Goal: Task Accomplishment & Management: Manage account settings

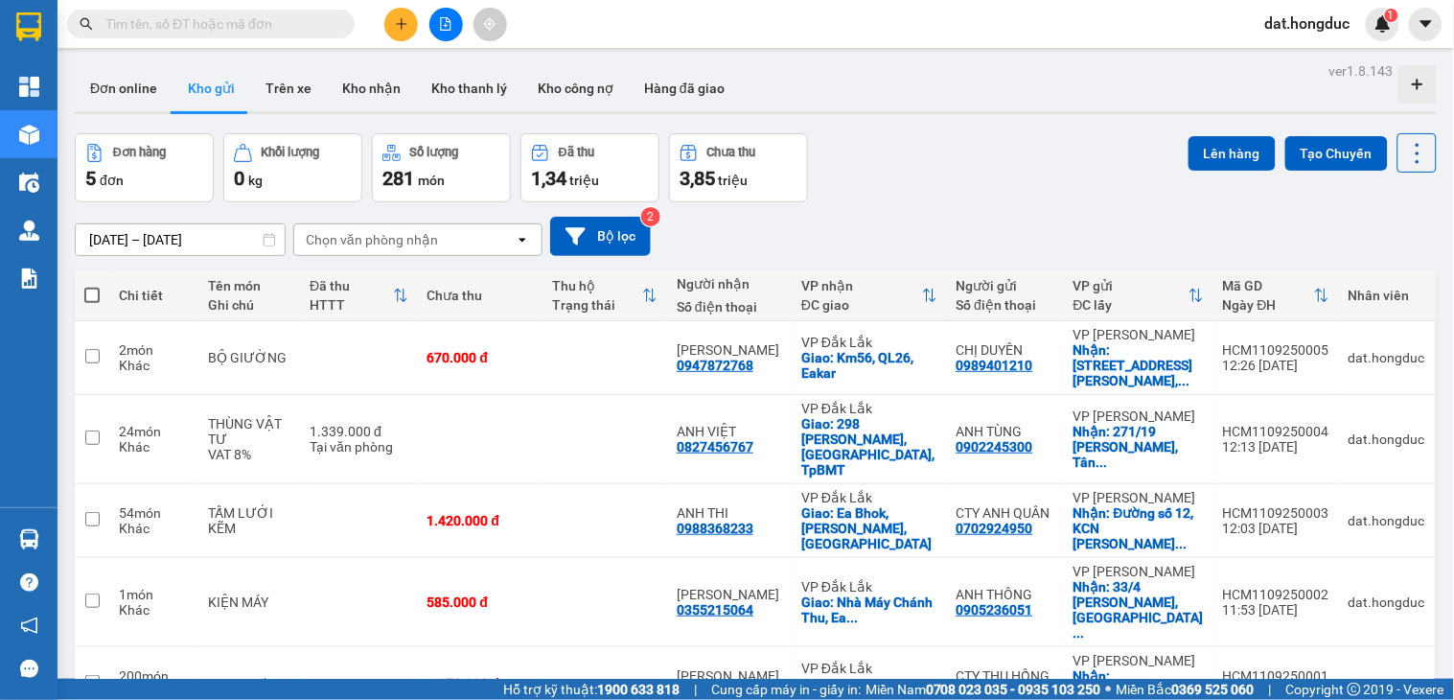
click at [255, 12] on span at bounding box center [211, 24] width 288 height 29
click at [237, 23] on input "text" at bounding box center [218, 23] width 226 height 21
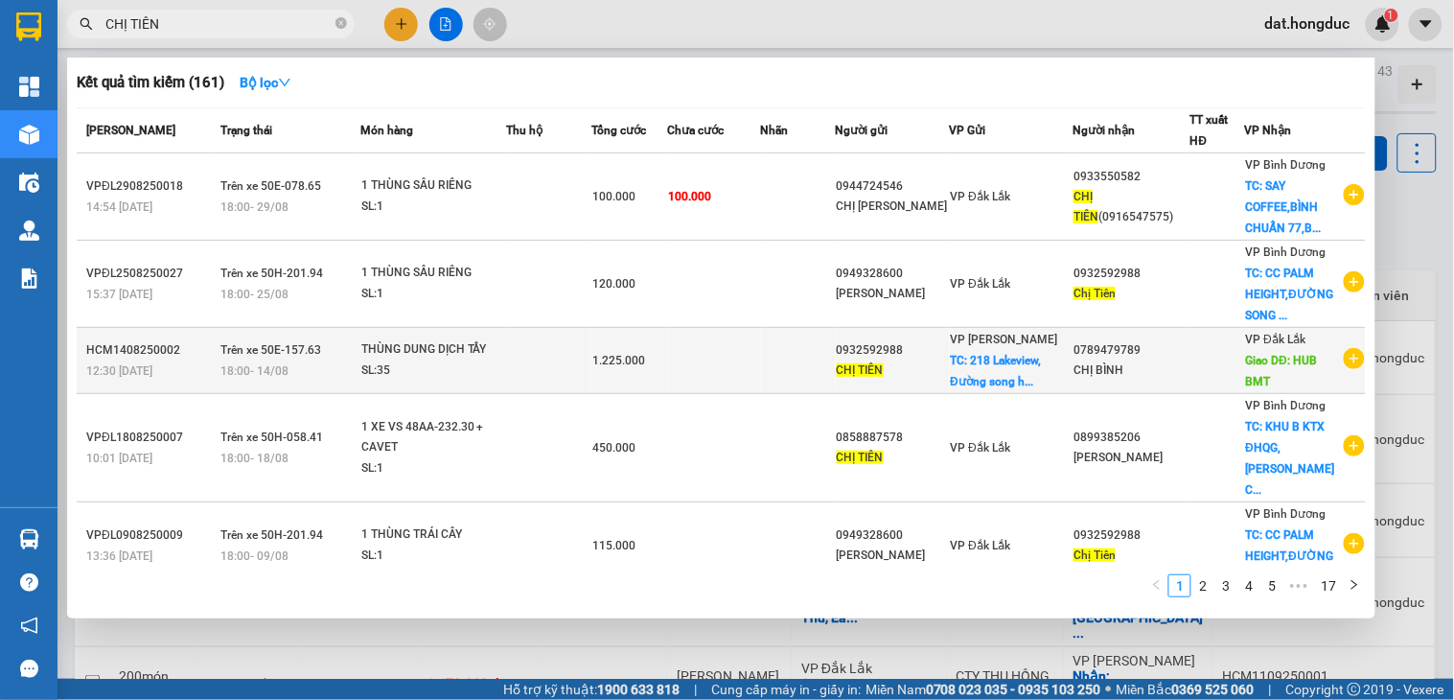
type input "CHỊ TIÊN"
click at [1346, 360] on icon "plus-circle" at bounding box center [1354, 358] width 21 height 21
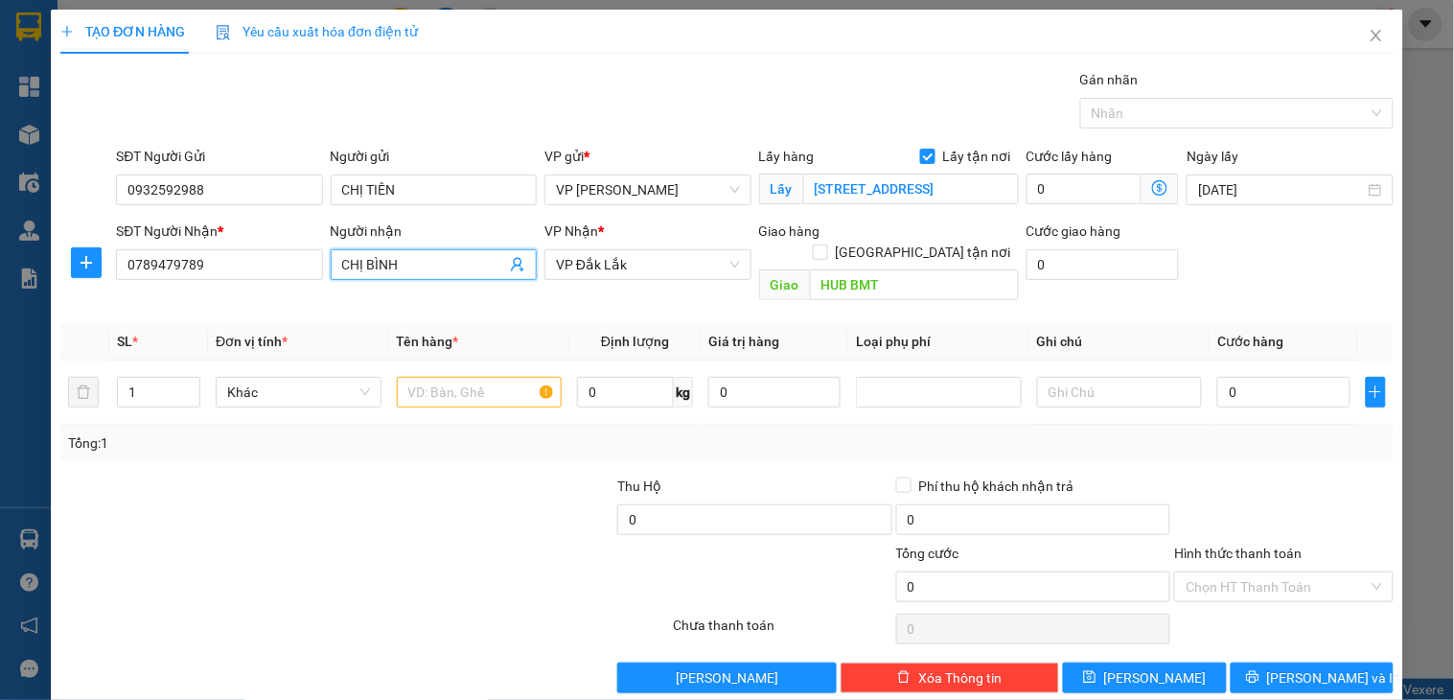
drag, startPoint x: 420, startPoint y: 262, endPoint x: 327, endPoint y: 244, distance: 94.6
click at [331, 244] on div "Người nhận CHỊ BÌNH CHỊ [PERSON_NAME]" at bounding box center [434, 253] width 206 height 67
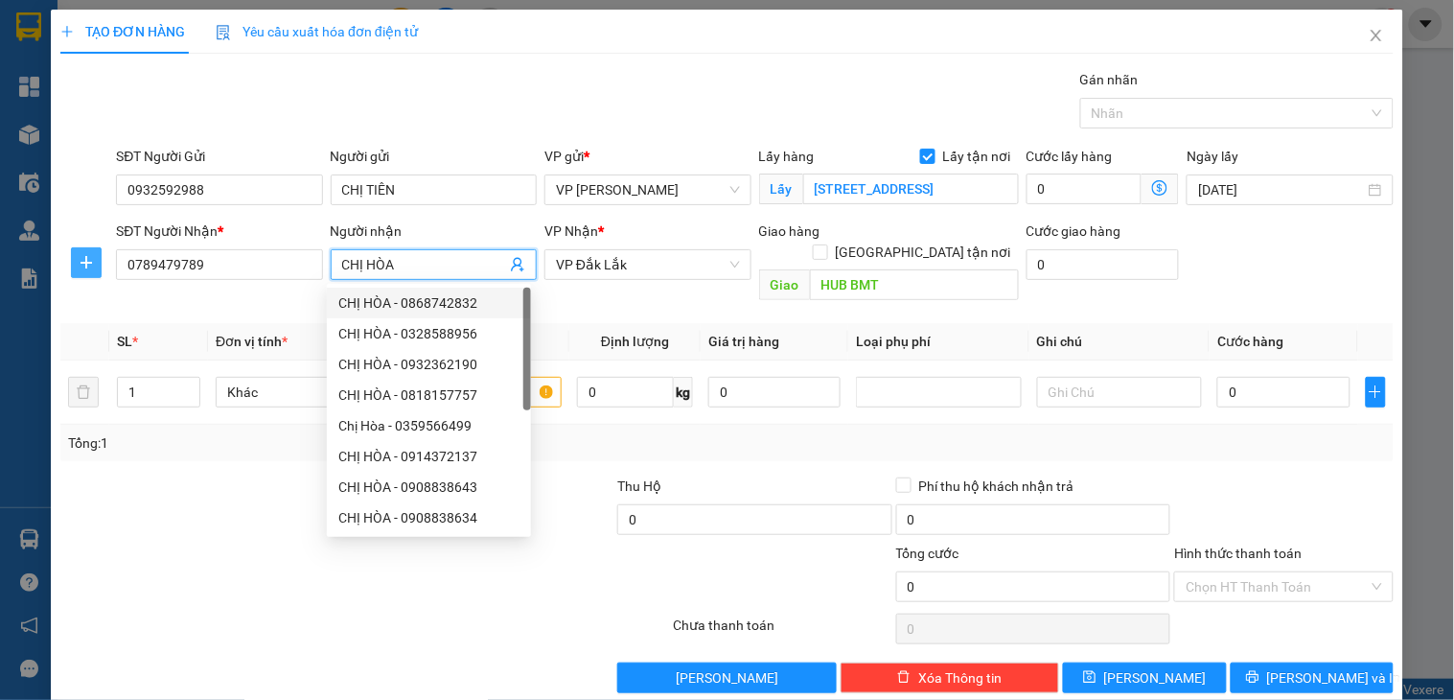
type input "CHỊ HÒA"
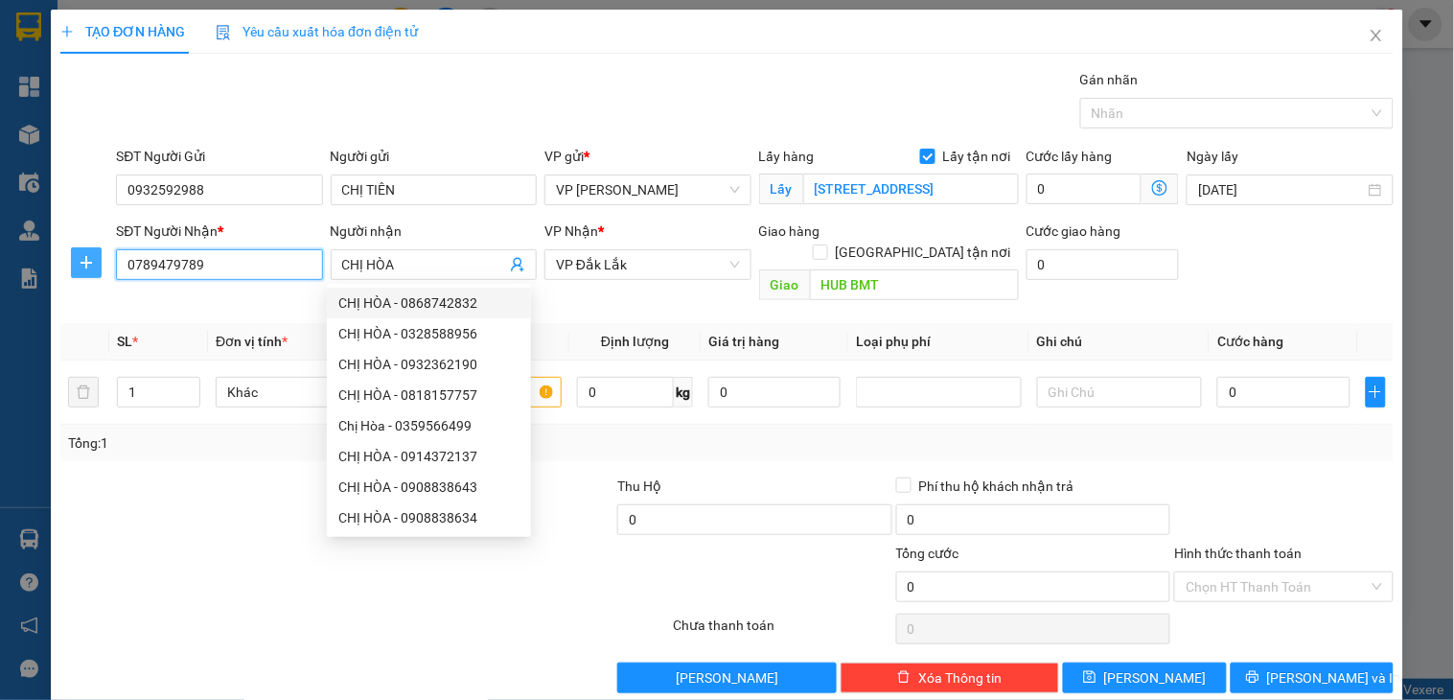
click at [79, 266] on div "SĐT Người Nhận * 0789479789 0789479789 Người nhận CHỊ HÒA VP Nhận * VP [GEOGRAP…" at bounding box center [726, 264] width 1337 height 88
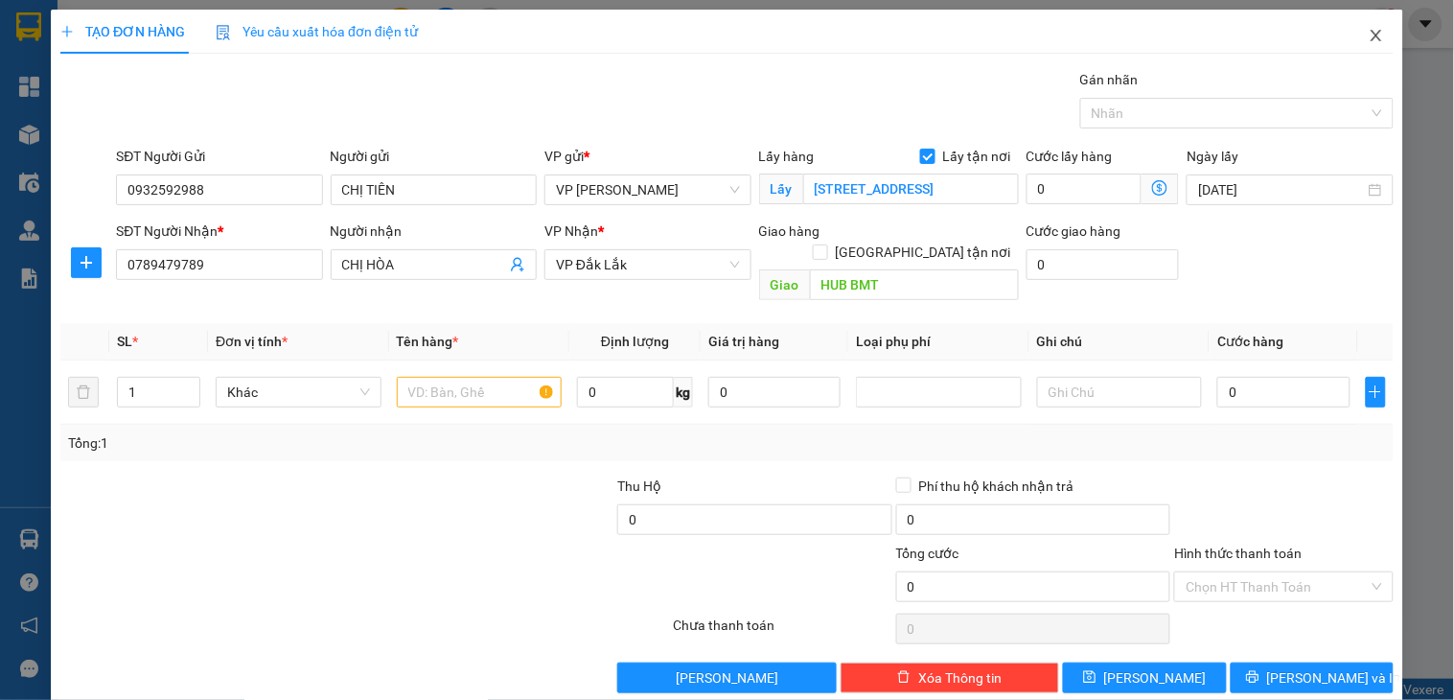
click at [1369, 35] on icon "close" at bounding box center [1376, 35] width 15 height 15
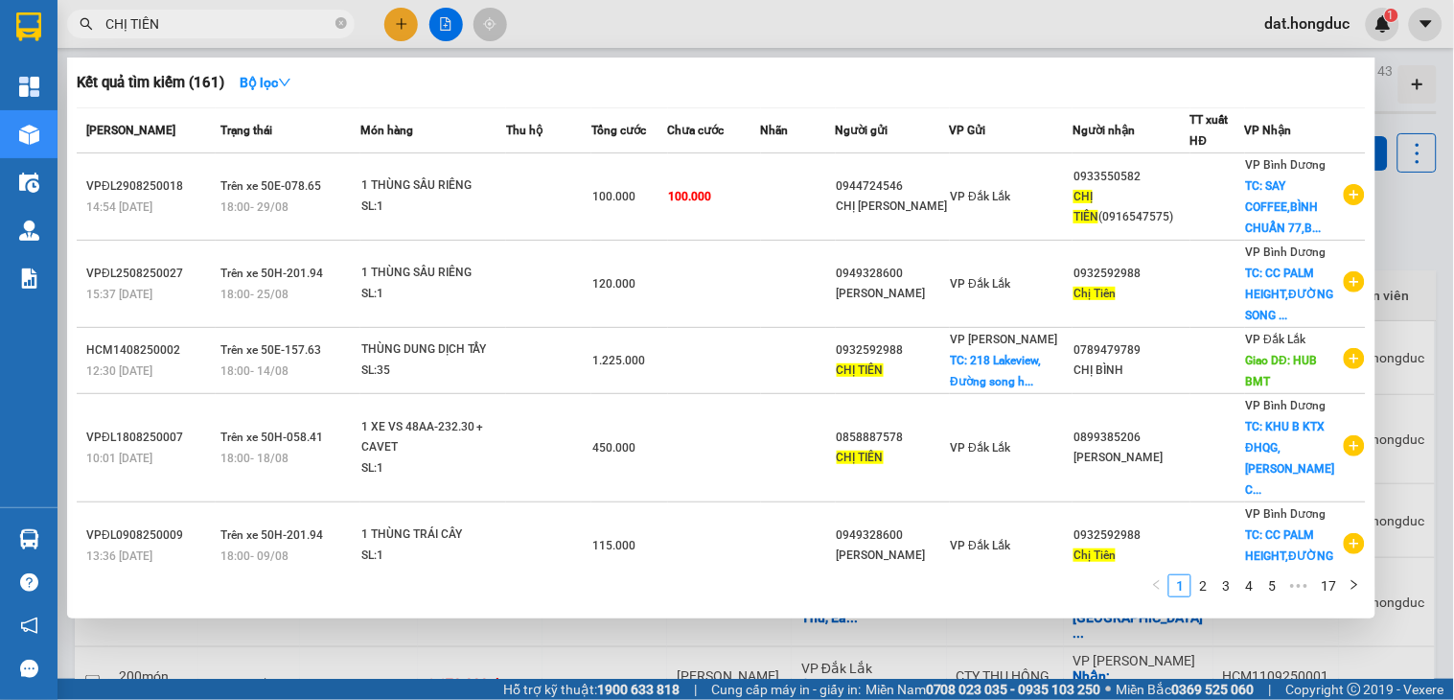
click at [243, 19] on input "CHỊ TIÊN" at bounding box center [218, 23] width 226 height 21
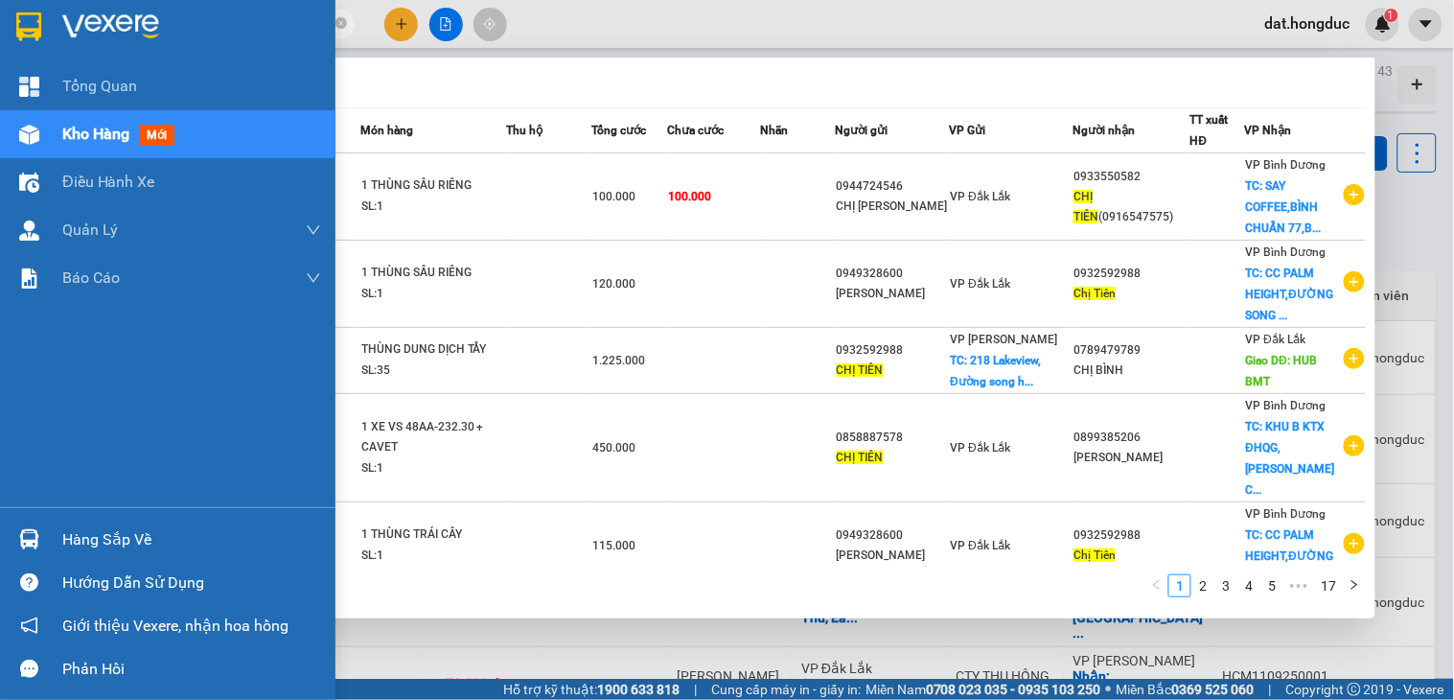
drag, startPoint x: 218, startPoint y: 21, endPoint x: 48, endPoint y: 29, distance: 169.8
click at [48, 29] on section "Kết quả tìm kiếm ( 161 ) Bộ lọc Mã ĐH Trạng thái Món hàng Thu hộ Tổng cước Chưa…" at bounding box center [727, 350] width 1454 height 700
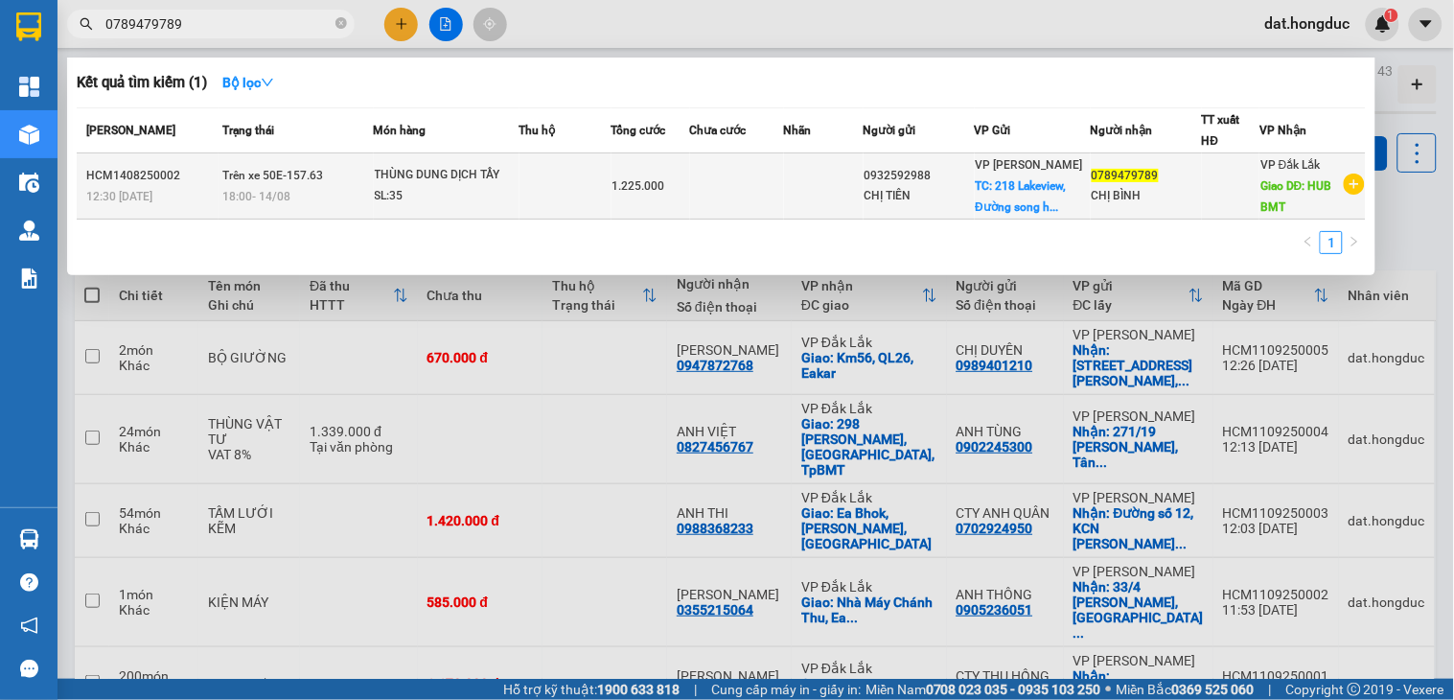
type input "0789479789"
click at [1354, 189] on icon "plus-circle" at bounding box center [1354, 183] width 21 height 21
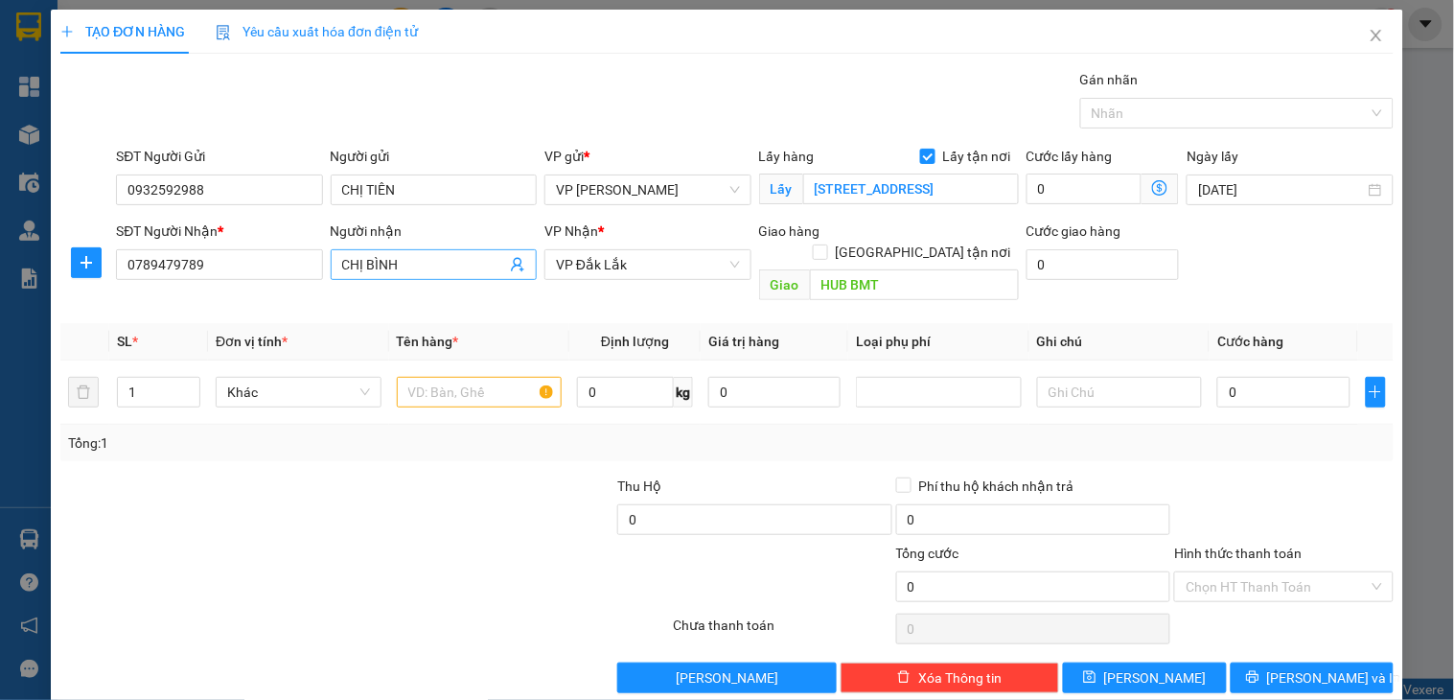
click at [409, 263] on input "CHỊ BÌNH" at bounding box center [424, 264] width 164 height 21
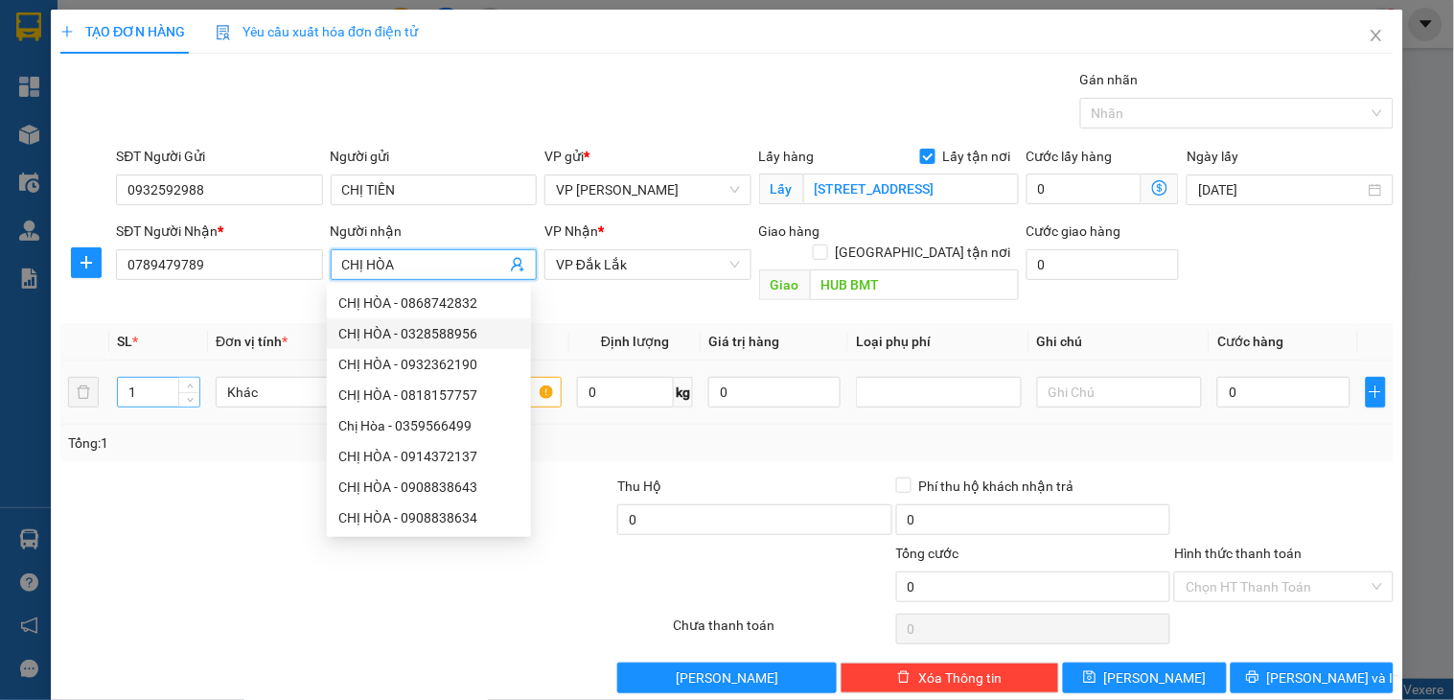
type input "CHỊ HÒA"
click at [161, 378] on input "1" at bounding box center [158, 392] width 81 height 29
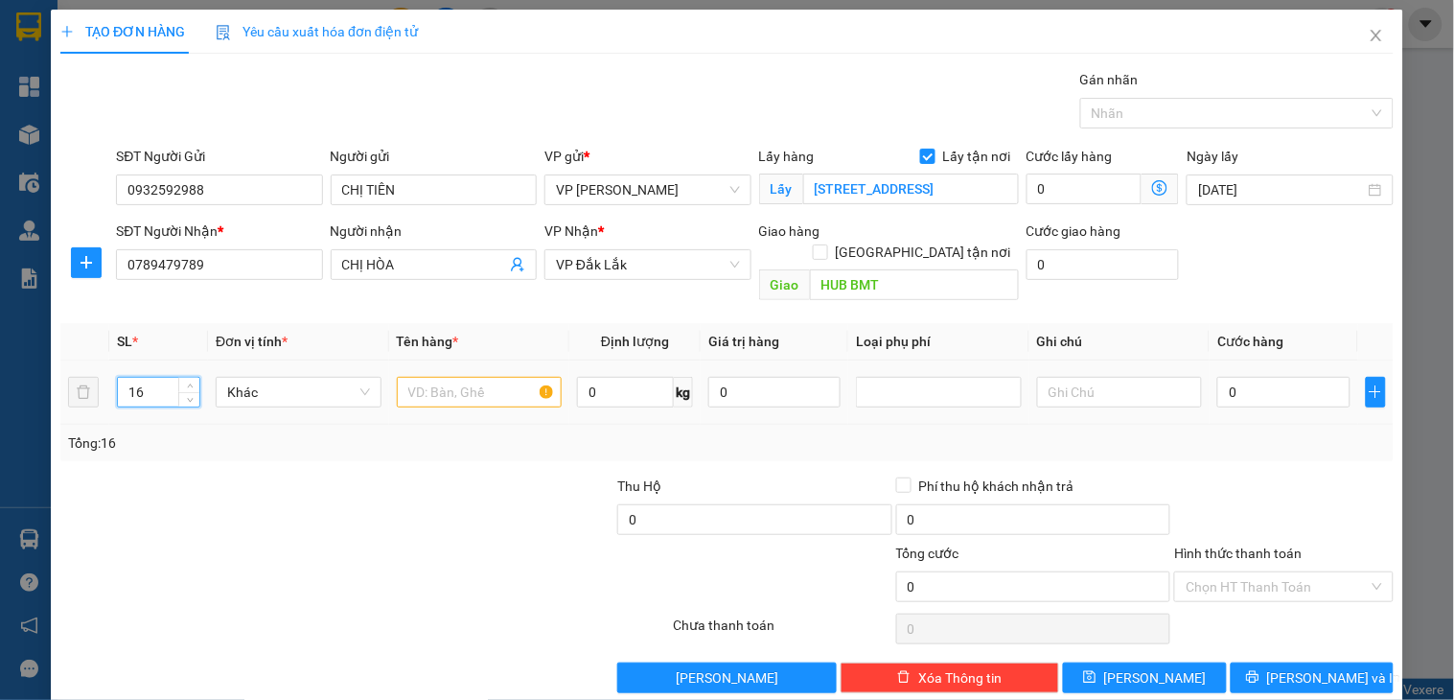
type input "16"
click at [425, 377] on input "text" at bounding box center [480, 392] width 166 height 31
type input "THÙNG DUNG DỊCH"
click at [1230, 377] on input "0" at bounding box center [1283, 392] width 132 height 31
type input "4"
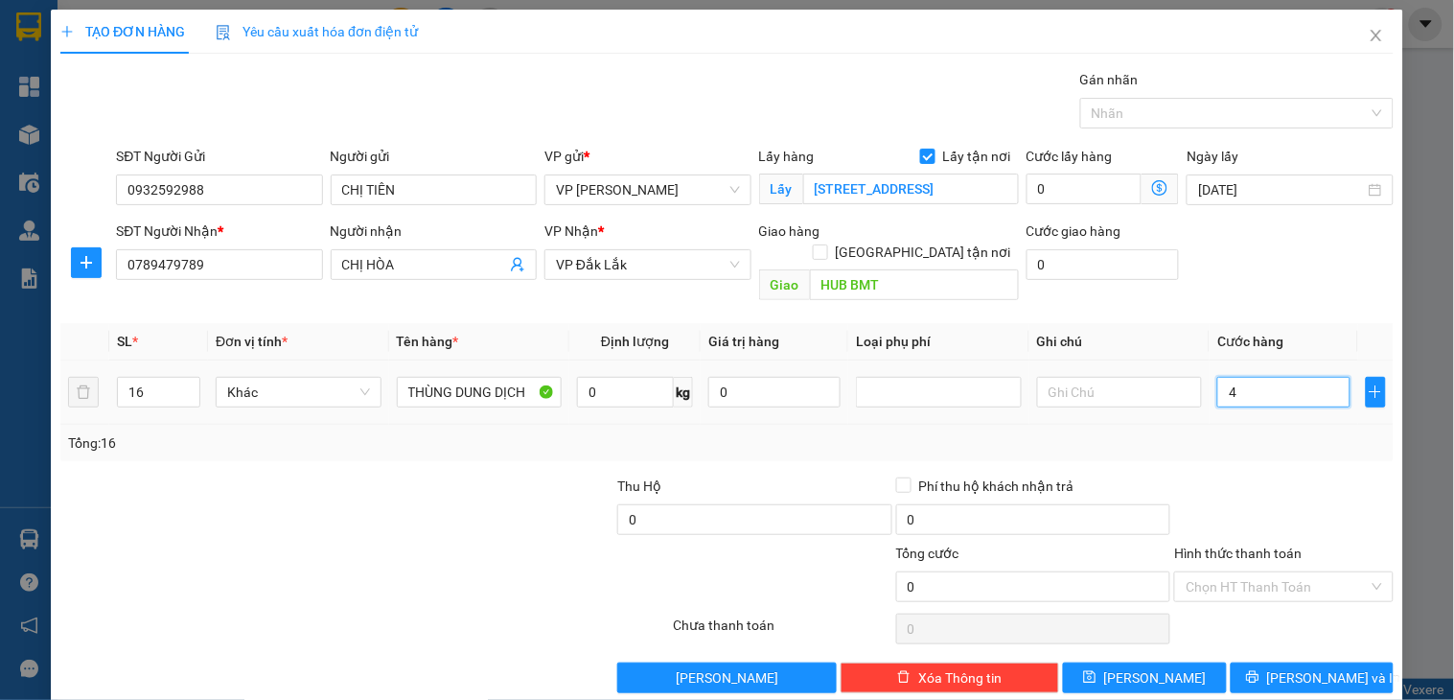
type input "4"
type input "43"
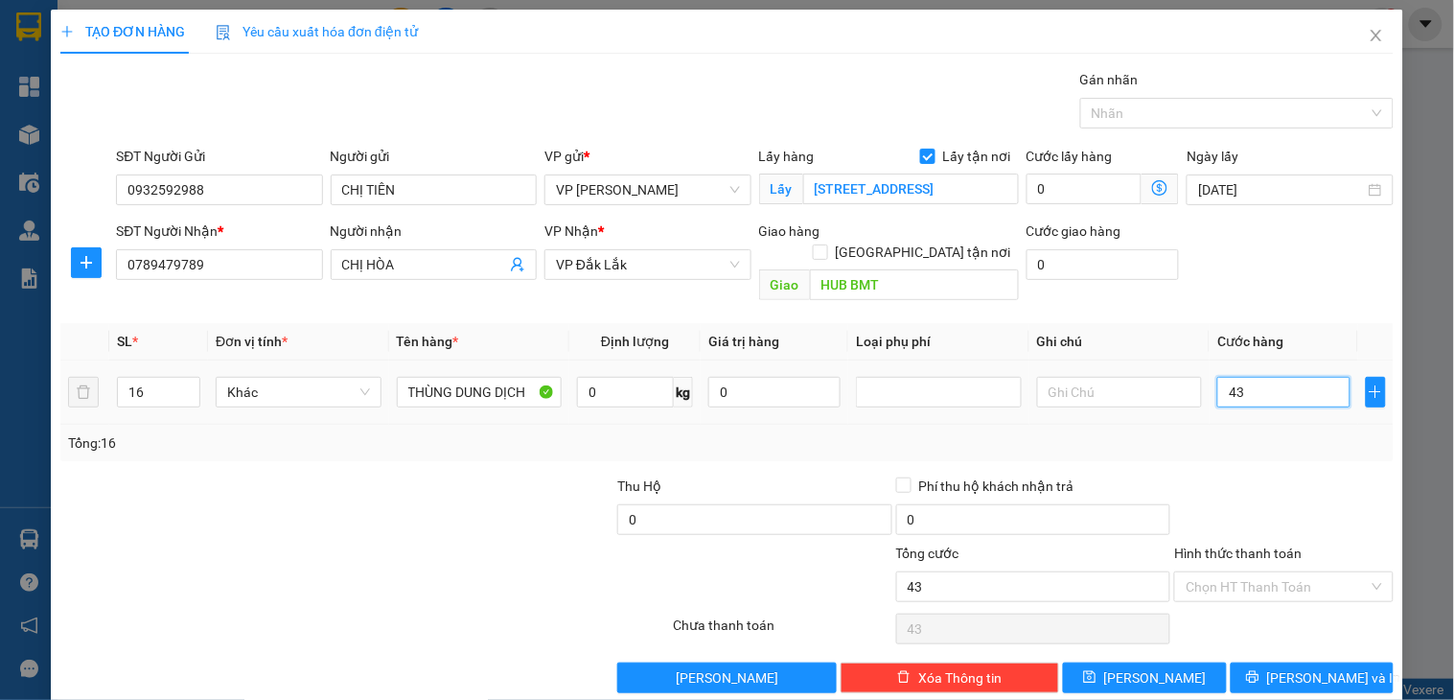
type input "432"
type input "43.200"
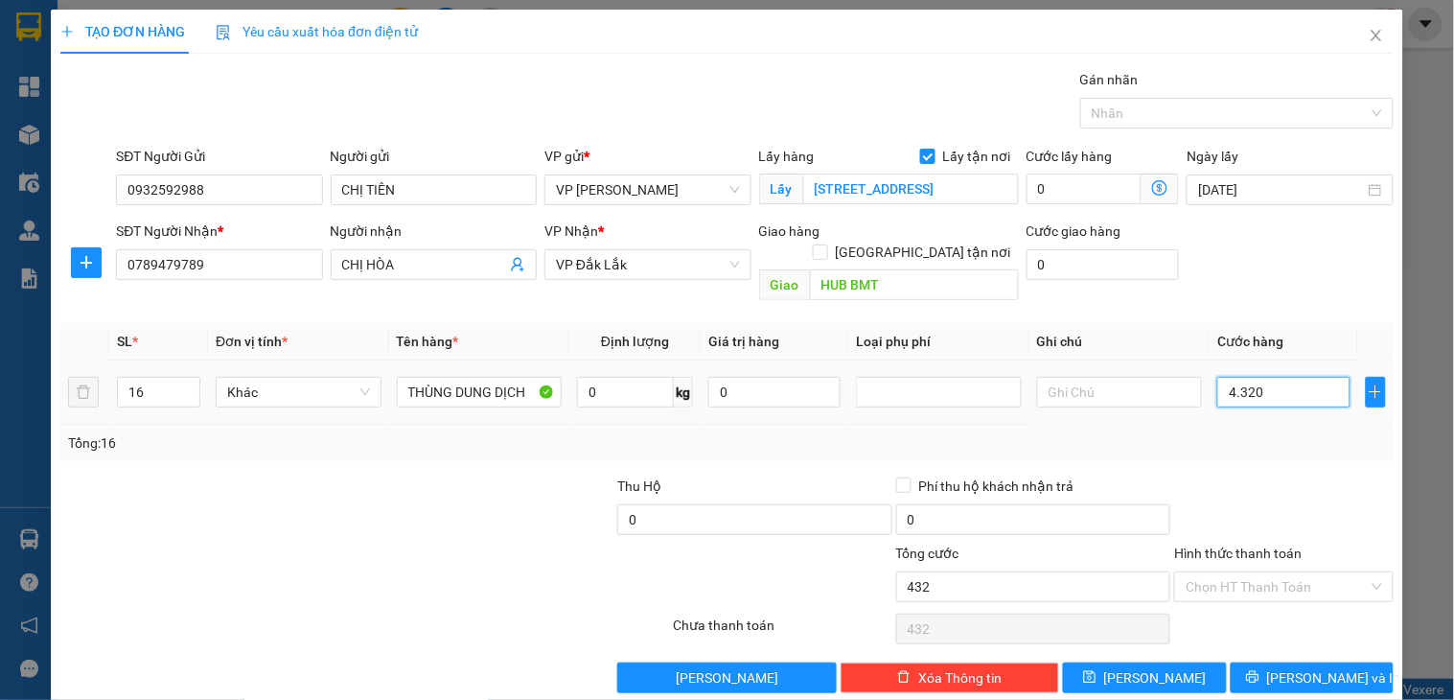
type input "43.200"
type input "432.000"
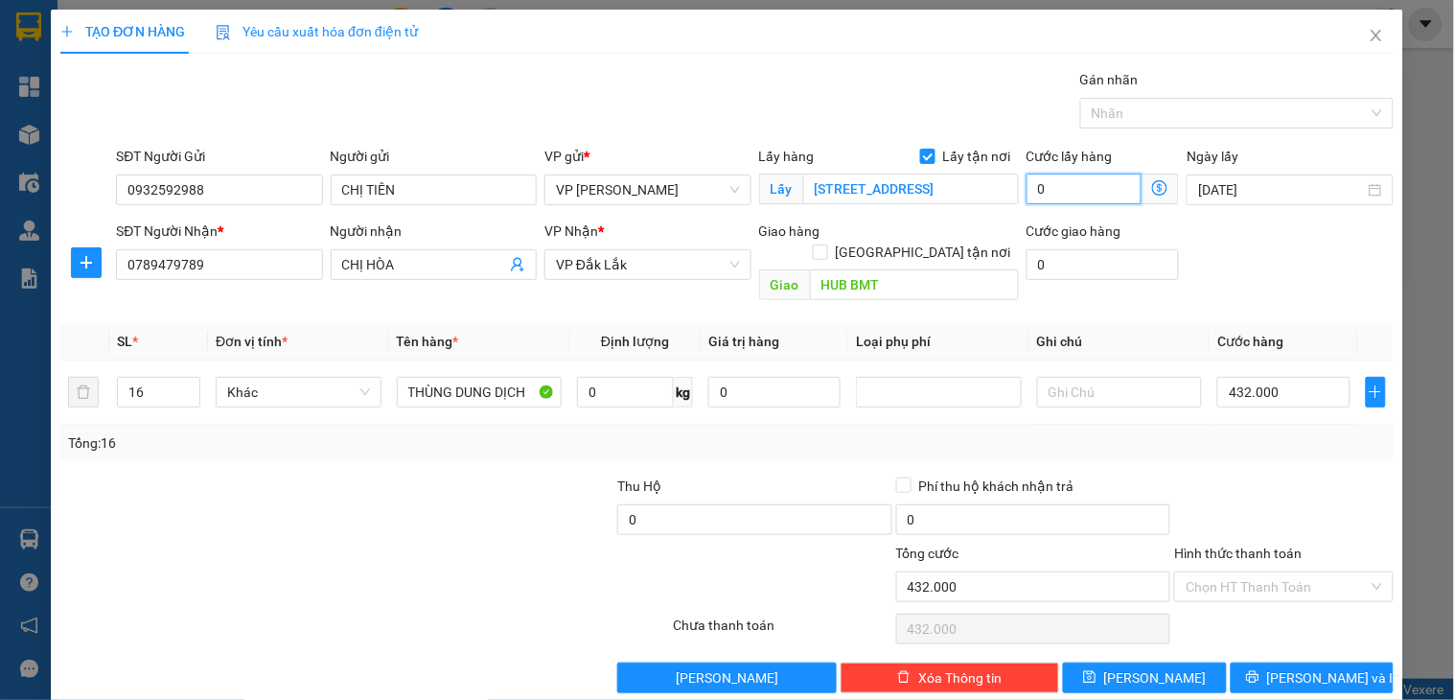
click at [1068, 195] on input "0" at bounding box center [1085, 188] width 116 height 31
type input "1"
type input "432.001"
type input "19"
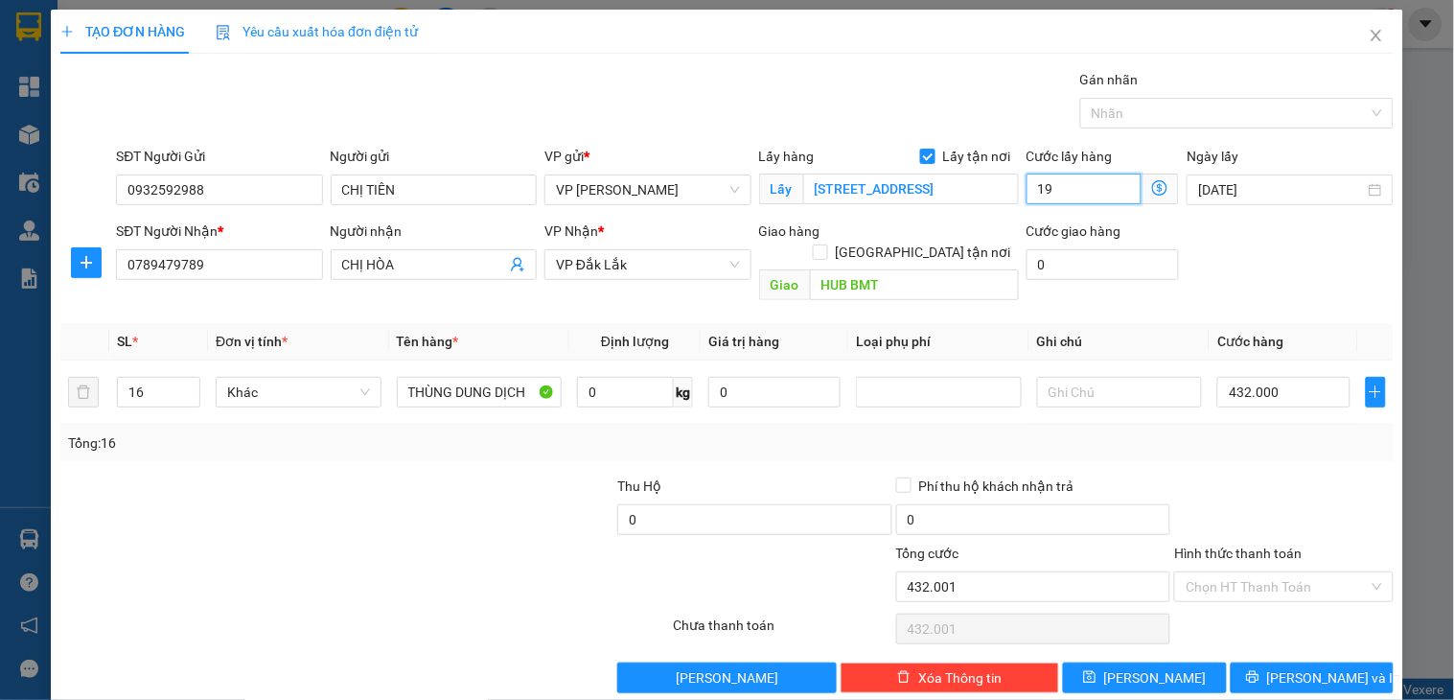
type input "432.019"
type input "192"
type input "432.192"
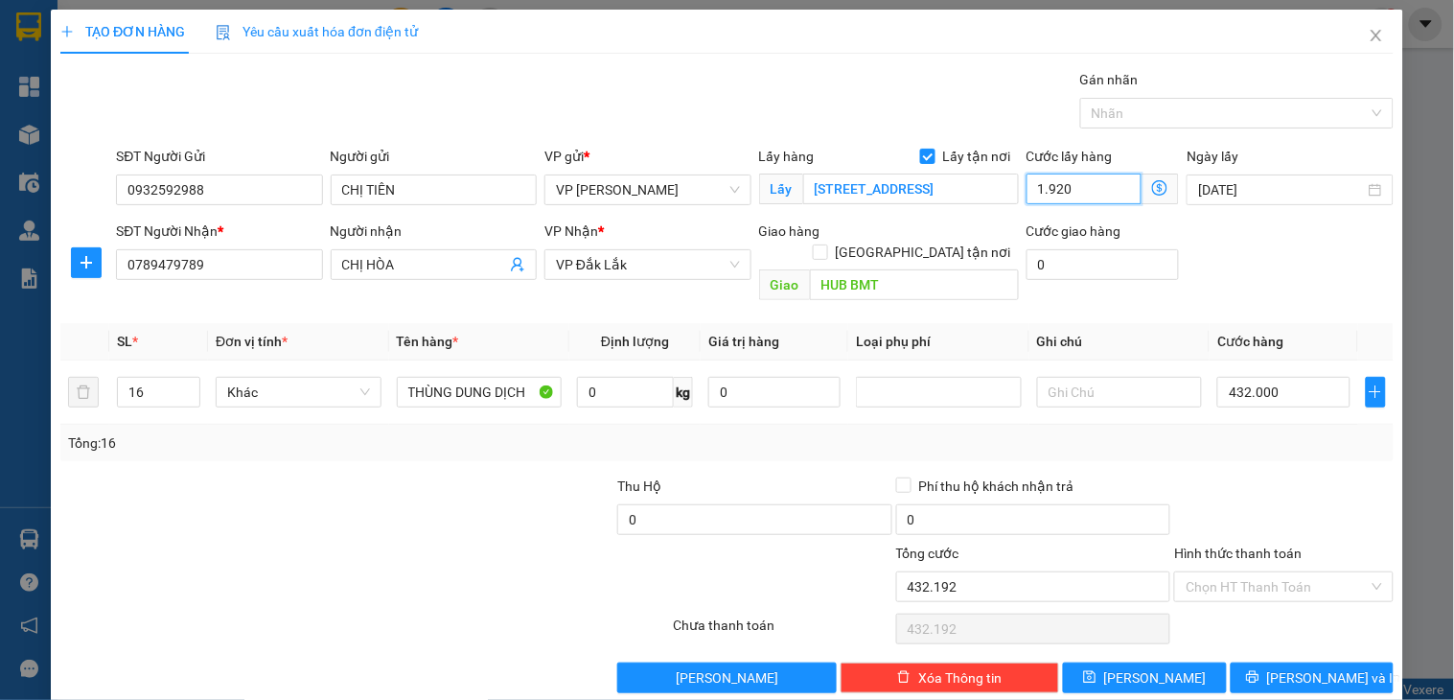
type input "19.200"
type input "451.200"
type input "192.000"
type input "624.000"
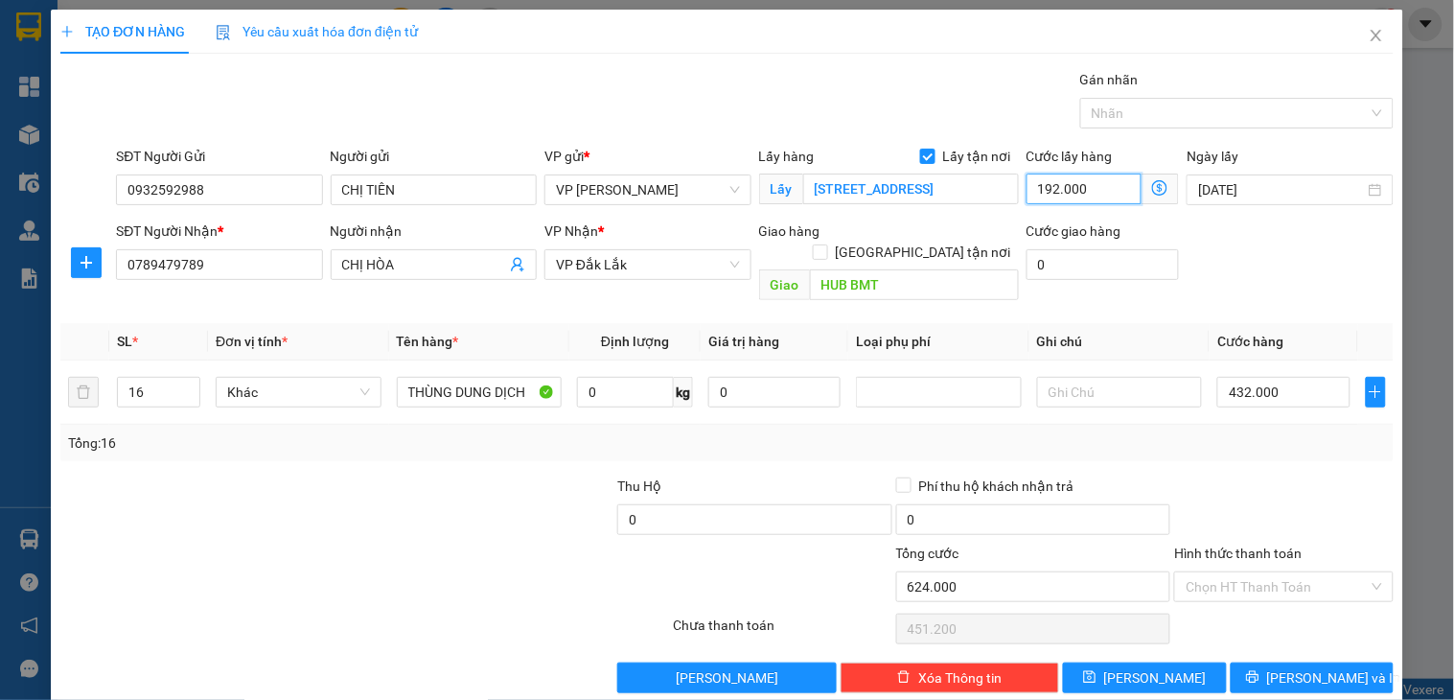
type input "624.000"
drag, startPoint x: 1086, startPoint y: 190, endPoint x: 990, endPoint y: 190, distance: 95.9
click at [990, 190] on div "SĐT Người Gửi 0932592988 Người gửi CHỊ TIÊN VP gửi * VP [PERSON_NAME] Lấy hàng …" at bounding box center [754, 179] width 1285 height 67
type input "1"
type input "432.001"
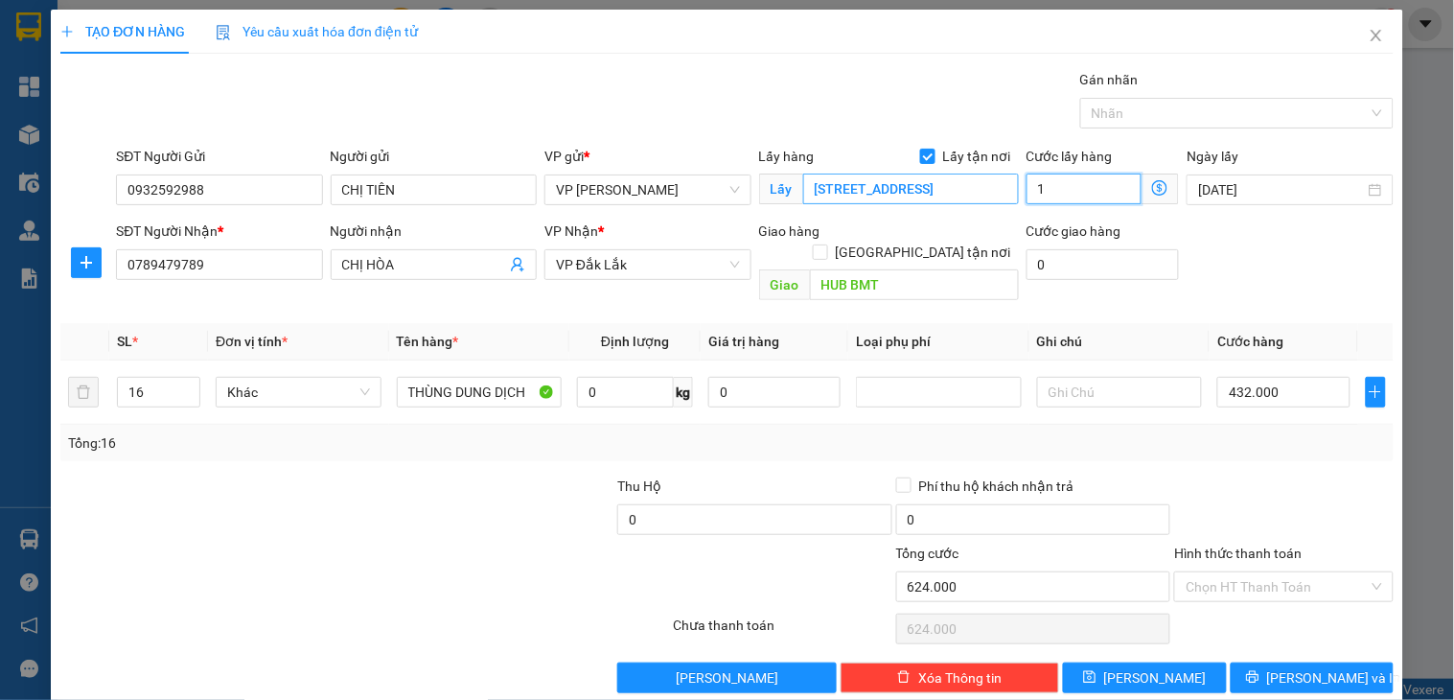
type input "432.001"
type input "176"
type input "432.176"
type input "1.760"
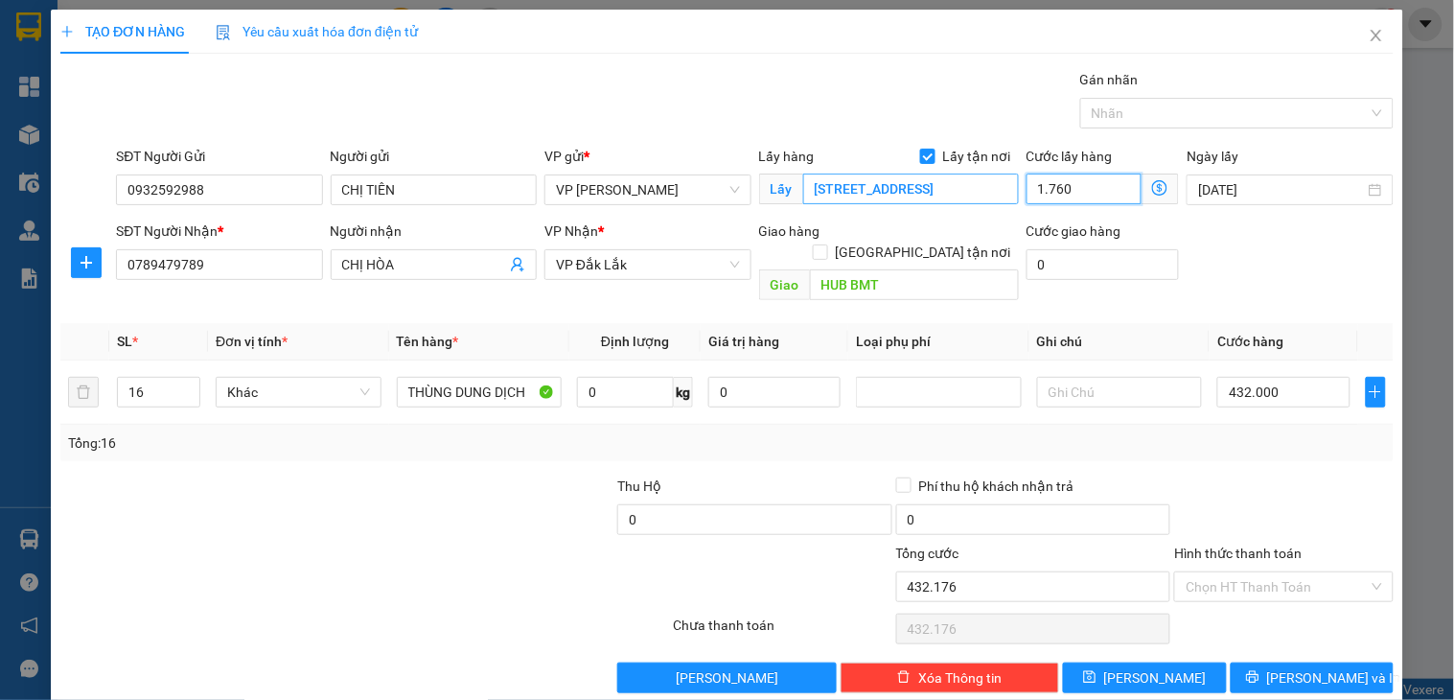
type input "433.760"
type input "17.600"
type input "449.600"
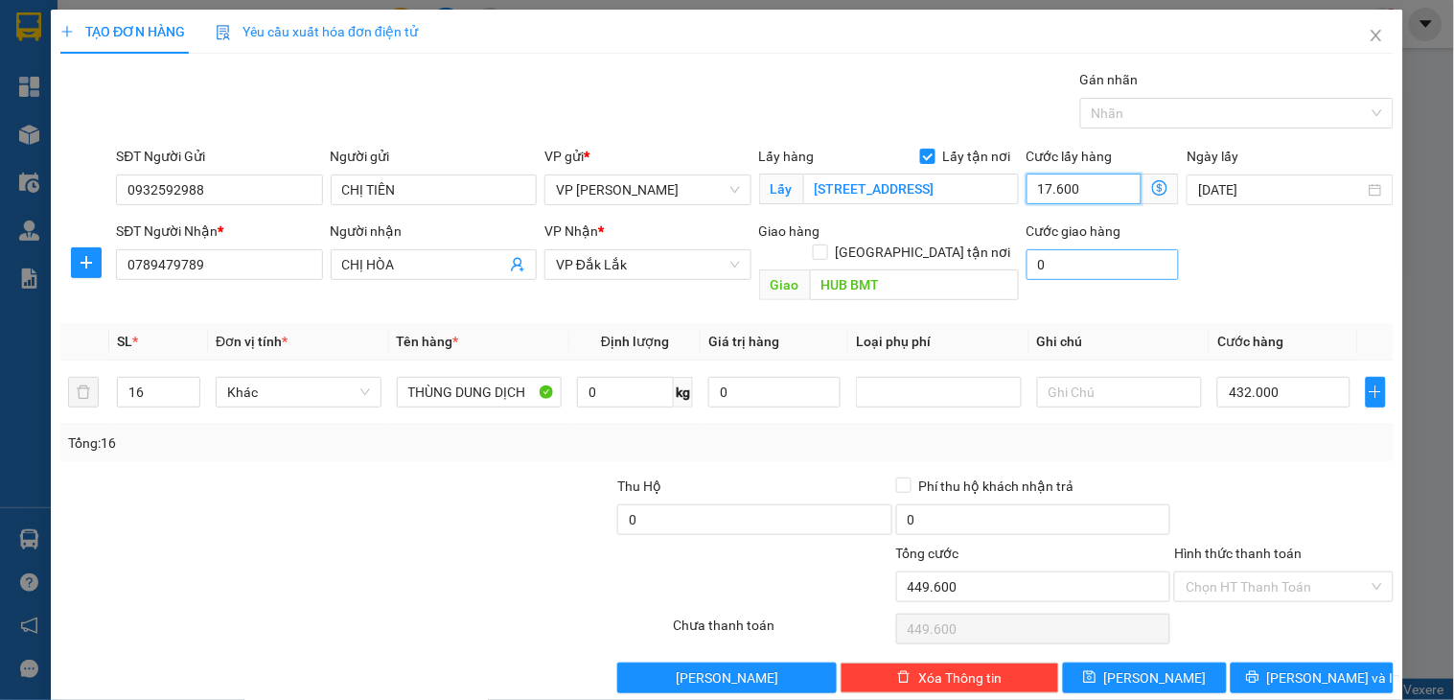
type input "176.000"
type input "608.000"
type input "176.000"
click at [1250, 572] on input "Hình thức thanh toán" at bounding box center [1277, 586] width 182 height 29
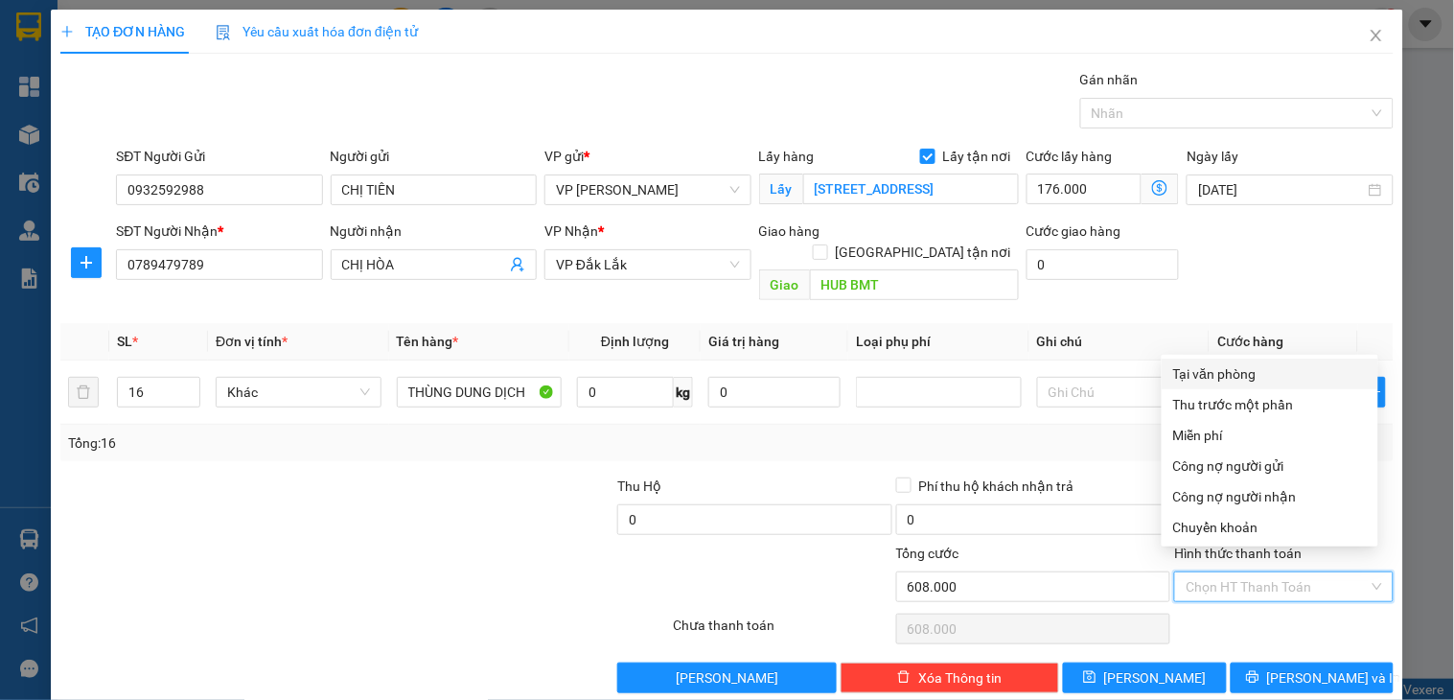
click at [1258, 366] on div "Tại văn phòng" at bounding box center [1270, 373] width 194 height 21
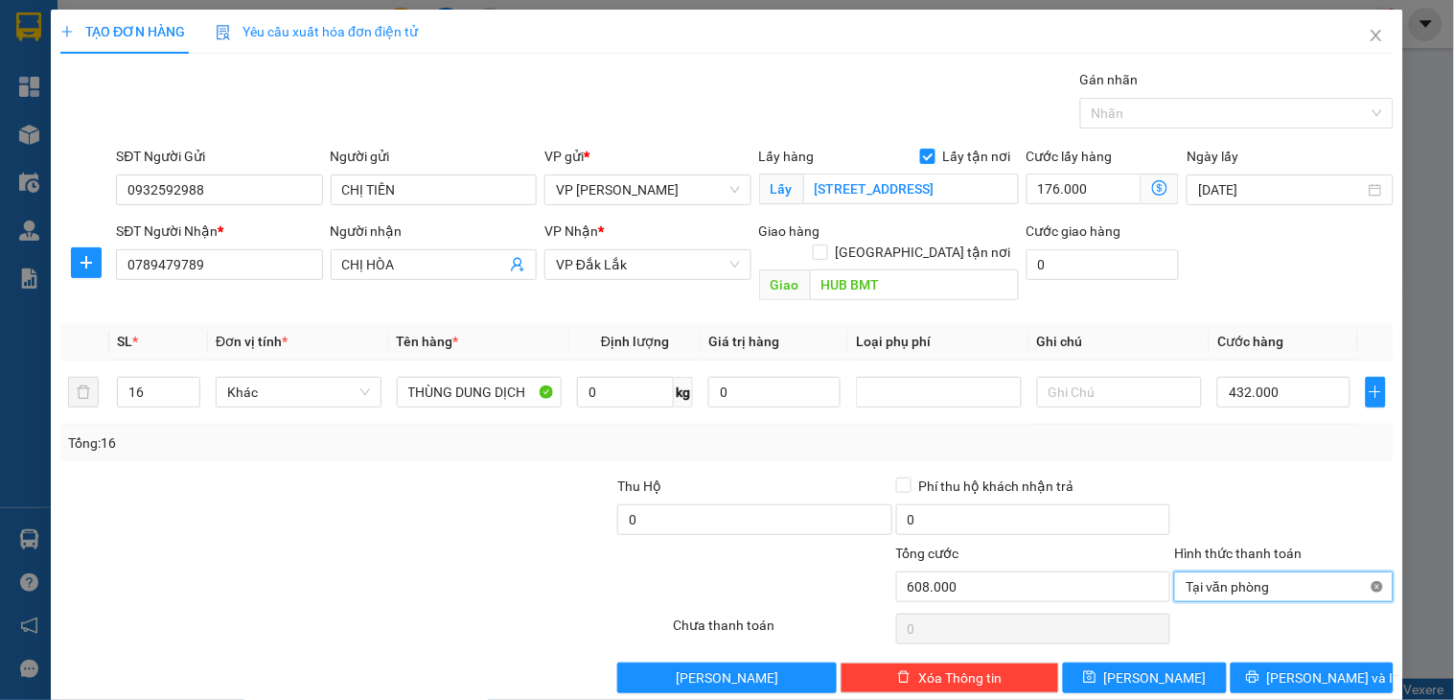
type input "608.000"
click at [784, 505] on input "0" at bounding box center [754, 519] width 275 height 31
type input "31.500.000"
click at [981, 504] on input "0" at bounding box center [1033, 519] width 275 height 31
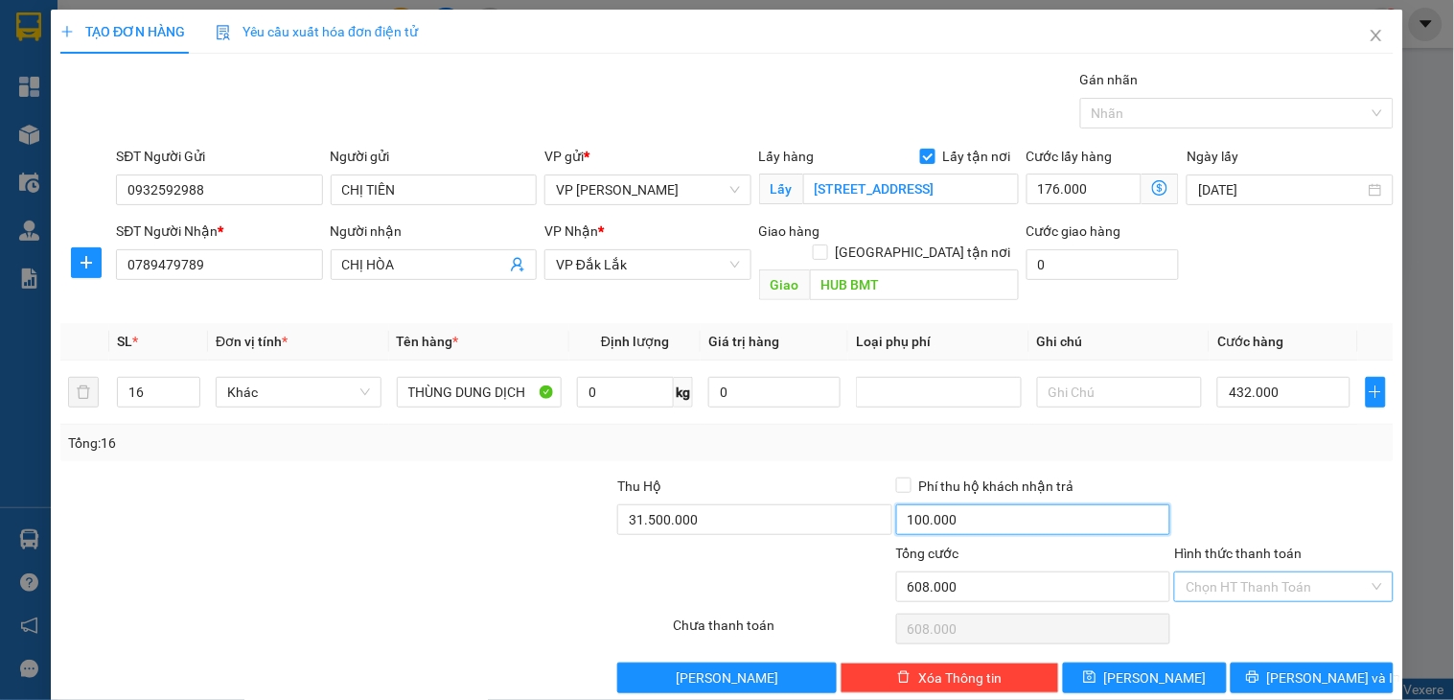
type input "100.000"
click at [1269, 572] on input "Hình thức thanh toán" at bounding box center [1277, 586] width 182 height 29
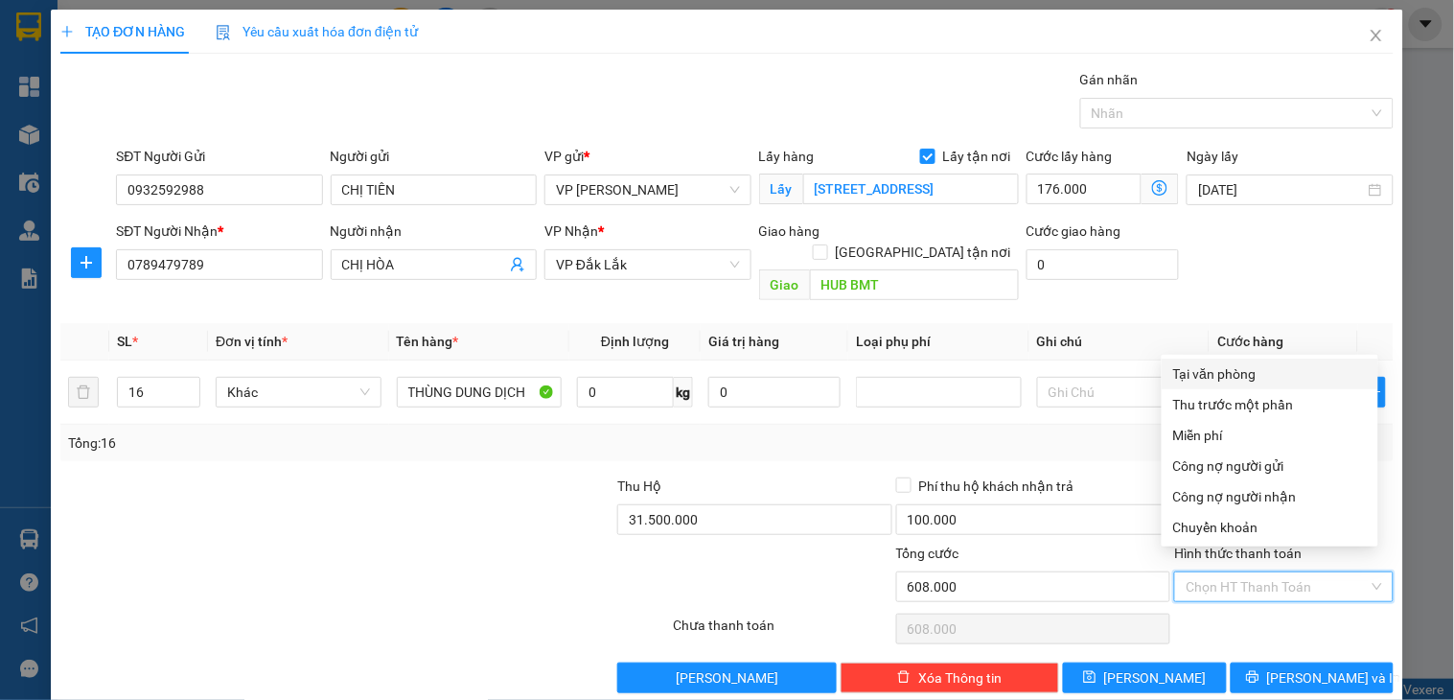
click at [1238, 371] on div "Tại văn phòng" at bounding box center [1270, 373] width 194 height 21
type input "0"
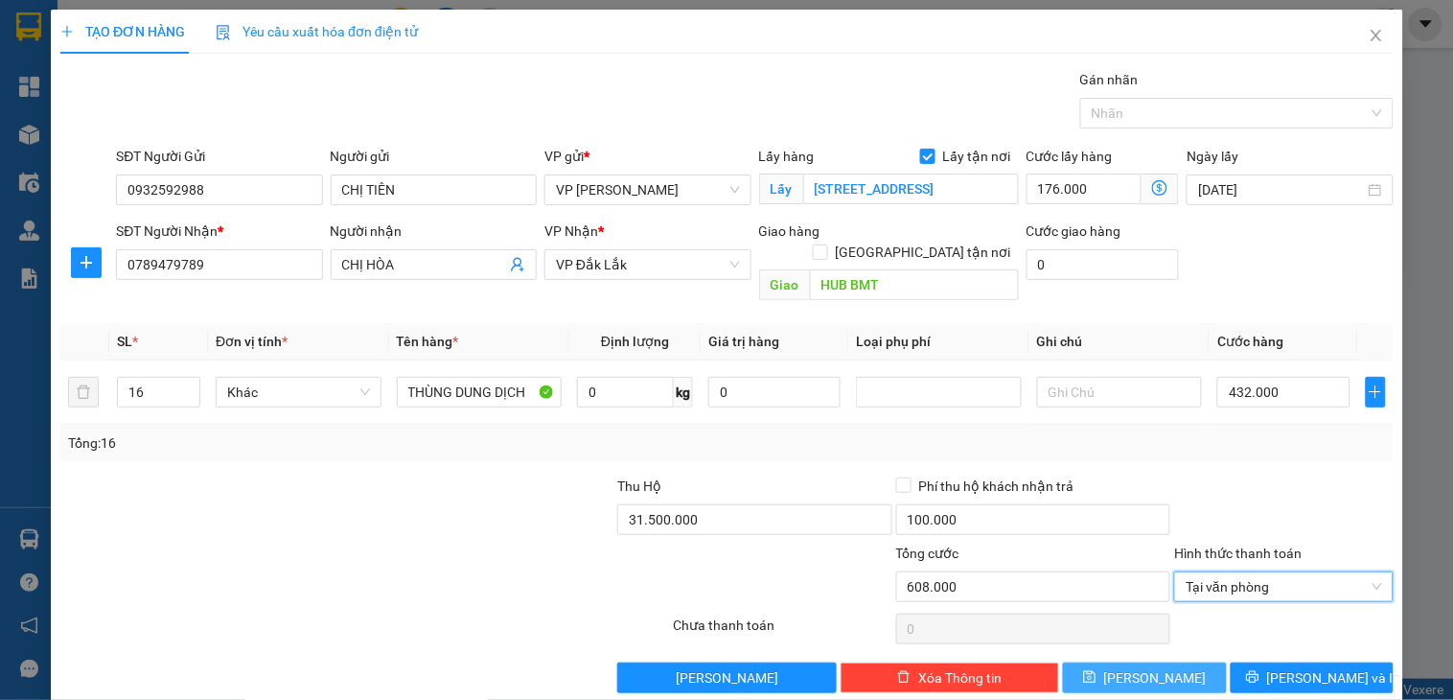
click at [1144, 667] on span "[PERSON_NAME]" at bounding box center [1155, 677] width 103 height 21
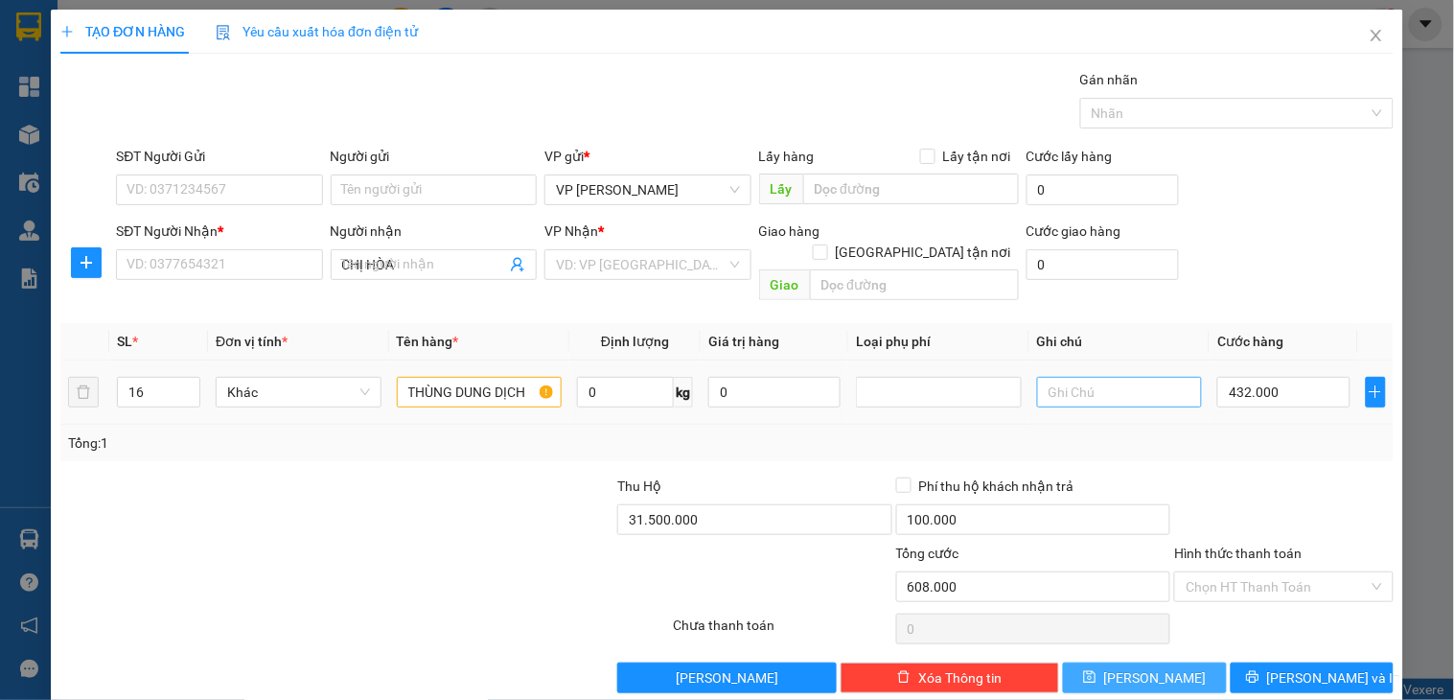
checkbox input "false"
type input "1"
type input "0"
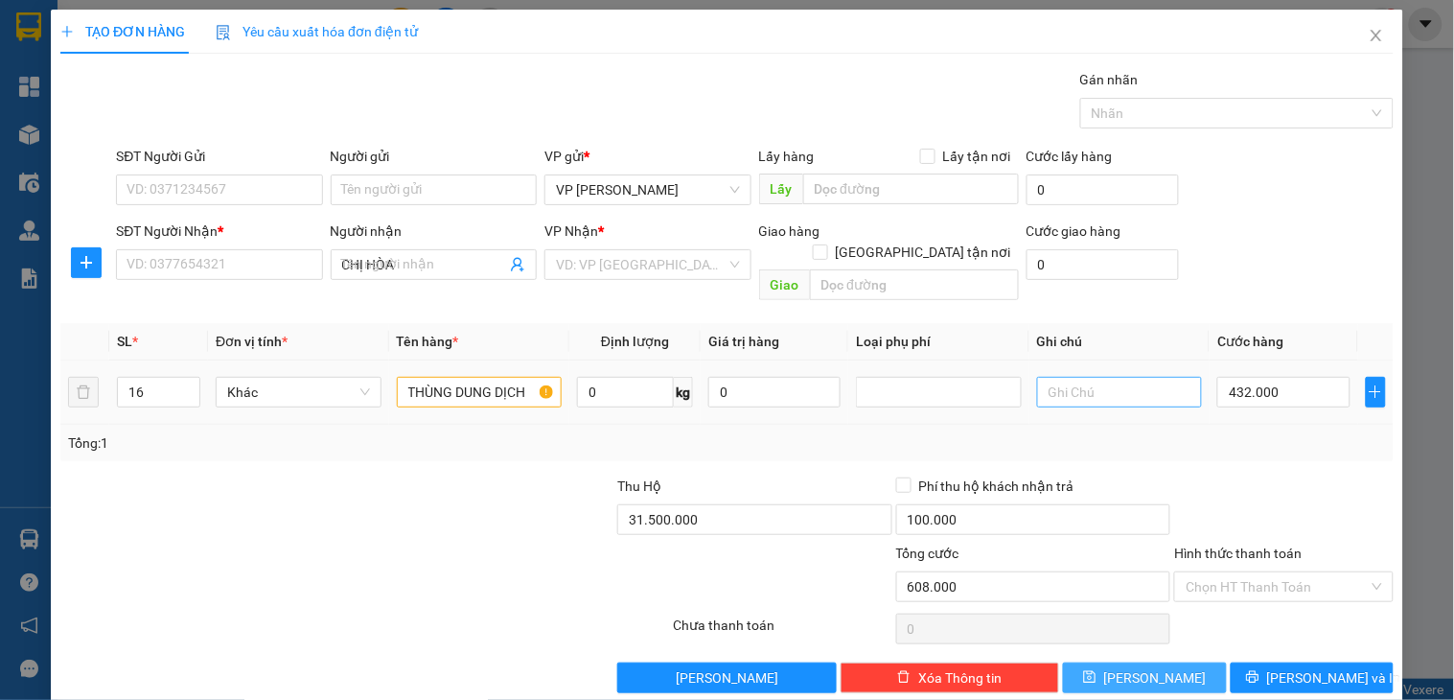
type input "0"
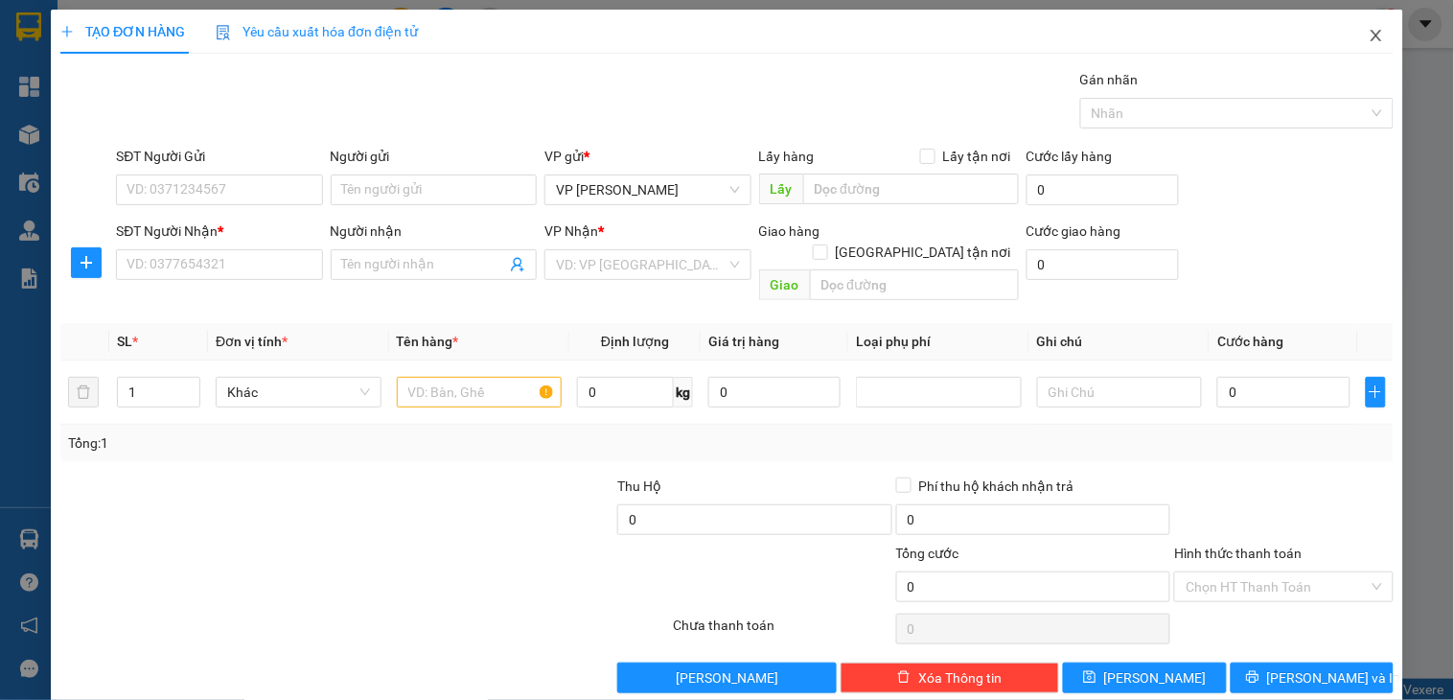
click at [1369, 35] on icon "close" at bounding box center [1376, 35] width 15 height 15
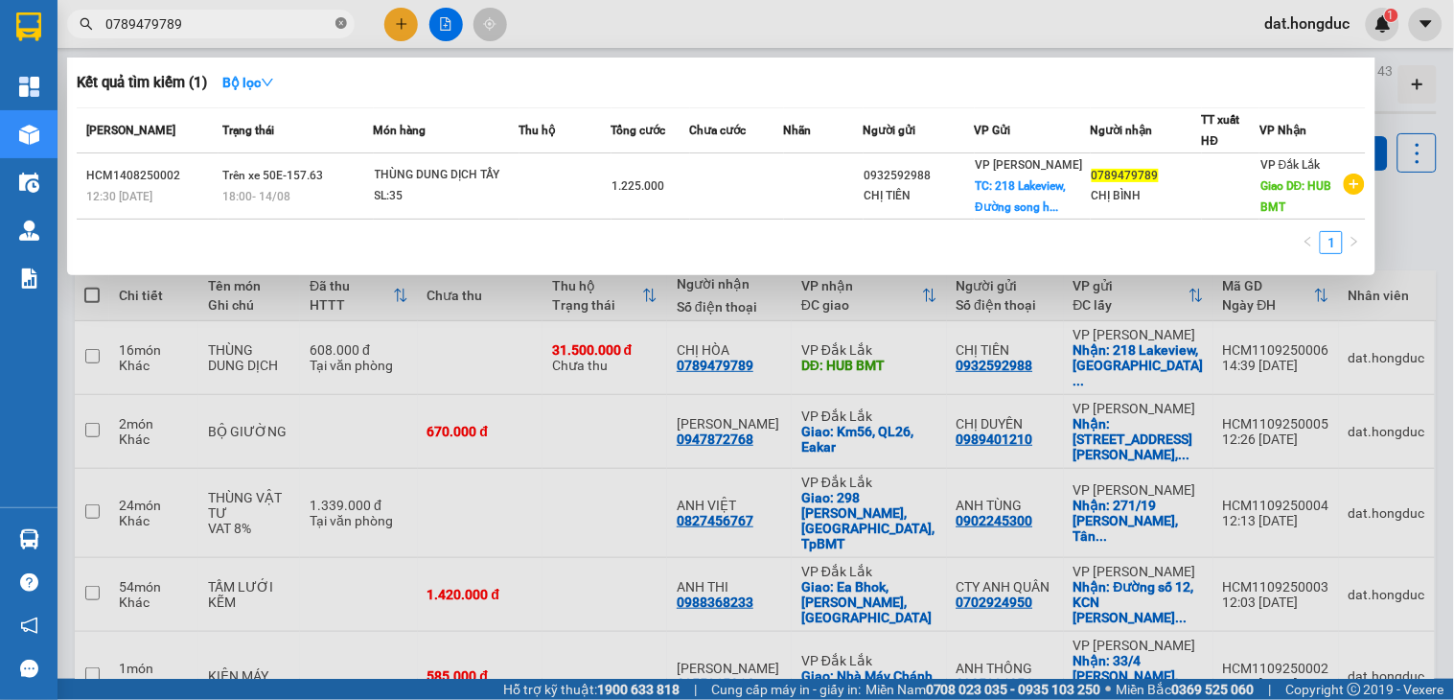
click at [339, 24] on icon "close-circle" at bounding box center [341, 23] width 12 height 12
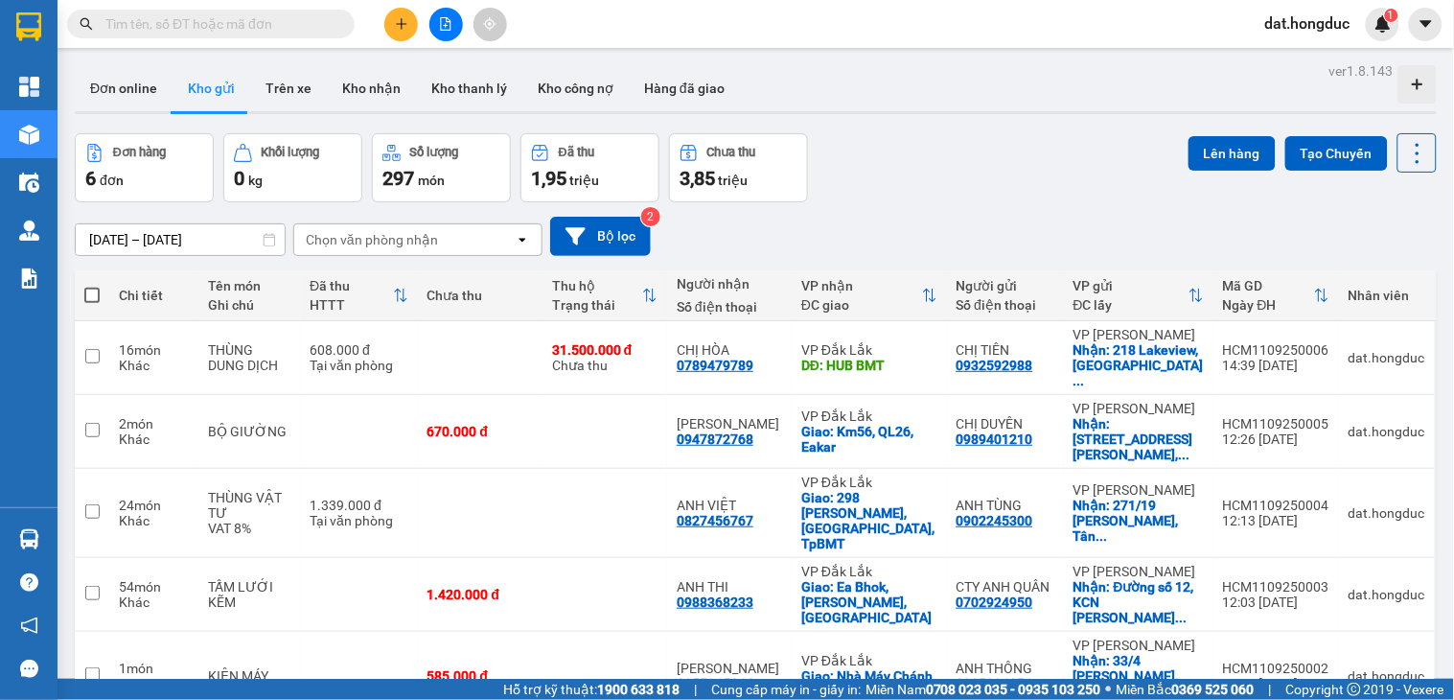
click at [196, 23] on input "text" at bounding box center [218, 23] width 226 height 21
paste input "0947001197"
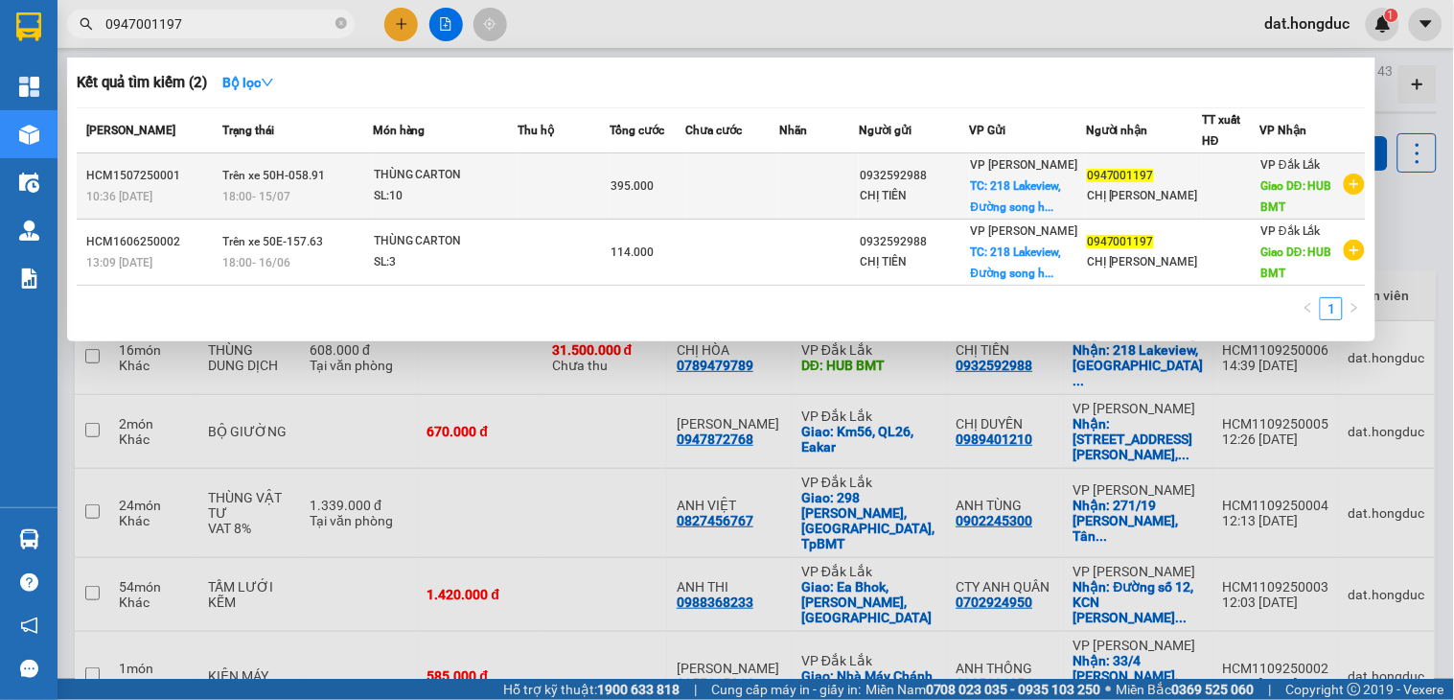
type input "0947001197"
click at [1359, 182] on icon "plus-circle" at bounding box center [1354, 183] width 21 height 21
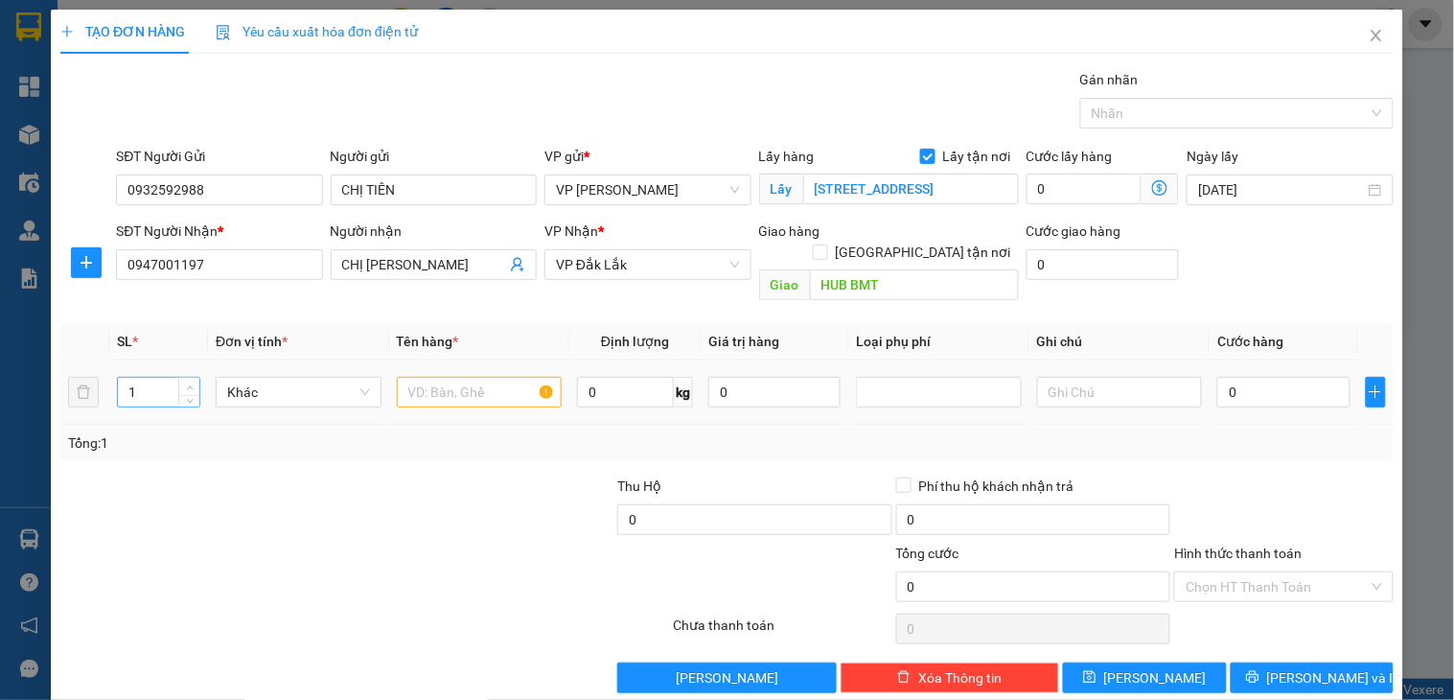
click at [184, 381] on span "up" at bounding box center [190, 387] width 12 height 12
type input "4"
click at [486, 377] on input "text" at bounding box center [480, 392] width 166 height 31
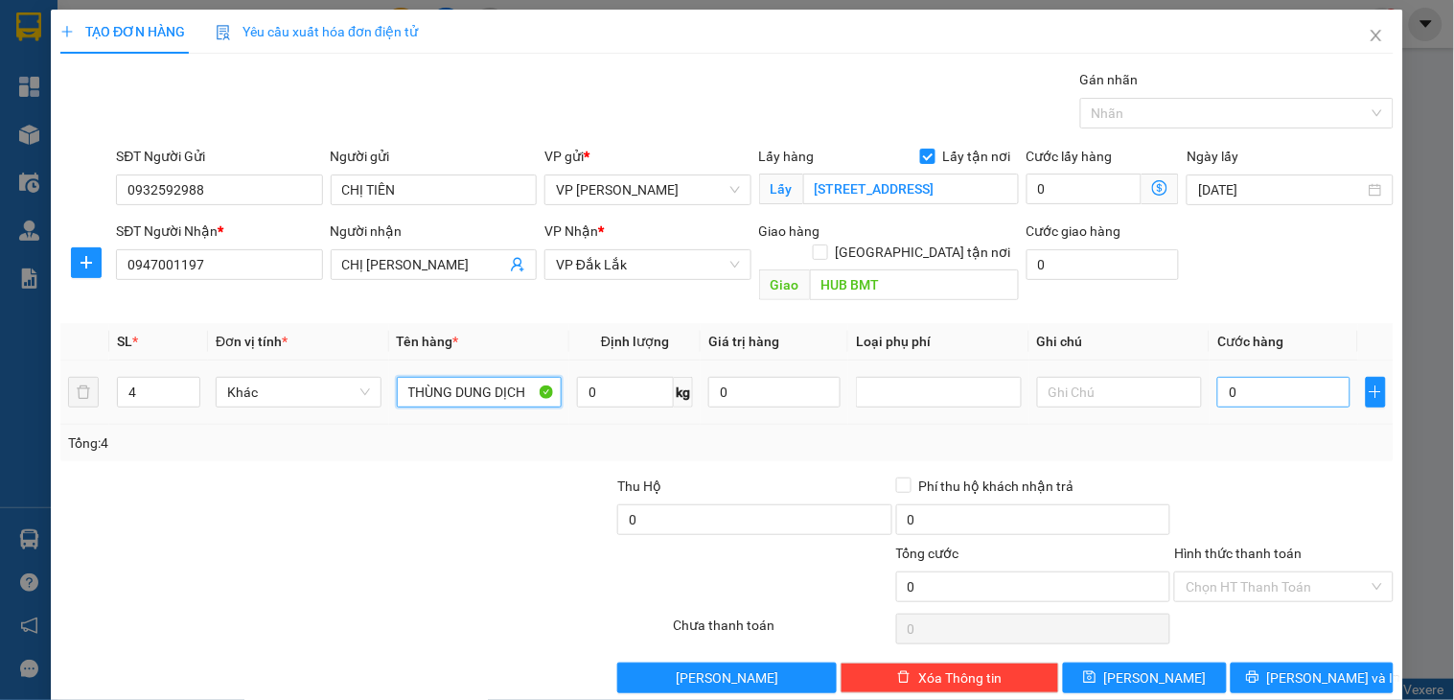
type input "THÙNG DUNG DỊCH"
click at [1228, 377] on input "0" at bounding box center [1283, 392] width 132 height 31
type input "1"
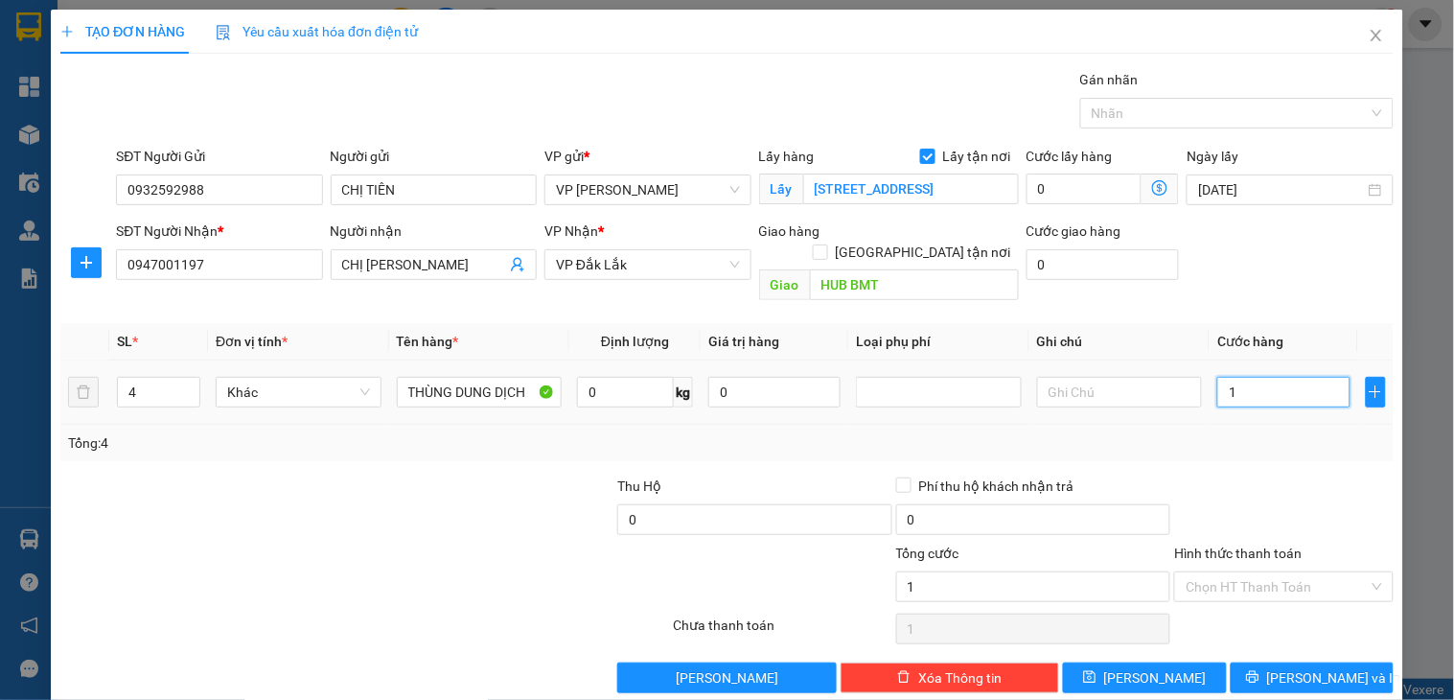
type input "10"
type input "108"
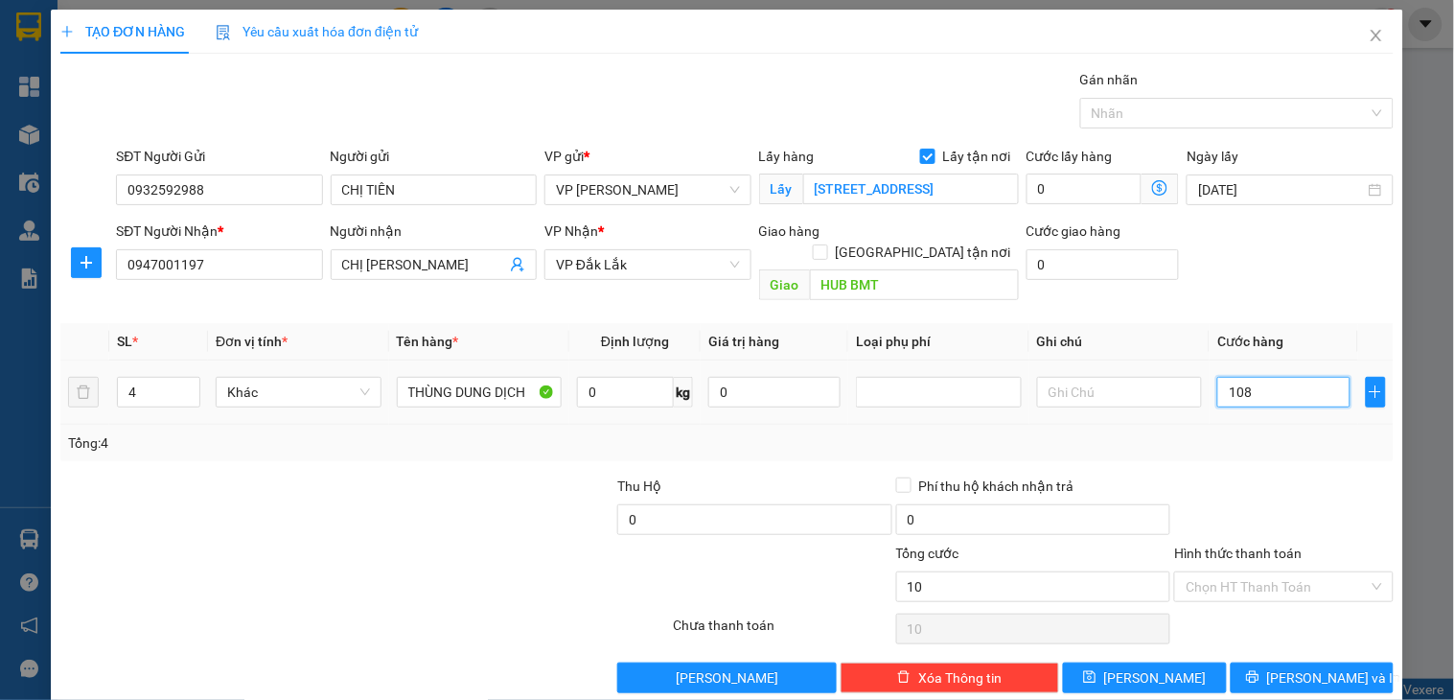
type input "108"
type input "10.800"
type input "108.000"
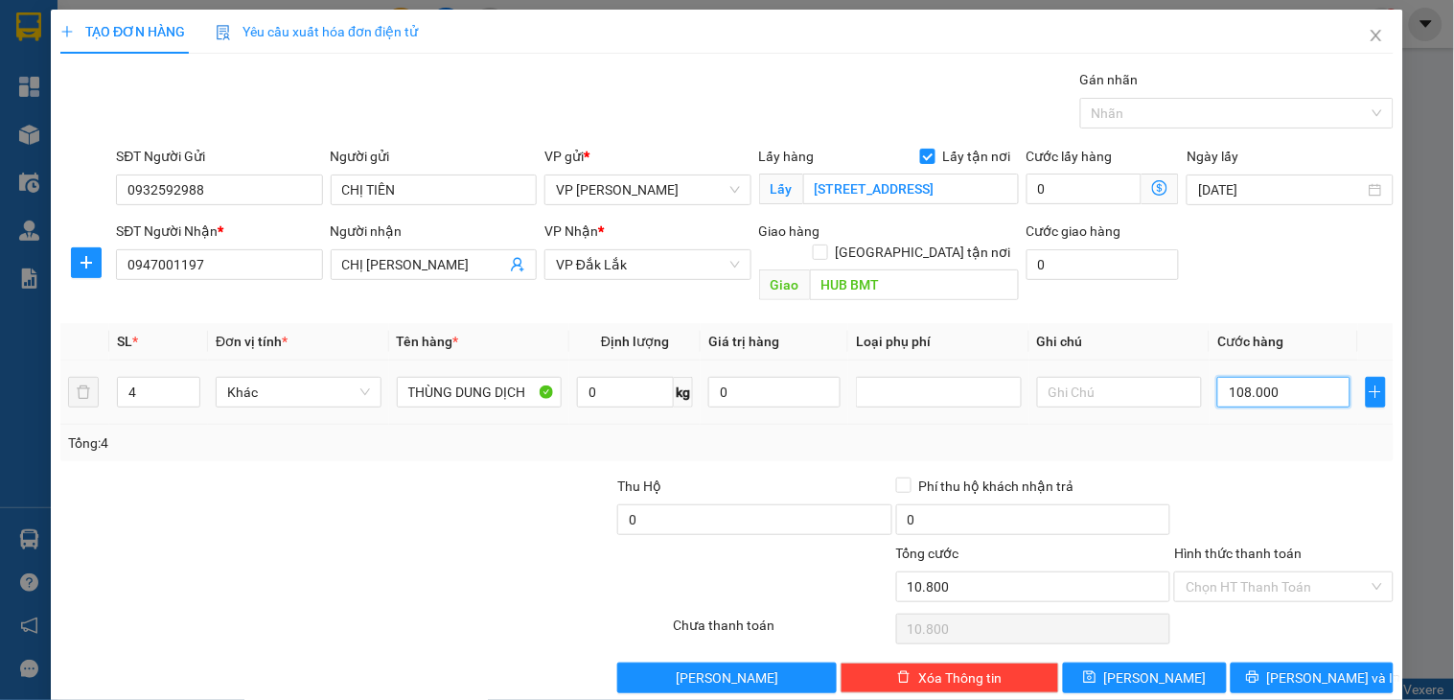
type input "108.000"
click at [1080, 182] on input "0" at bounding box center [1085, 188] width 116 height 31
type input "4"
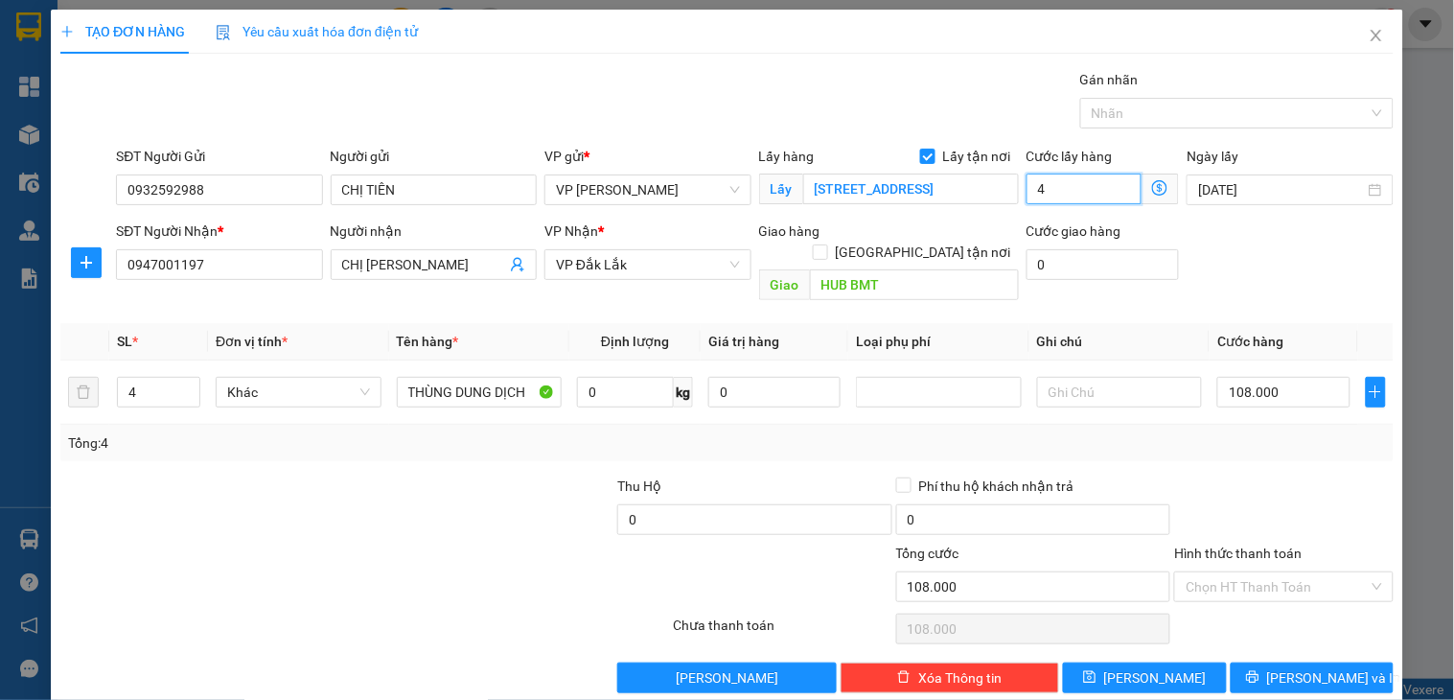
type input "108.004"
type input "48.000"
type input "156.000"
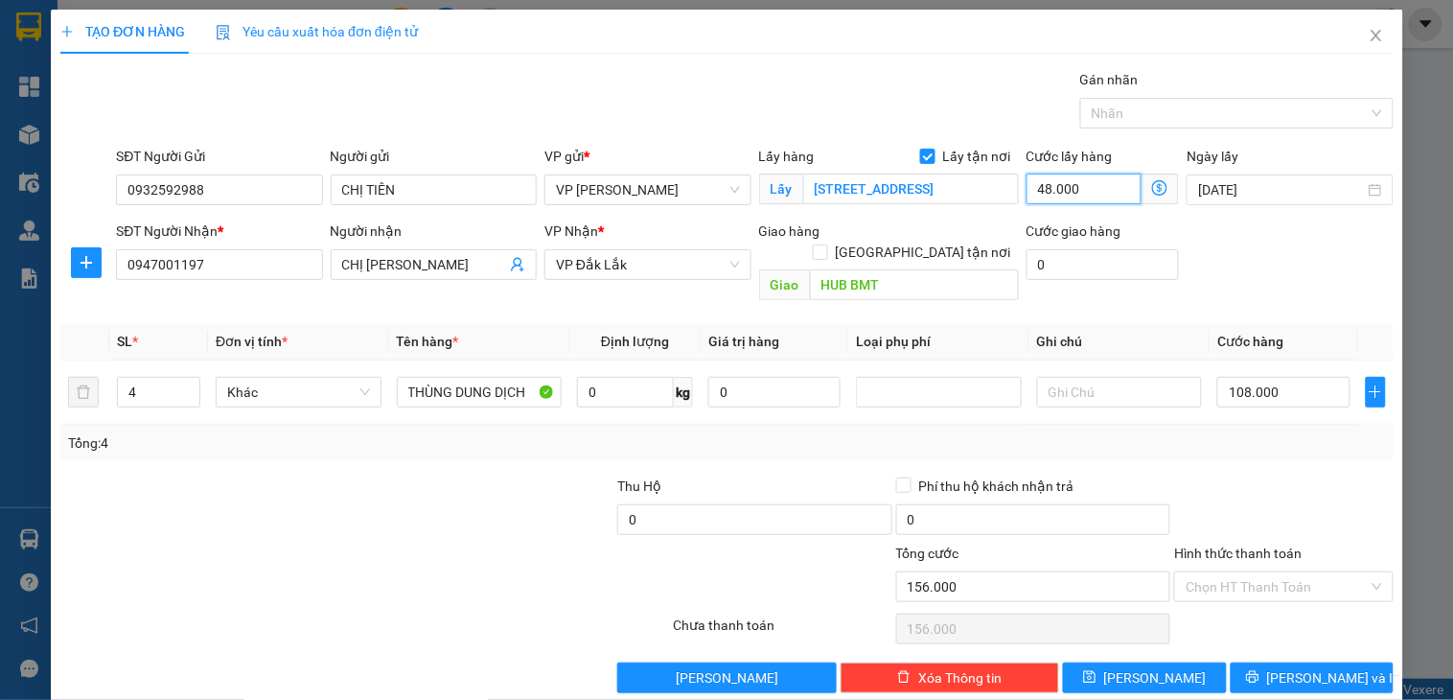
type input "48.000"
click at [1240, 572] on input "Hình thức thanh toán" at bounding box center [1277, 586] width 182 height 29
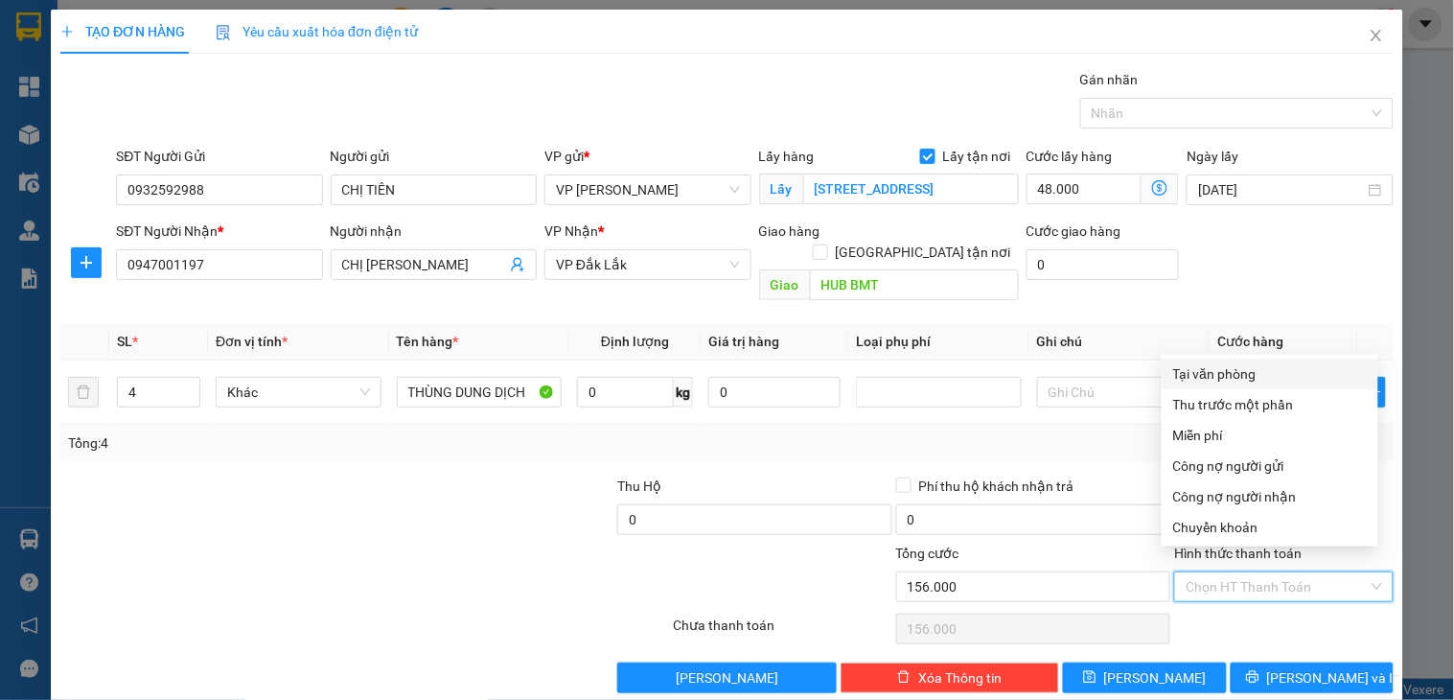
click at [1236, 379] on div "Tại văn phòng" at bounding box center [1270, 373] width 194 height 21
type input "0"
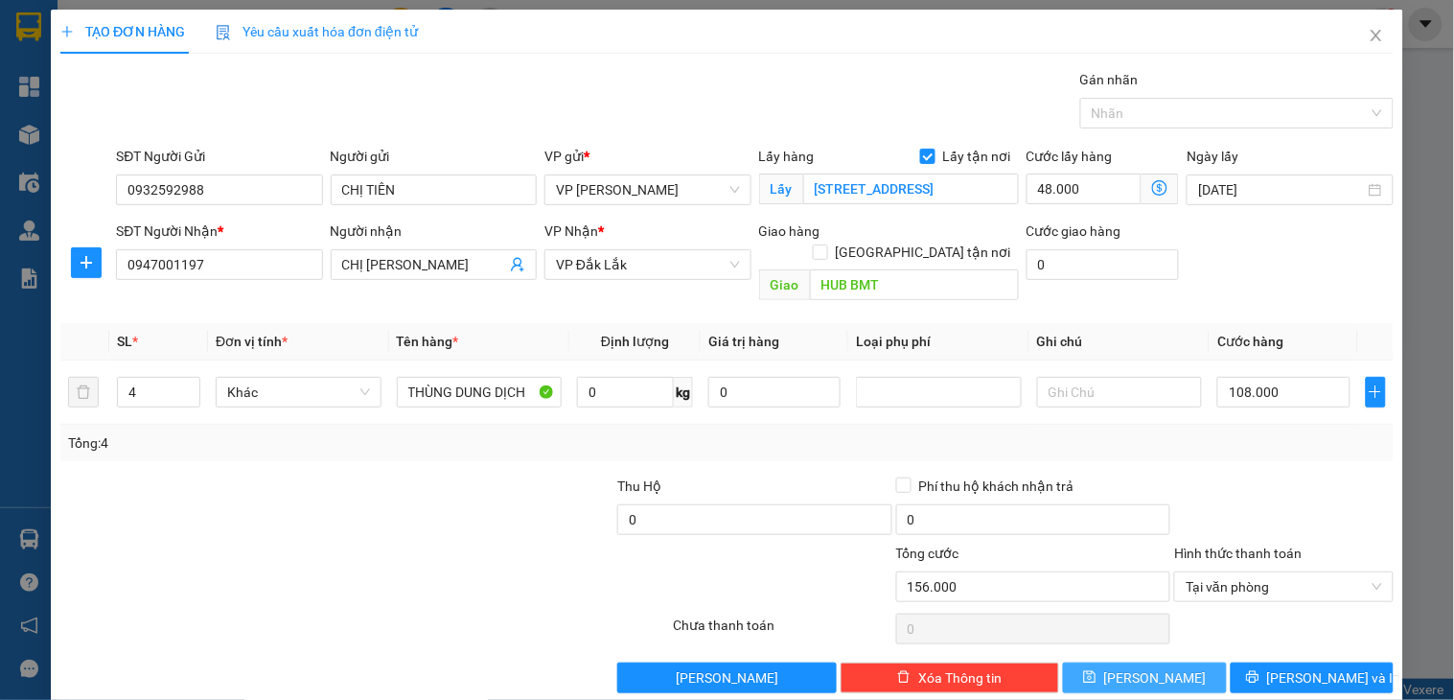
click at [1158, 662] on button "[PERSON_NAME]" at bounding box center [1144, 677] width 163 height 31
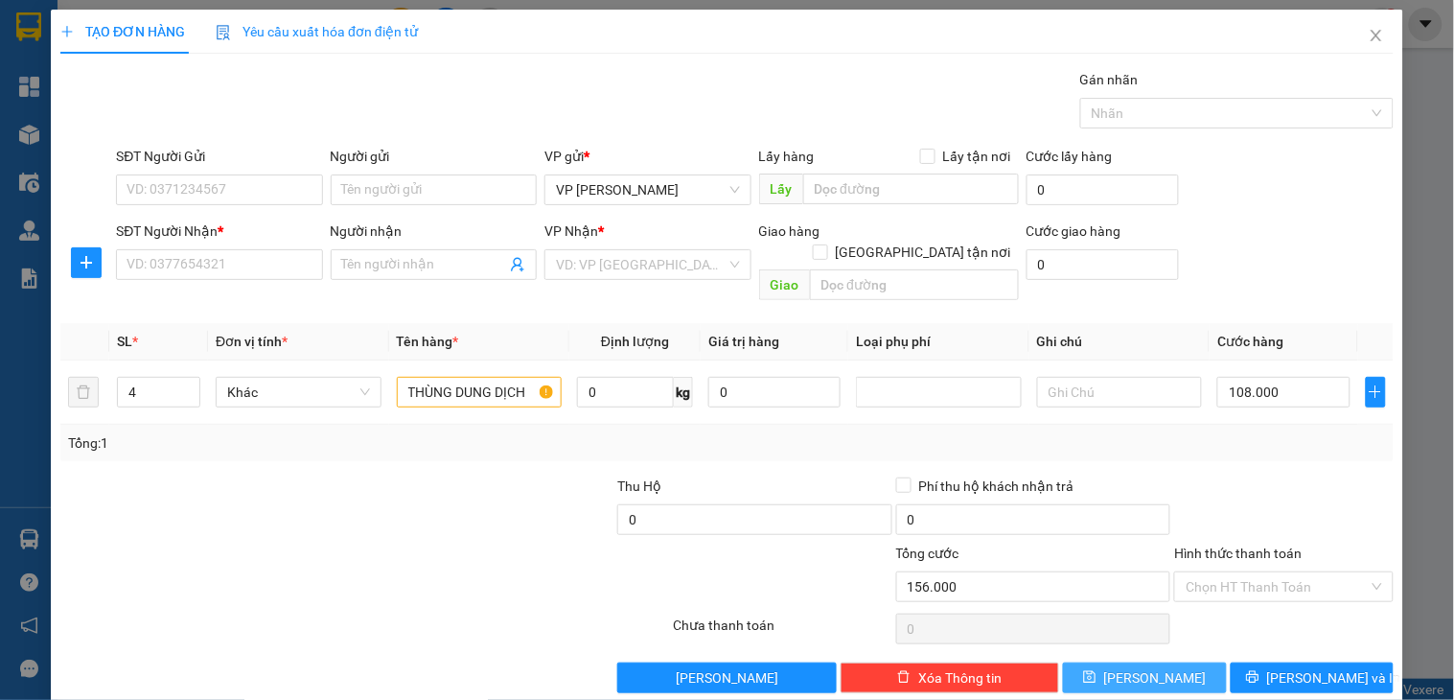
checkbox input "false"
type input "1"
type input "0"
click at [1369, 35] on icon "close" at bounding box center [1376, 35] width 15 height 15
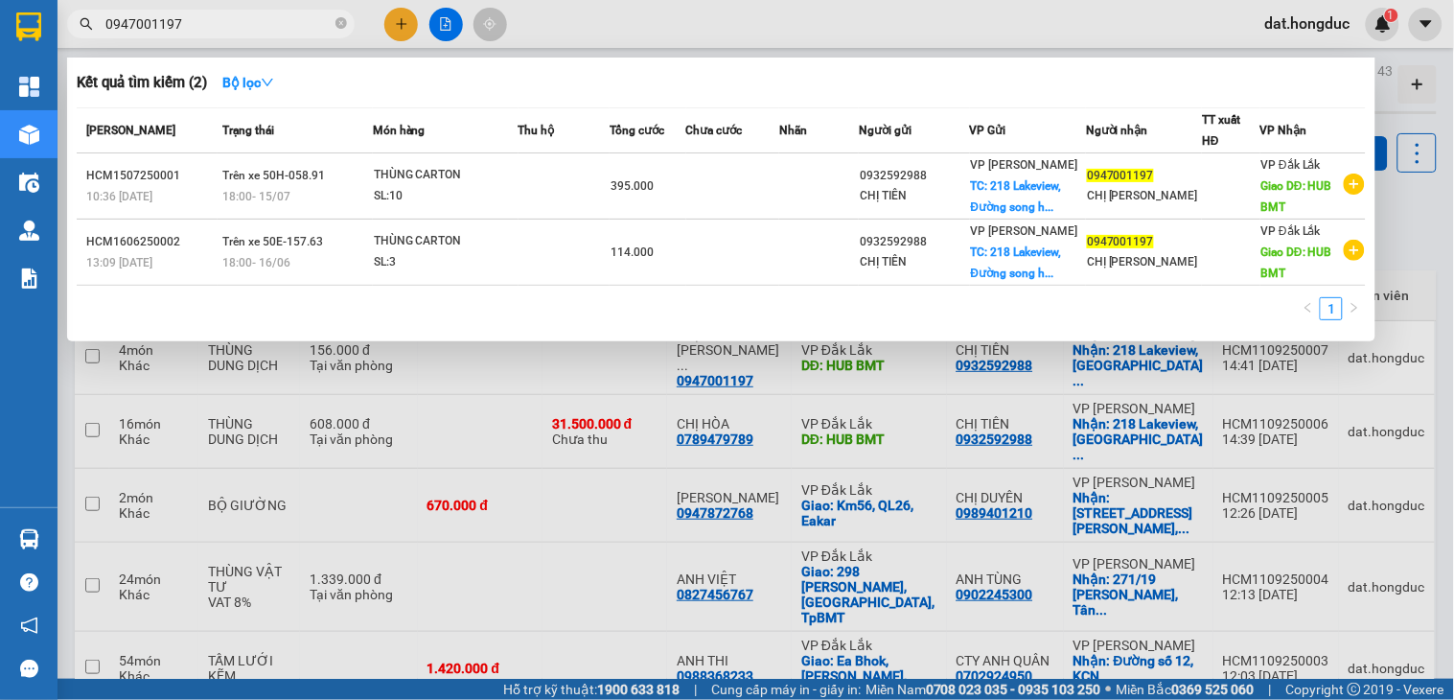
click at [218, 25] on input "0947001197" at bounding box center [218, 23] width 226 height 21
paste input "822331243"
type input "0822331243"
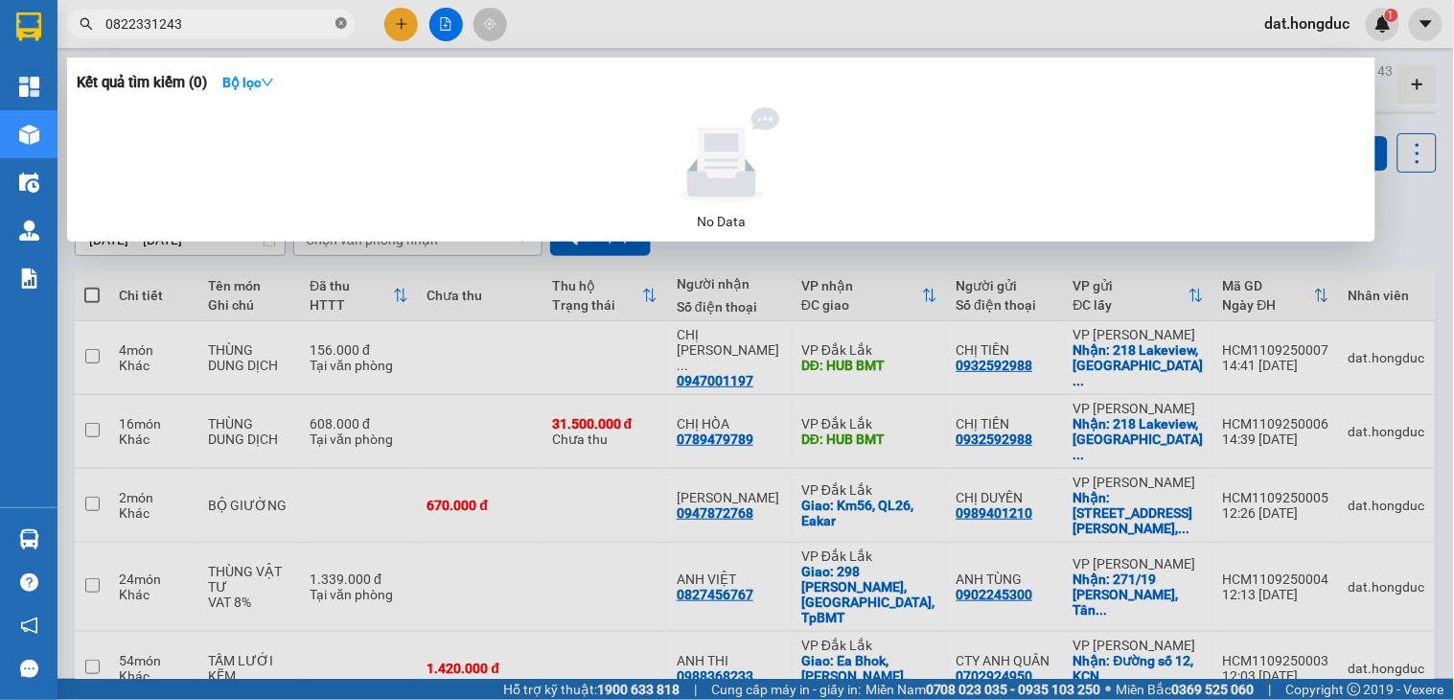
click at [343, 19] on icon "close-circle" at bounding box center [341, 23] width 12 height 12
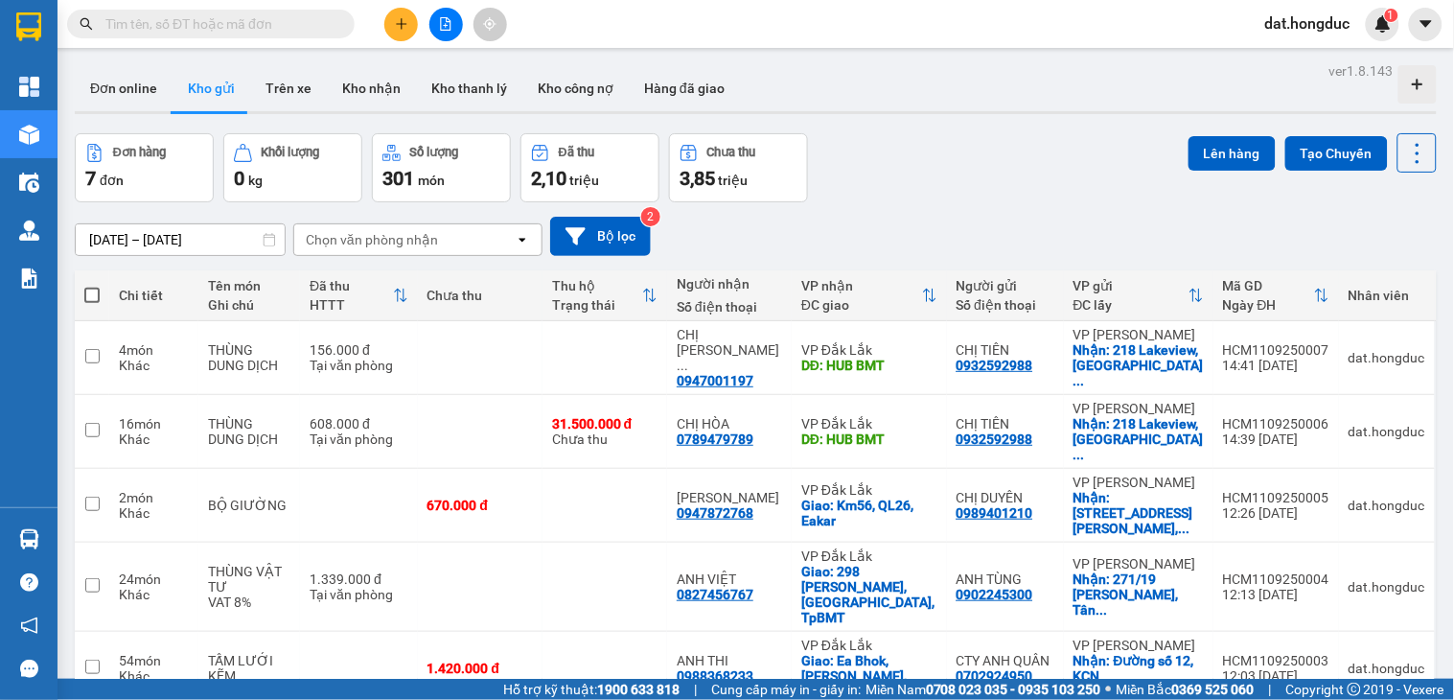
click at [279, 20] on input "text" at bounding box center [218, 23] width 226 height 21
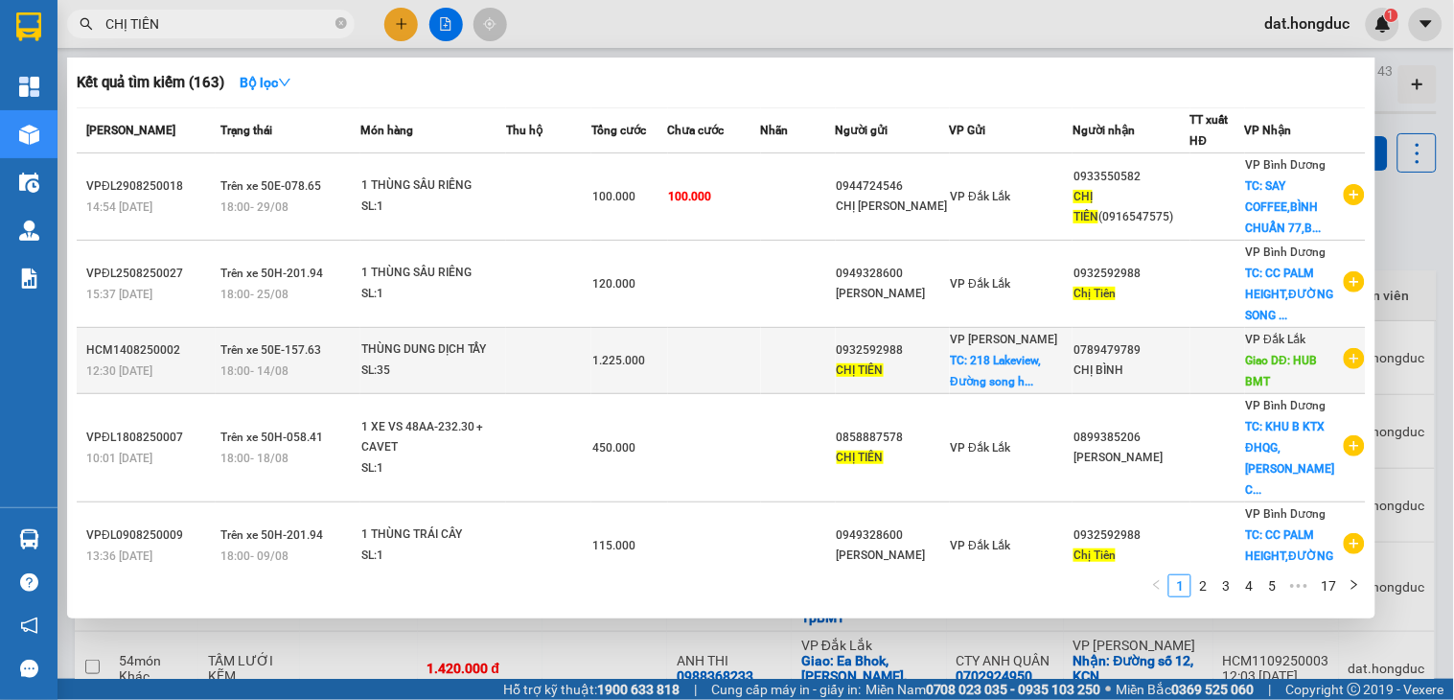
type input "CHỊ TIÊN"
click at [1344, 361] on icon "plus-circle" at bounding box center [1354, 358] width 21 height 21
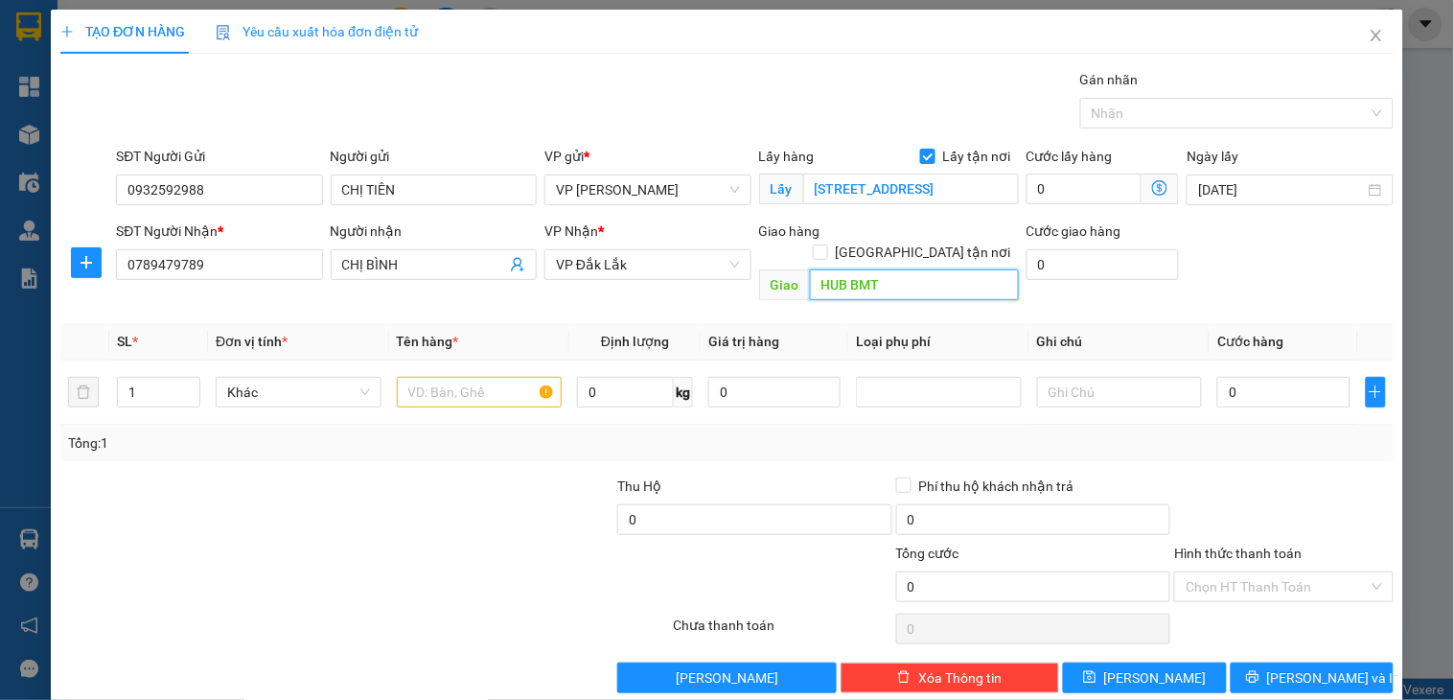
click at [903, 269] on input "HUB BMT" at bounding box center [914, 284] width 209 height 31
type input "HUB [GEOGRAPHIC_DATA]"
click at [1043, 189] on input "0" at bounding box center [1085, 188] width 116 height 31
type input "11"
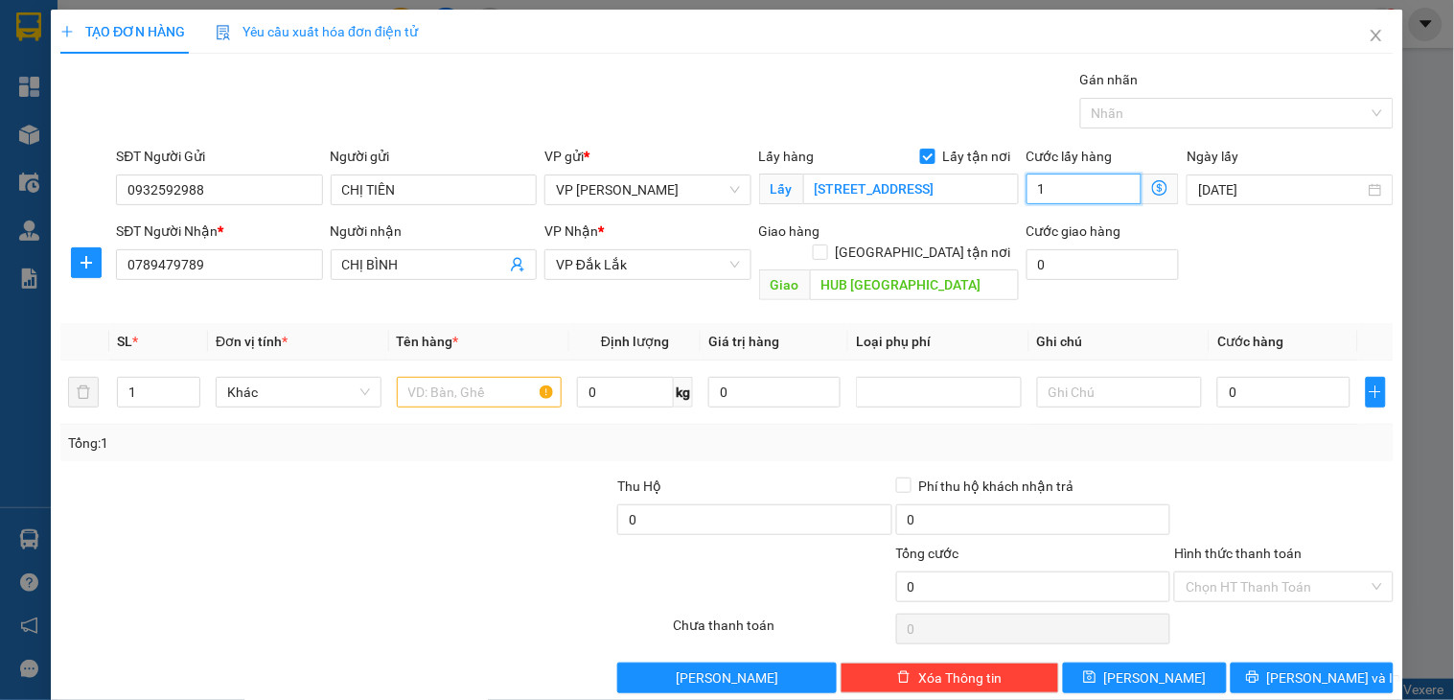
type input "11"
type input "110"
type input "1.100"
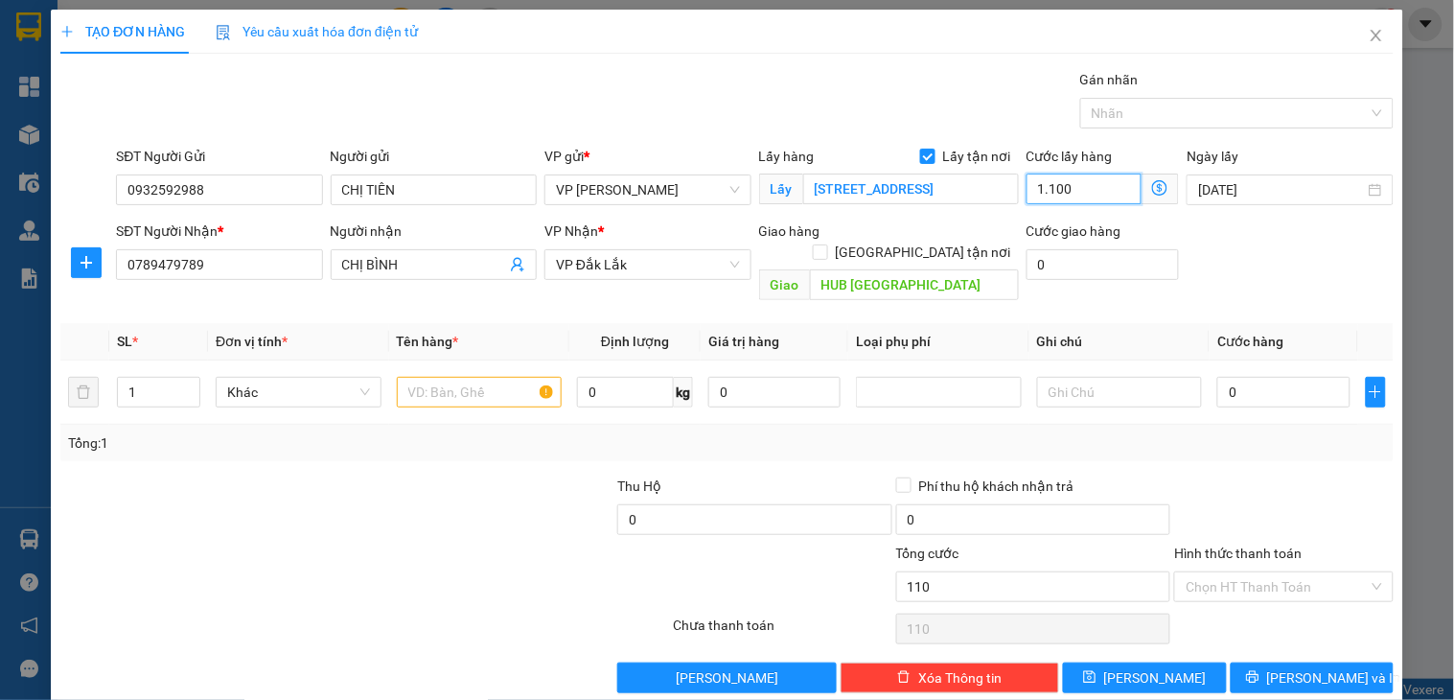
type input "1.100"
type input "11.000"
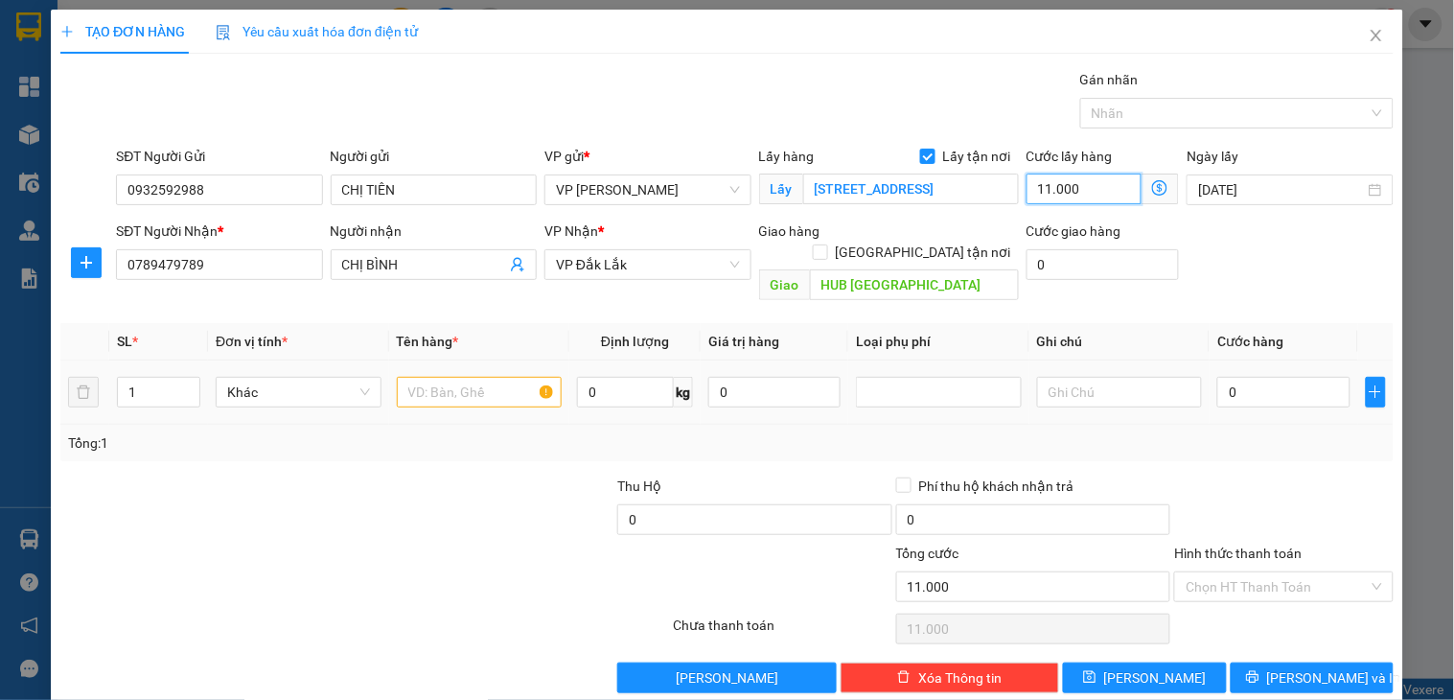
type input "11.000"
click at [424, 377] on input "text" at bounding box center [480, 392] width 166 height 31
type input "THÙNG DUNG DỊCH"
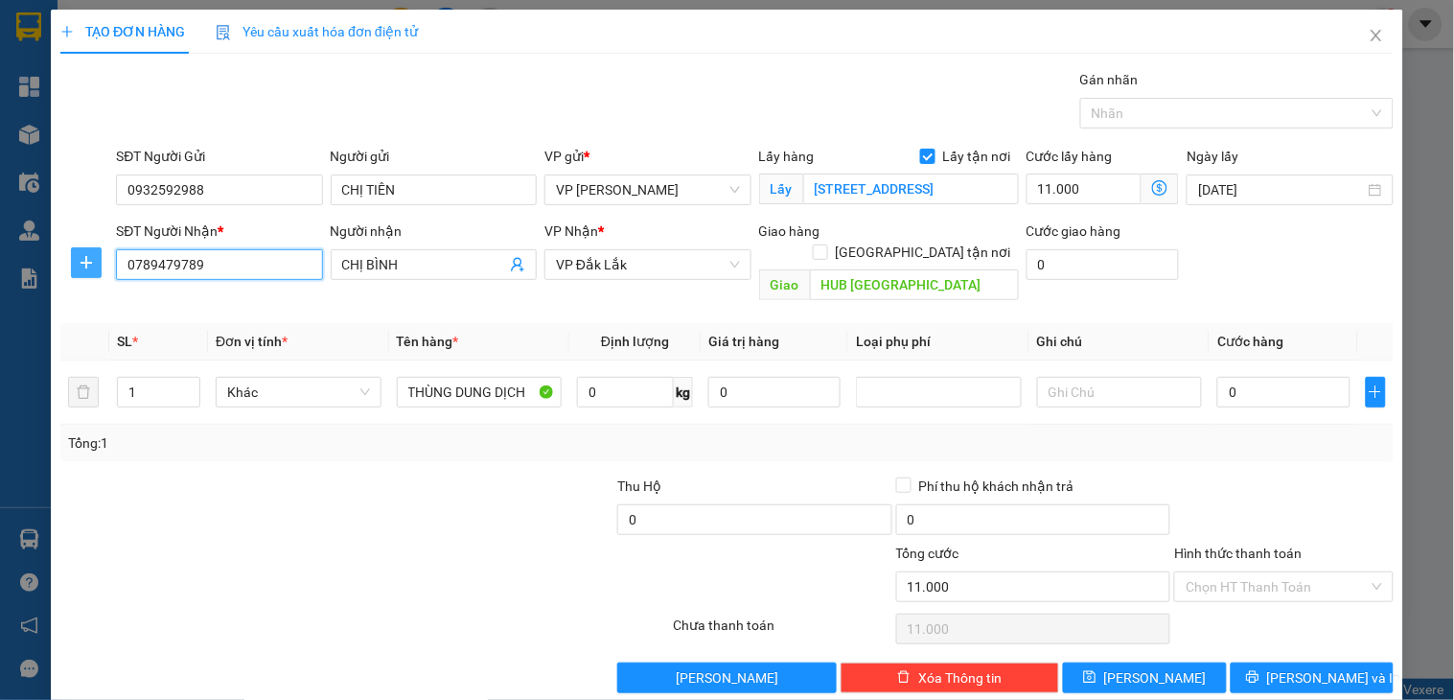
drag, startPoint x: 237, startPoint y: 264, endPoint x: 80, endPoint y: 250, distance: 157.8
click at [80, 250] on div "SĐT Người Nhận * 0789479789 0789479789 Người nhận CHỊ BÌNH VP Nhận * VP [GEOGRA…" at bounding box center [726, 264] width 1337 height 88
paste input "822331243"
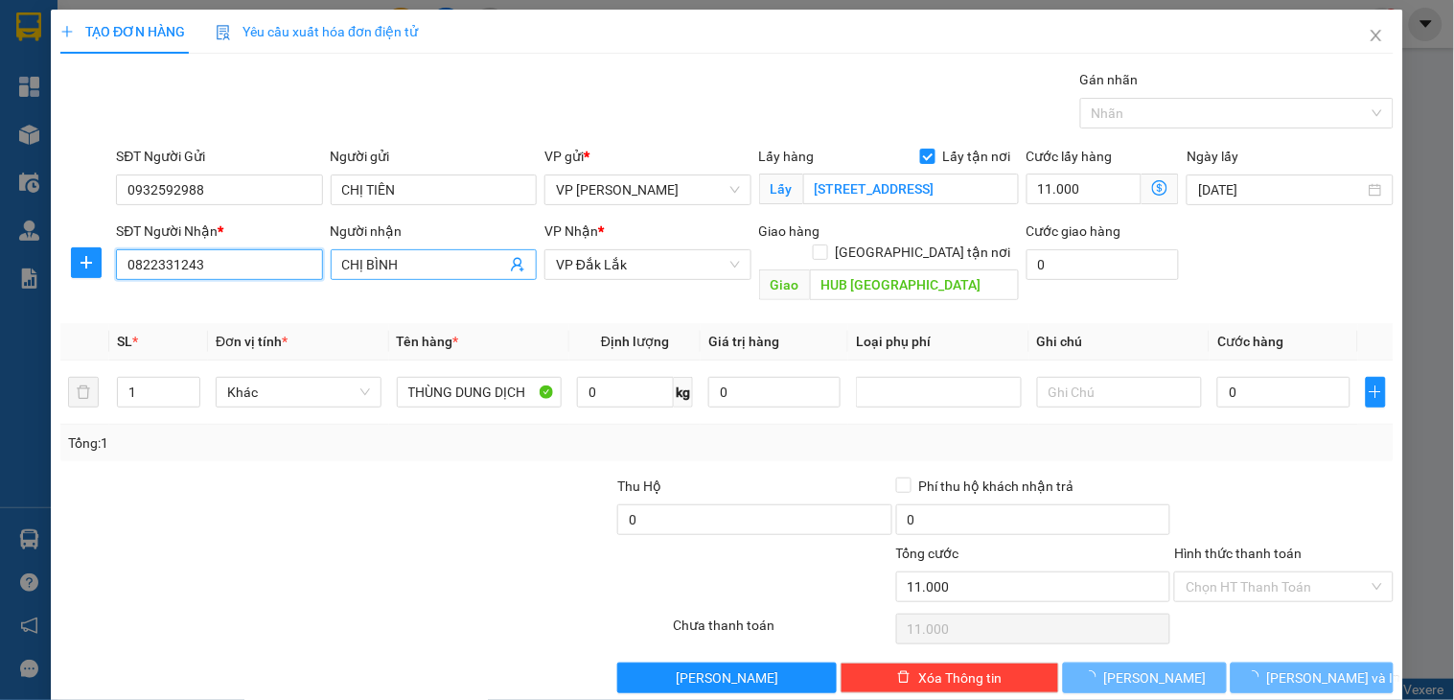
type input "0822331243"
drag, startPoint x: 433, startPoint y: 259, endPoint x: 303, endPoint y: 247, distance: 130.9
click at [303, 247] on div "SĐT Người Nhận * 0822331243 0822331243 Người nhận CHỊ BÌNH VP Nhận * VP [GEOGRA…" at bounding box center [754, 264] width 1285 height 88
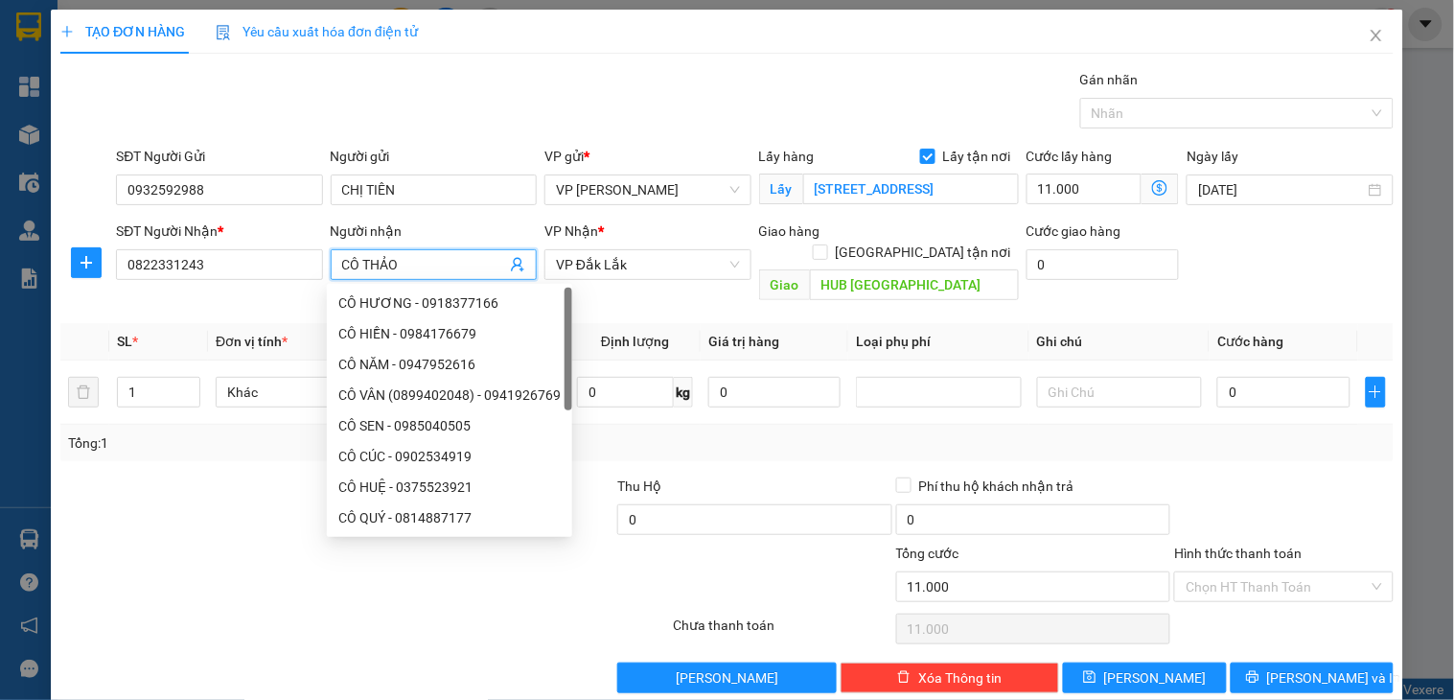
type input "CÔ THẢO"
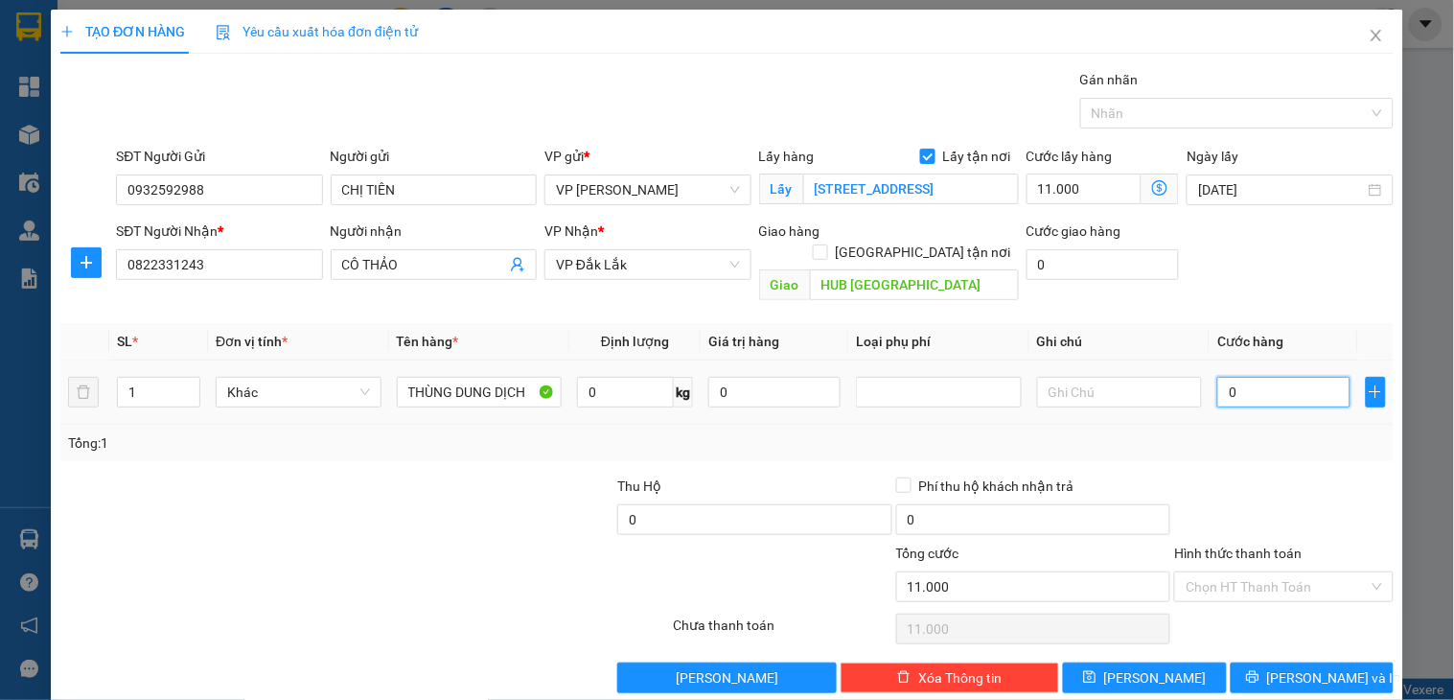
click at [1221, 377] on input "0" at bounding box center [1283, 392] width 132 height 31
type input "2"
type input "11.002"
type input "27"
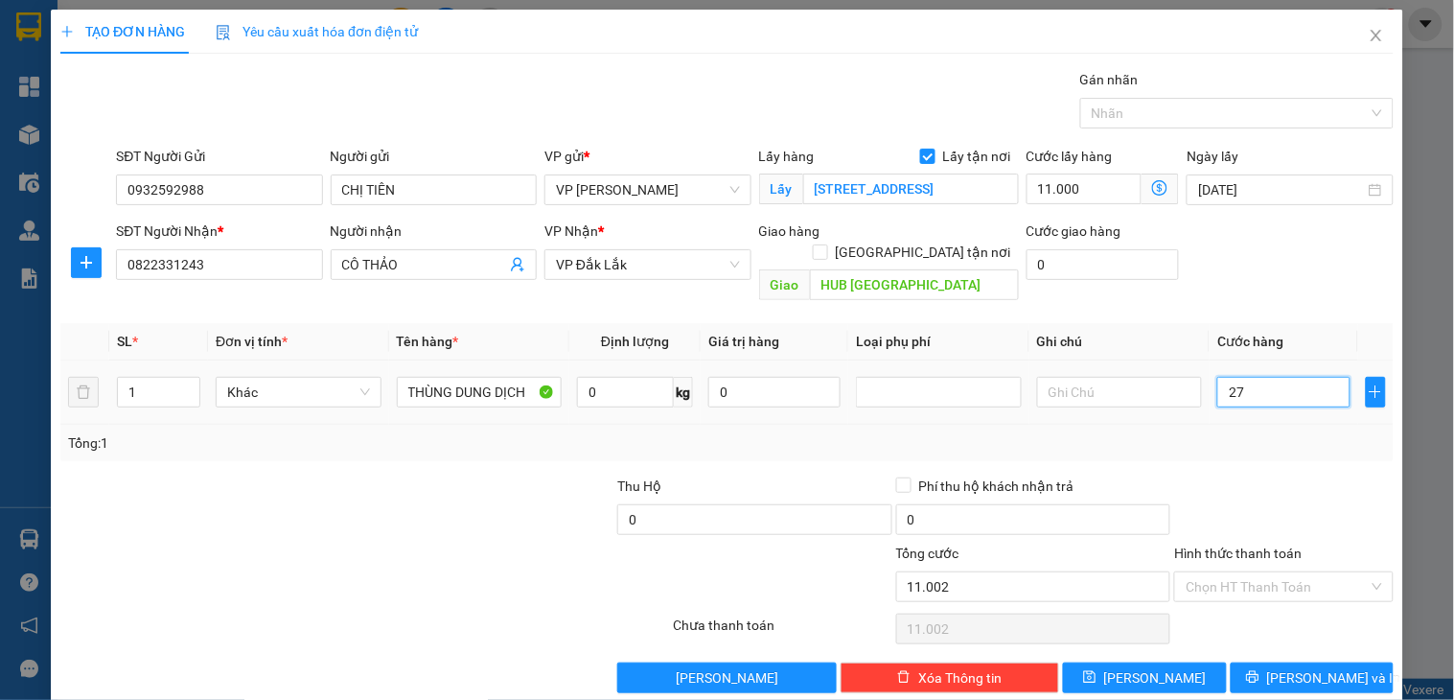
type input "11.027"
type input "2.700"
type input "13.700"
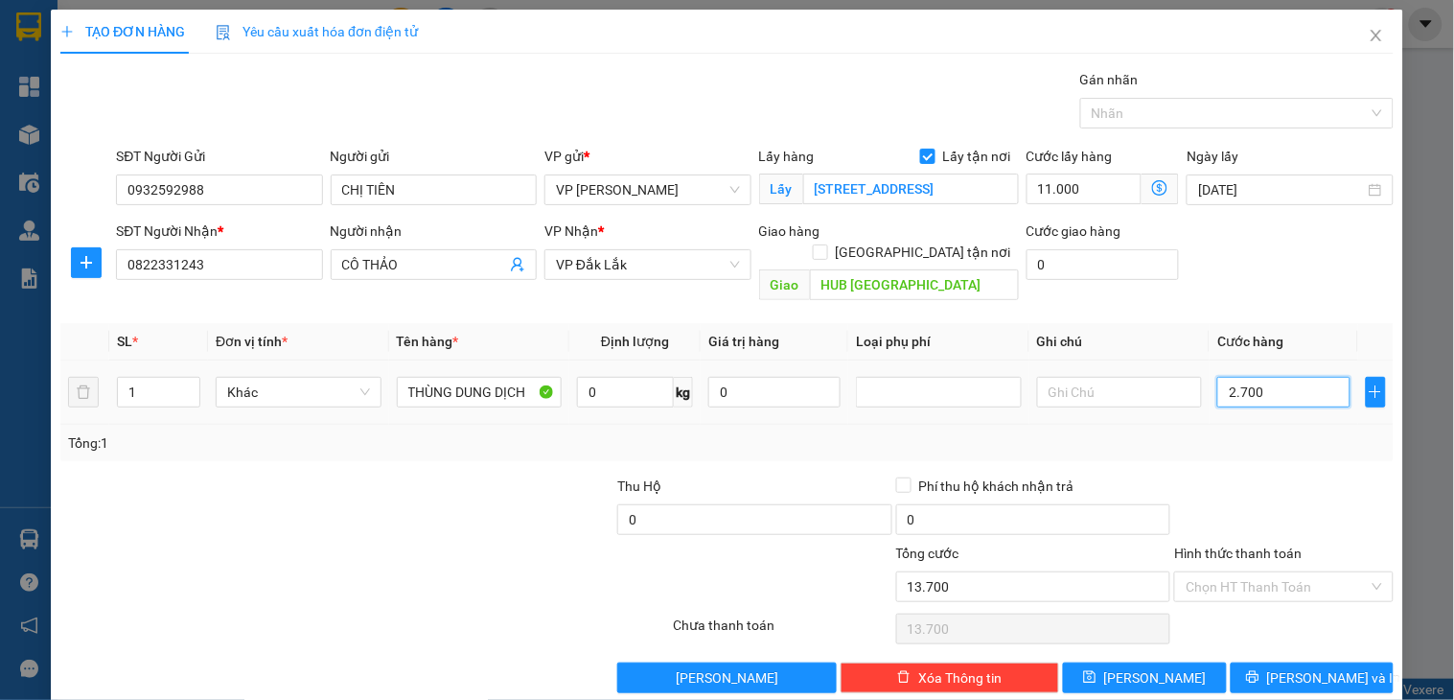
type input "27.000"
type input "38.000"
click at [1364, 571] on div "Chọn HT Thanh Toán" at bounding box center [1283, 586] width 219 height 31
type input "27.000"
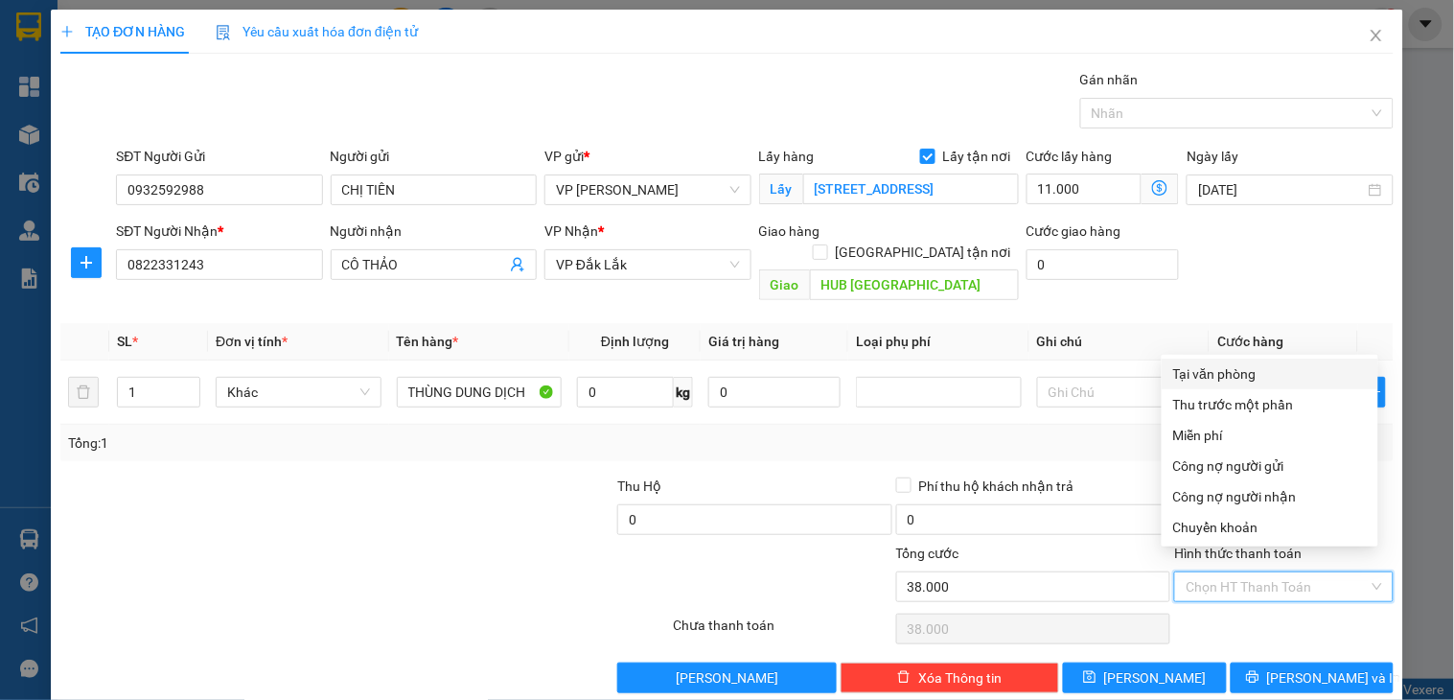
click at [1259, 368] on div "Tại văn phòng" at bounding box center [1270, 373] width 194 height 21
type input "0"
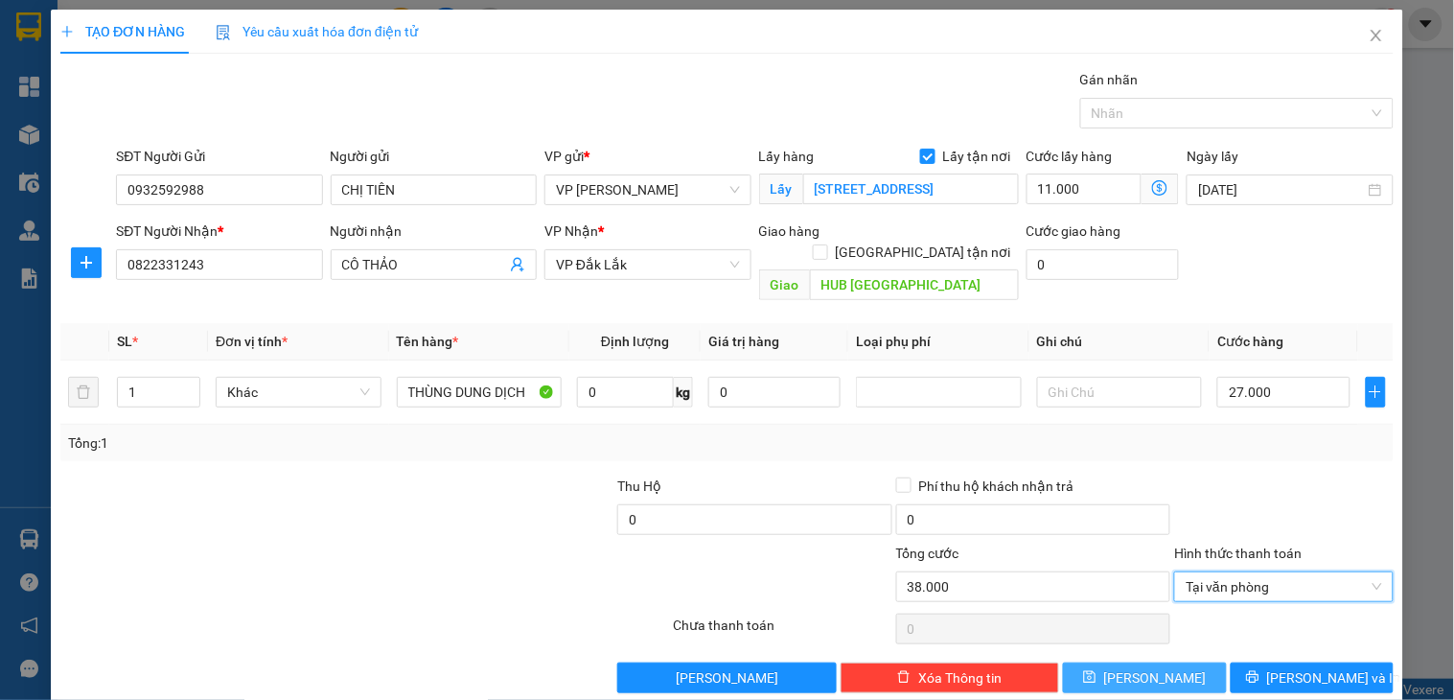
click at [1169, 663] on button "[PERSON_NAME]" at bounding box center [1144, 677] width 163 height 31
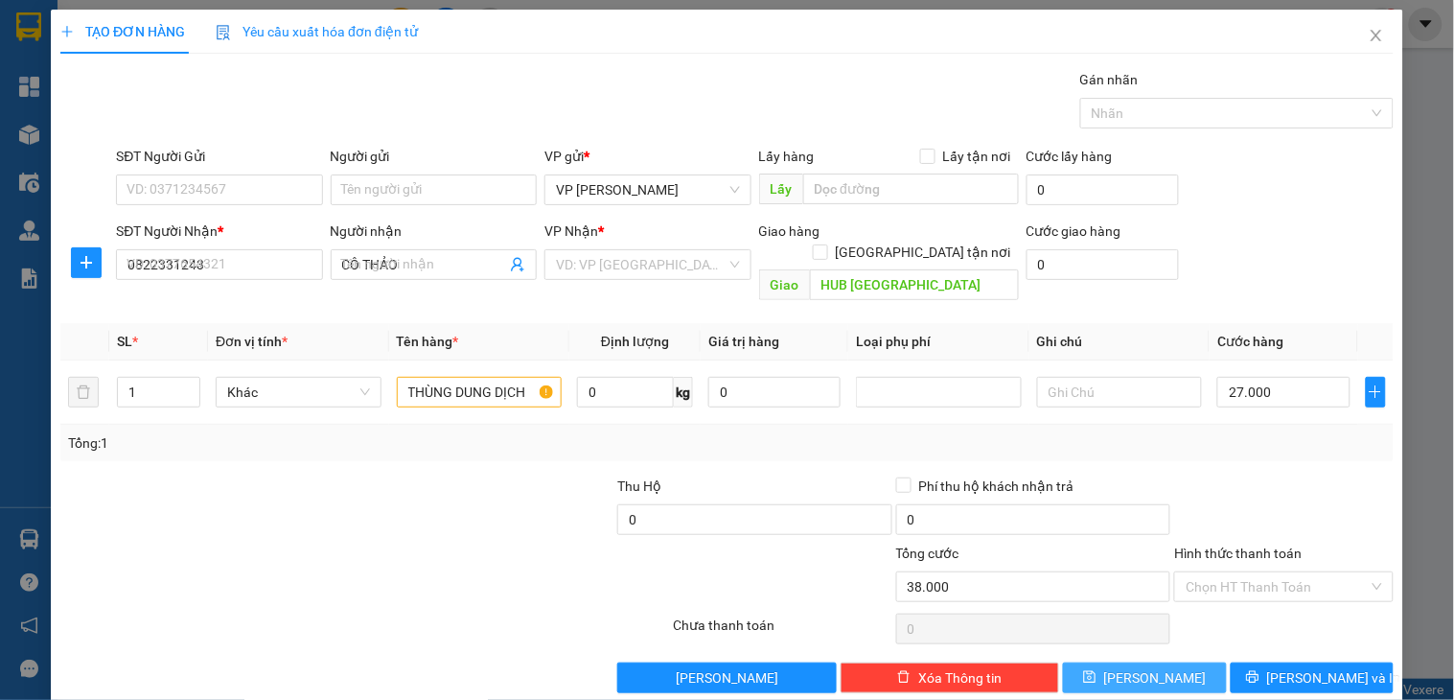
checkbox input "false"
type input "0"
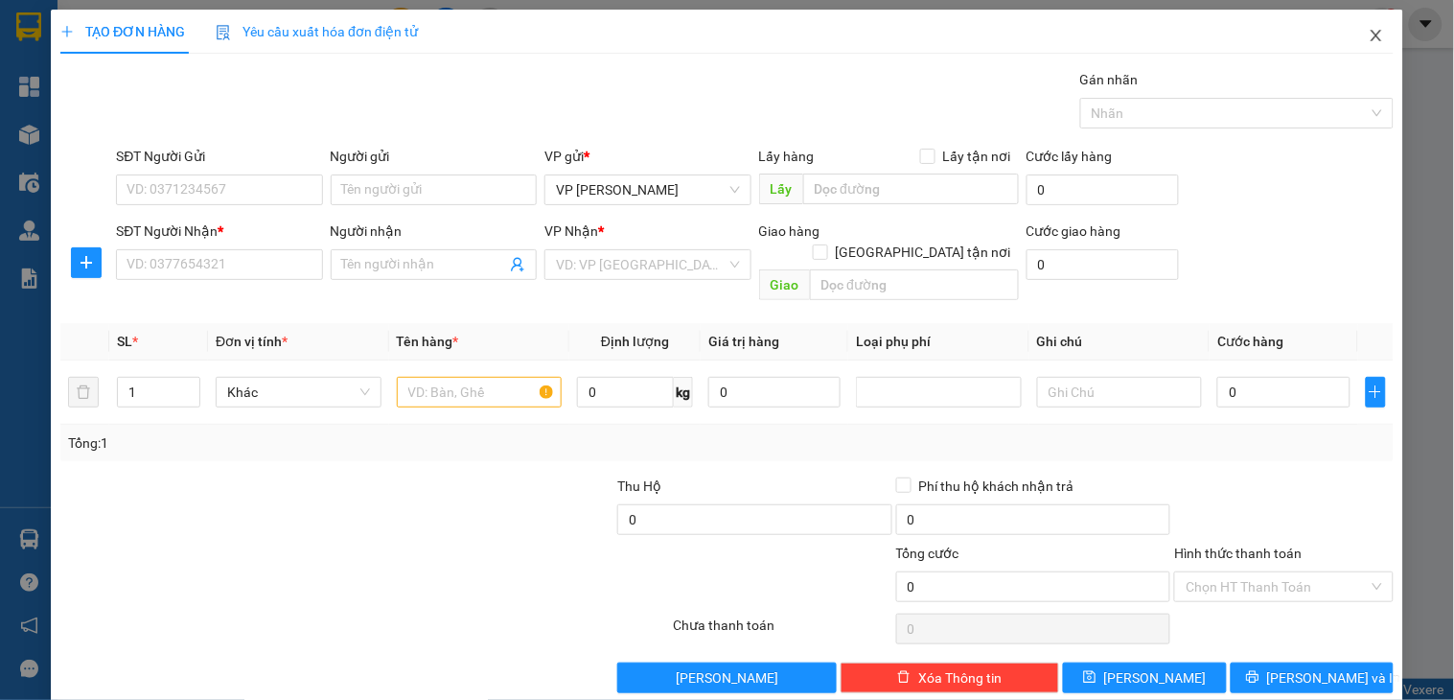
click at [1369, 33] on icon "close" at bounding box center [1376, 35] width 15 height 15
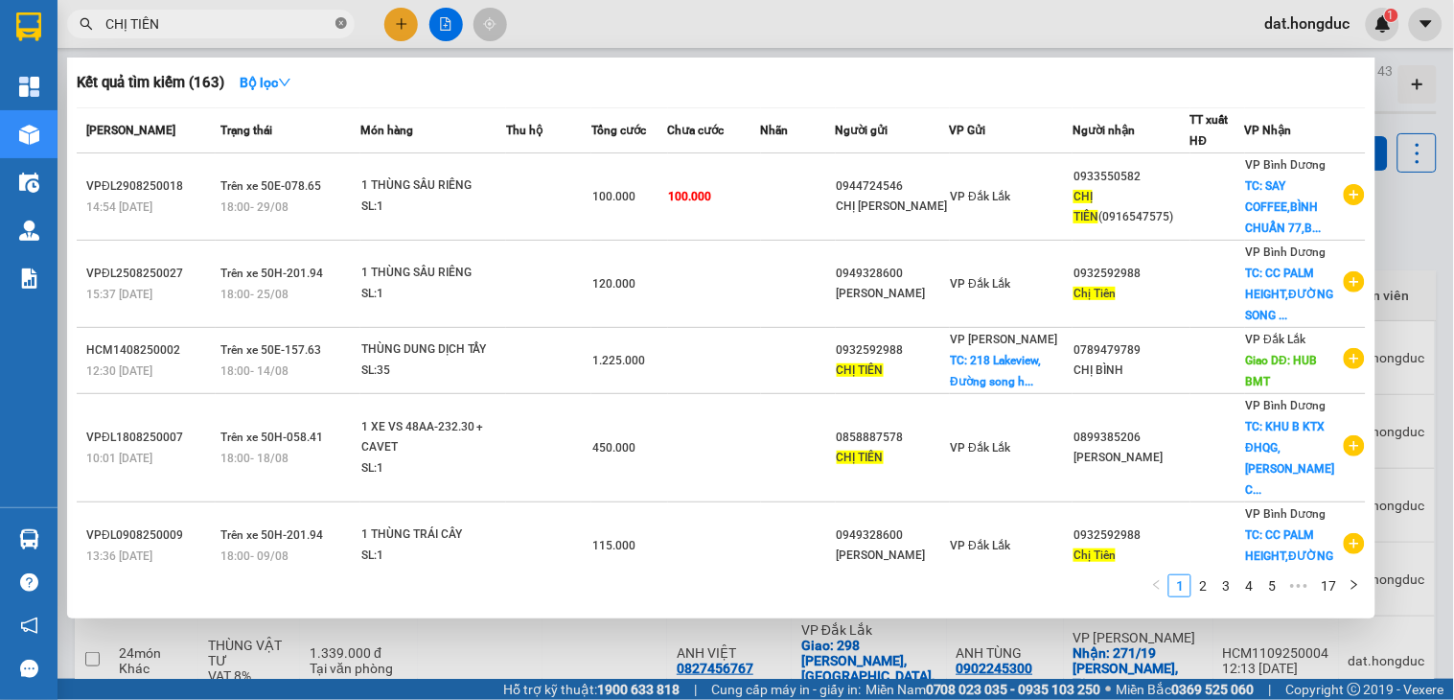
click at [339, 27] on icon "close-circle" at bounding box center [341, 23] width 12 height 12
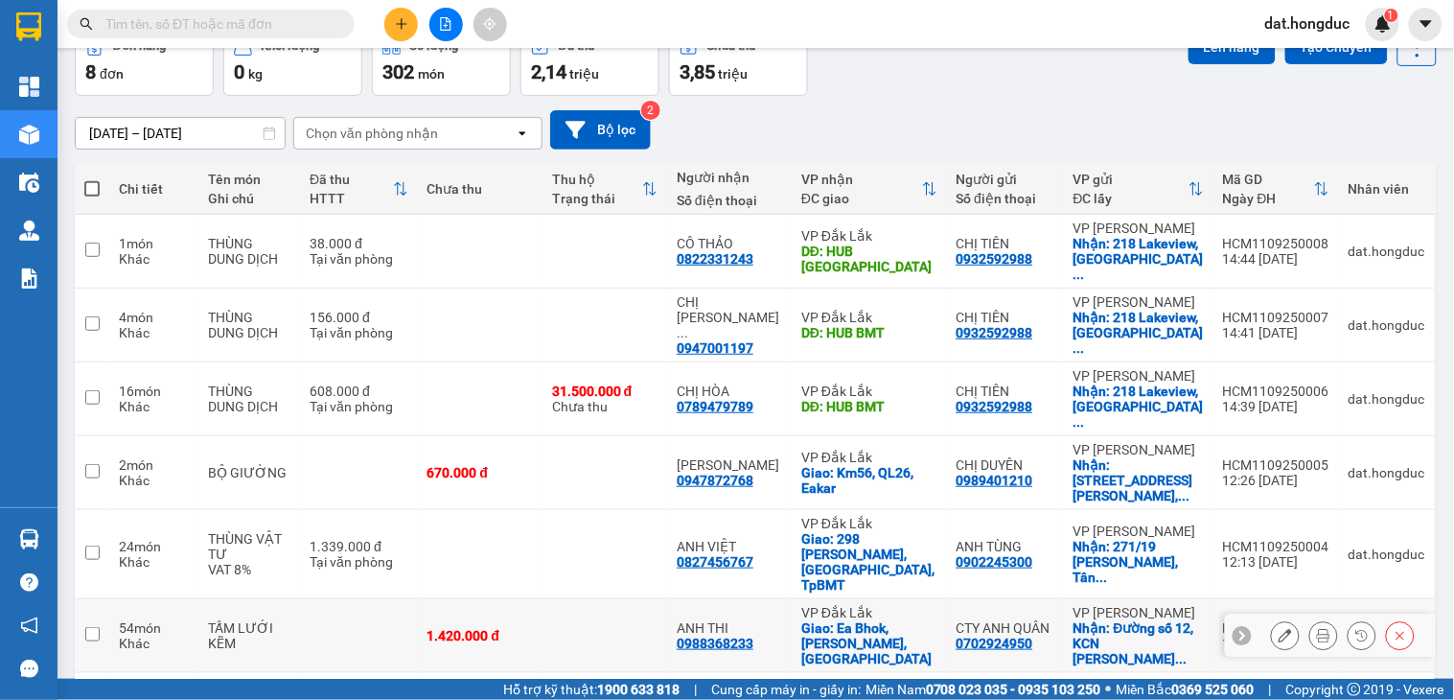
scroll to position [190, 0]
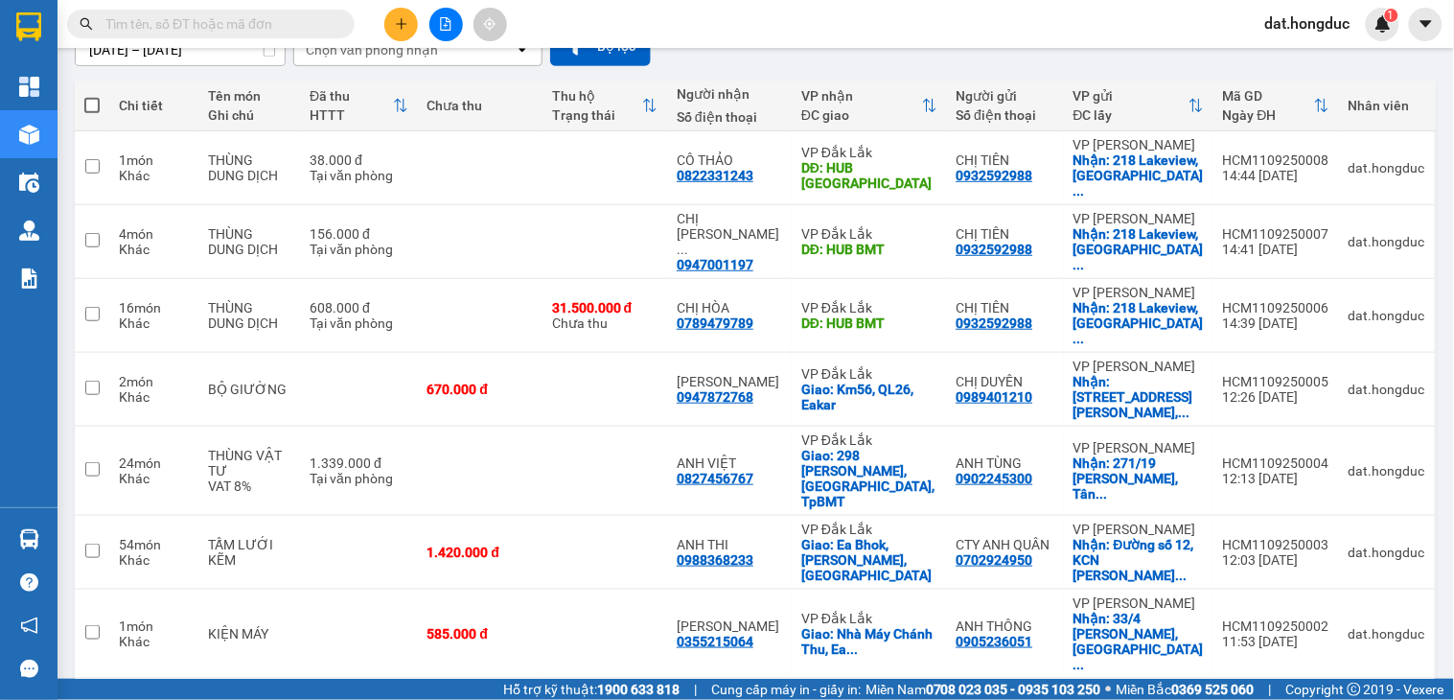
click at [86, 104] on span at bounding box center [91, 105] width 15 height 15
click at [92, 96] on input "checkbox" at bounding box center [92, 96] width 0 height 0
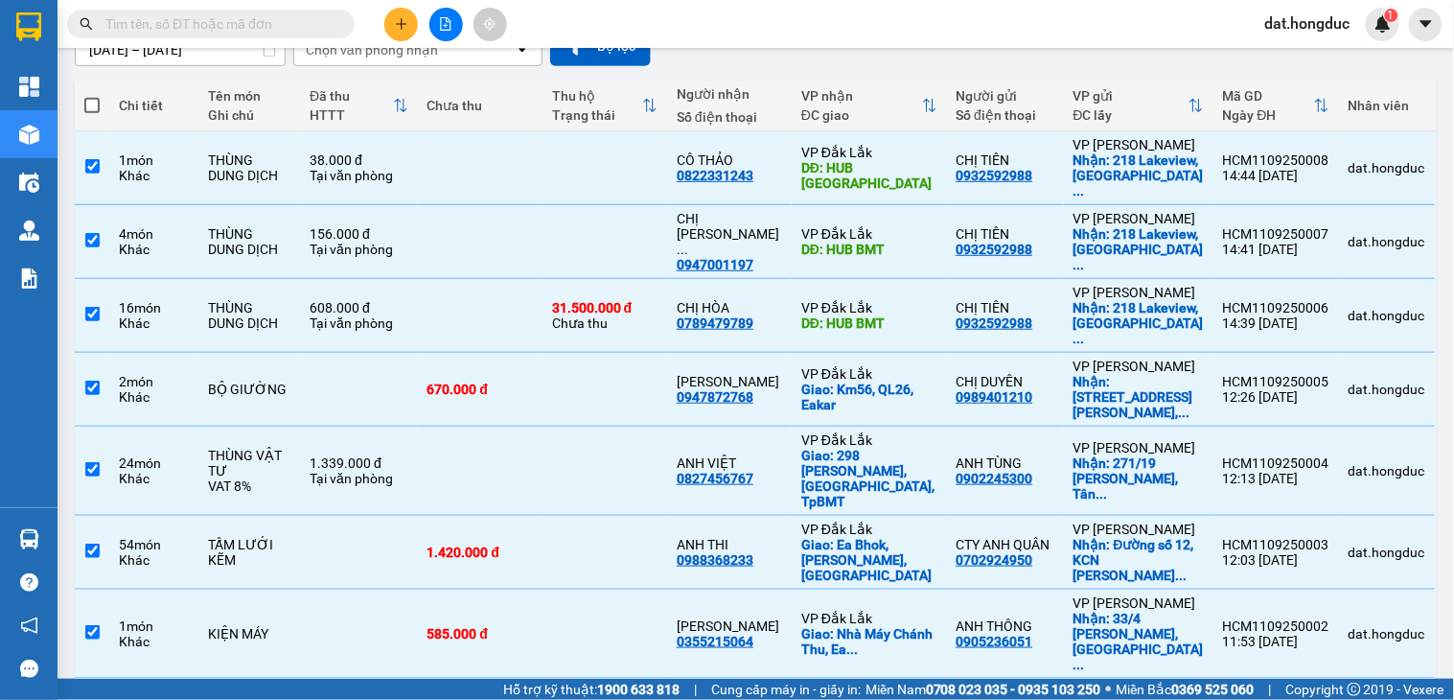
checkbox input "true"
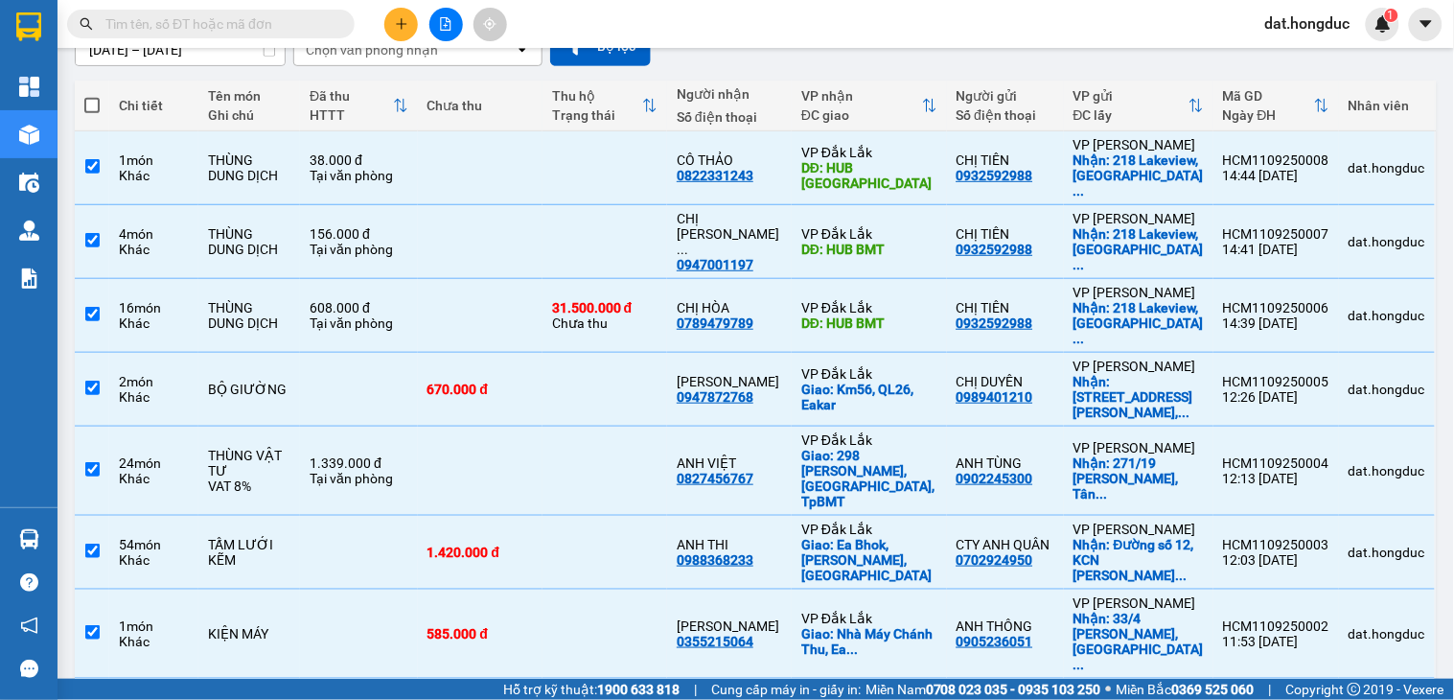
checkbox input "true"
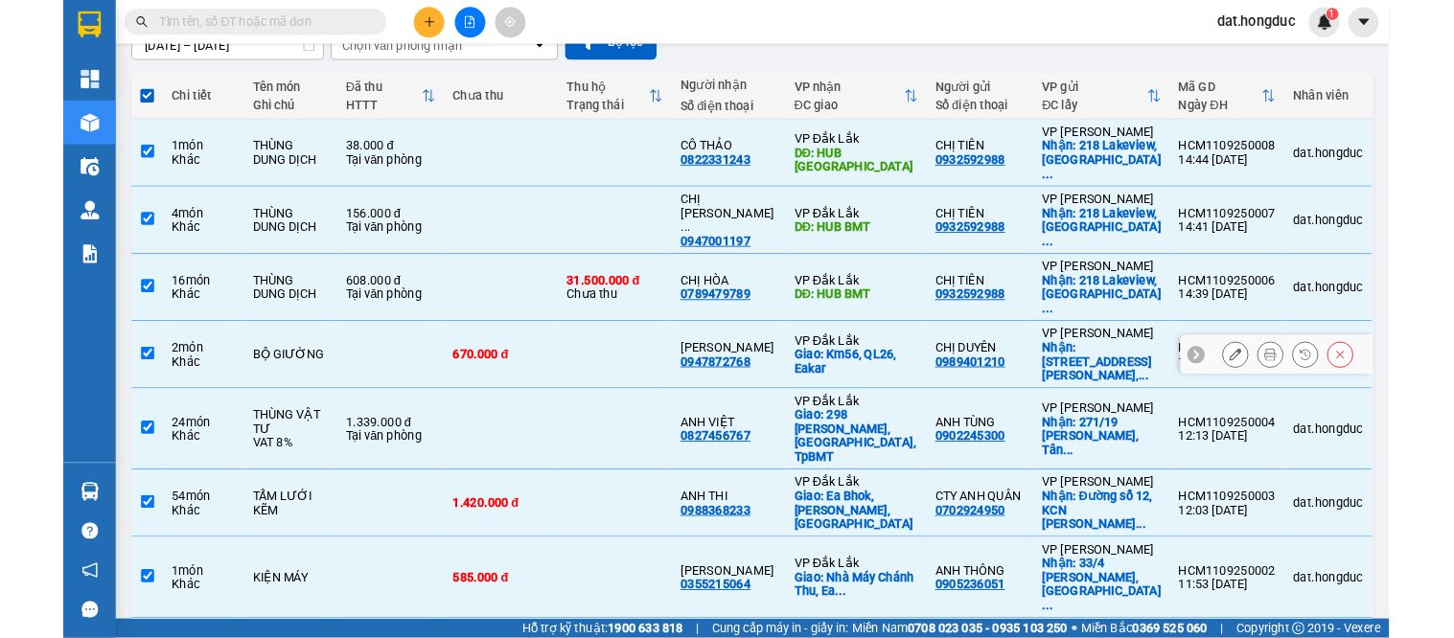
scroll to position [0, 0]
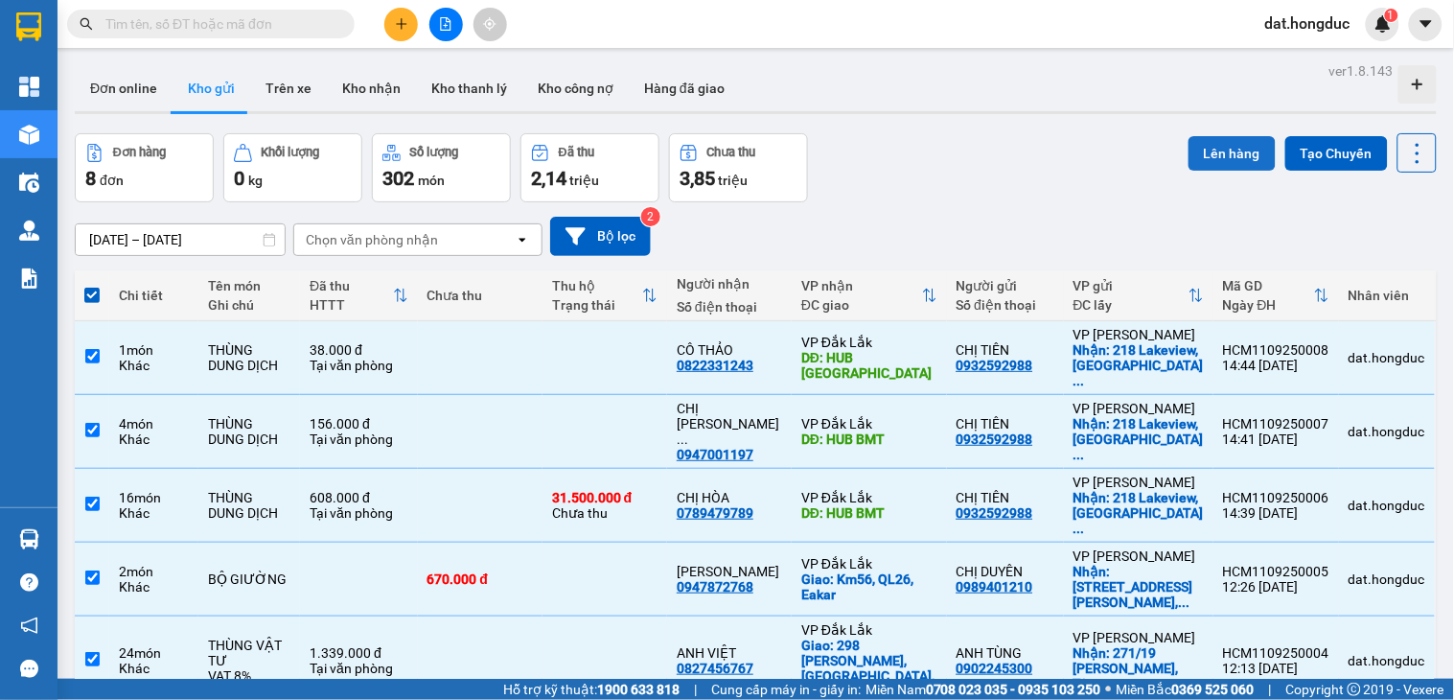
click at [1189, 139] on button "Lên hàng" at bounding box center [1232, 153] width 87 height 35
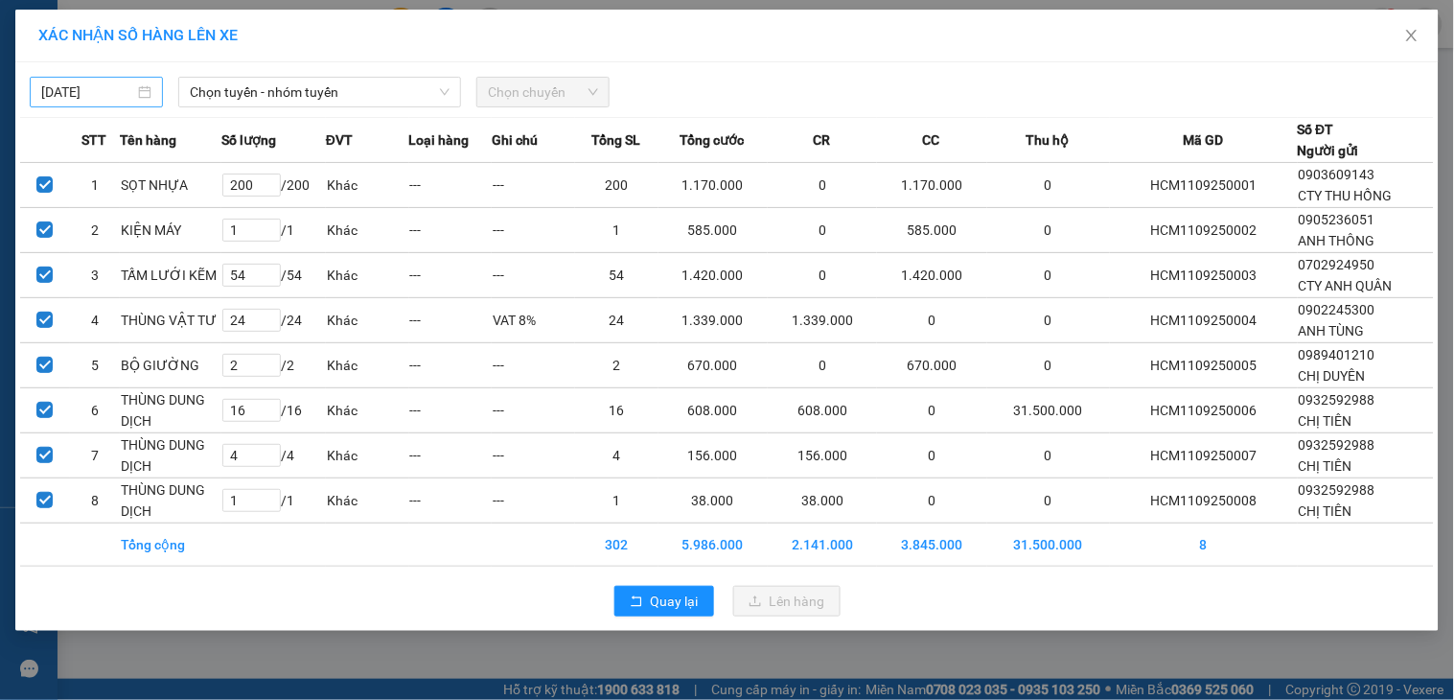
click at [115, 89] on body "Kết quả tìm kiếm ( 163 ) Bộ lọc Mã ĐH Trạng thái Món hàng Thu hộ Tổng cước Chưa…" at bounding box center [727, 350] width 1454 height 700
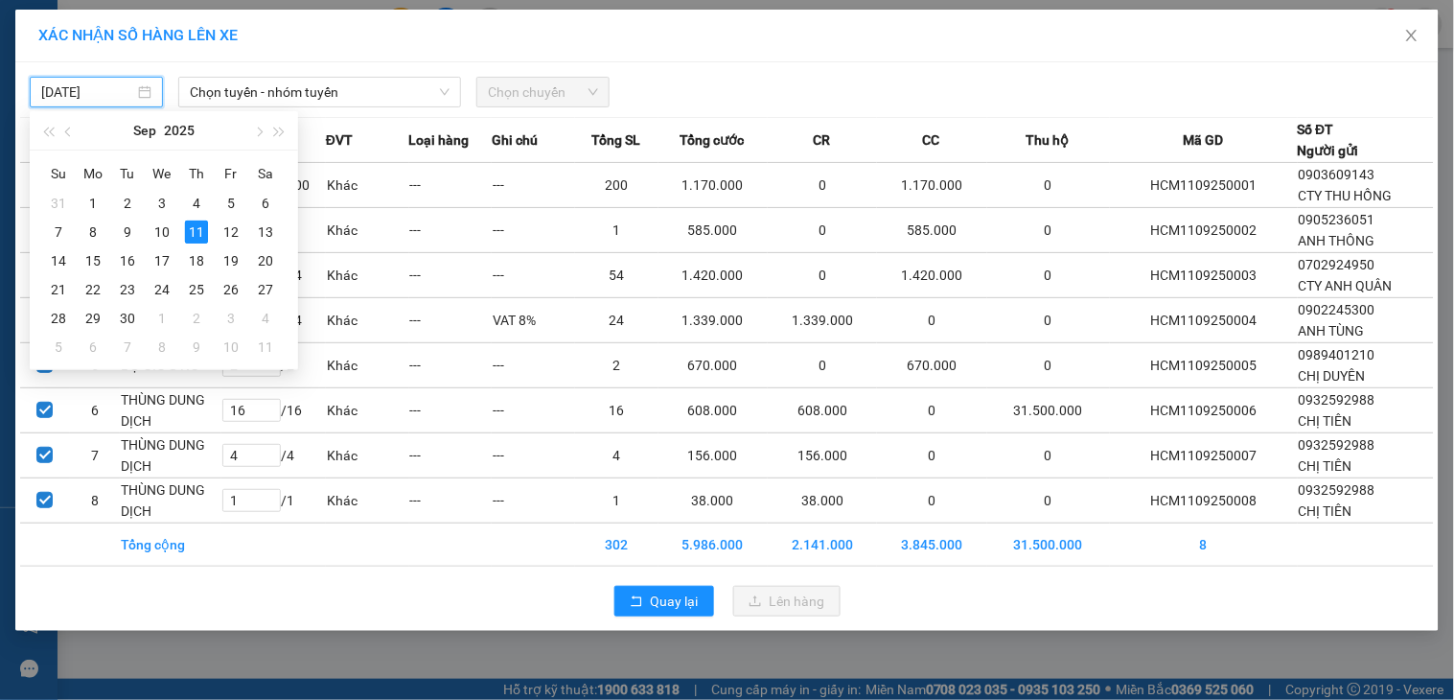
click at [150, 93] on div "[DATE]" at bounding box center [96, 91] width 110 height 21
click at [72, 137] on button "button" at bounding box center [68, 130] width 21 height 38
click at [58, 205] on div "27" at bounding box center [58, 203] width 23 height 23
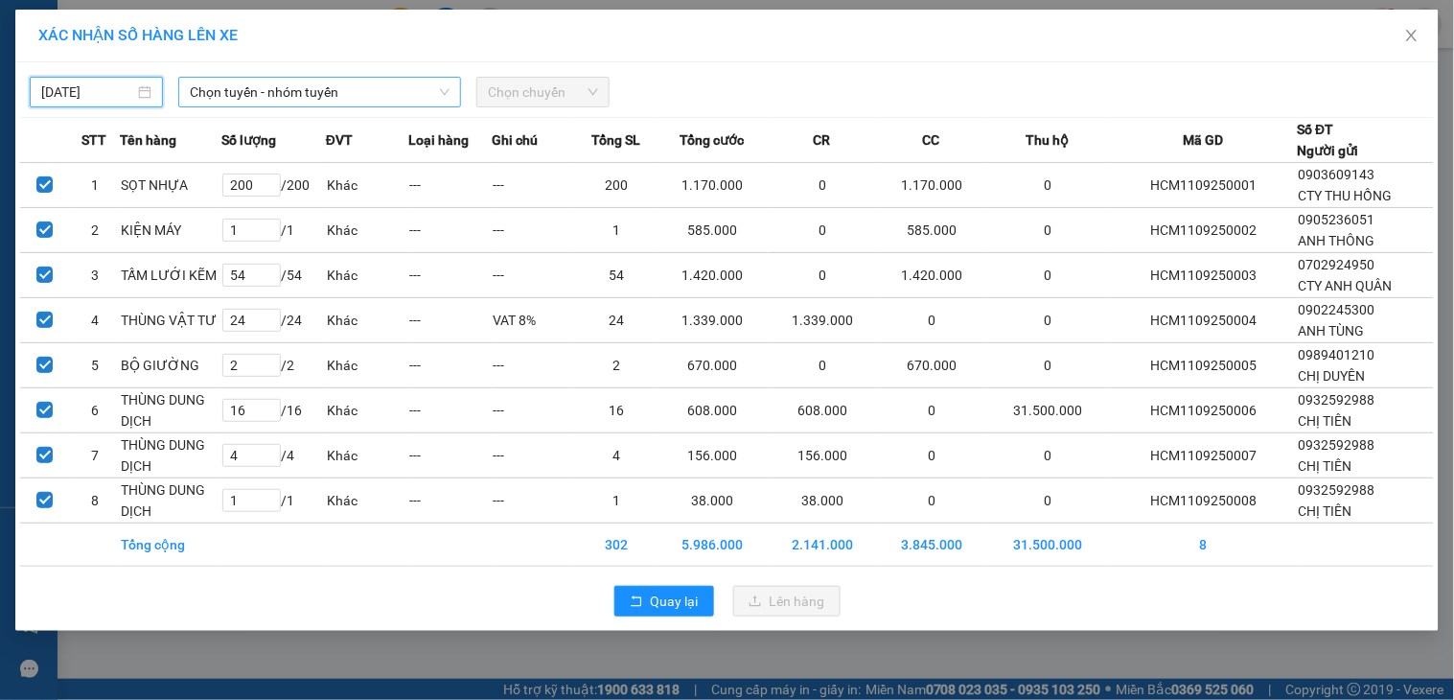
click at [271, 94] on span "Chọn tuyến - nhóm tuyến" at bounding box center [320, 92] width 260 height 29
type input "[DATE]"
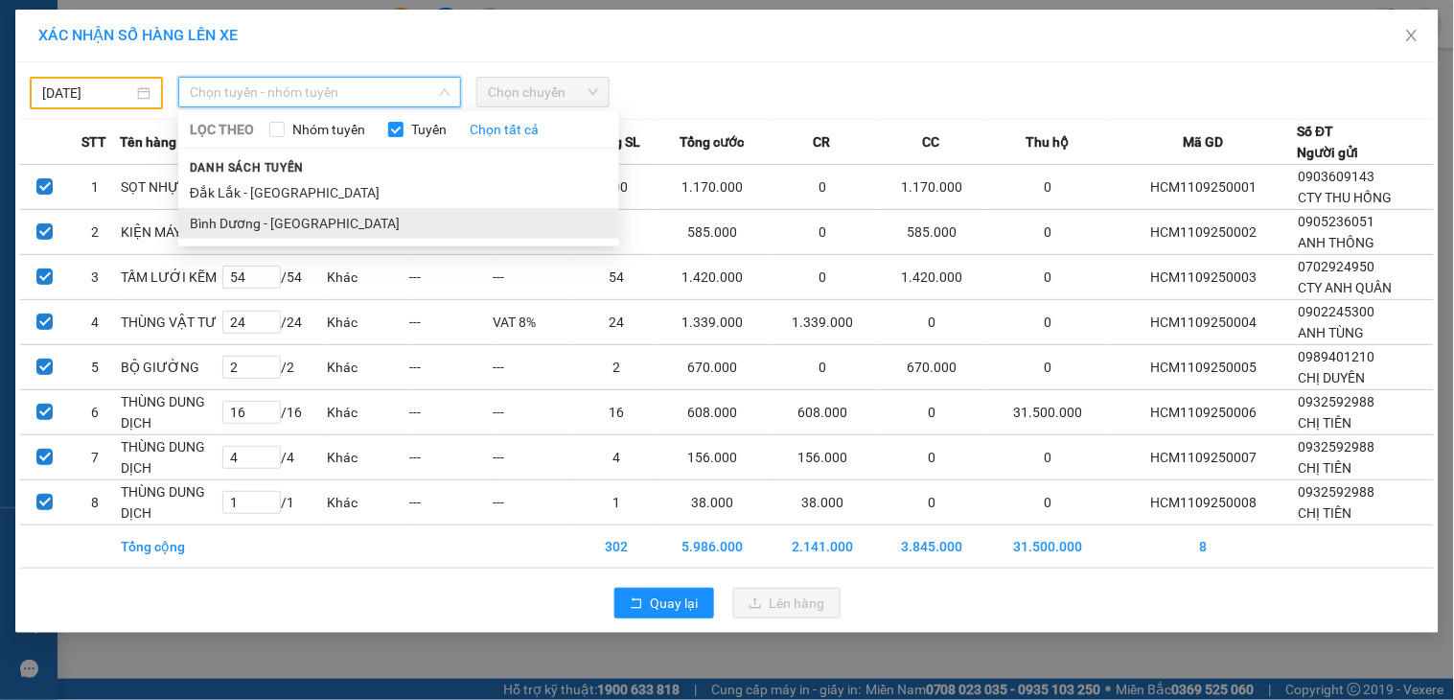
click at [236, 228] on li "Bình Dương - [GEOGRAPHIC_DATA]" at bounding box center [398, 223] width 441 height 31
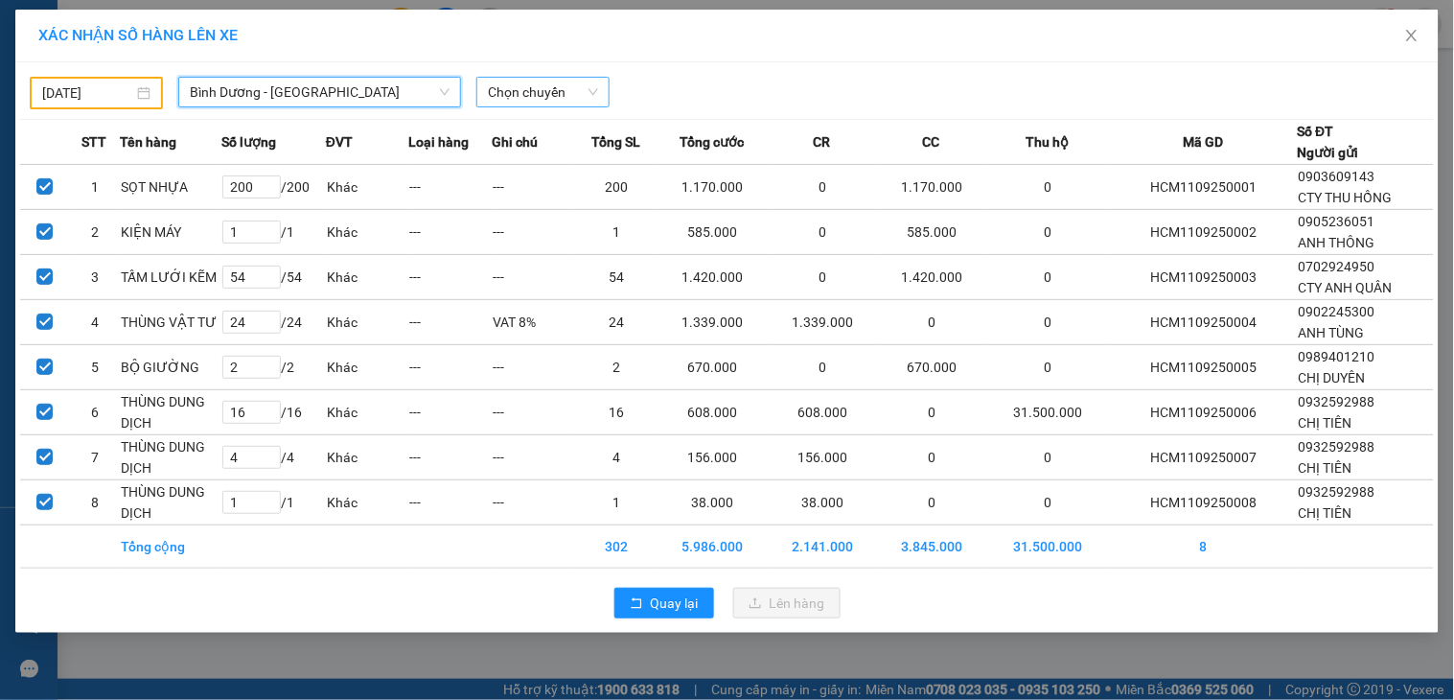
click at [527, 89] on span "Chọn chuyến" at bounding box center [543, 92] width 110 height 29
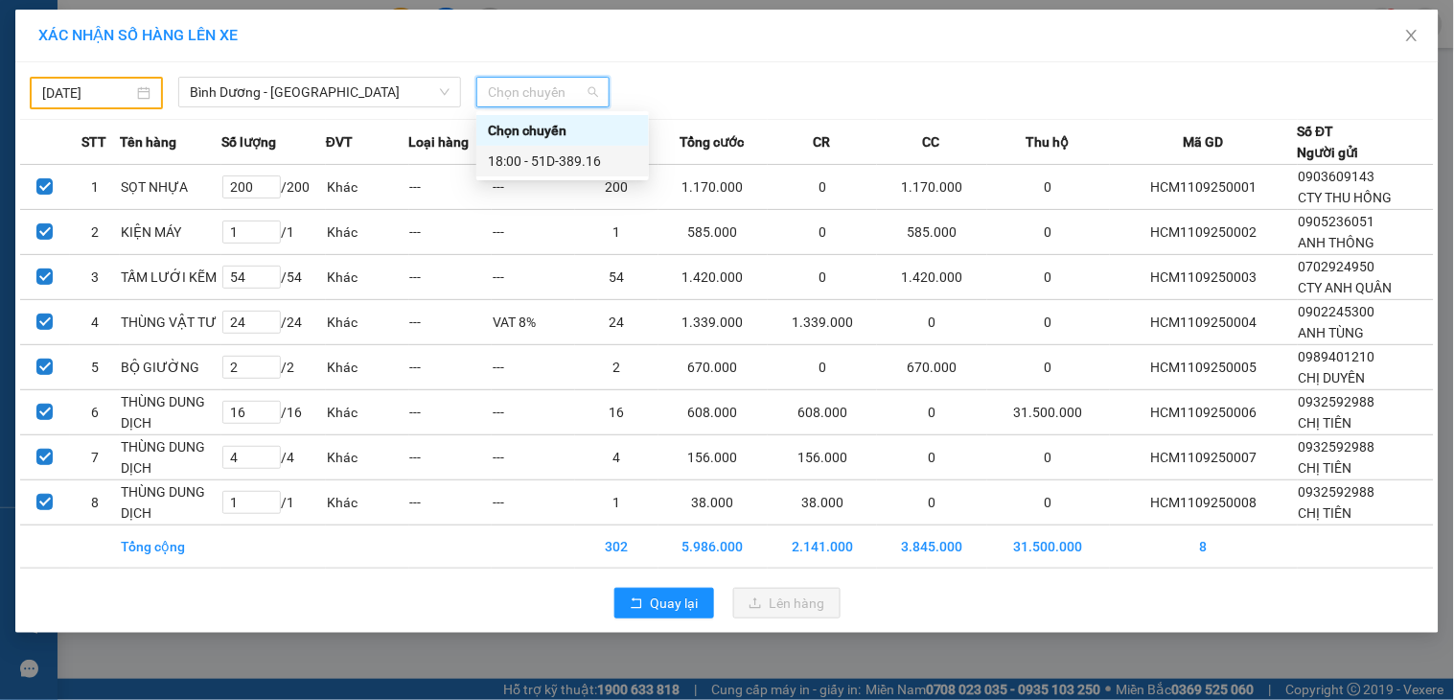
click at [561, 157] on div "18:00 - 51D-389.16" at bounding box center [563, 160] width 150 height 21
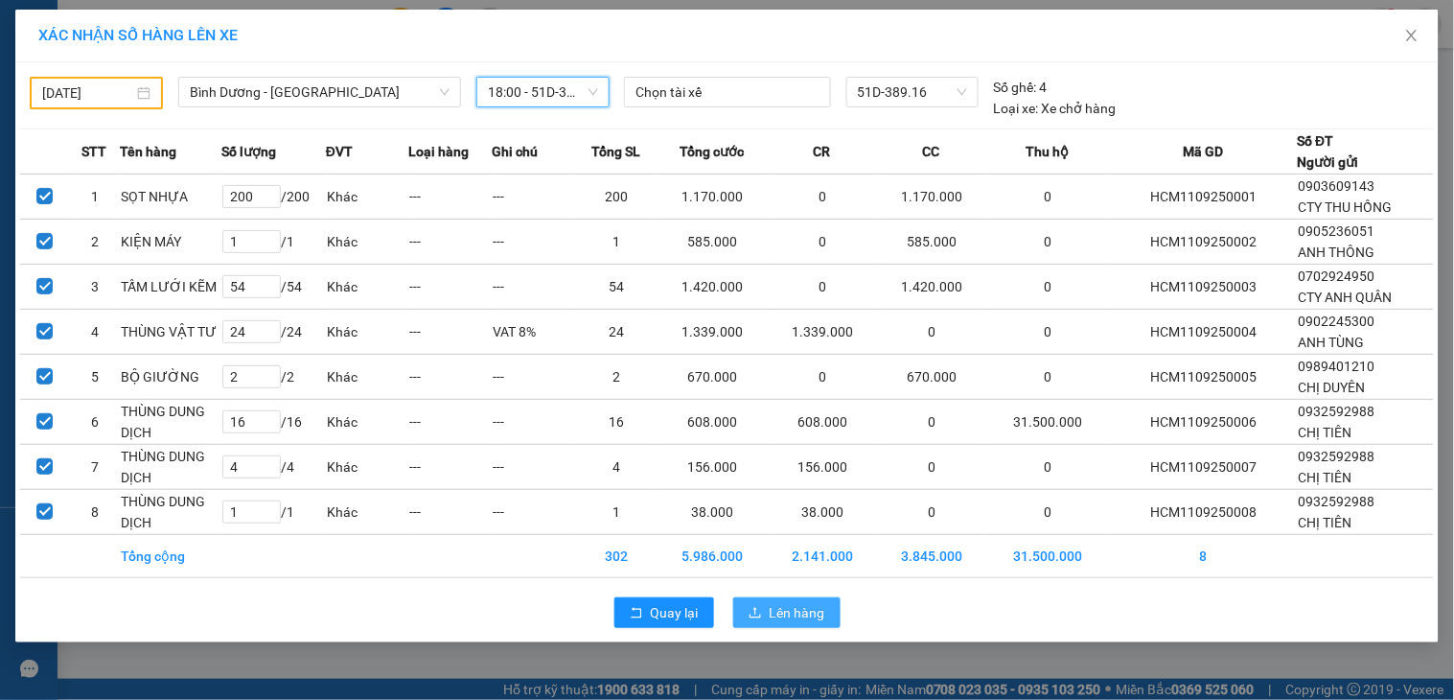
click at [788, 615] on span "Lên hàng" at bounding box center [798, 612] width 56 height 21
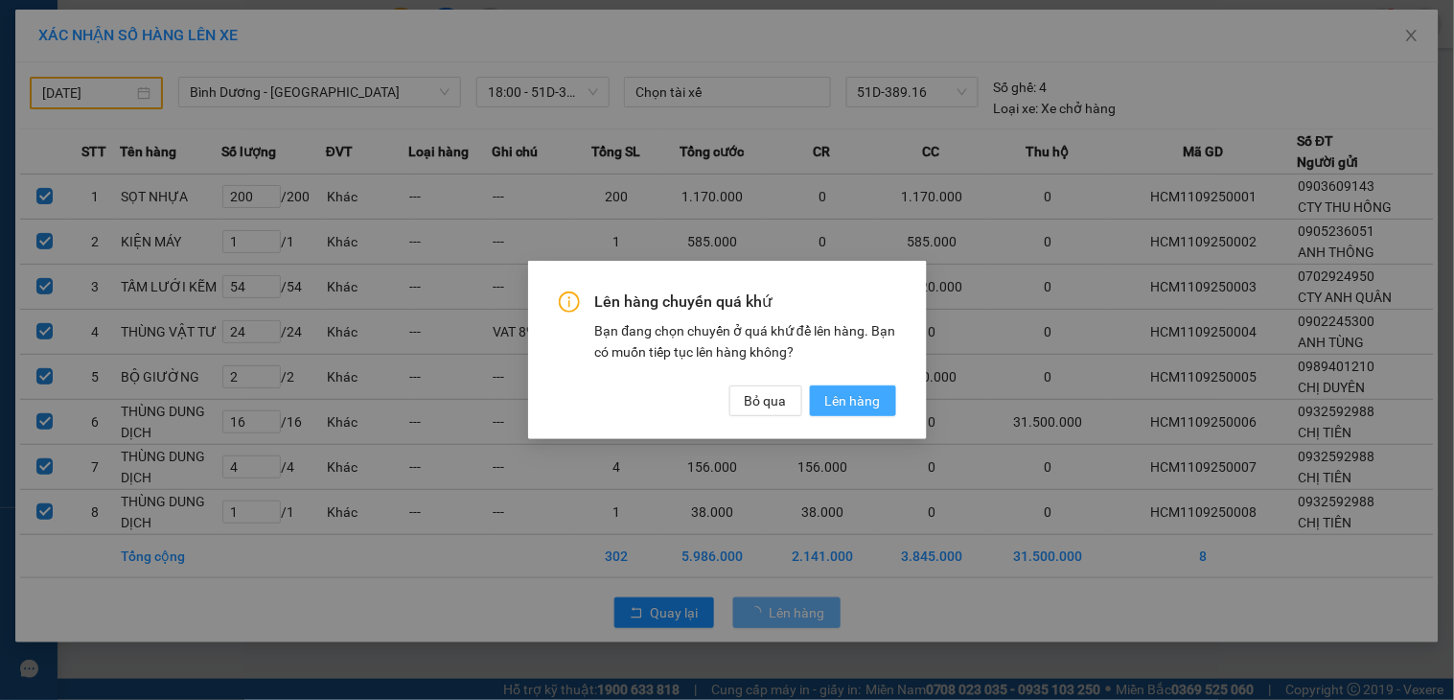
click at [842, 414] on button "Lên hàng" at bounding box center [853, 400] width 86 height 31
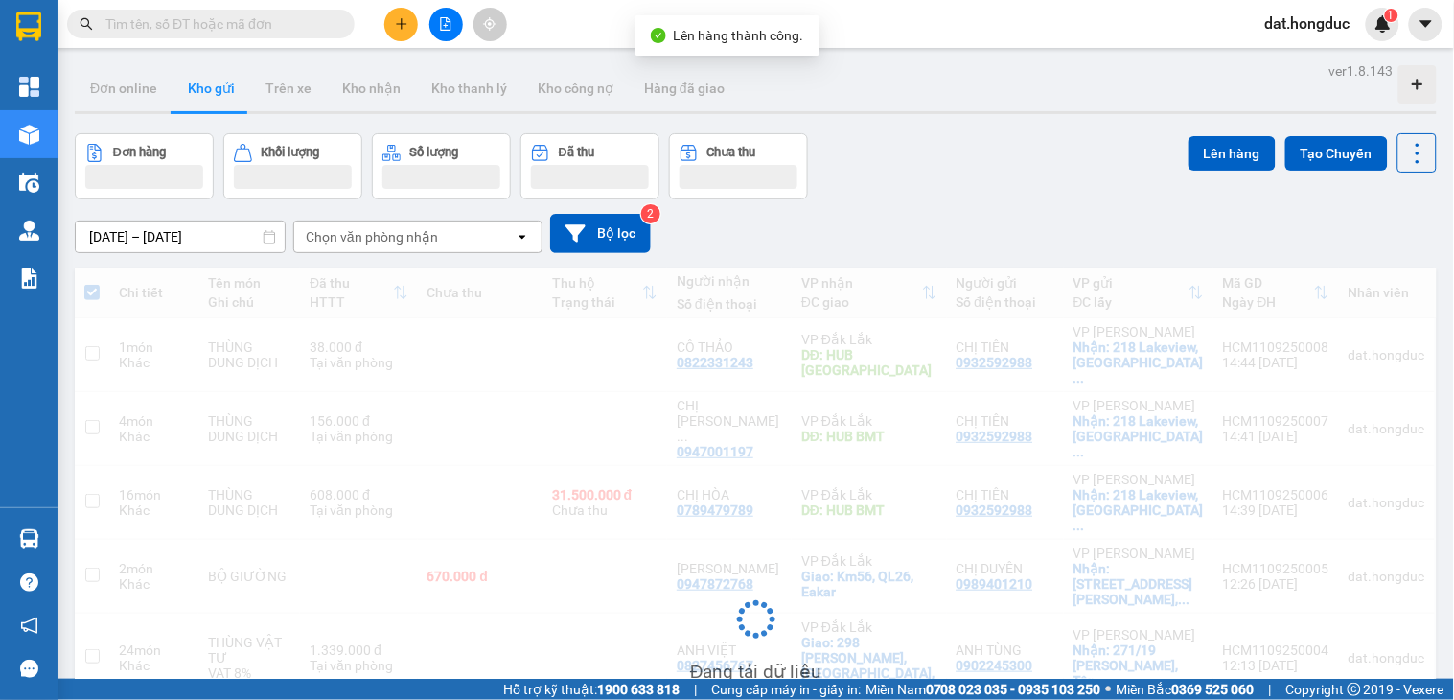
click at [448, 30] on icon "file-add" at bounding box center [446, 23] width 11 height 13
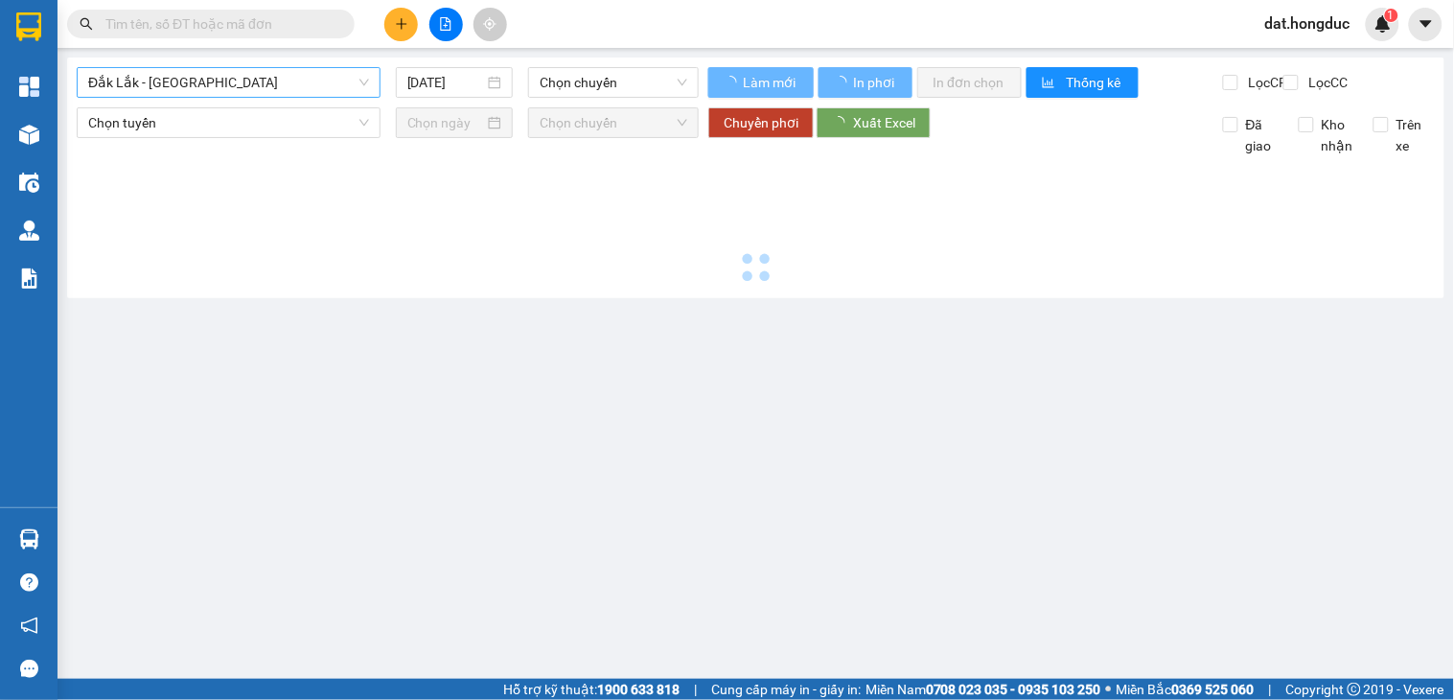
click at [192, 77] on span "Đắk Lắk - [GEOGRAPHIC_DATA]" at bounding box center [228, 82] width 281 height 29
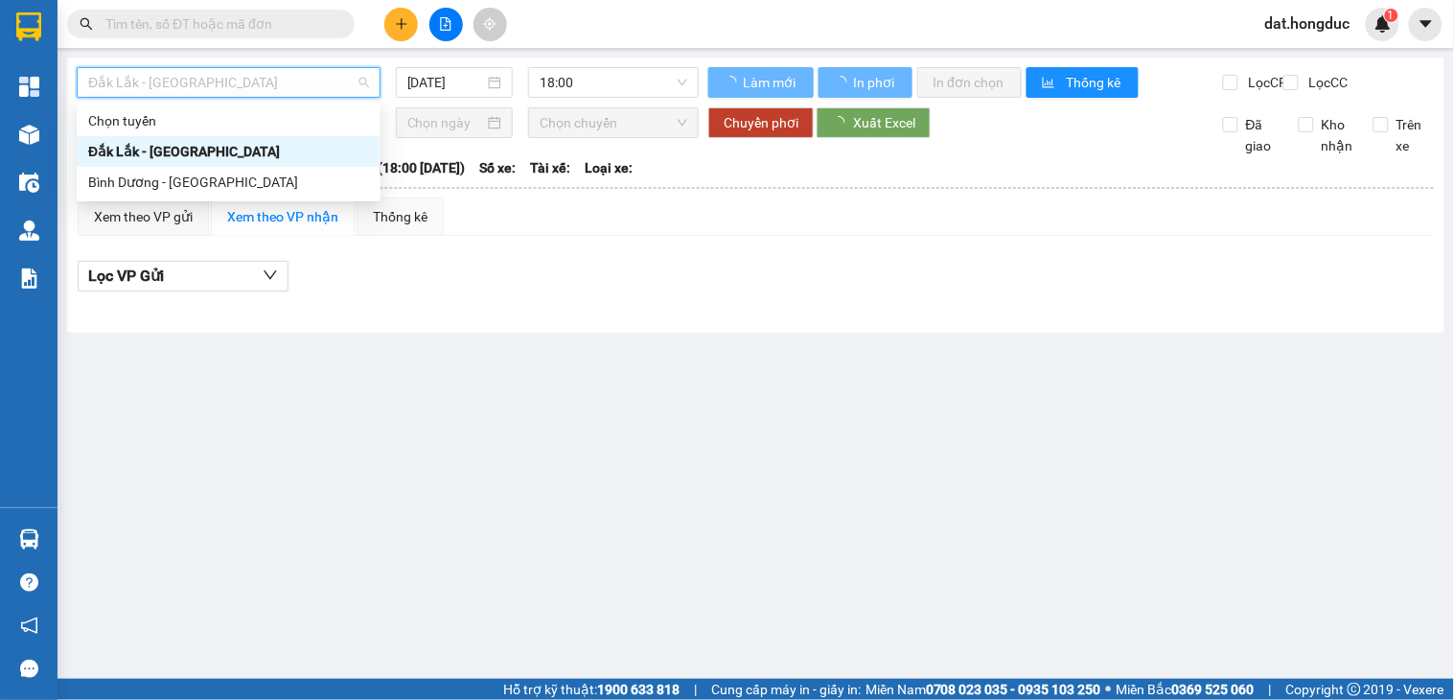
click at [157, 184] on div "Bình Dương - [GEOGRAPHIC_DATA]" at bounding box center [228, 182] width 281 height 21
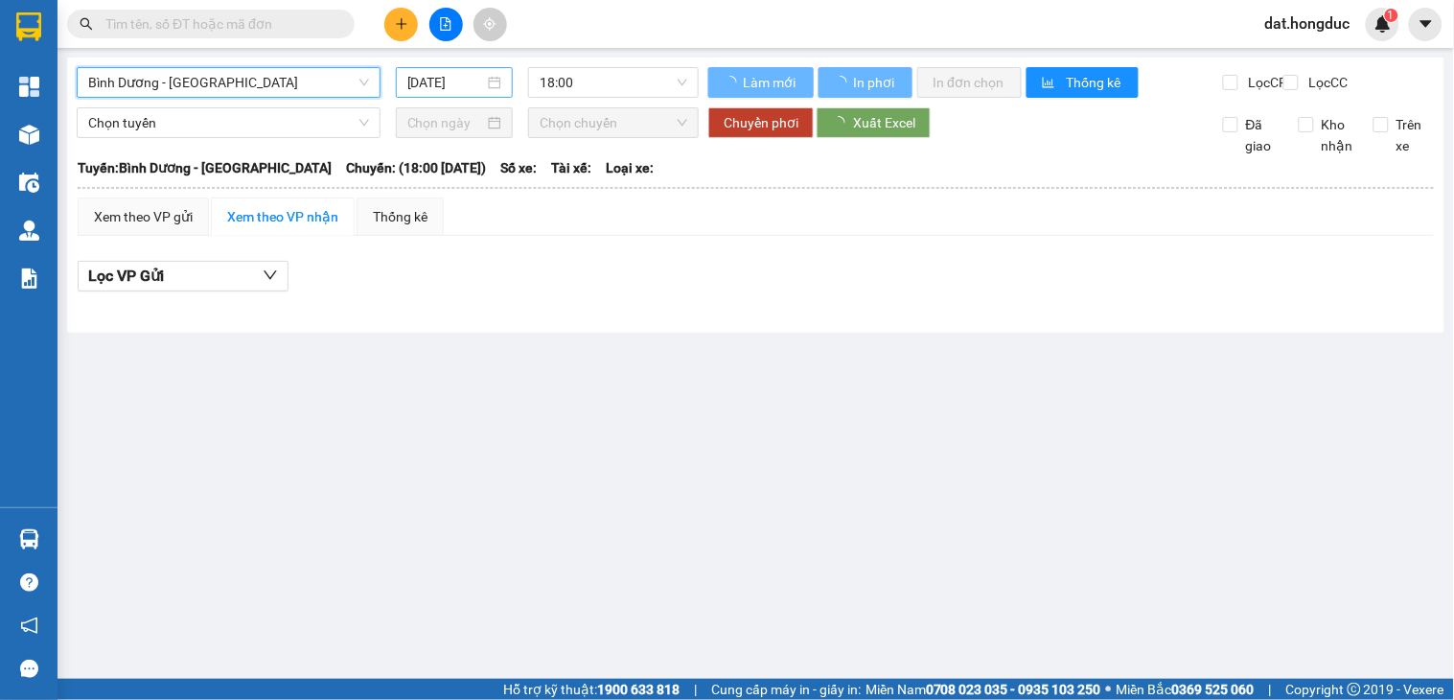
click at [416, 81] on input "[DATE]" at bounding box center [446, 82] width 78 height 21
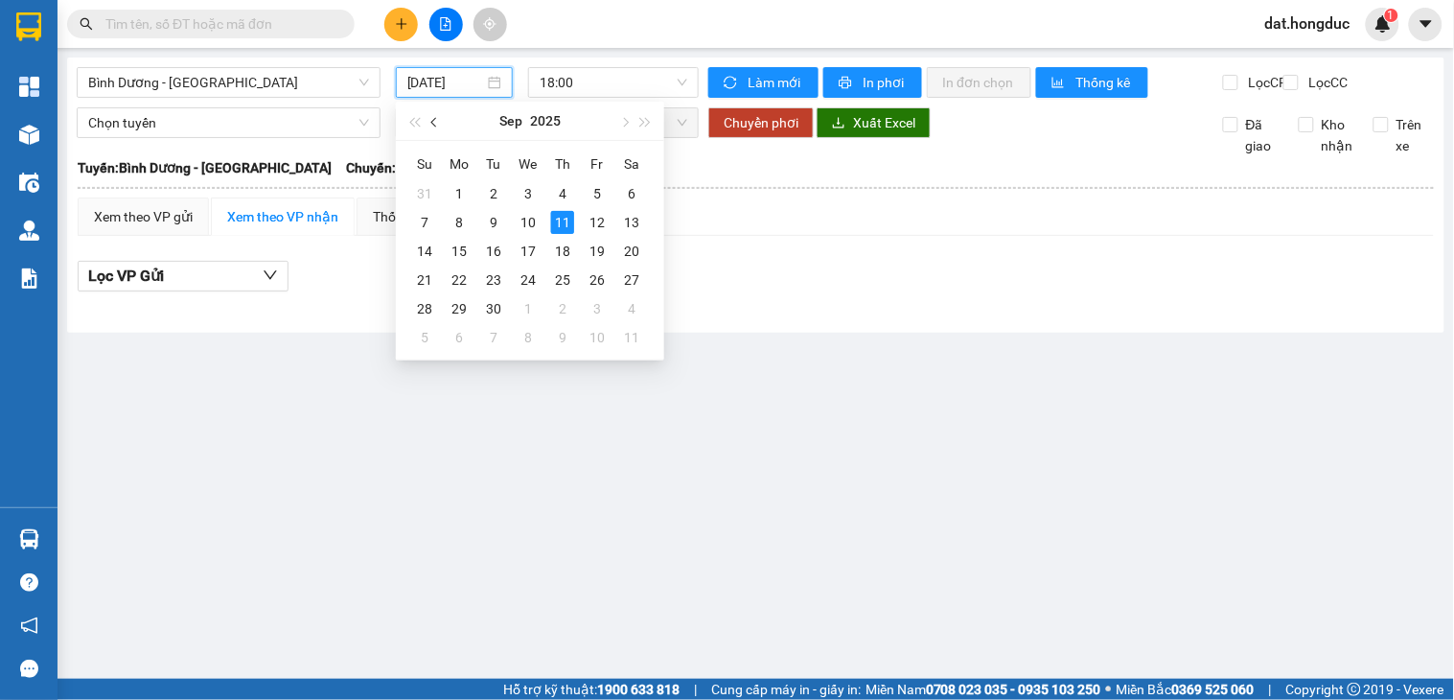
click at [436, 120] on span "button" at bounding box center [436, 123] width 10 height 10
click at [424, 188] on div "27" at bounding box center [424, 193] width 23 height 23
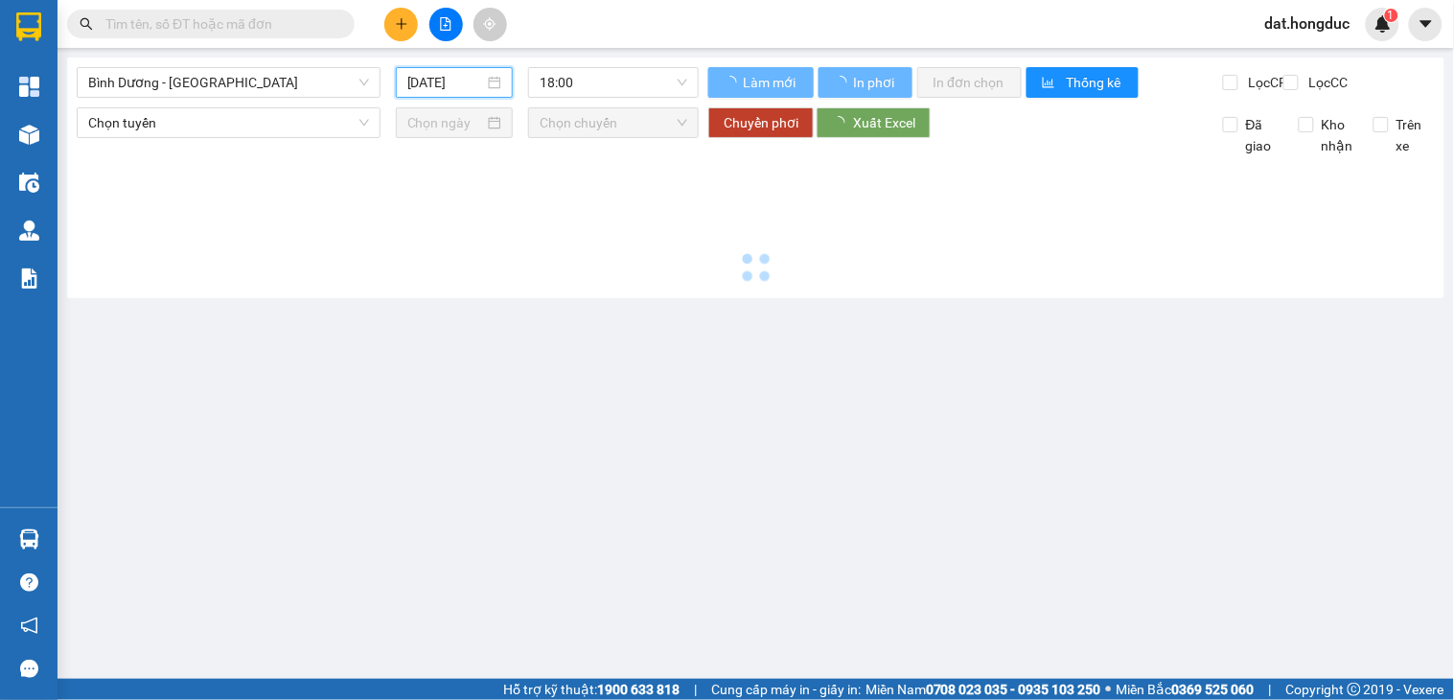
type input "[DATE]"
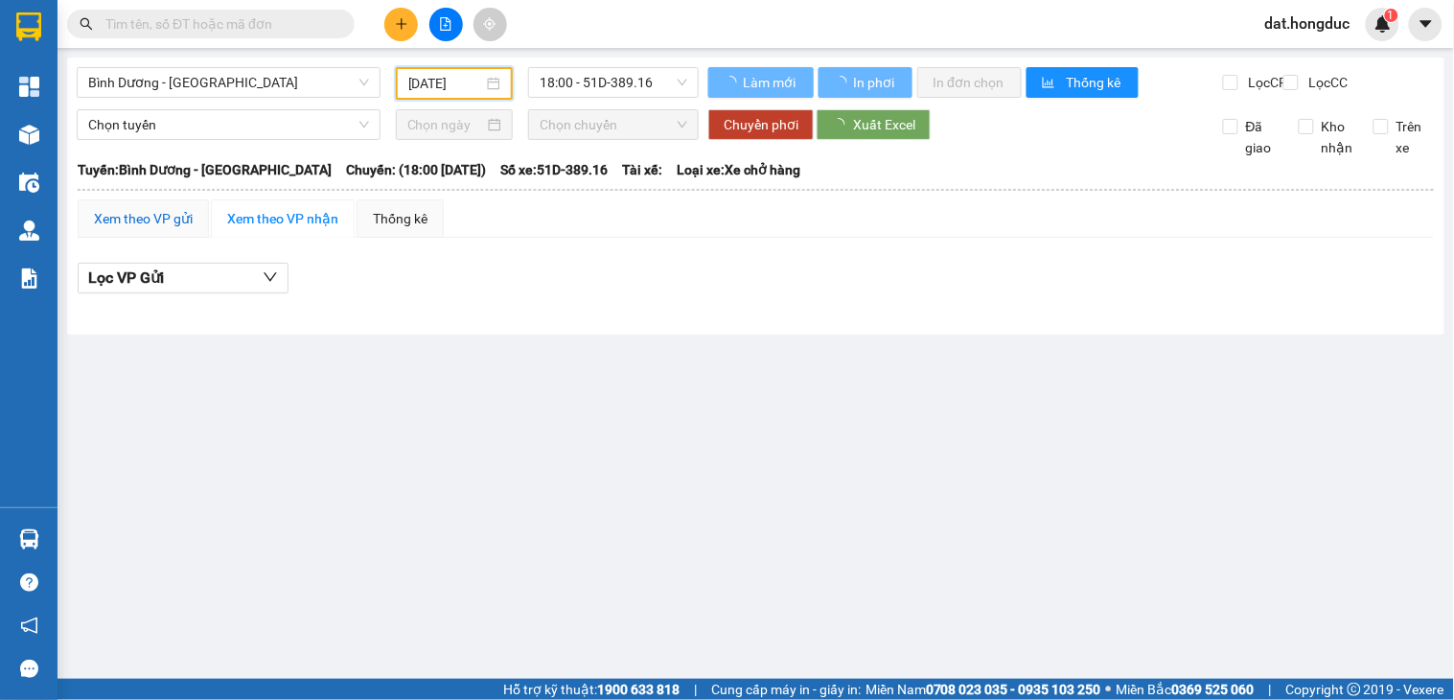
click at [144, 229] on div "Xem theo VP gửi" at bounding box center [143, 218] width 99 height 21
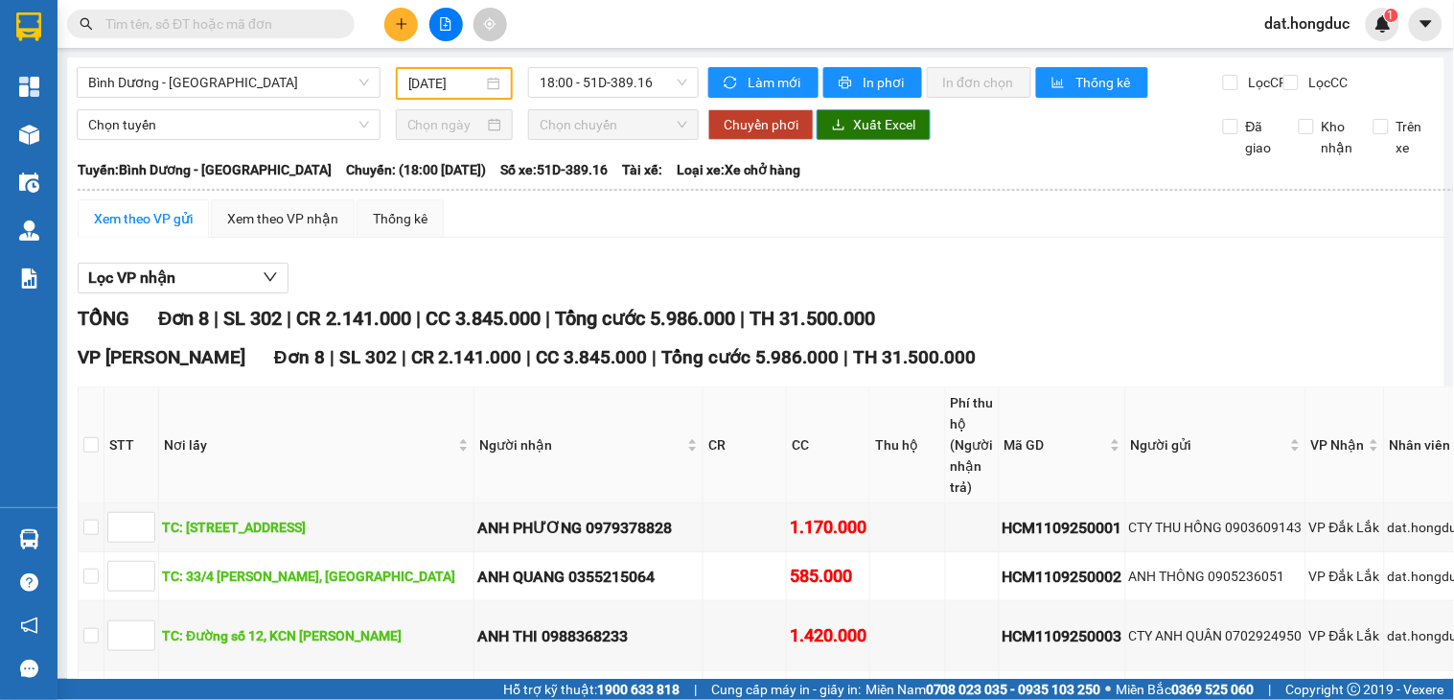
click at [883, 135] on span "Xuất Excel" at bounding box center [884, 124] width 62 height 21
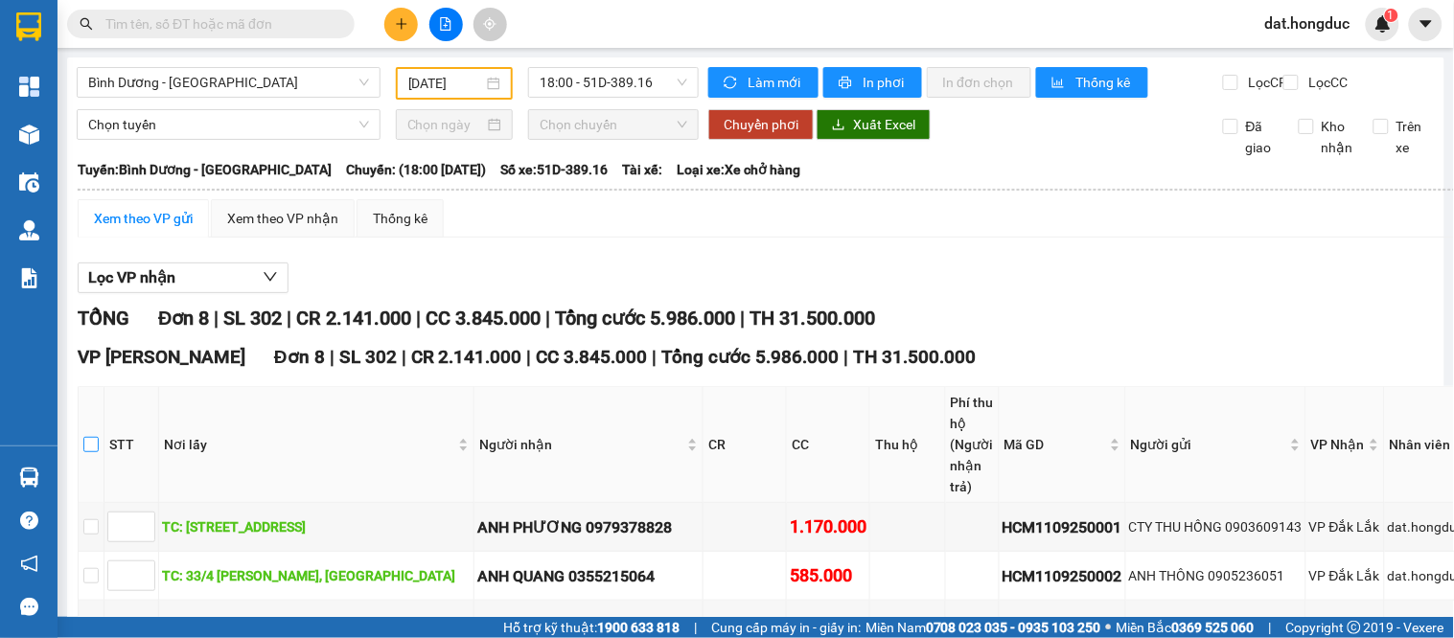
click at [92, 452] on input "checkbox" at bounding box center [90, 444] width 15 height 15
checkbox input "true"
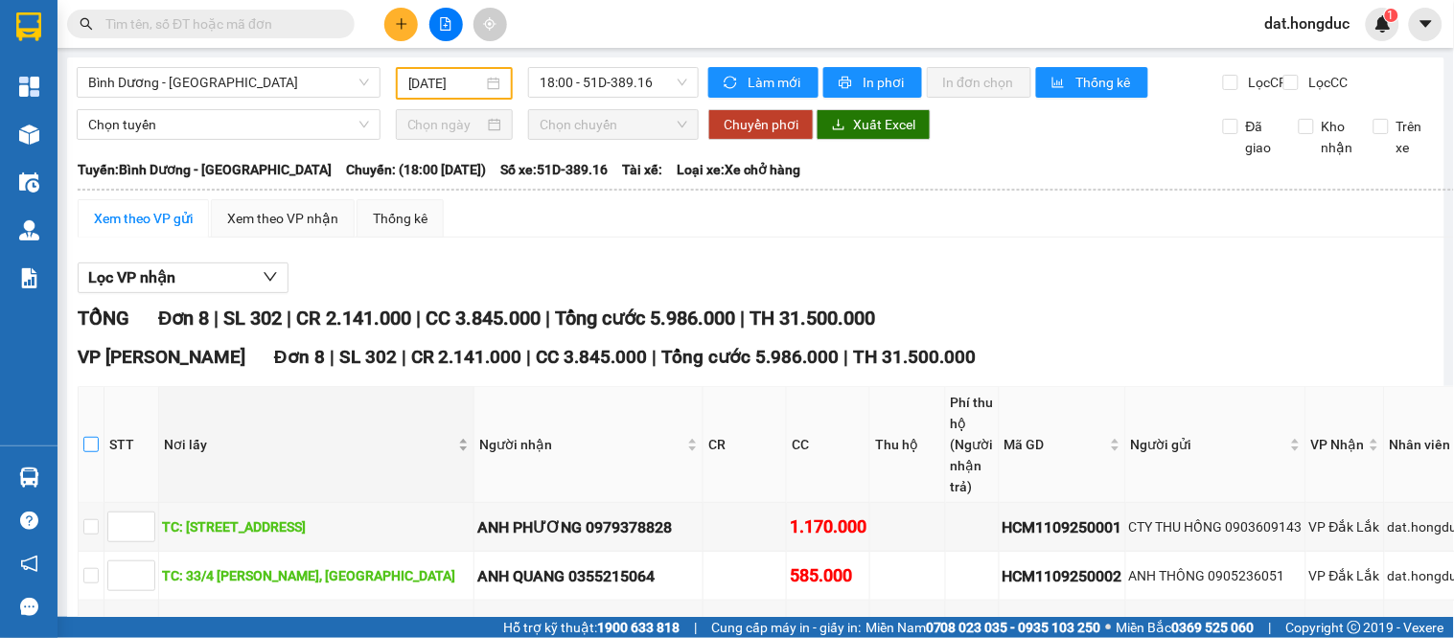
checkbox input "true"
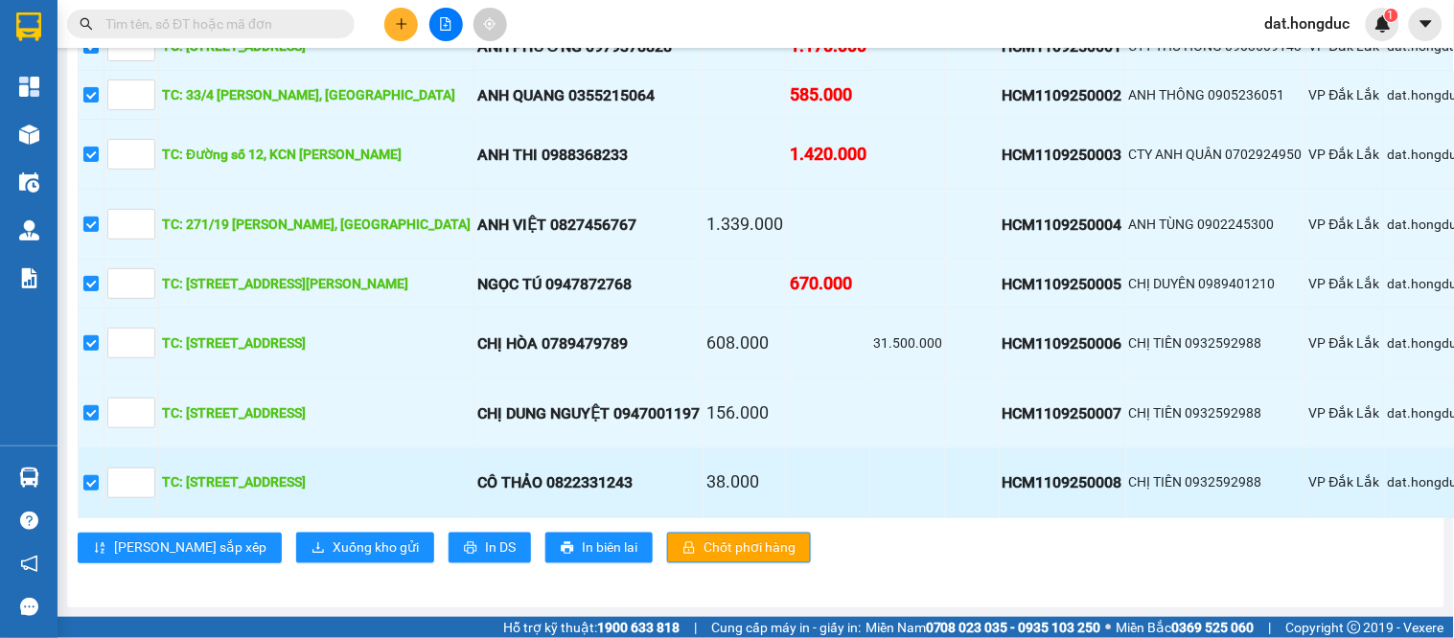
scroll to position [850, 0]
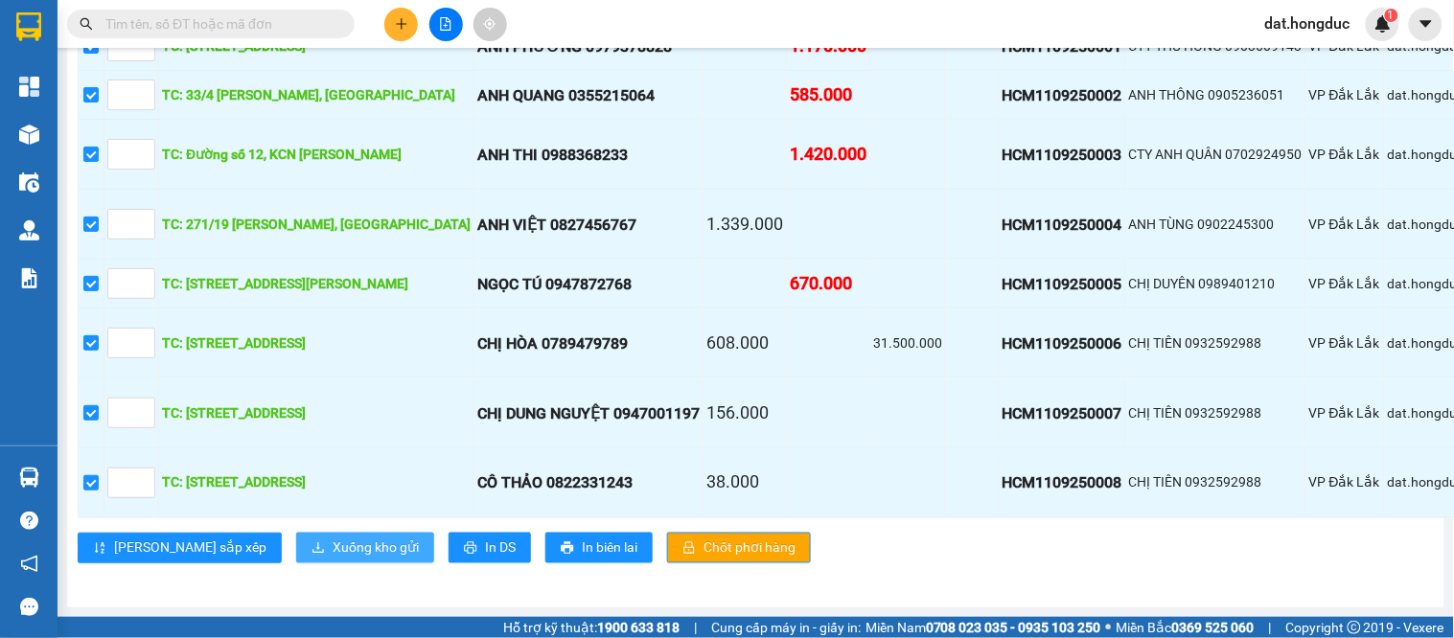
click at [333, 538] on span "Xuống kho gửi" at bounding box center [376, 548] width 86 height 21
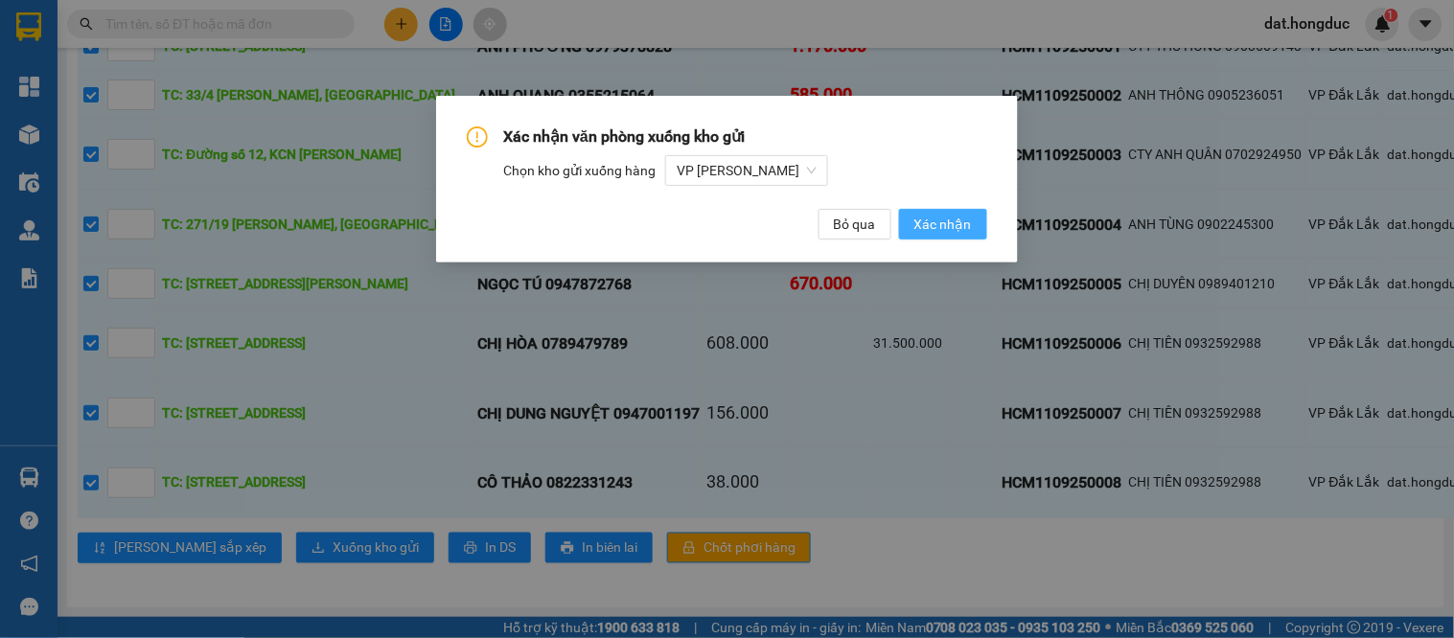
click at [959, 231] on span "Xác nhận" at bounding box center [943, 224] width 58 height 21
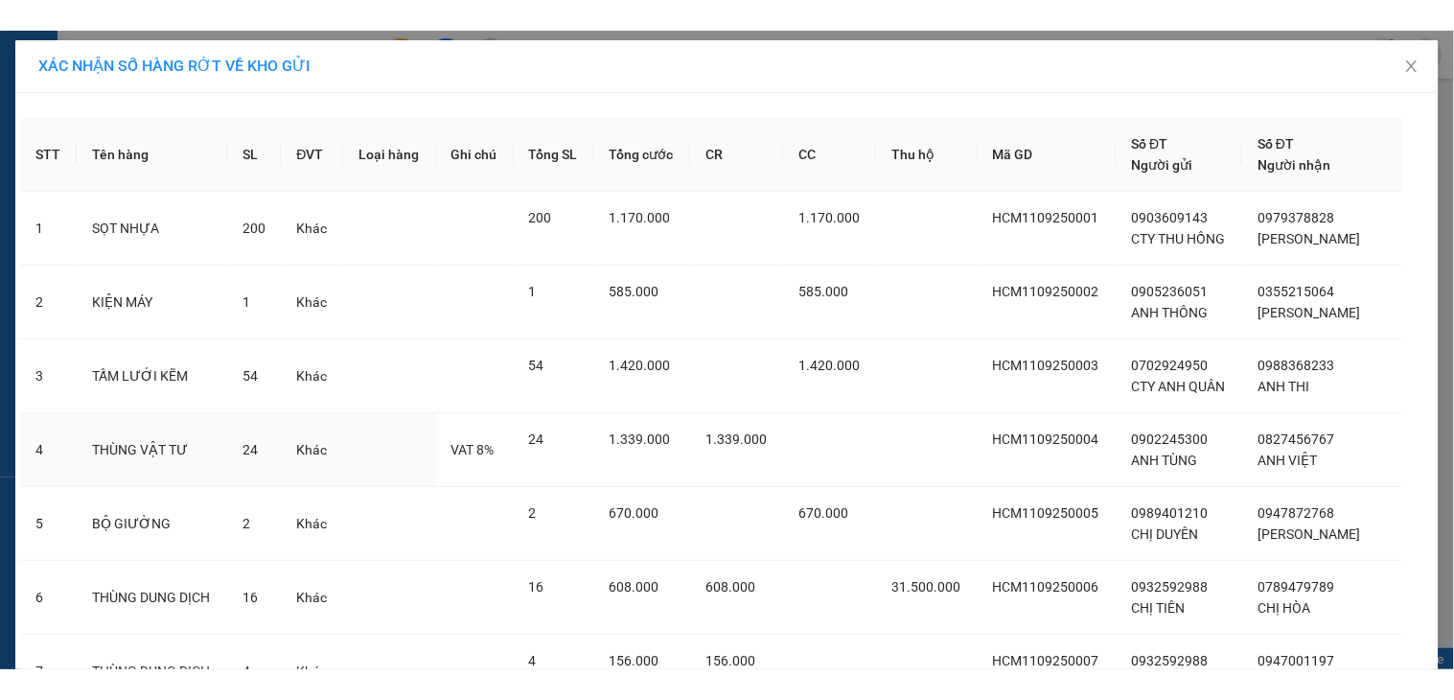
scroll to position [253, 0]
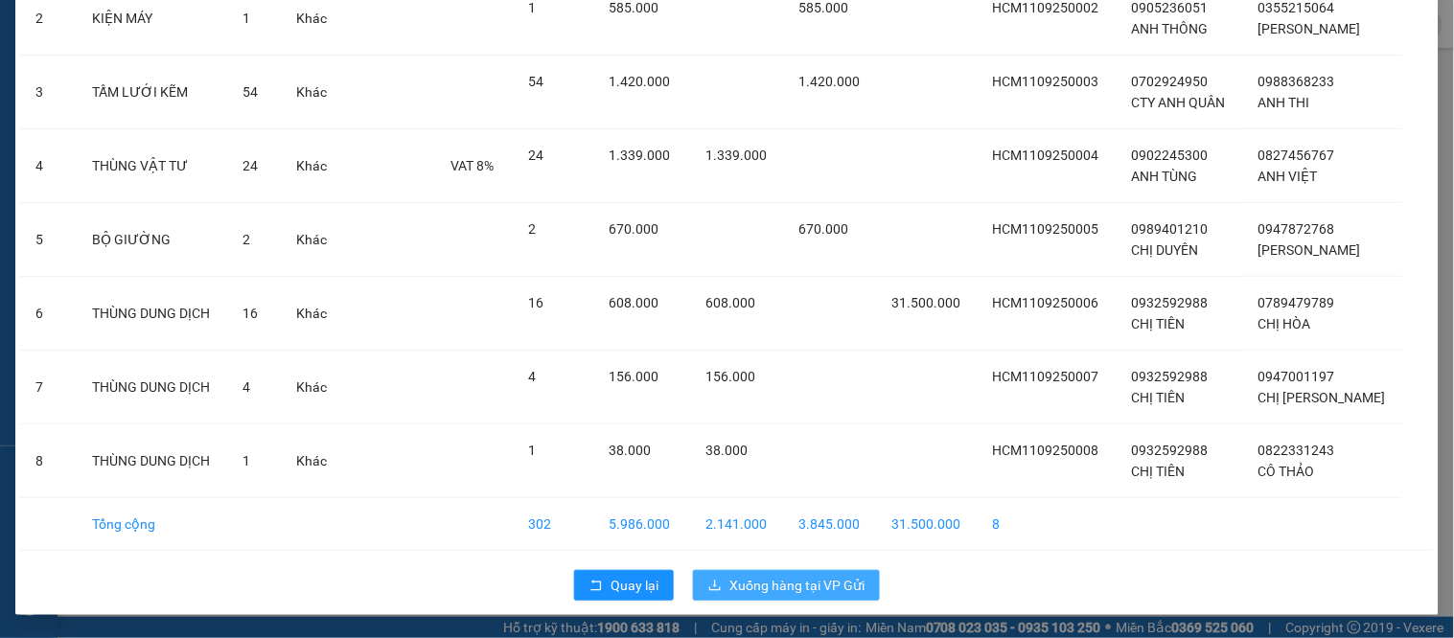
click at [745, 587] on span "Xuống hàng tại VP Gửi" at bounding box center [796, 585] width 135 height 21
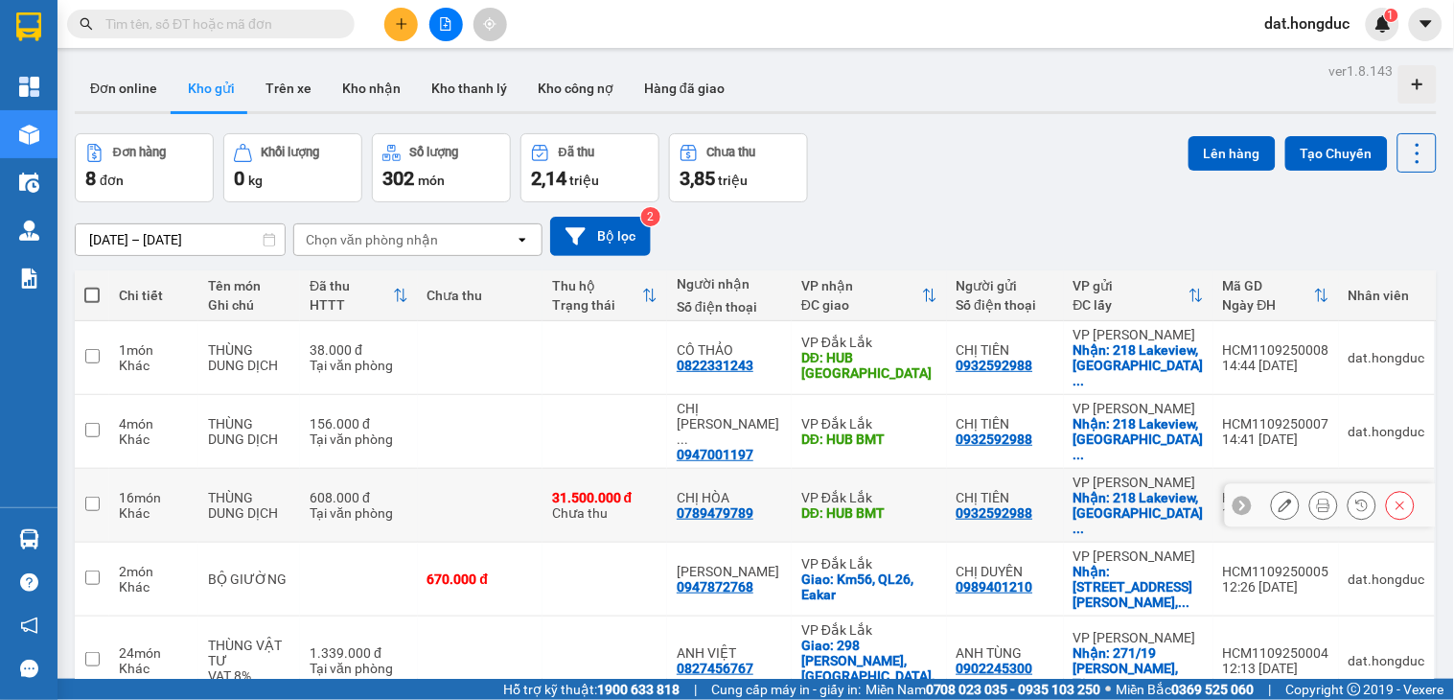
click at [1279, 498] on icon at bounding box center [1285, 504] width 13 height 13
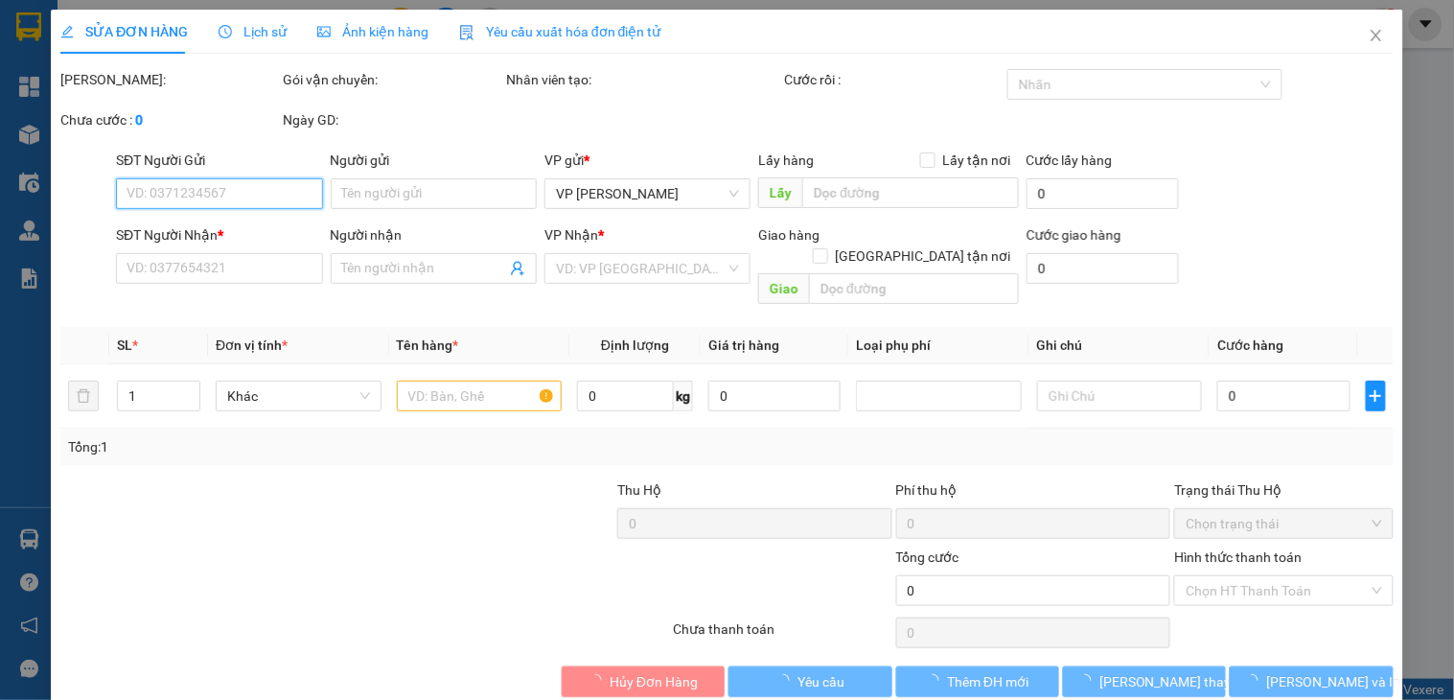
type input "0932592988"
type input "CHỊ TIÊN"
checkbox input "true"
type input "[STREET_ADDRESS]"
type input "176.000"
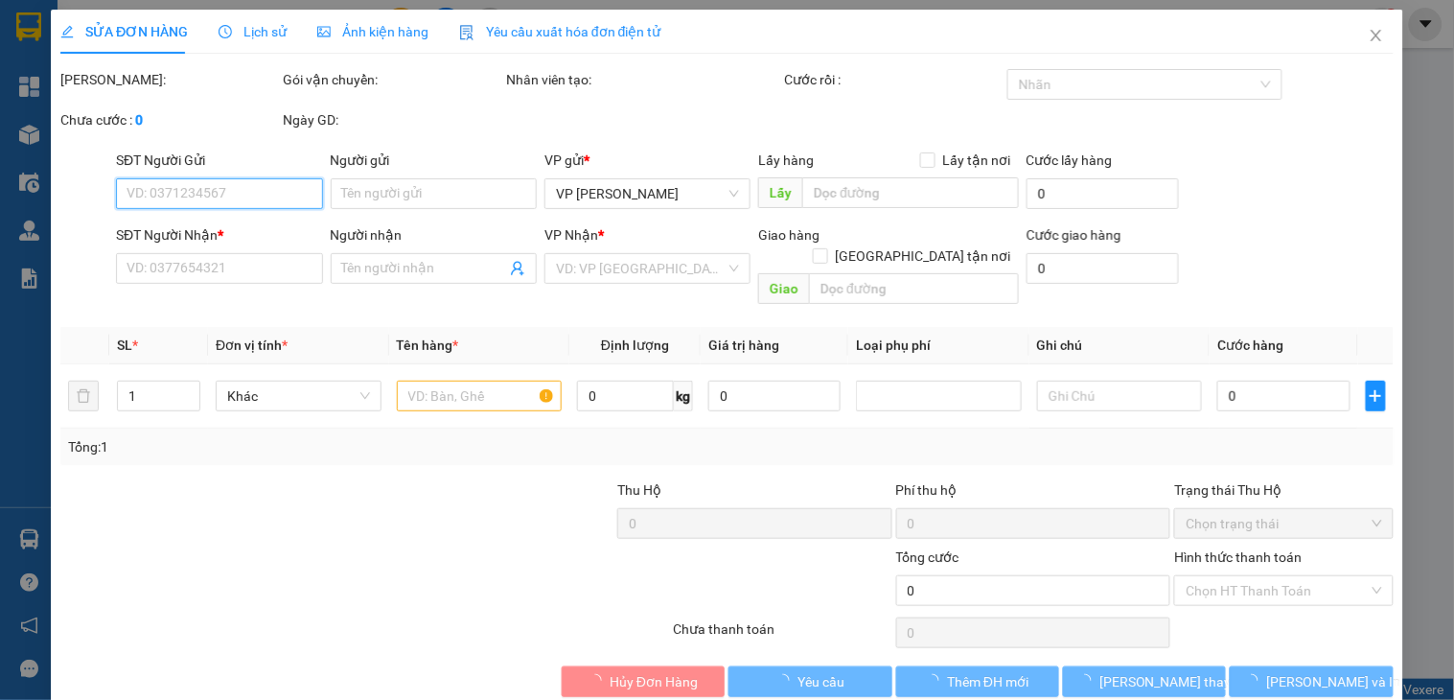
type input "0789479789"
type input "CHỊ HÒA"
type input "HUB BMT"
type input "608.000"
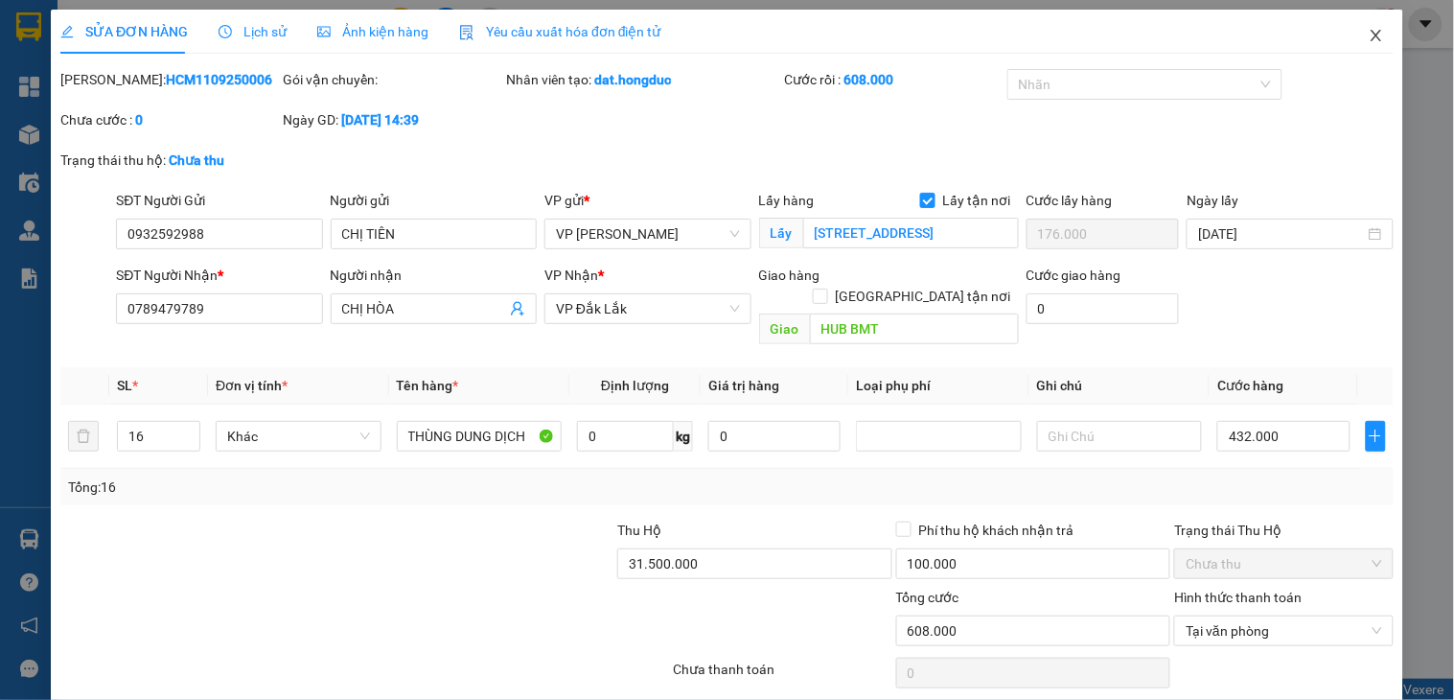
click at [1369, 35] on icon "close" at bounding box center [1376, 35] width 15 height 15
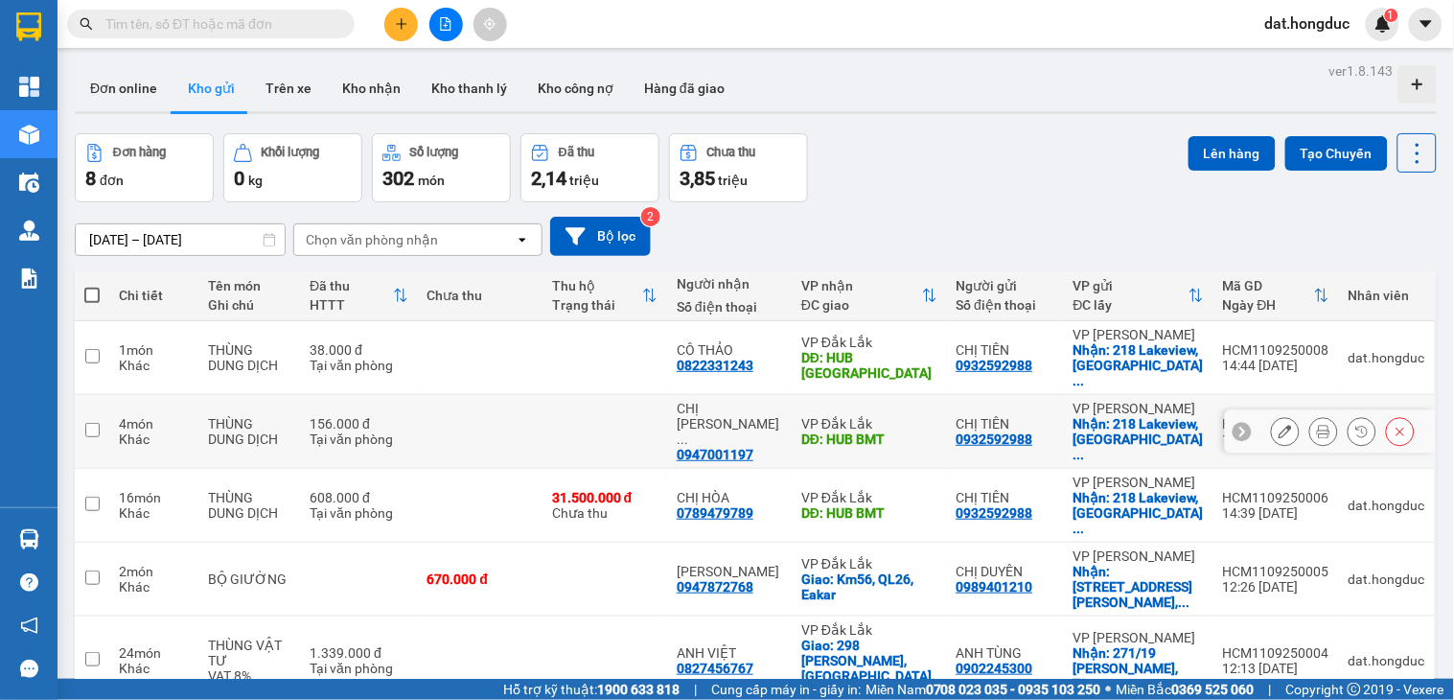
click at [1279, 425] on icon at bounding box center [1285, 431] width 13 height 13
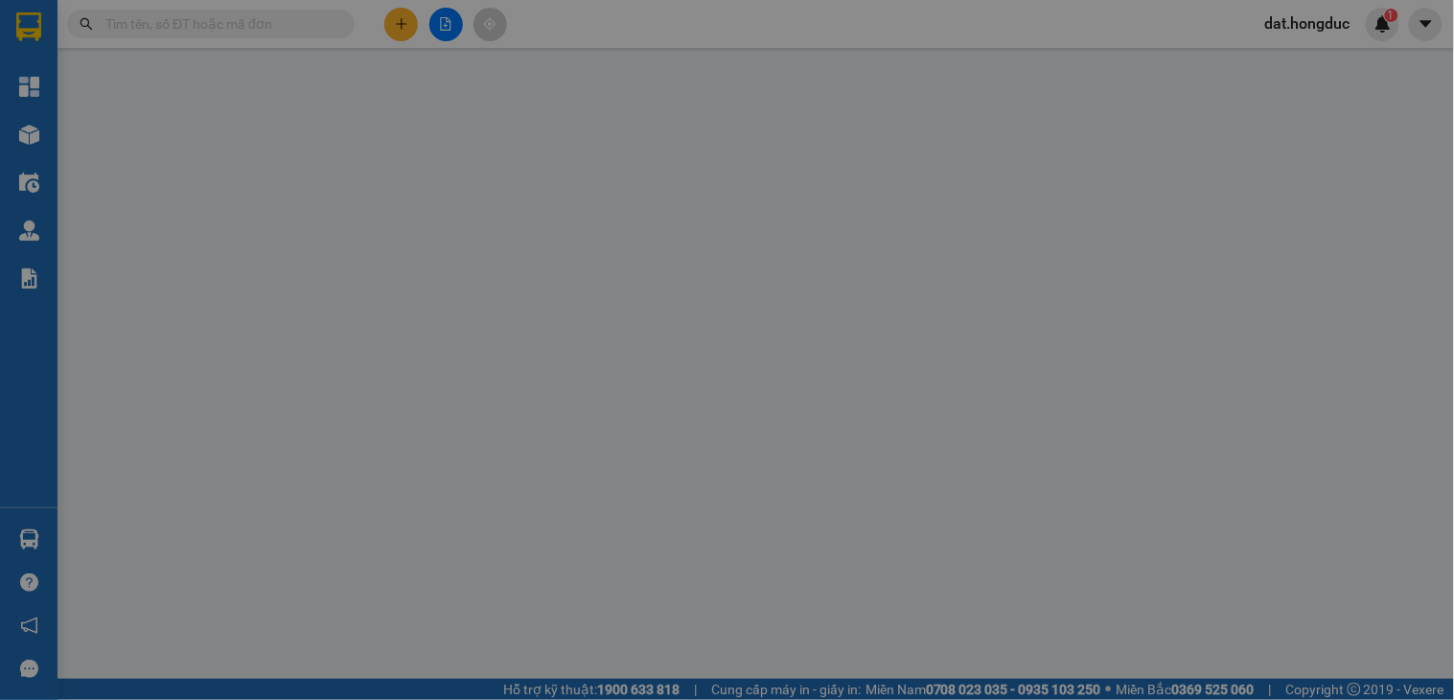
type input "0932592988"
type input "CHỊ TIÊN"
checkbox input "true"
type input "[STREET_ADDRESS]"
type input "48.000"
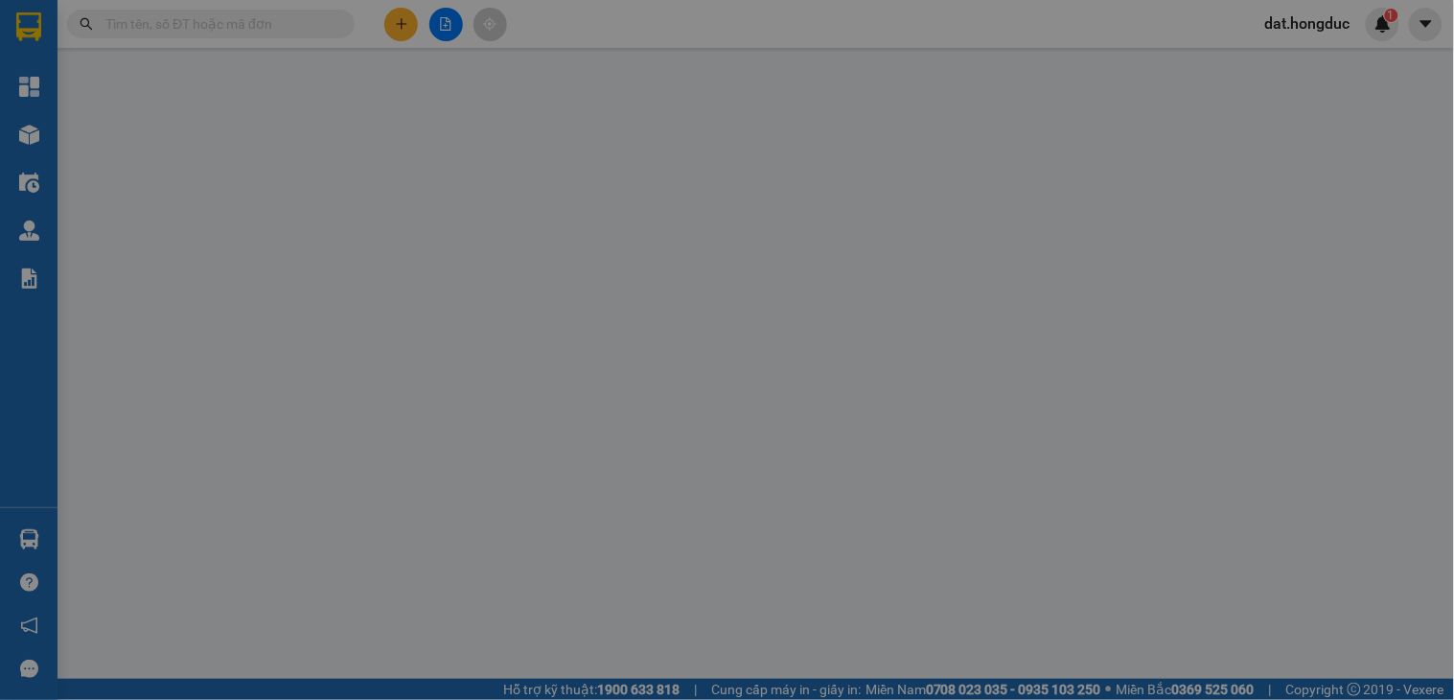
type input "0947001197"
type input "CHỊ [PERSON_NAME]"
type input "HUB BMT"
type input "156.000"
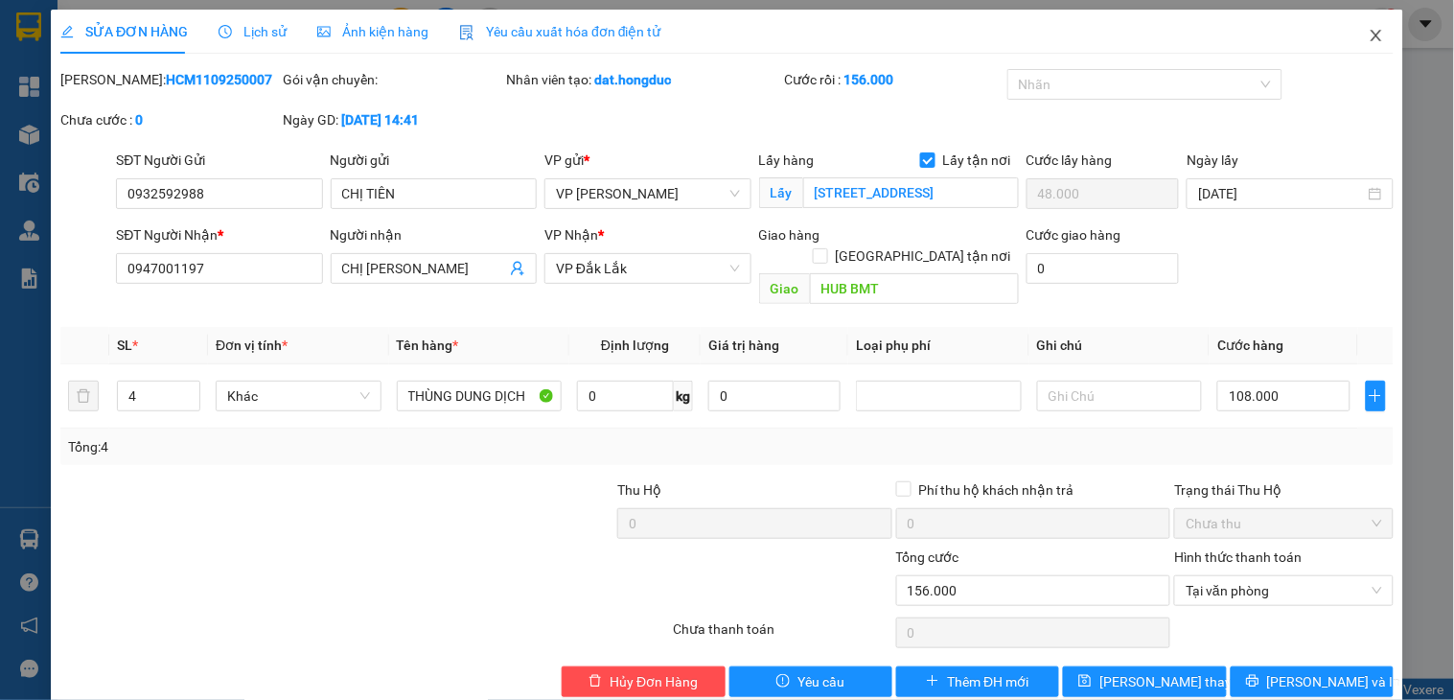
click at [1369, 39] on icon "close" at bounding box center [1376, 35] width 15 height 15
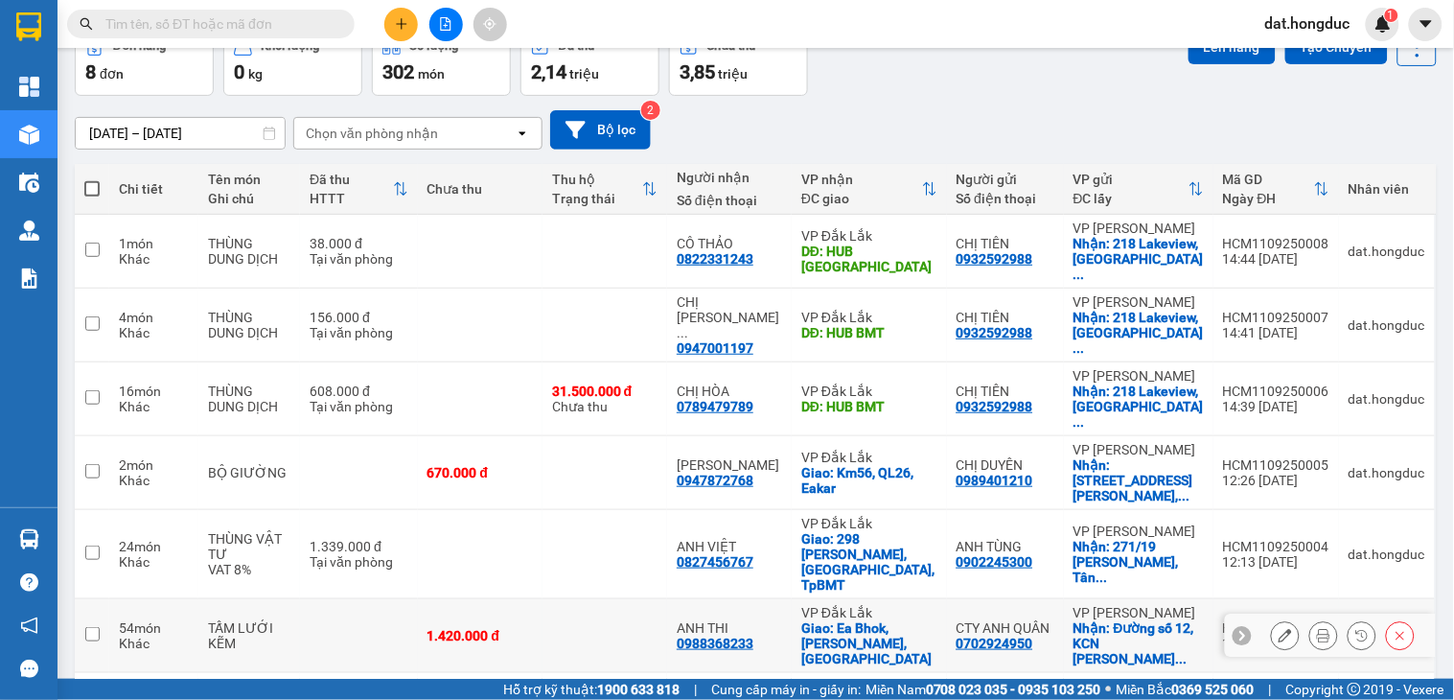
scroll to position [190, 0]
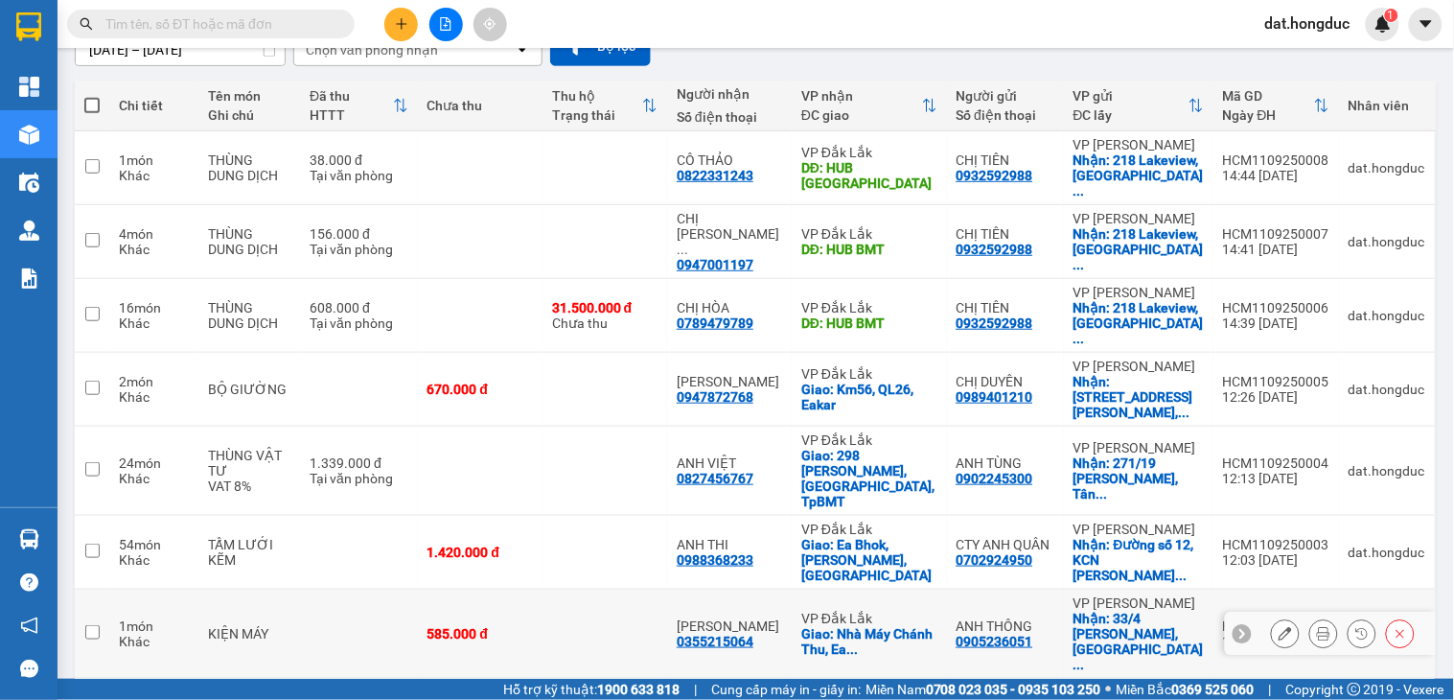
click at [1317, 627] on icon at bounding box center [1323, 633] width 13 height 13
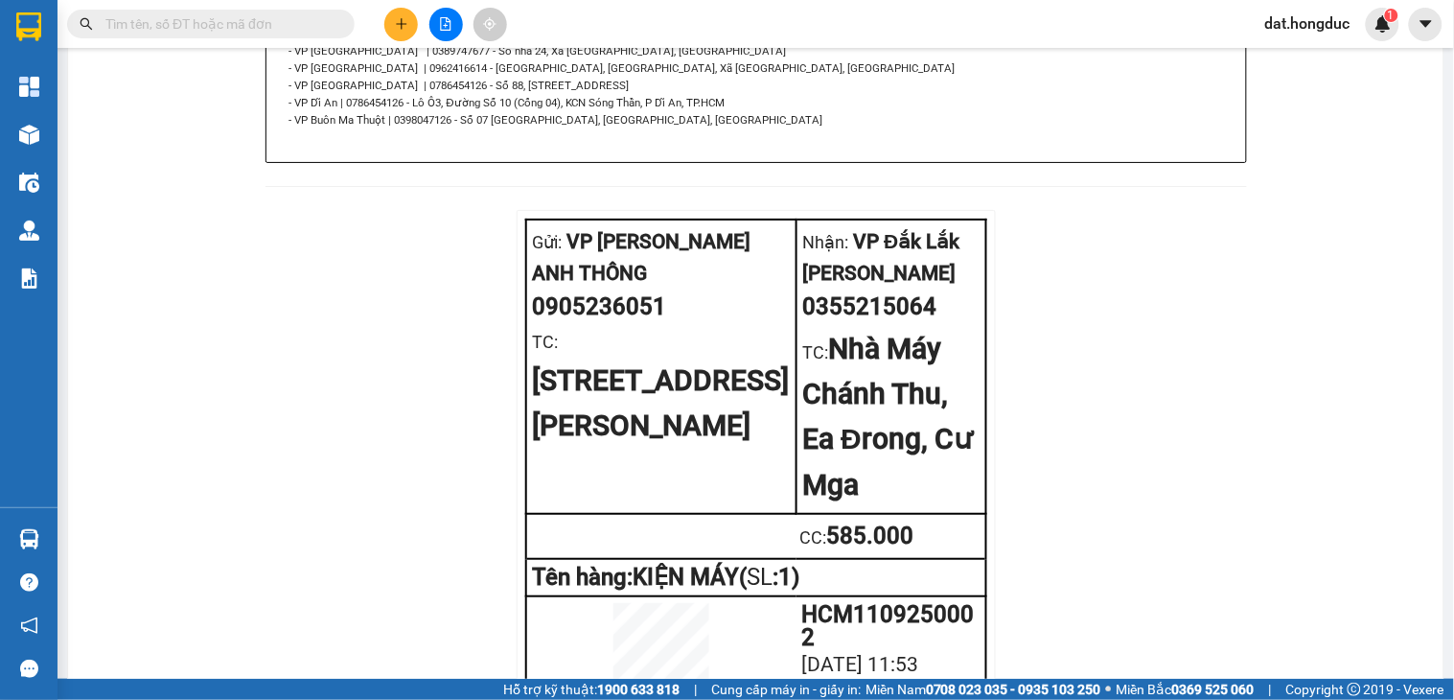
scroll to position [1221, 0]
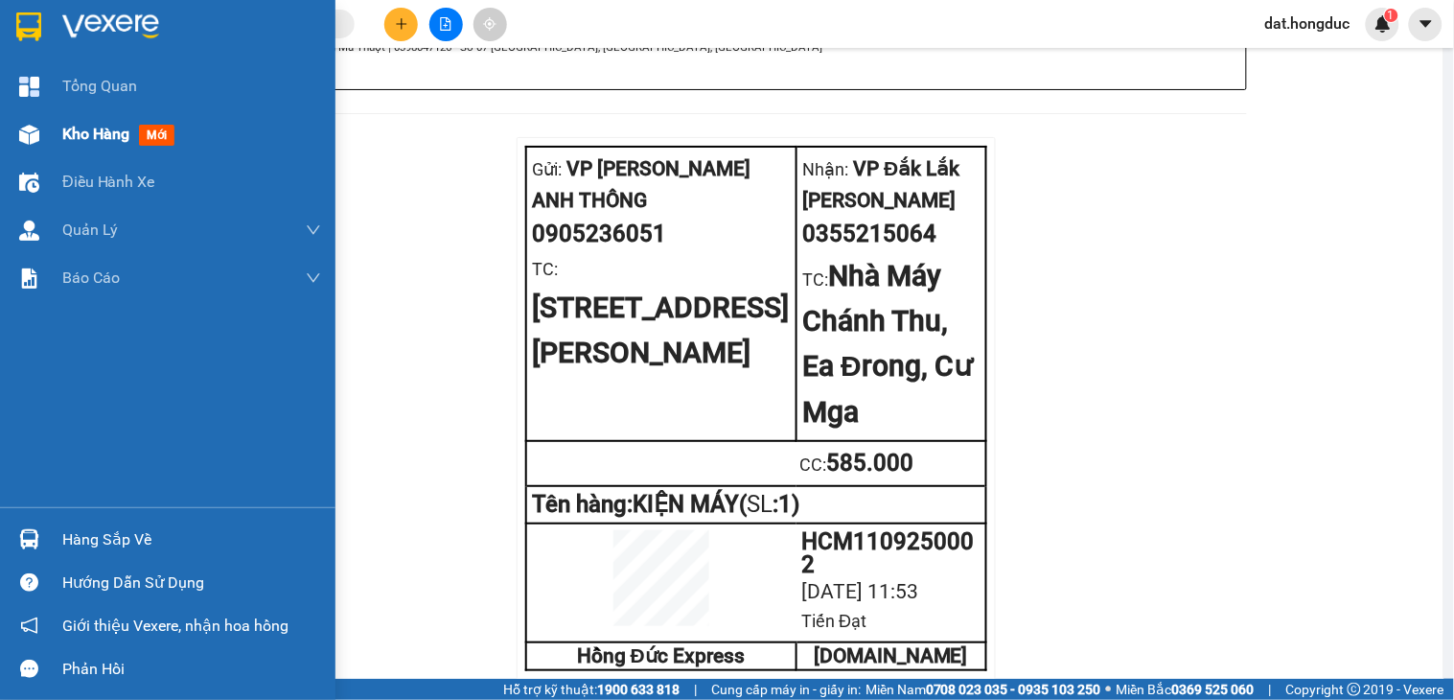
click at [60, 118] on div "Kho hàng mới" at bounding box center [167, 134] width 335 height 48
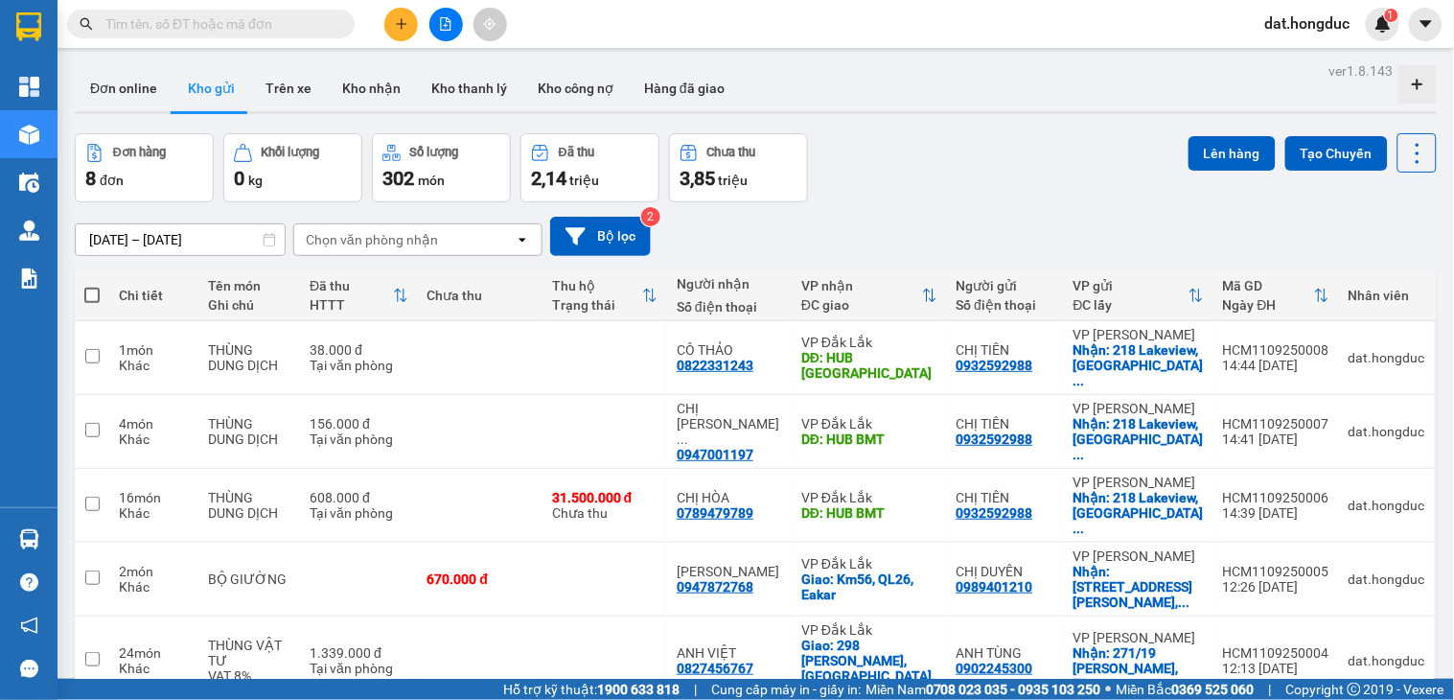
click at [247, 27] on input "text" at bounding box center [218, 23] width 226 height 21
paste input "HCM1009250001"
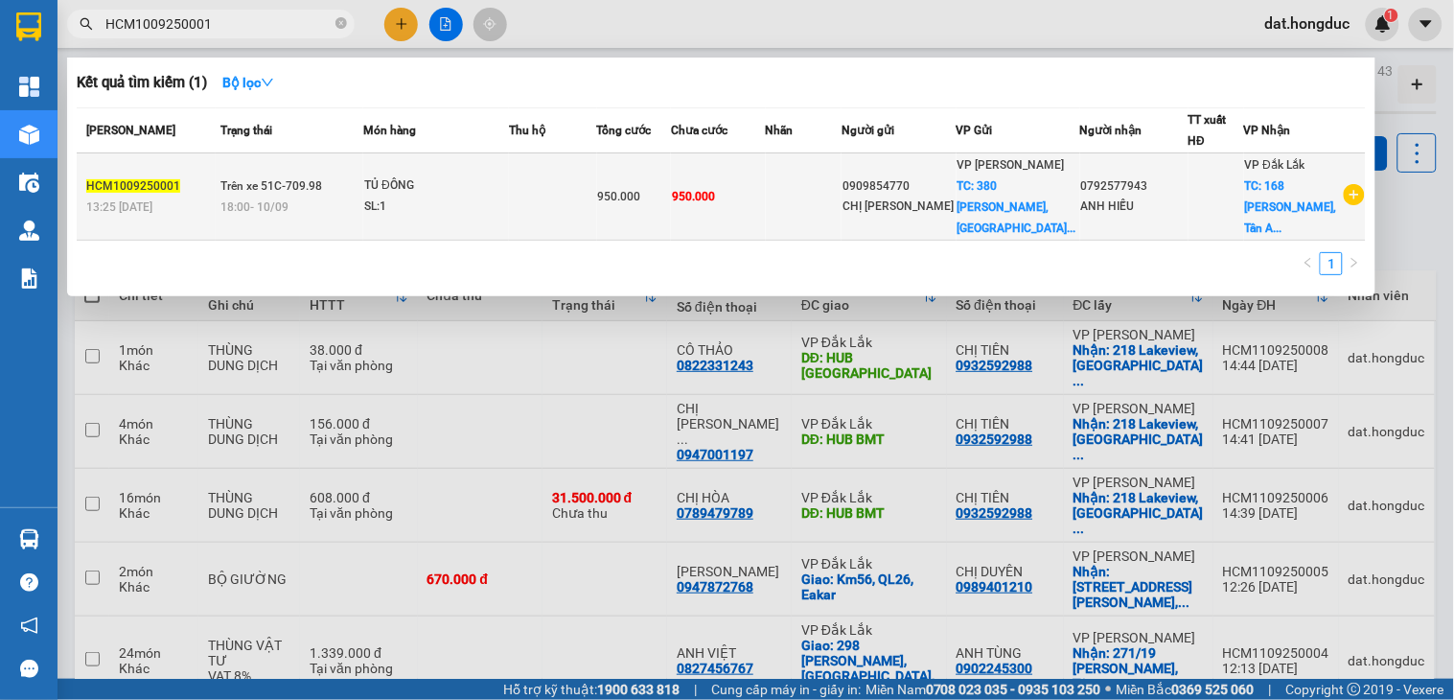
type input "HCM1009250001"
click at [455, 207] on div "SL: 1" at bounding box center [436, 206] width 144 height 21
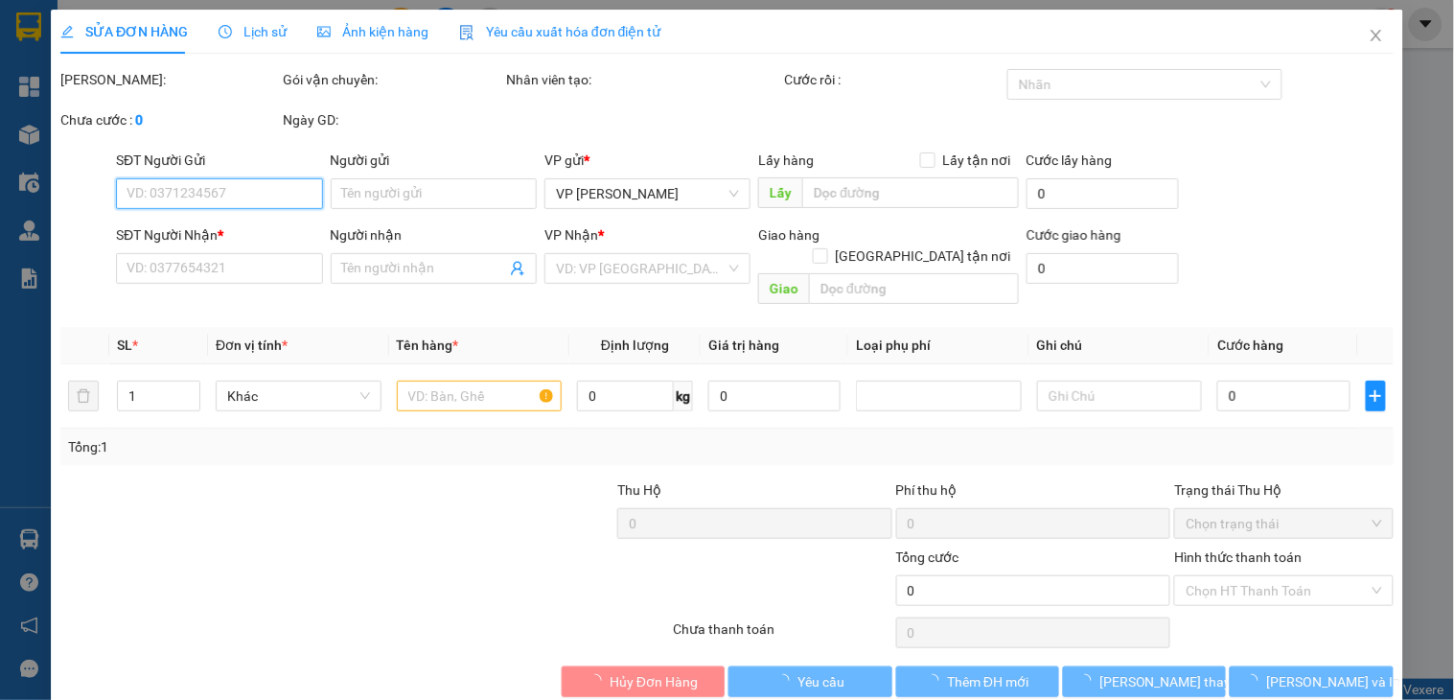
type input "0909854770"
type input "CHỊ [PERSON_NAME]"
checkbox input "true"
type input "380 [PERSON_NAME], [GEOGRAPHIC_DATA], [GEOGRAPHIC_DATA]"
type input "0792577943"
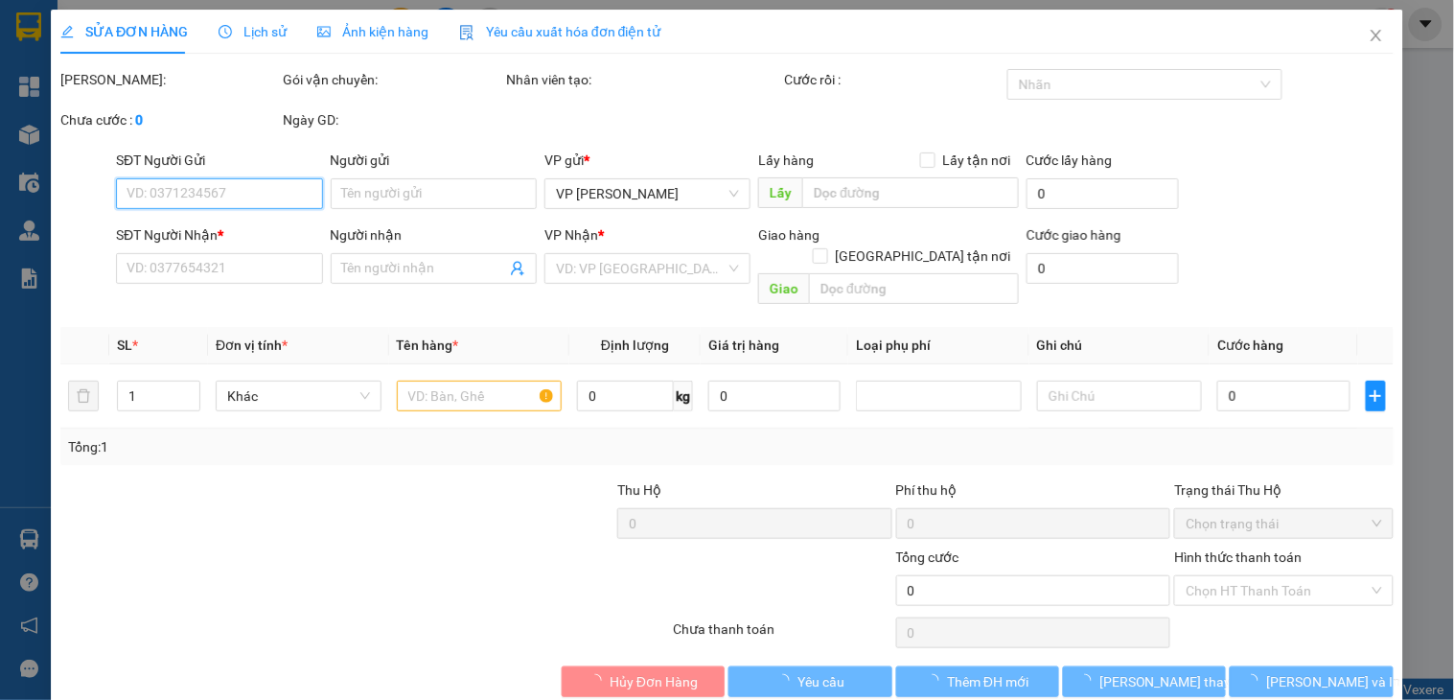
type input "ANH HIẾU"
checkbox input "true"
type input "[STREET_ADDRESS][PERSON_NAME]"
type input "950.000"
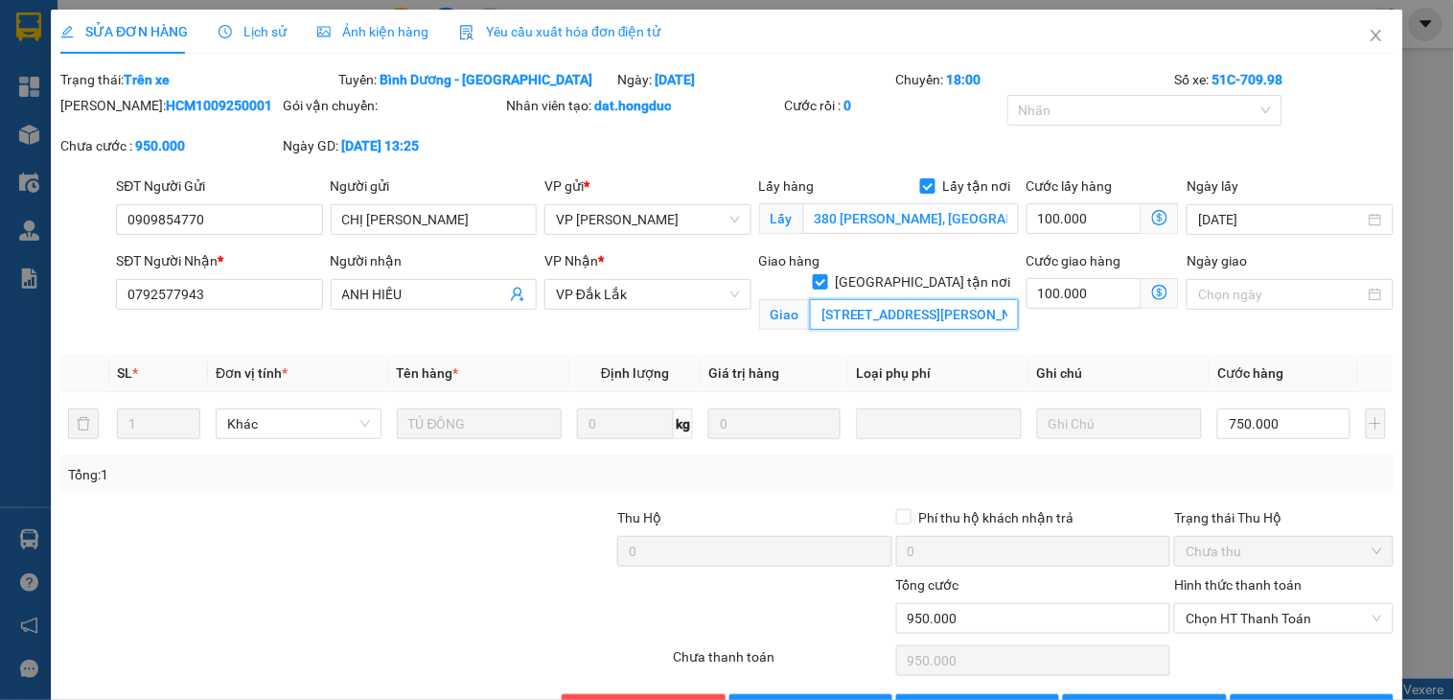
click at [945, 299] on input "[STREET_ADDRESS][PERSON_NAME]" at bounding box center [914, 314] width 209 height 31
click at [1052, 289] on input "100.000" at bounding box center [1085, 293] width 116 height 31
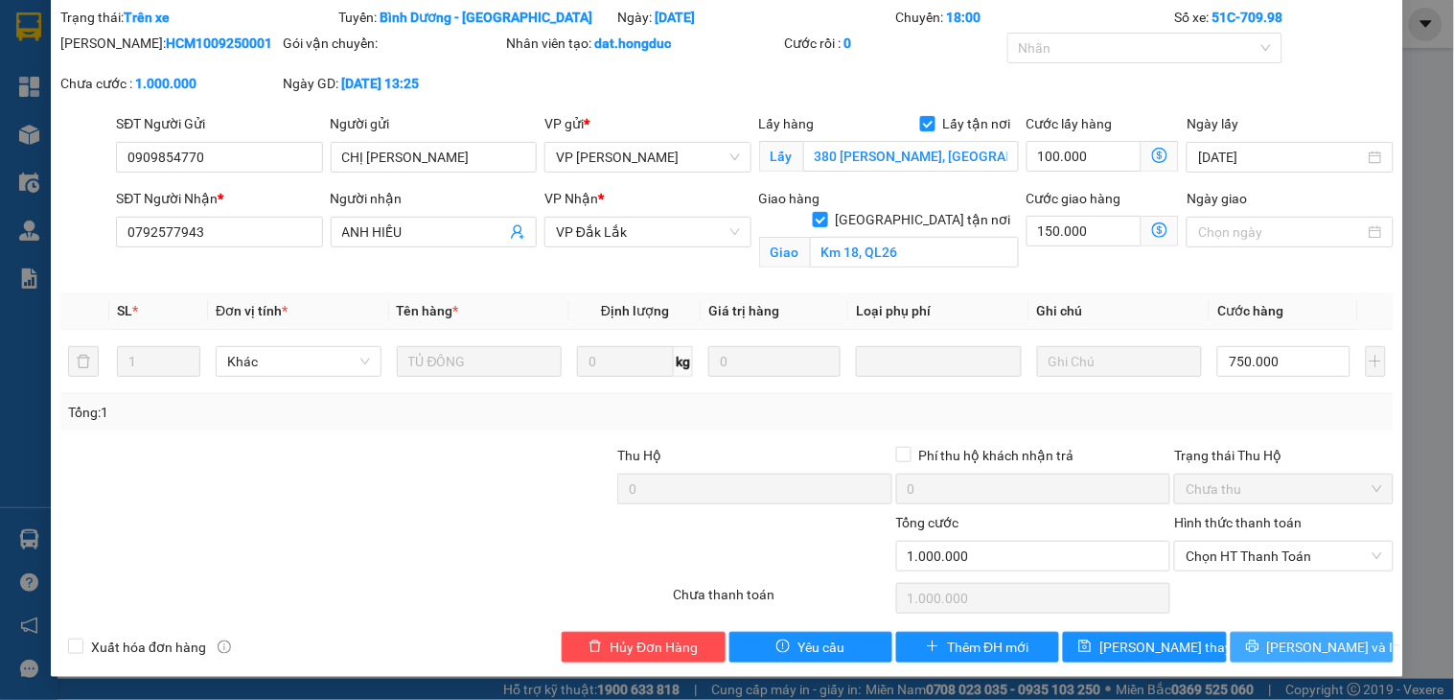
click at [1259, 646] on icon "printer" at bounding box center [1252, 646] width 12 height 12
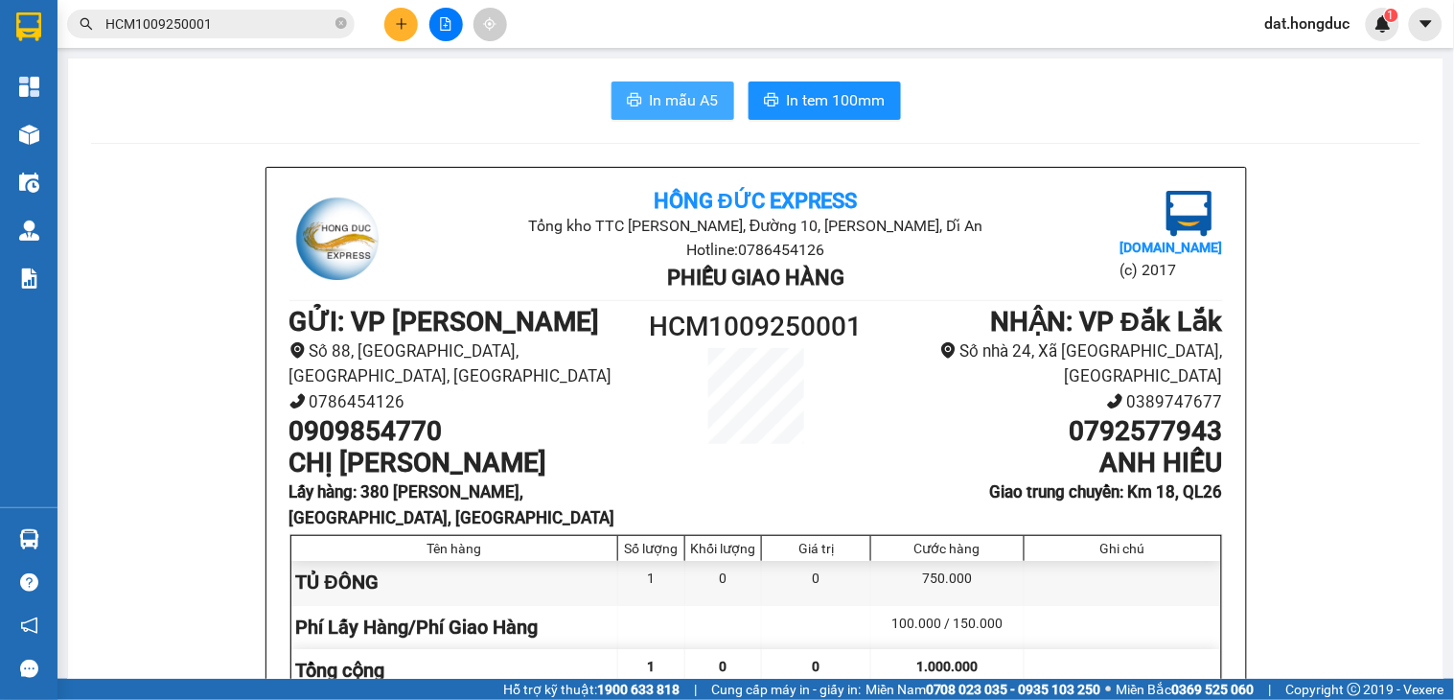
click at [692, 99] on span "In mẫu A5" at bounding box center [684, 100] width 69 height 24
click at [339, 29] on icon "close-circle" at bounding box center [341, 23] width 12 height 12
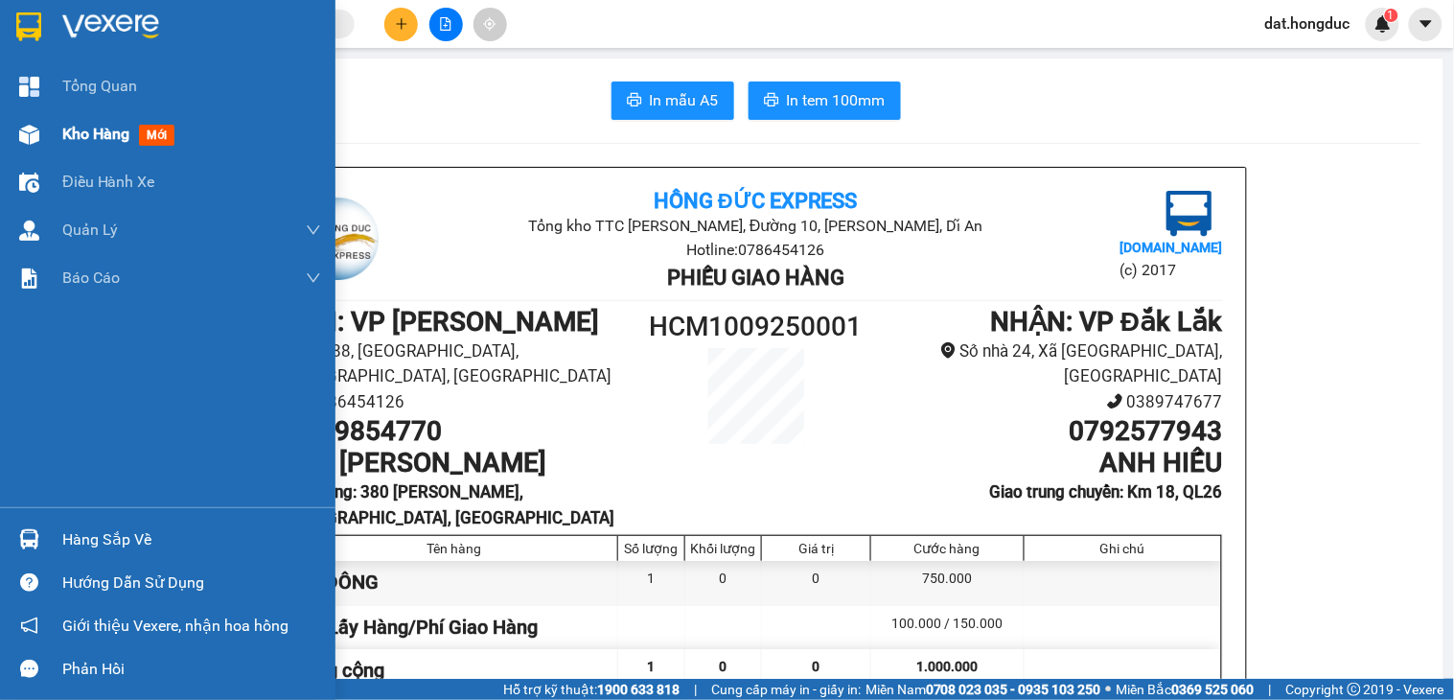
click at [78, 136] on span "Kho hàng" at bounding box center [95, 134] width 67 height 18
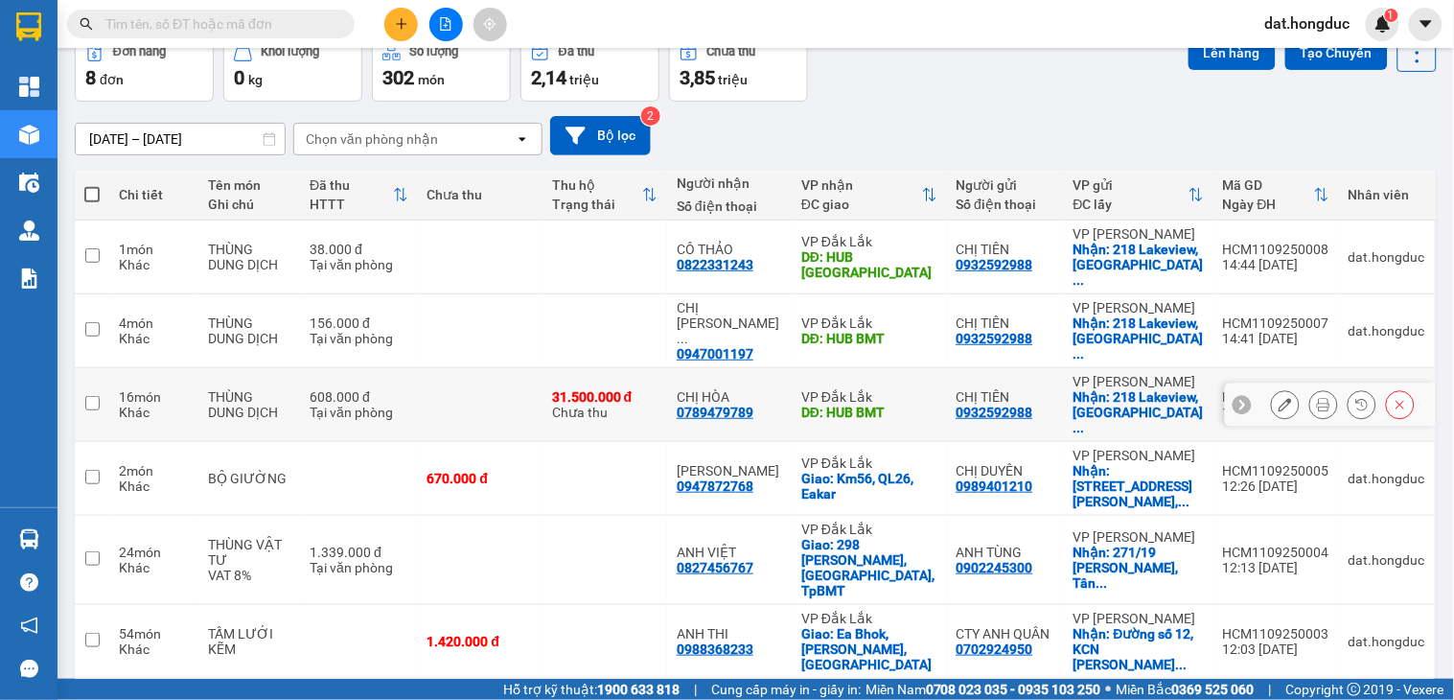
scroll to position [106, 0]
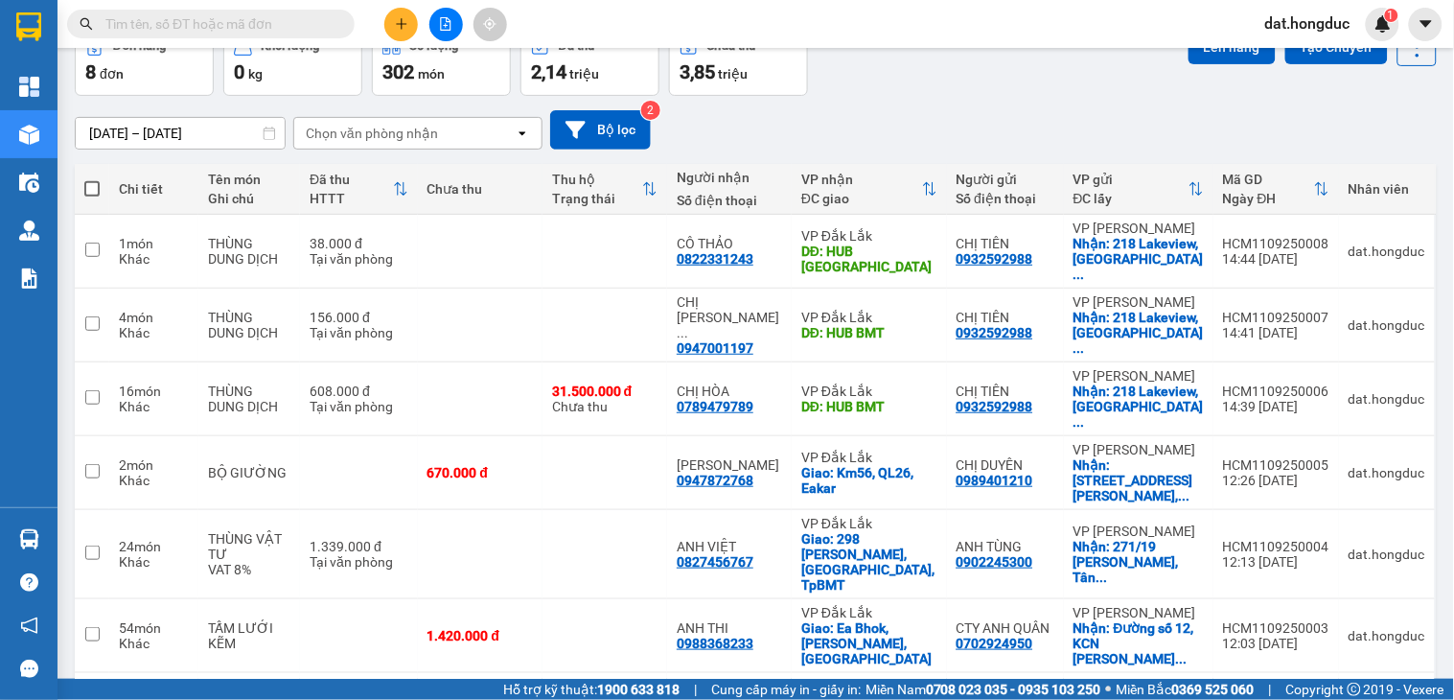
click at [280, 25] on input "text" at bounding box center [218, 23] width 226 height 21
click at [1272, 538] on button at bounding box center [1285, 555] width 27 height 34
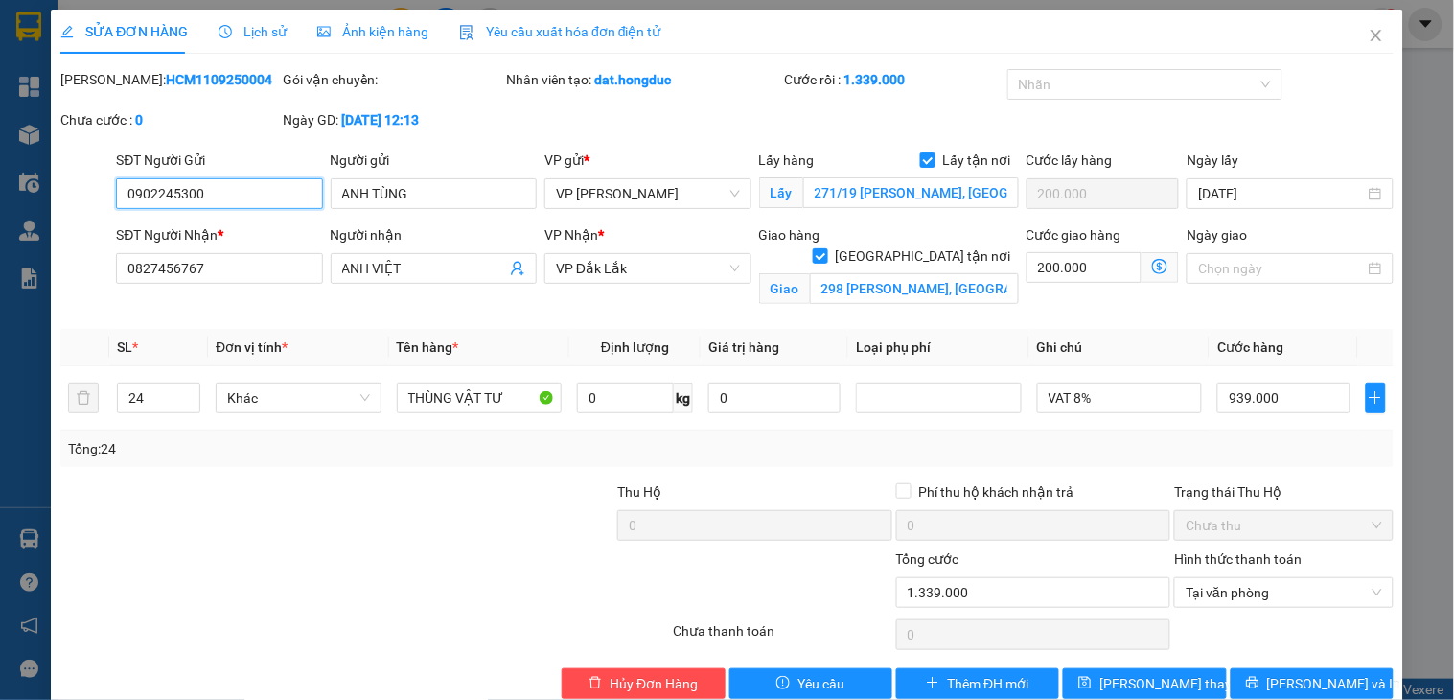
drag, startPoint x: 241, startPoint y: 188, endPoint x: 116, endPoint y: 188, distance: 124.6
click at [116, 188] on input "0902245300" at bounding box center [219, 193] width 206 height 31
click at [1369, 38] on icon "close" at bounding box center [1376, 35] width 15 height 15
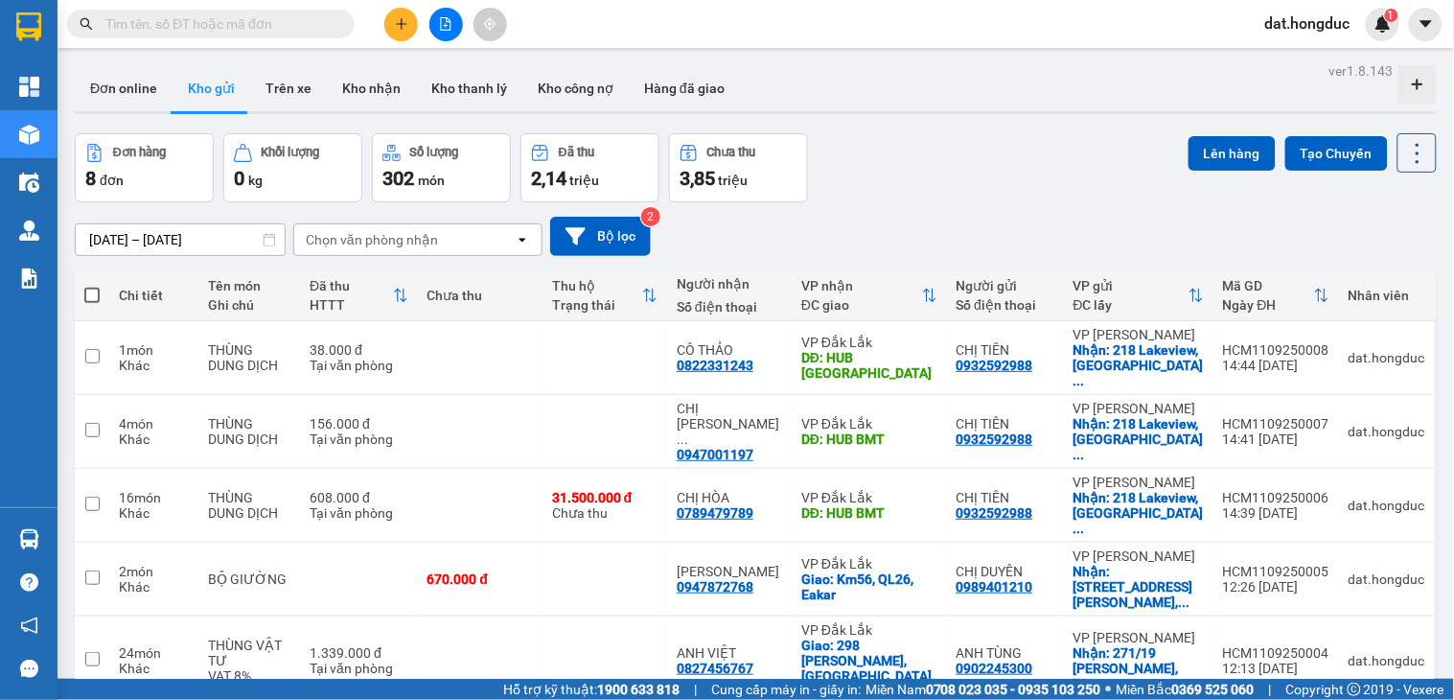
click at [292, 22] on input "text" at bounding box center [218, 23] width 226 height 21
paste input "0902245300"
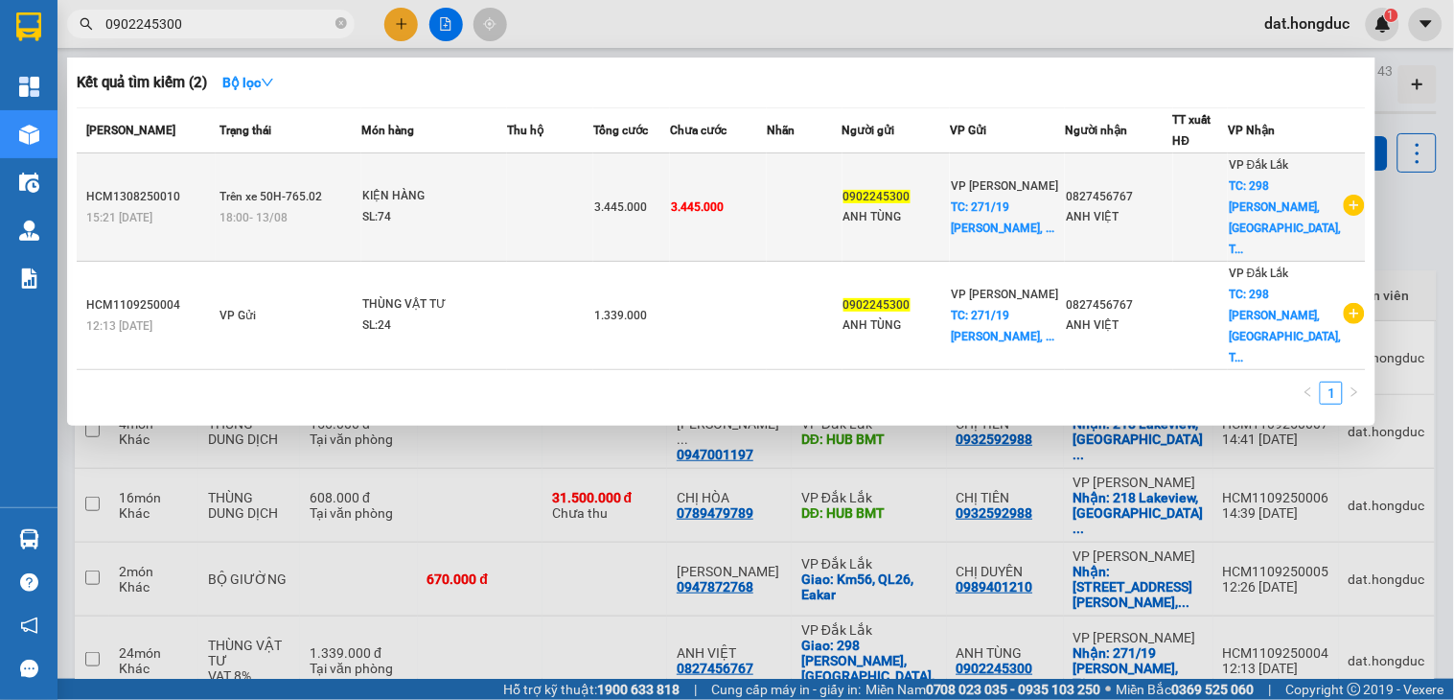
click at [570, 188] on td at bounding box center [550, 207] width 86 height 108
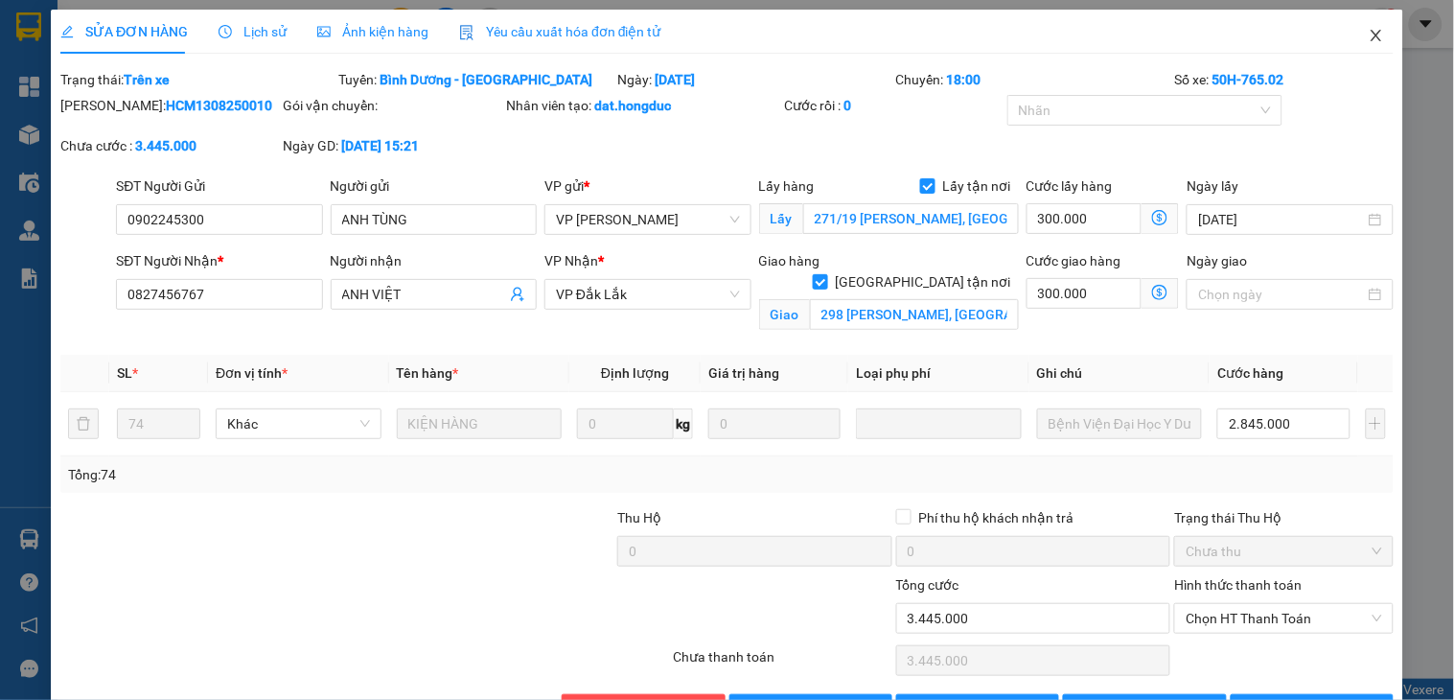
click at [1369, 35] on icon "close" at bounding box center [1376, 35] width 15 height 15
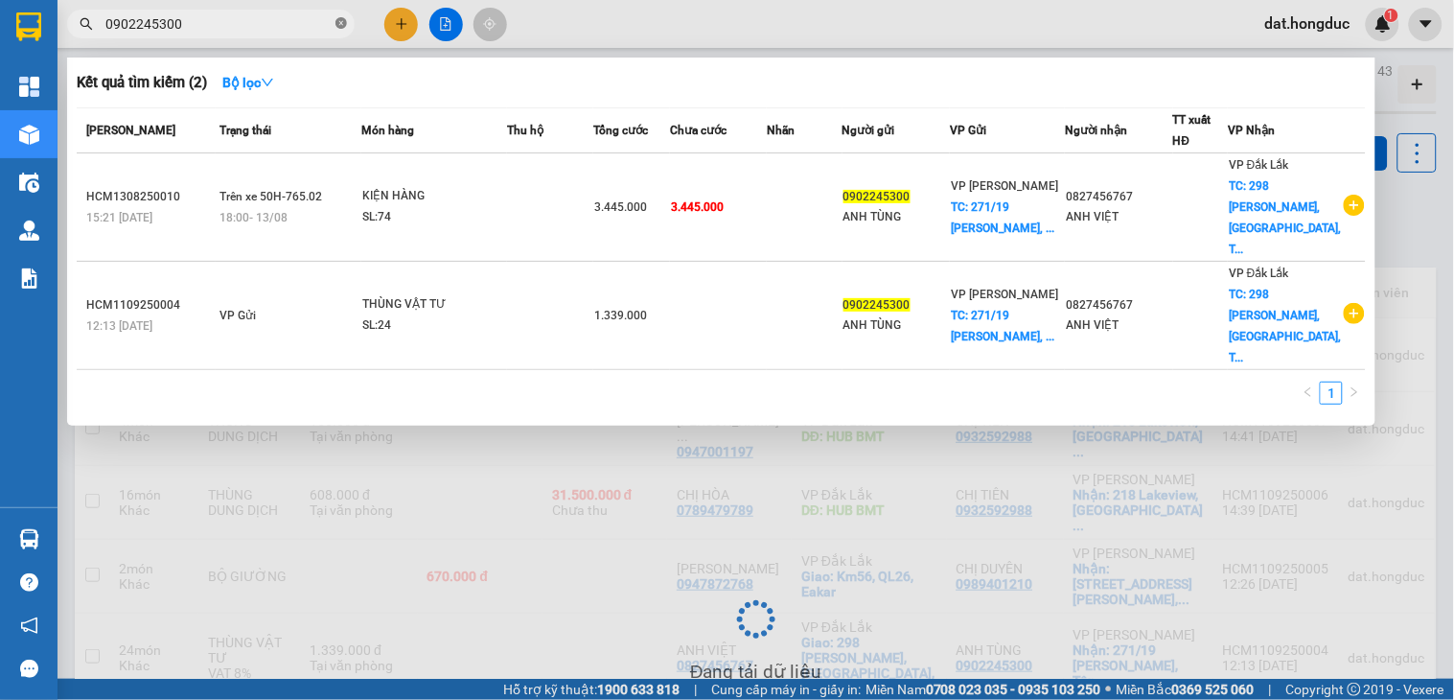
click at [336, 23] on icon "close-circle" at bounding box center [341, 23] width 12 height 12
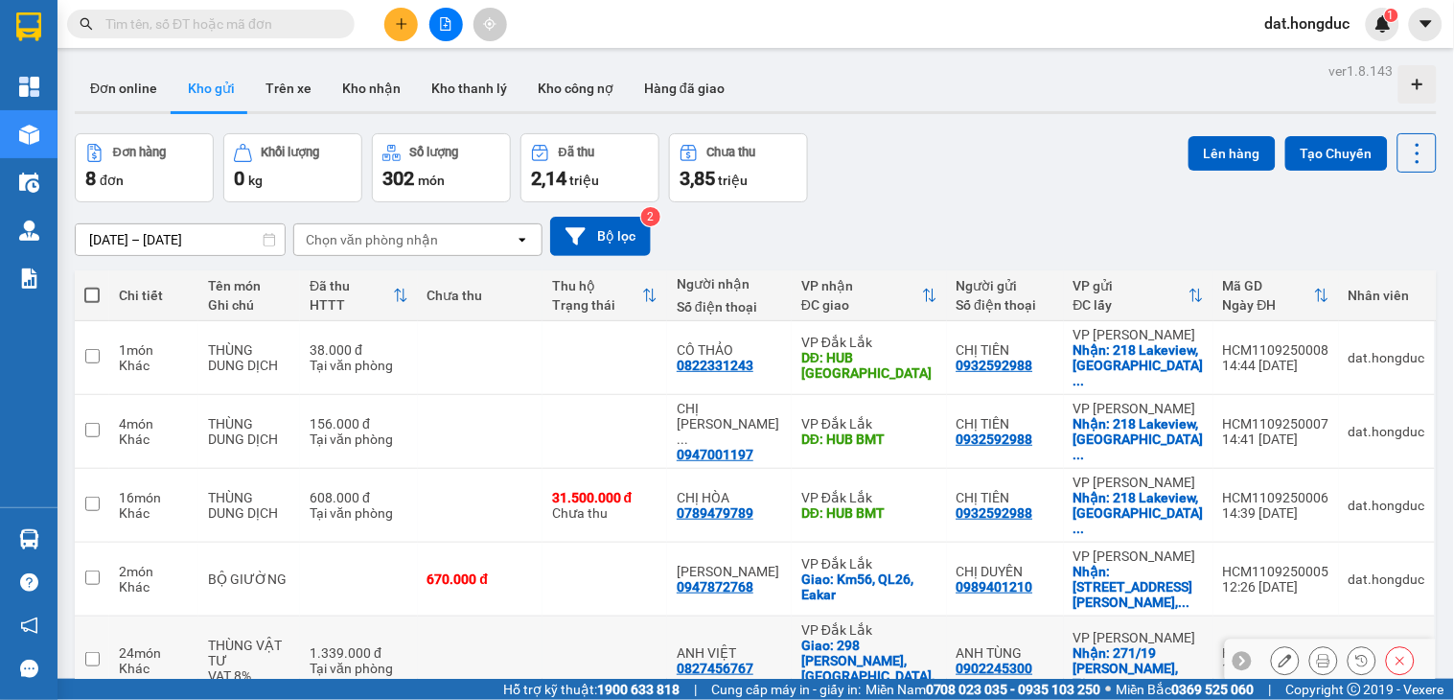
click at [1279, 654] on icon at bounding box center [1285, 660] width 13 height 13
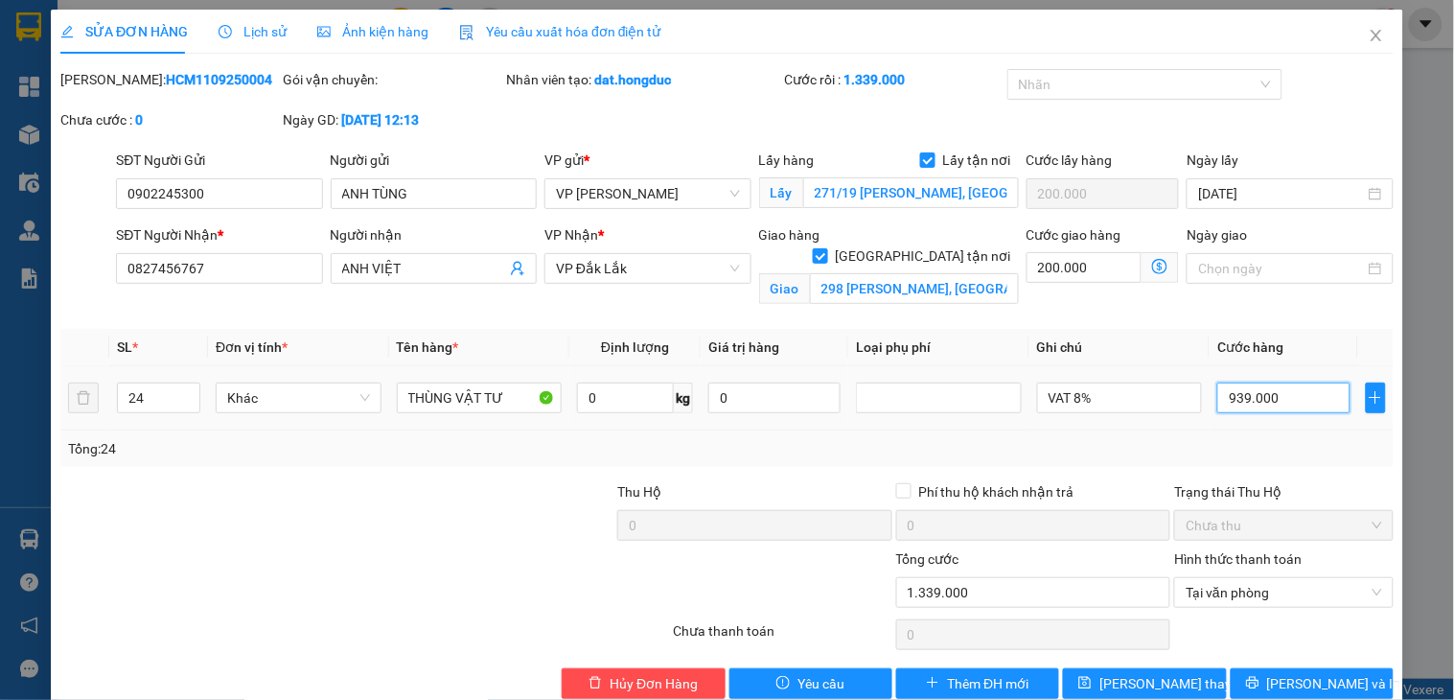
click at [1267, 399] on input "939.000" at bounding box center [1283, 397] width 132 height 31
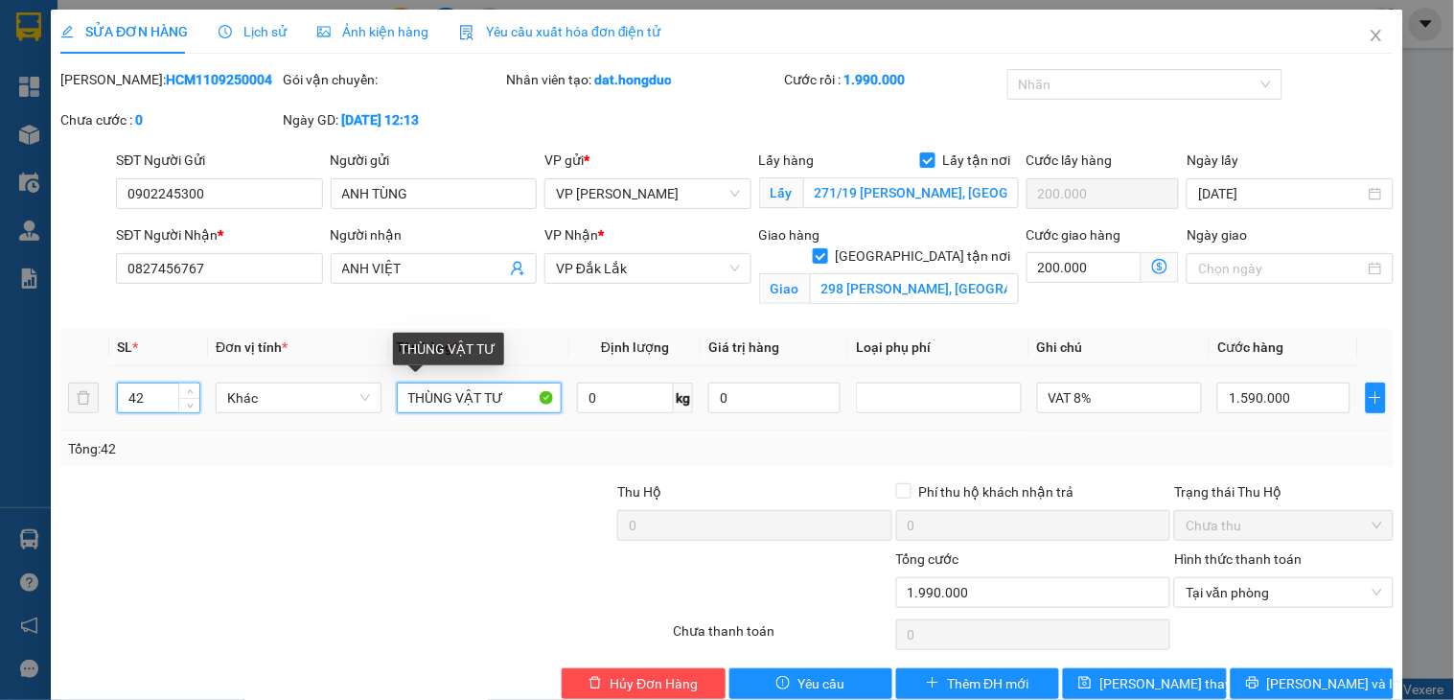
click at [403, 394] on input "THÙNG VẬT TƯ" at bounding box center [480, 397] width 166 height 31
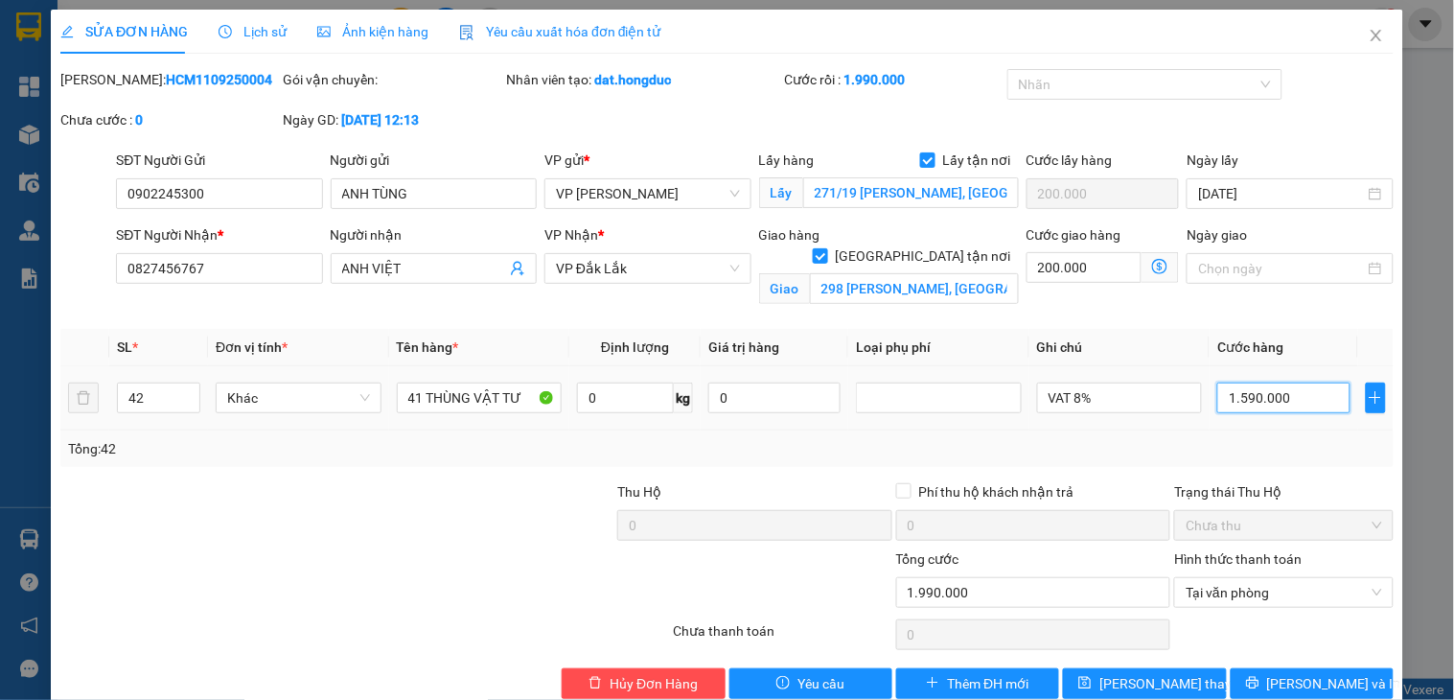
click at [1288, 398] on input "1.590.000" at bounding box center [1283, 397] width 132 height 31
click at [1252, 677] on button "[PERSON_NAME] và In" at bounding box center [1312, 683] width 163 height 31
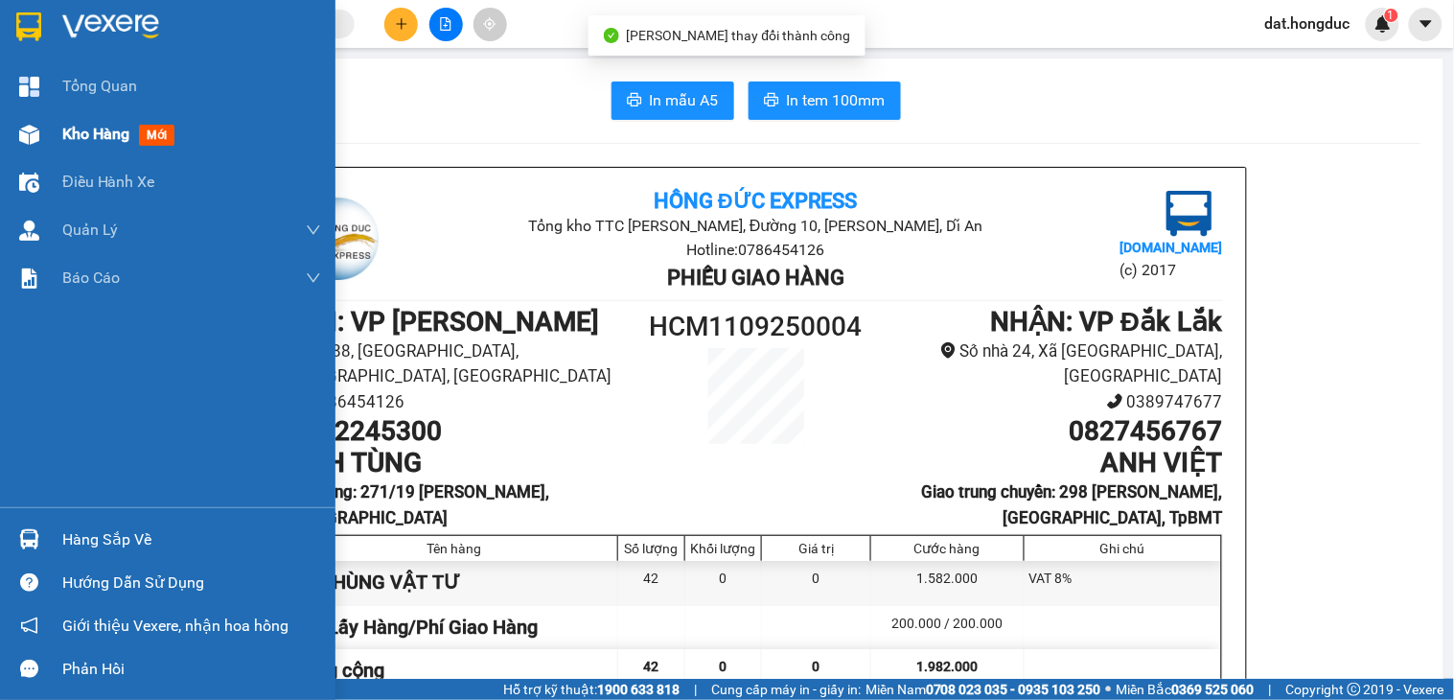
click at [72, 131] on span "Kho hàng" at bounding box center [95, 134] width 67 height 18
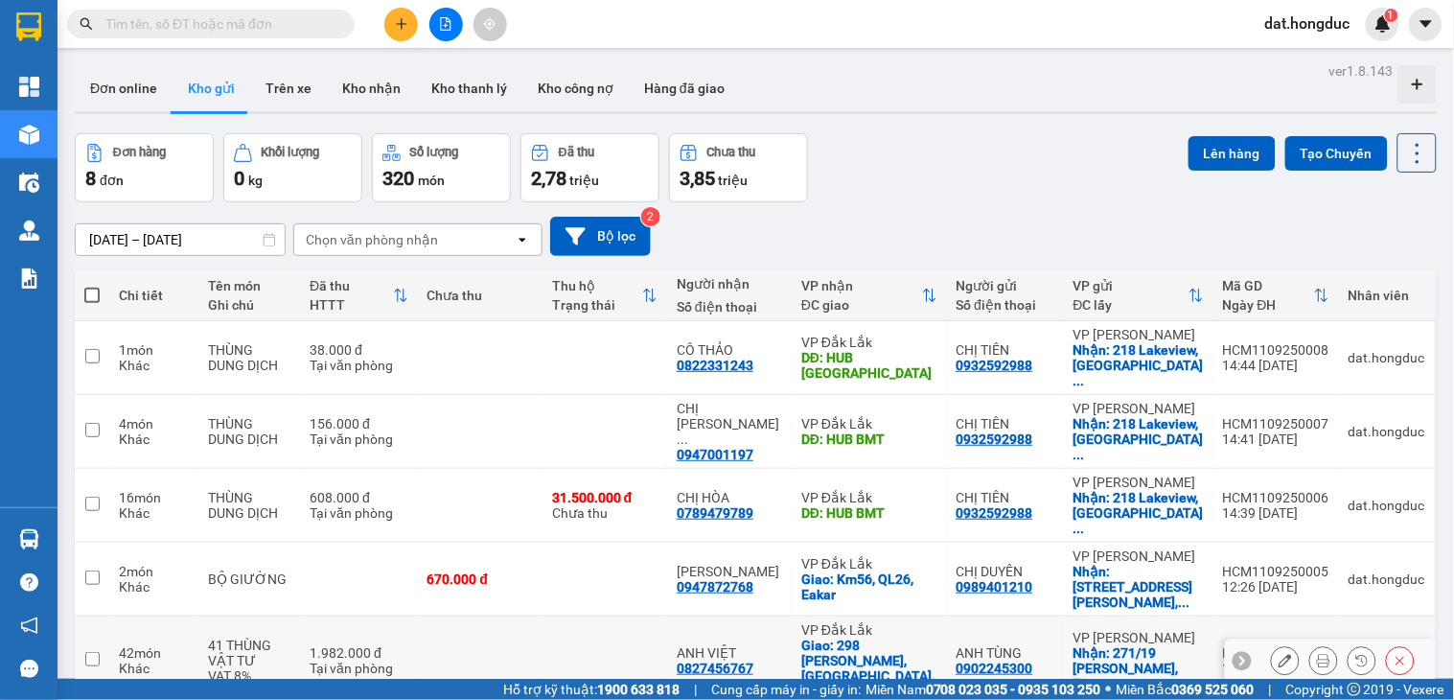
click at [1279, 654] on icon at bounding box center [1285, 660] width 13 height 13
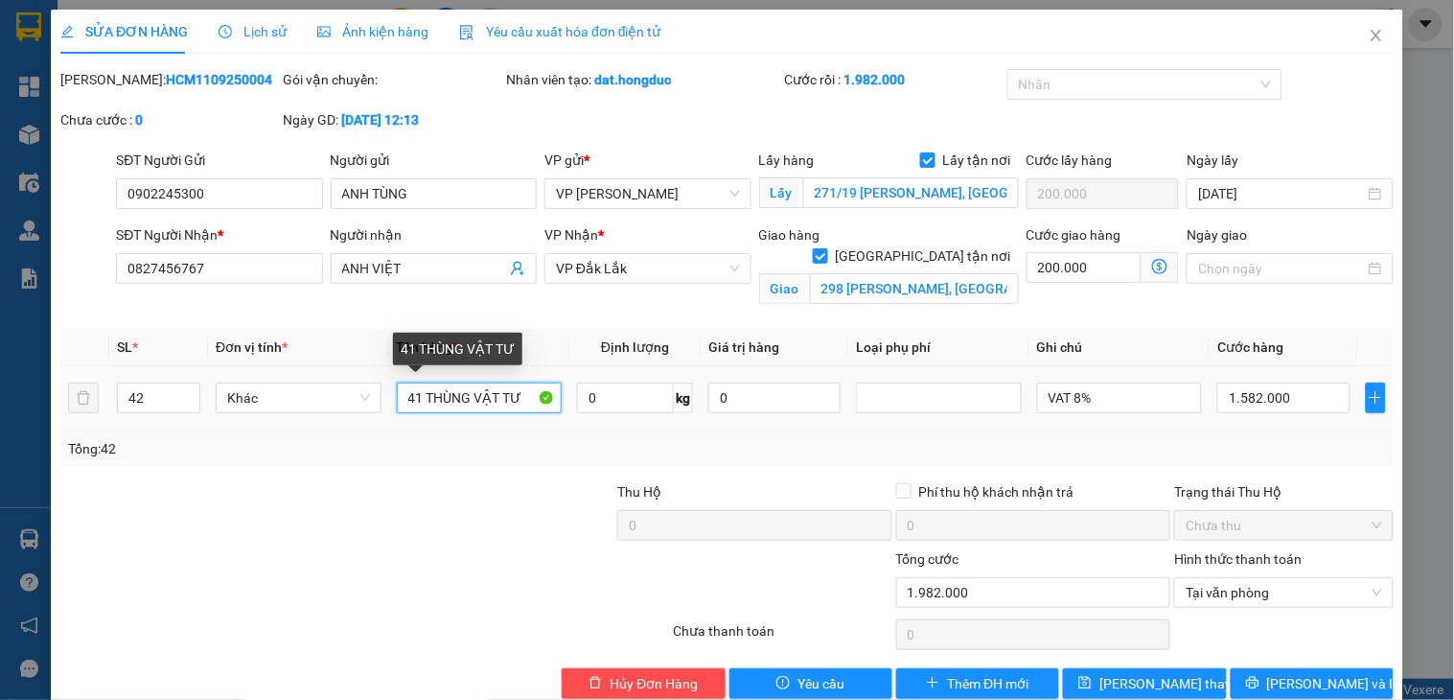
click at [499, 399] on input "41 THÙNG VẬT TƯ" at bounding box center [480, 397] width 166 height 31
click at [522, 395] on input "41 THÙNG VẬT TƯ+1XHUWSNG TỪ" at bounding box center [480, 397] width 166 height 31
click at [495, 398] on input "41 THÙNG VẬT TƯ+1CHỨNG TỪ" at bounding box center [480, 397] width 166 height 31
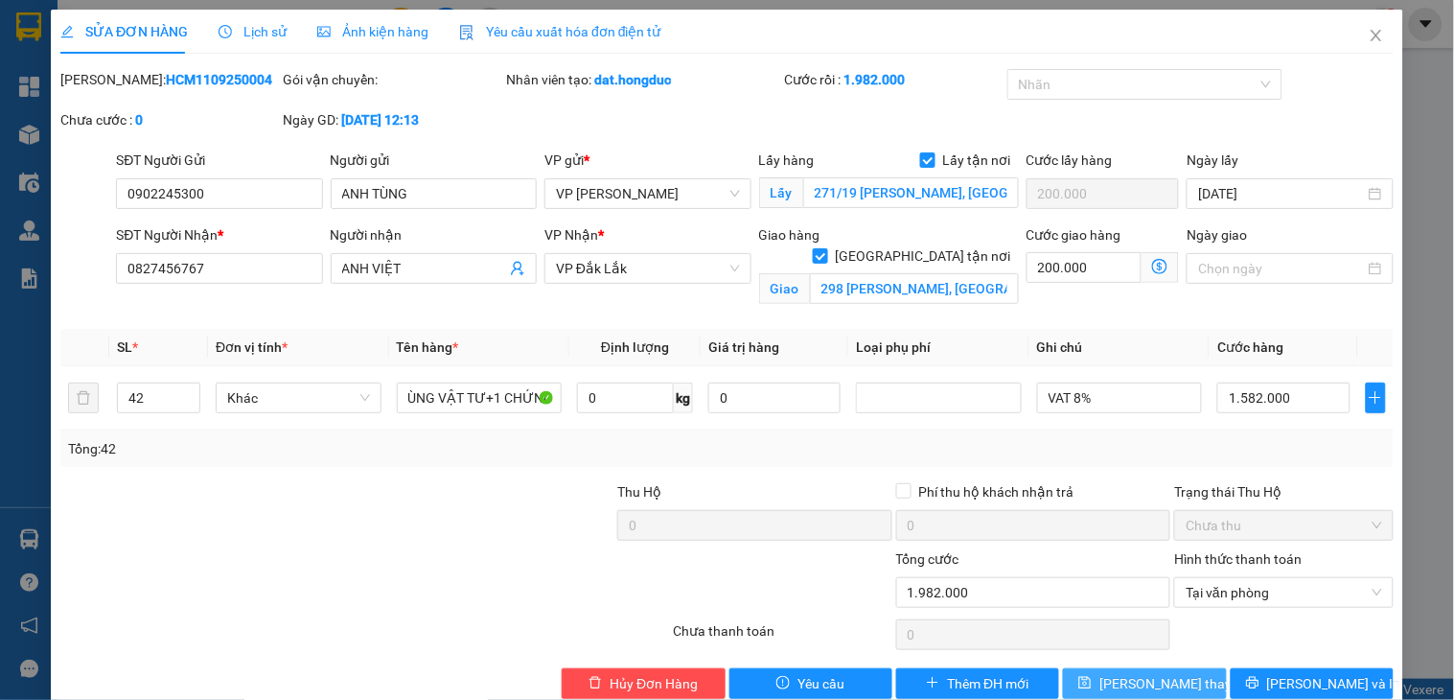
click at [1150, 690] on span "[PERSON_NAME] thay đổi" at bounding box center [1175, 683] width 153 height 21
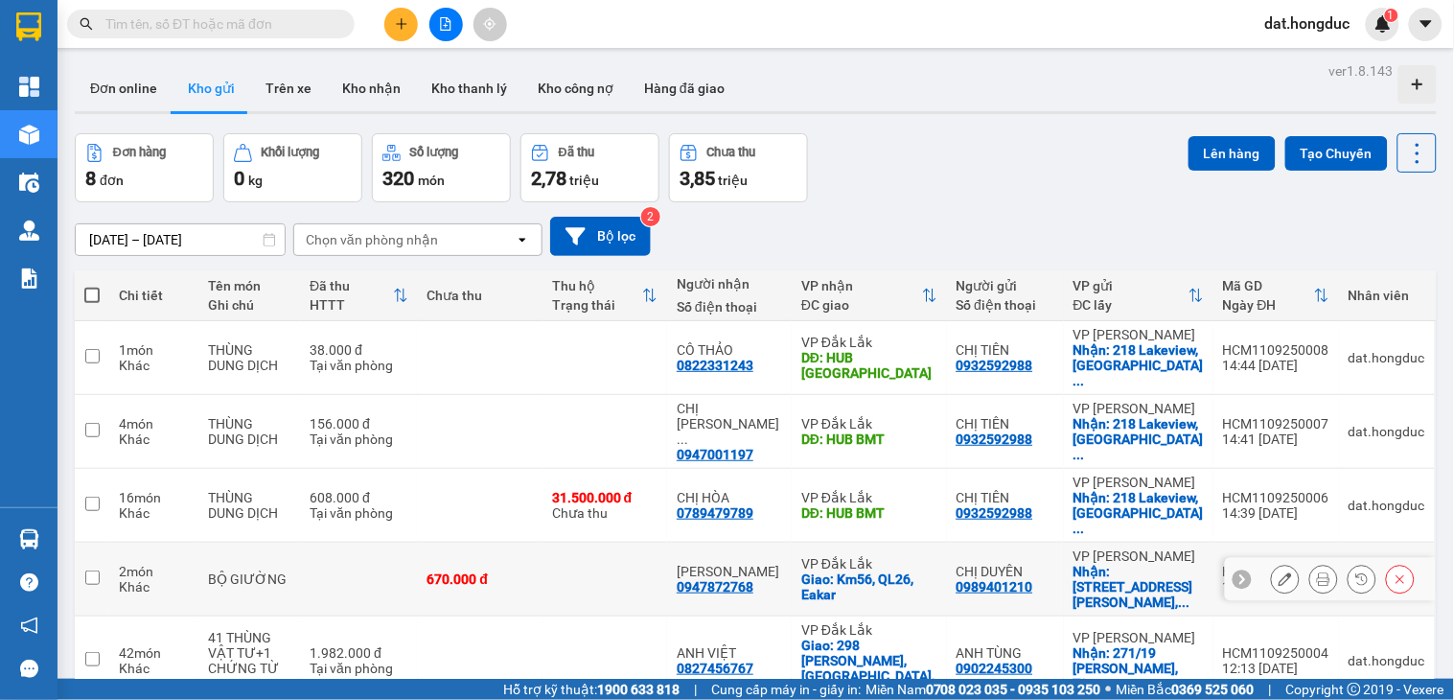
scroll to position [106, 0]
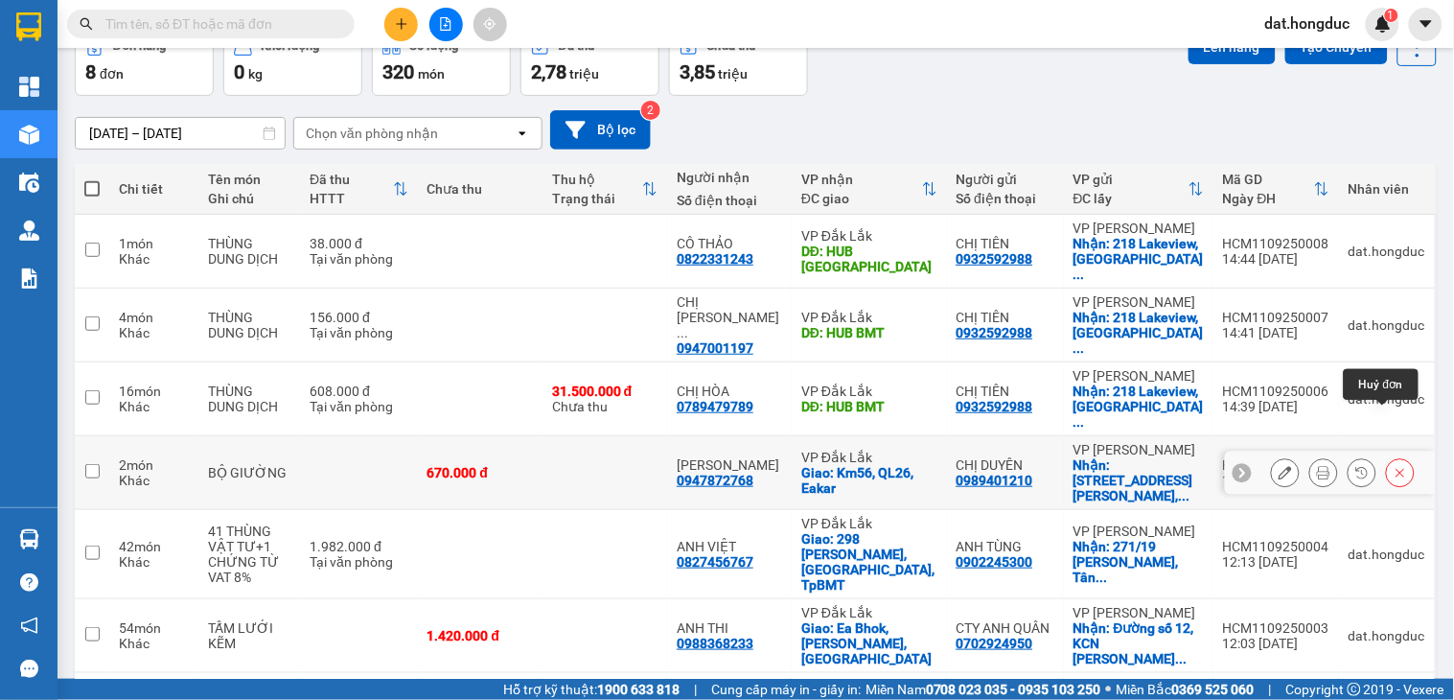
click at [1394, 466] on icon at bounding box center [1400, 472] width 13 height 13
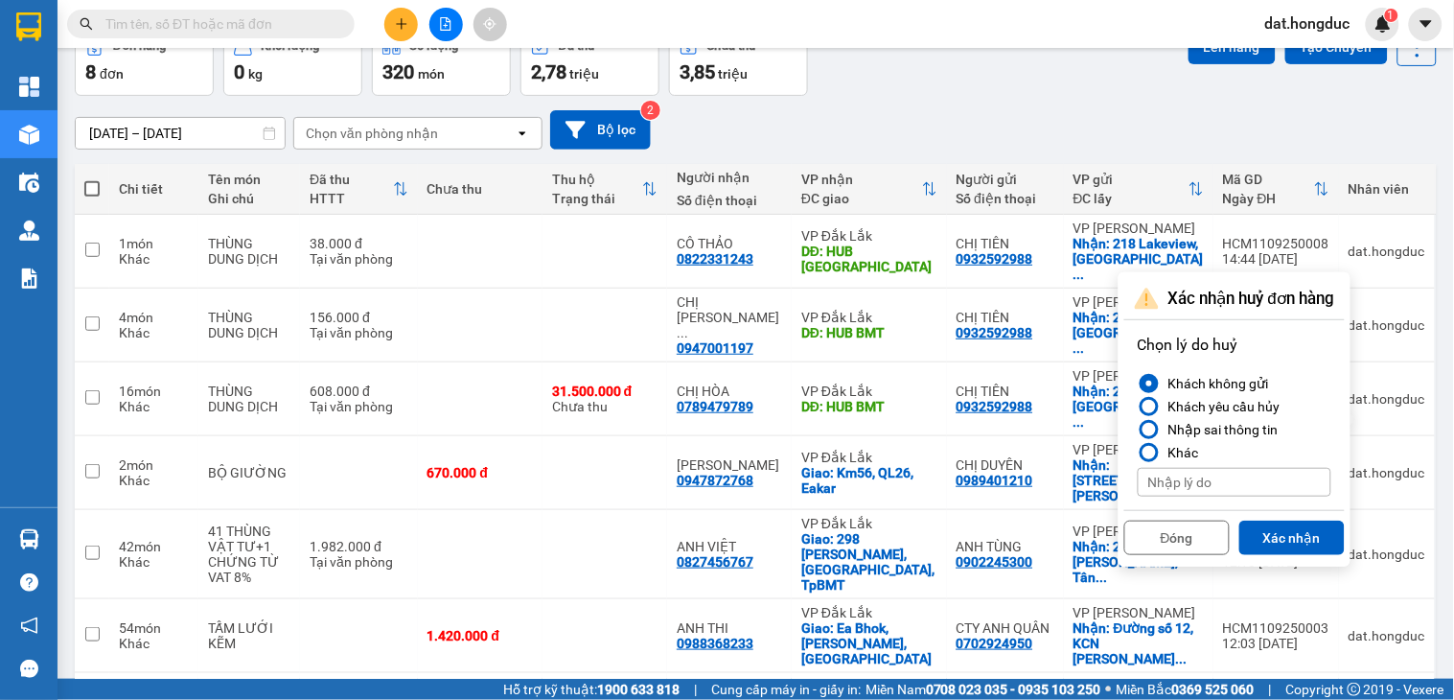
click at [1235, 383] on div "Khách không gửi" at bounding box center [1215, 383] width 108 height 23
click at [1138, 383] on input "Khách không gửi" at bounding box center [1138, 383] width 0 height 0
click at [1267, 533] on button "Xác nhận" at bounding box center [1291, 537] width 105 height 35
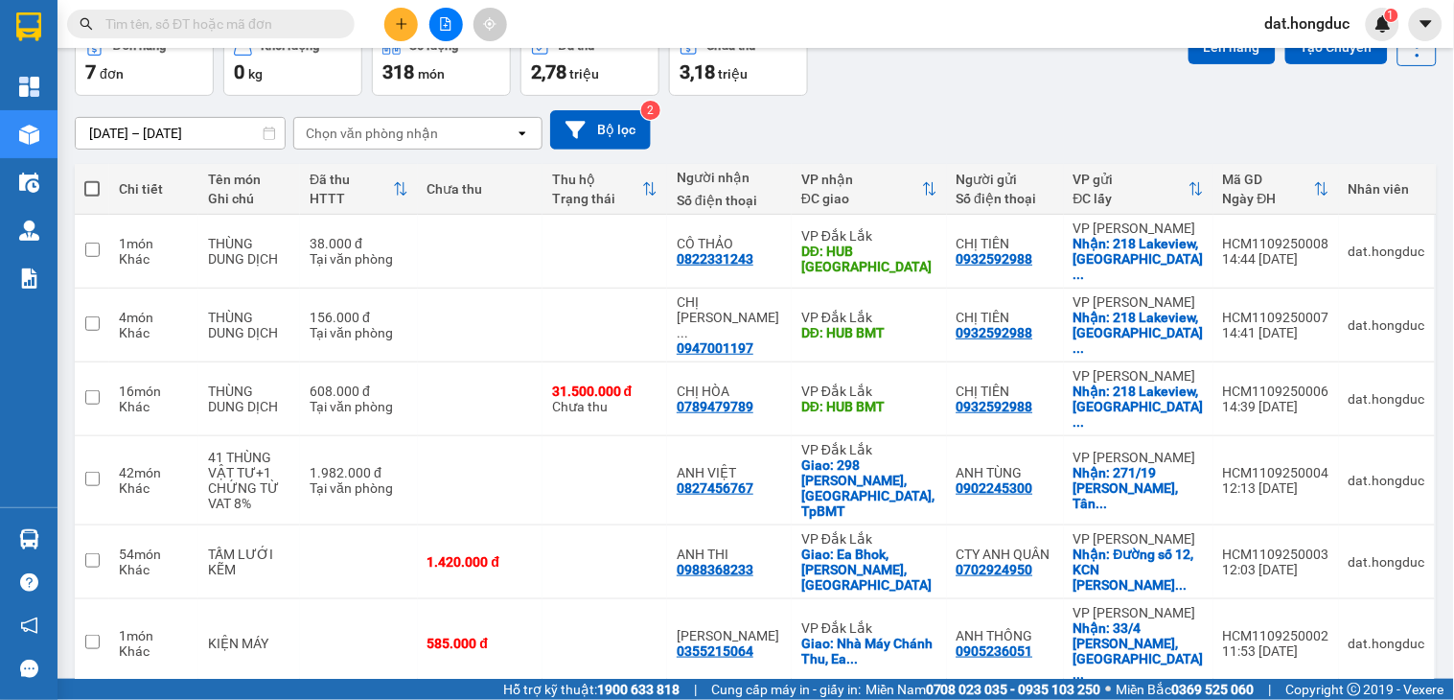
click at [233, 25] on input "text" at bounding box center [218, 23] width 226 height 21
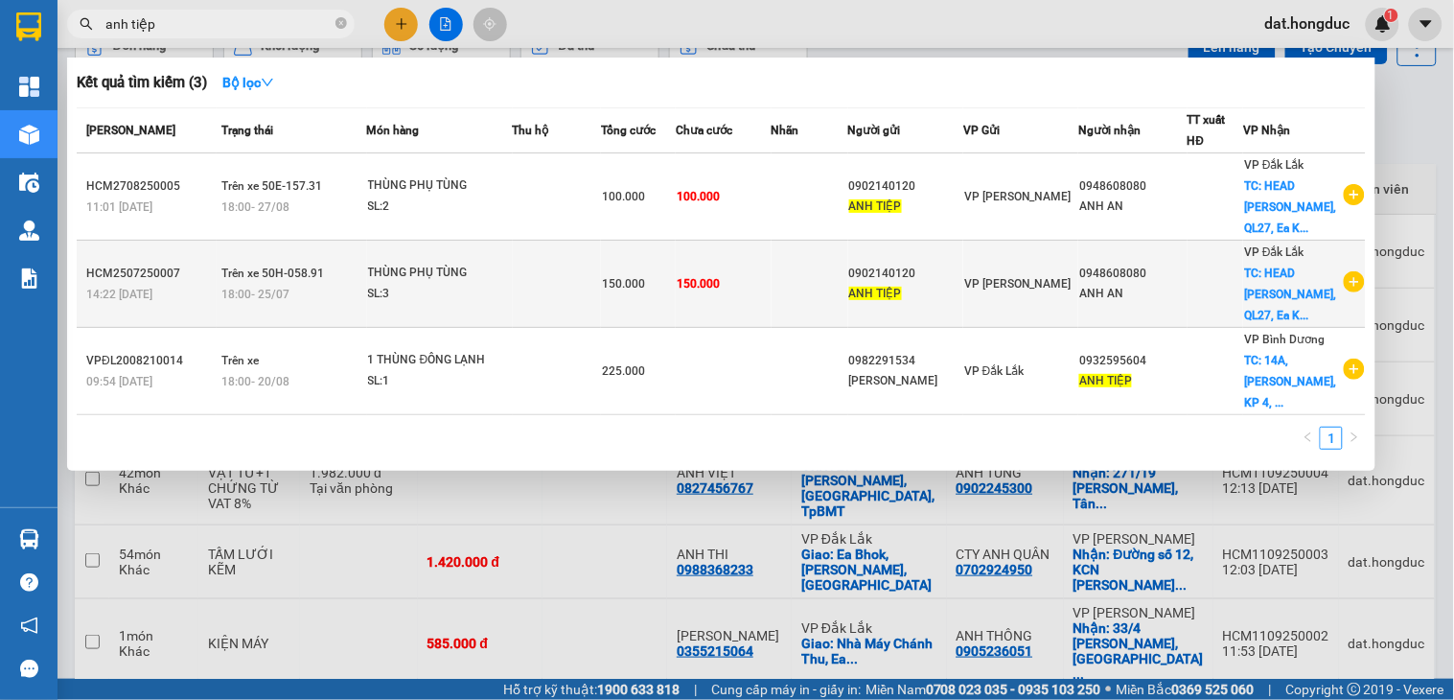
click at [1354, 286] on icon "plus-circle" at bounding box center [1354, 281] width 21 height 21
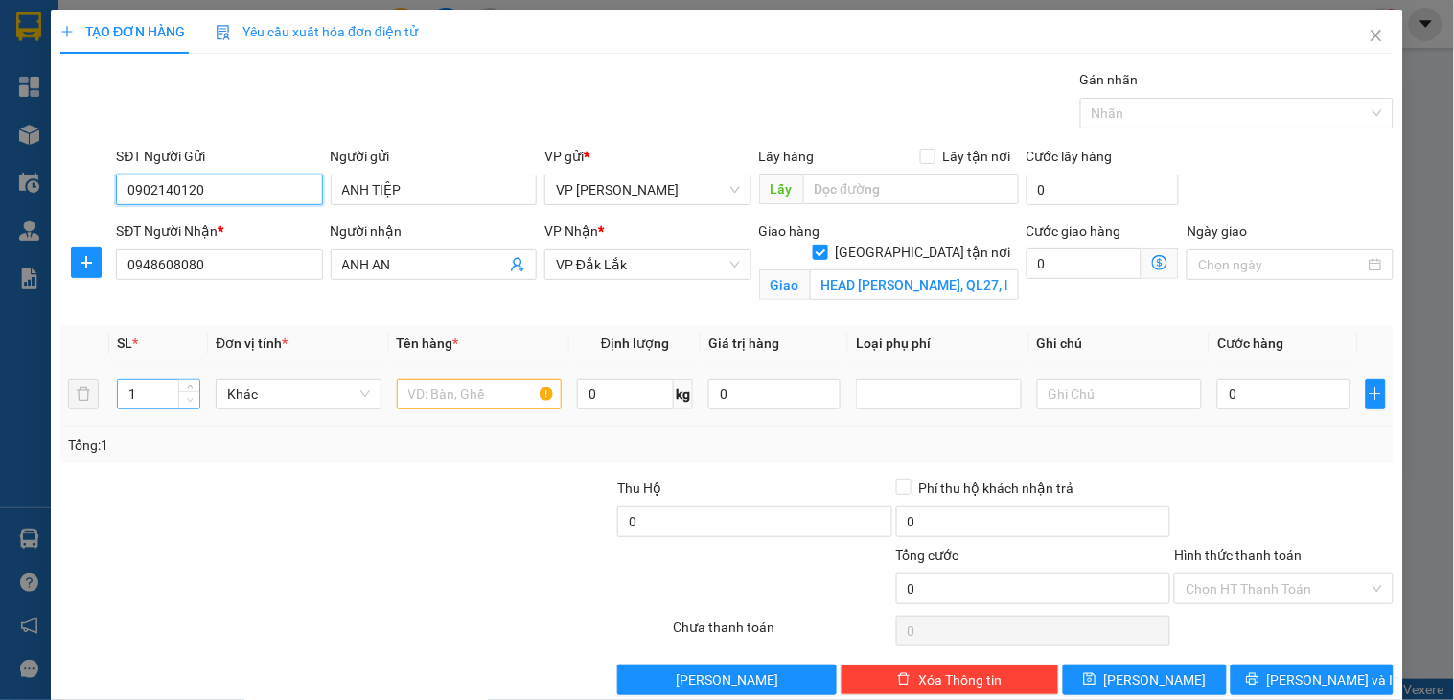
click at [183, 391] on span "Decrease Value" at bounding box center [188, 399] width 21 height 17
click at [187, 386] on icon "up" at bounding box center [190, 389] width 7 height 7
click at [1369, 42] on icon "close" at bounding box center [1376, 35] width 15 height 15
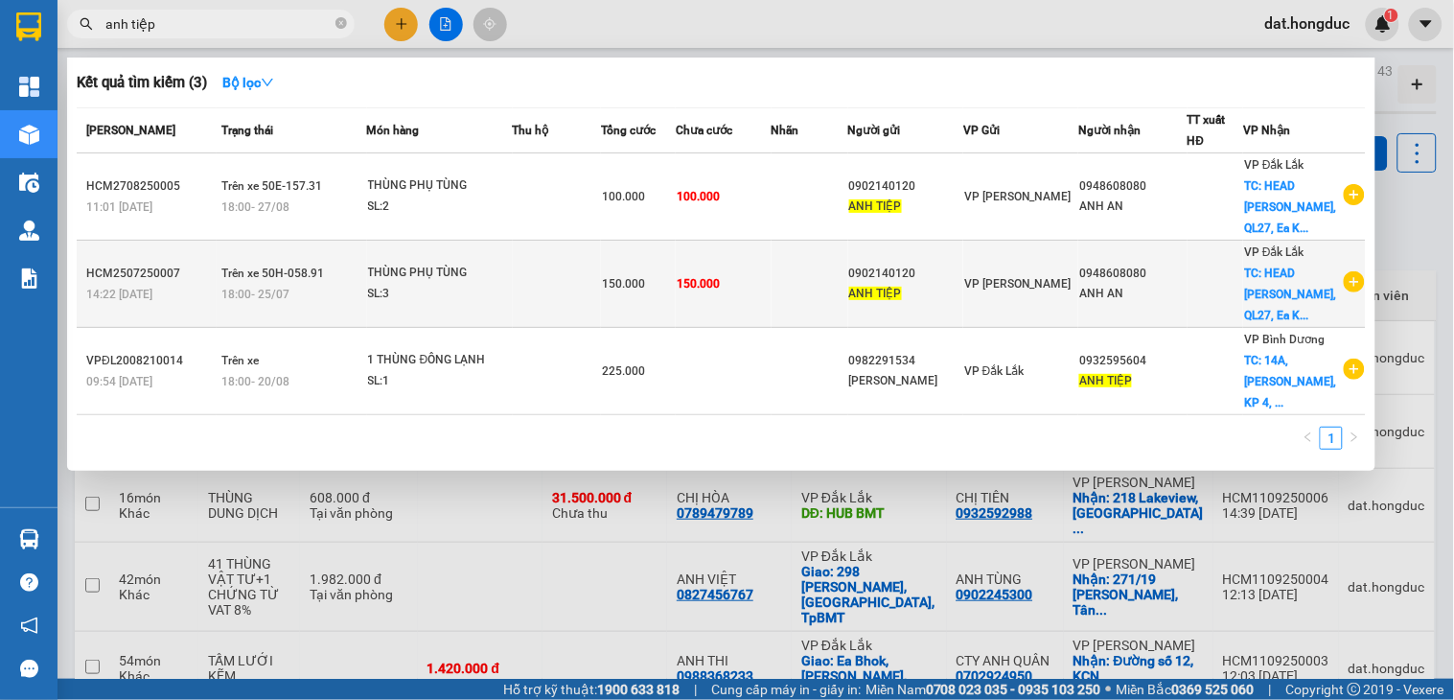
click at [1165, 288] on div "ANH AN" at bounding box center [1132, 294] width 107 height 20
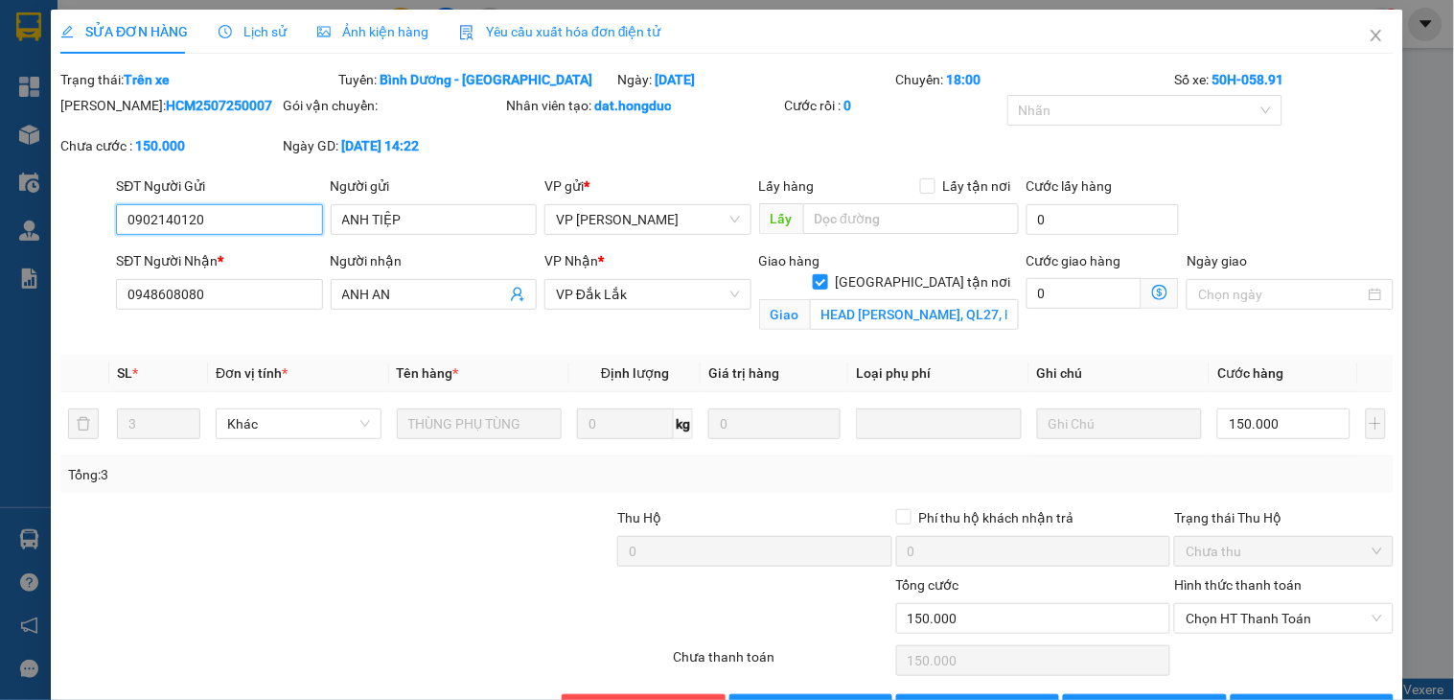
drag, startPoint x: 125, startPoint y: 220, endPoint x: 105, endPoint y: 220, distance: 19.2
click at [105, 220] on div "SĐT Người Gửi 0902140120 0902140120 Người gửi ANH TIỆP VP gửi * VP [GEOGRAPHIC_…" at bounding box center [726, 208] width 1337 height 67
click at [1369, 33] on icon "close" at bounding box center [1376, 35] width 15 height 15
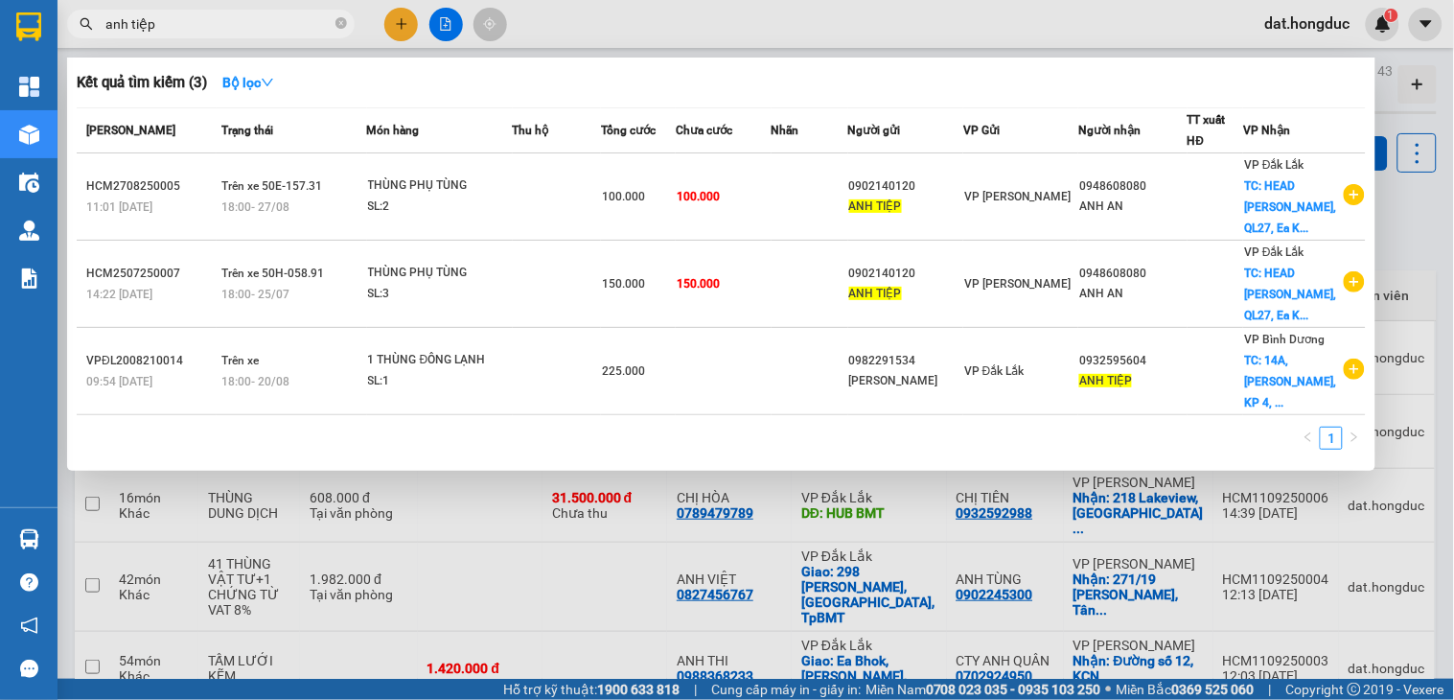
click at [226, 17] on input "anh tiệp" at bounding box center [218, 23] width 226 height 21
click at [226, 16] on input "anh tiệp" at bounding box center [218, 23] width 226 height 21
paste input "0902140120"
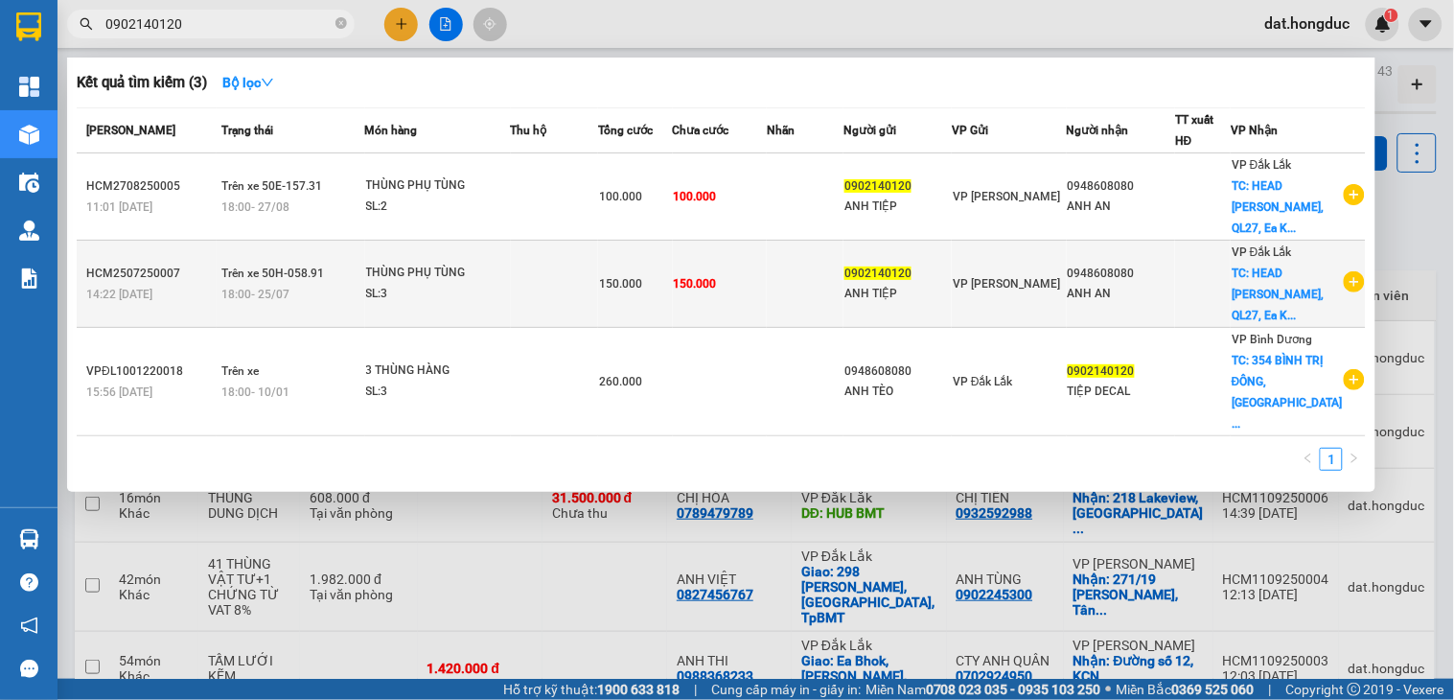
click at [1352, 282] on icon "plus-circle" at bounding box center [1354, 281] width 21 height 21
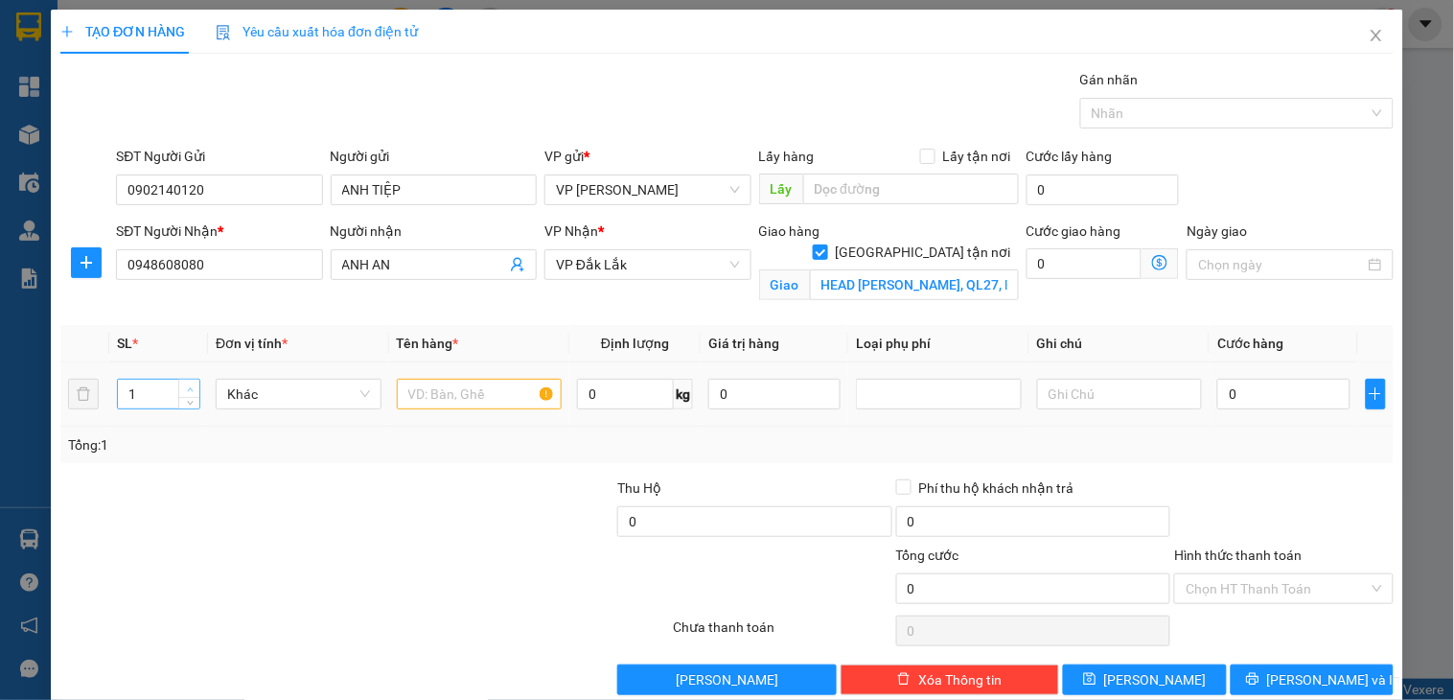
click at [188, 386] on icon "up" at bounding box center [190, 389] width 7 height 7
click at [418, 397] on input "text" at bounding box center [480, 394] width 166 height 31
click at [1292, 390] on input "0" at bounding box center [1283, 394] width 132 height 31
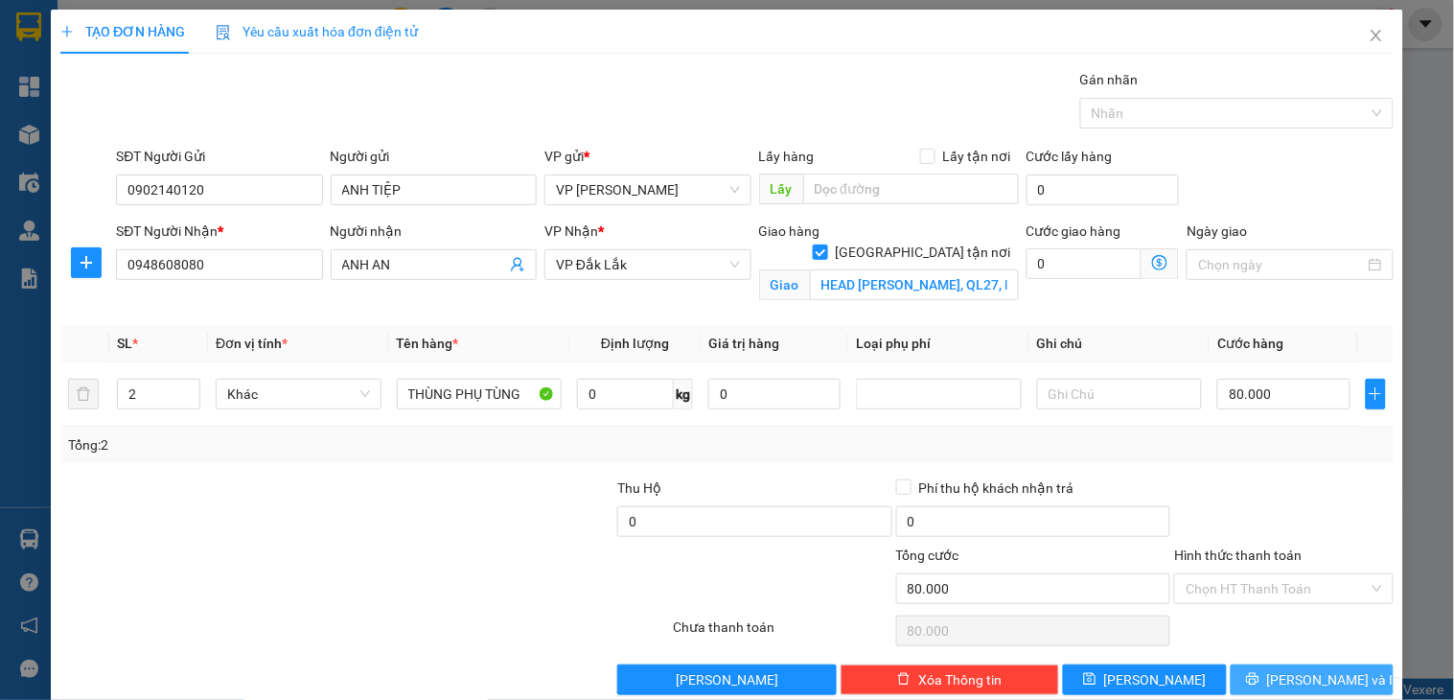
click at [1259, 685] on icon "printer" at bounding box center [1252, 678] width 13 height 13
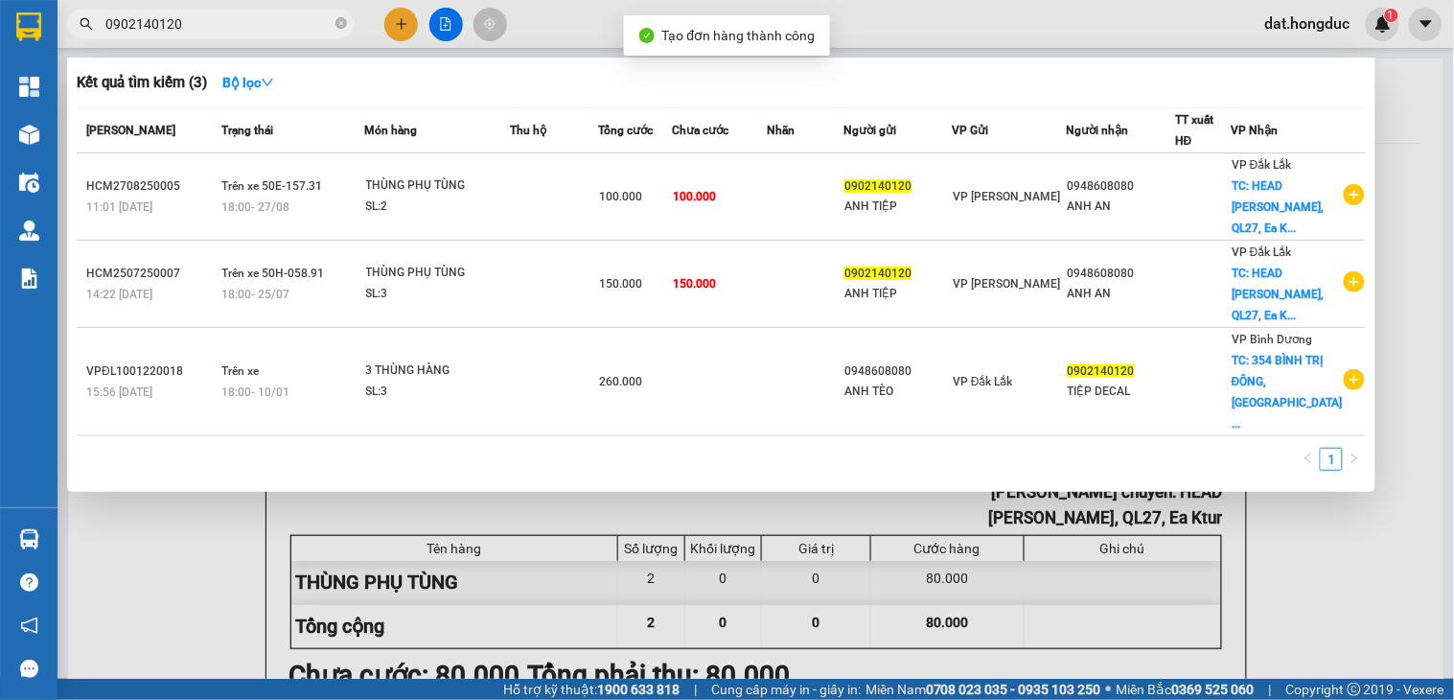
click at [1384, 153] on div at bounding box center [727, 350] width 1454 height 700
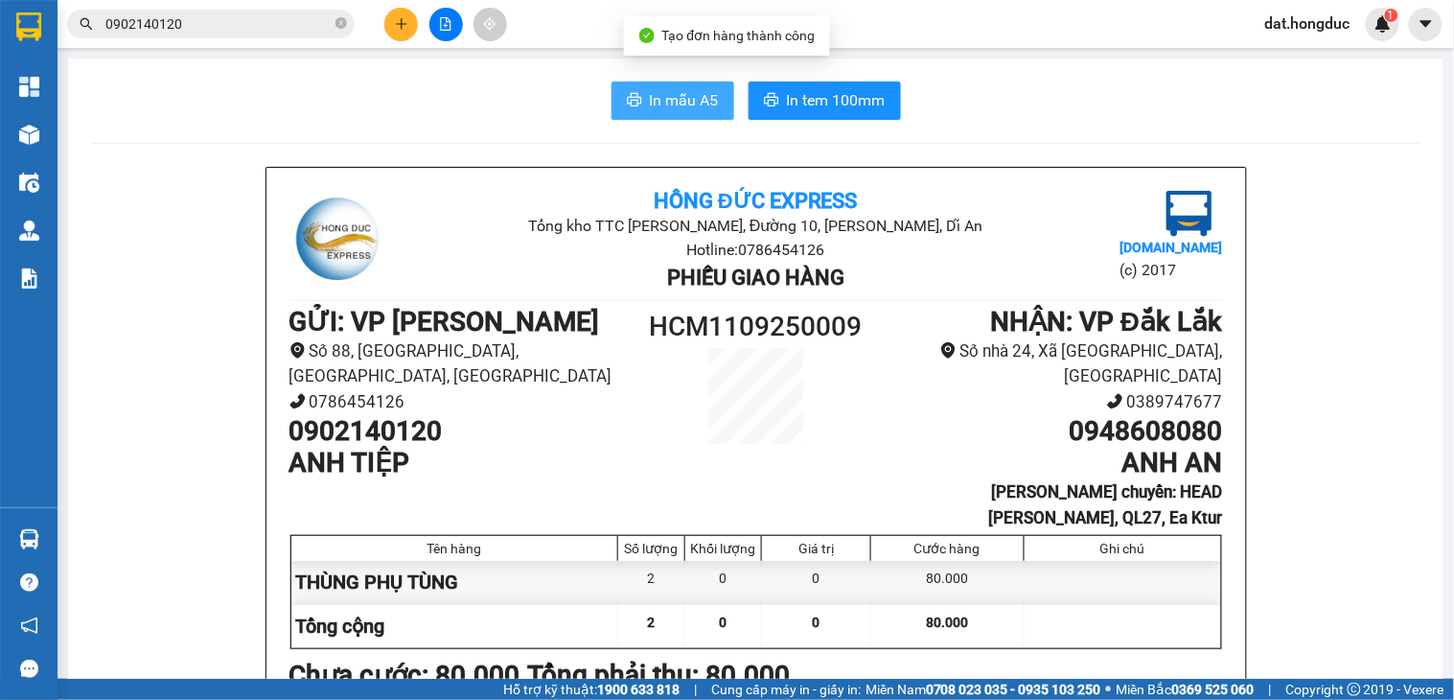
click at [630, 92] on icon "printer" at bounding box center [634, 99] width 15 height 15
click at [827, 100] on span "In tem 100mm" at bounding box center [836, 100] width 99 height 24
click at [342, 19] on icon "close-circle" at bounding box center [341, 23] width 12 height 12
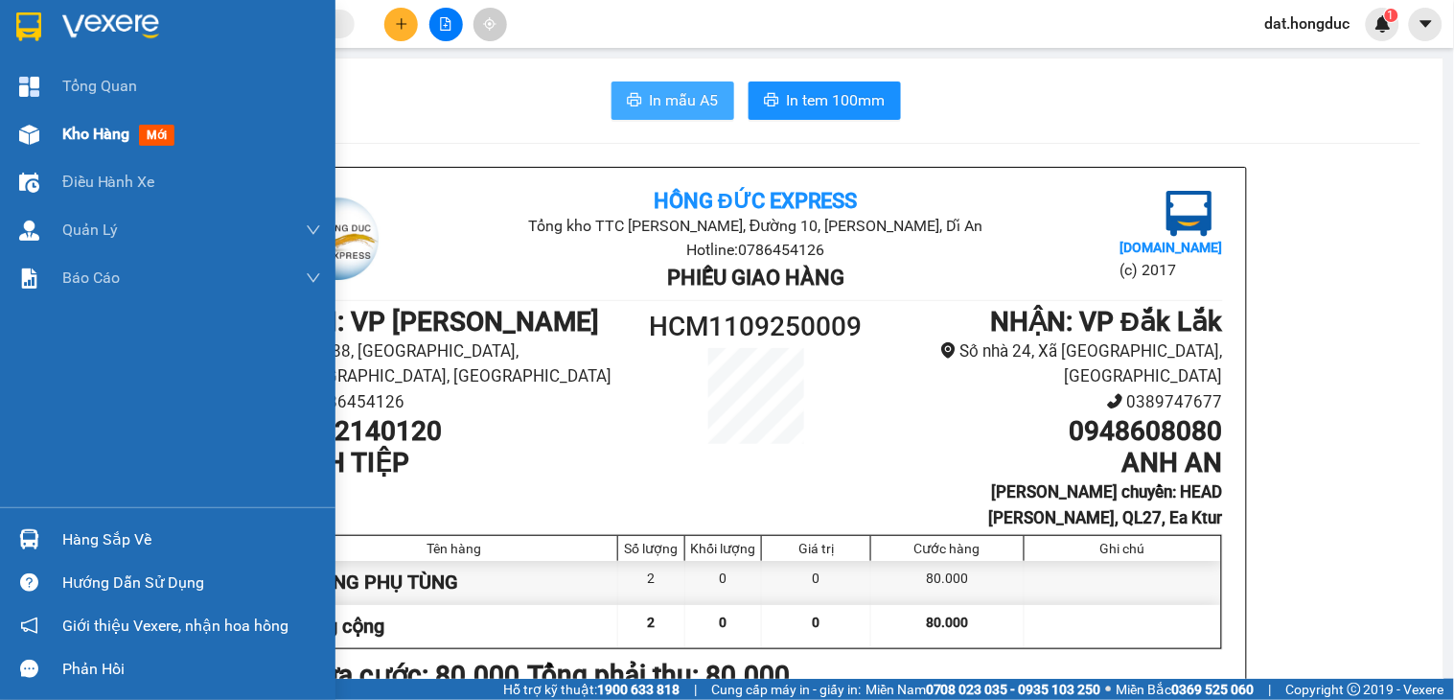
click at [108, 142] on span "Kho hàng" at bounding box center [95, 134] width 67 height 18
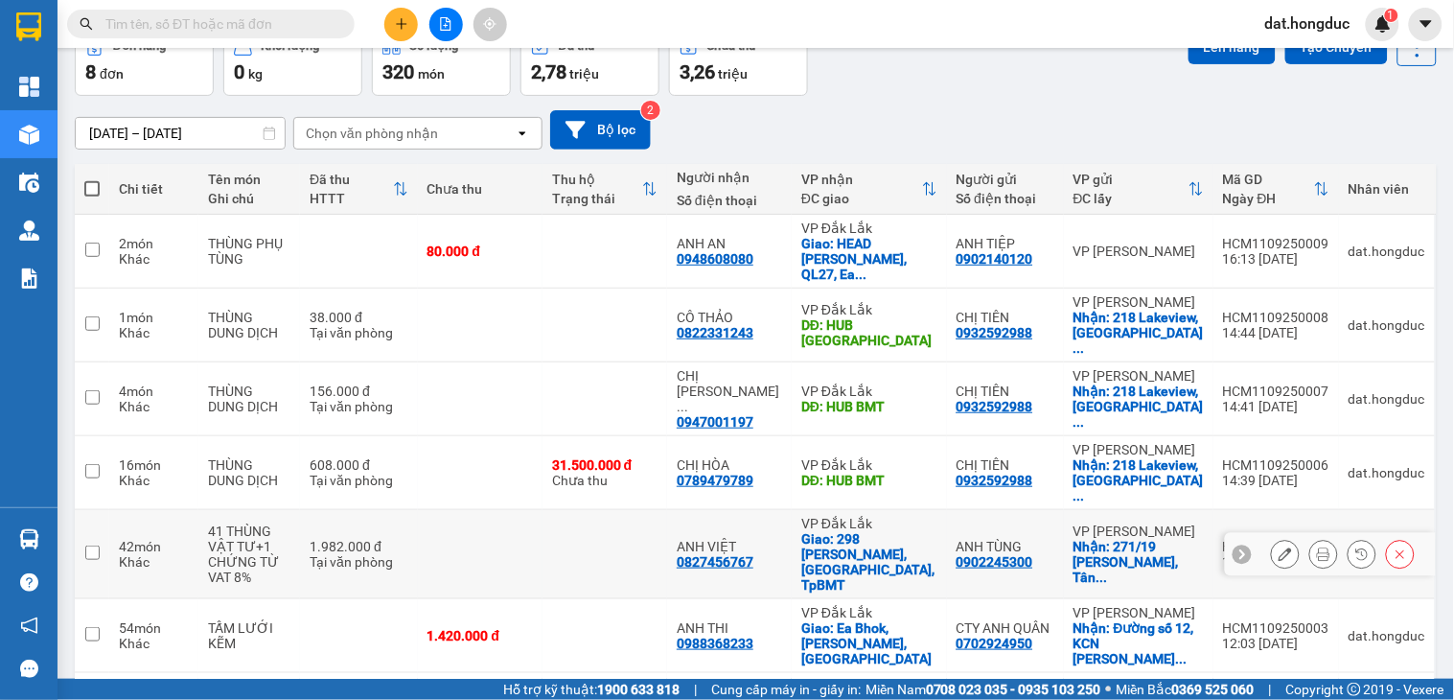
scroll to position [205, 0]
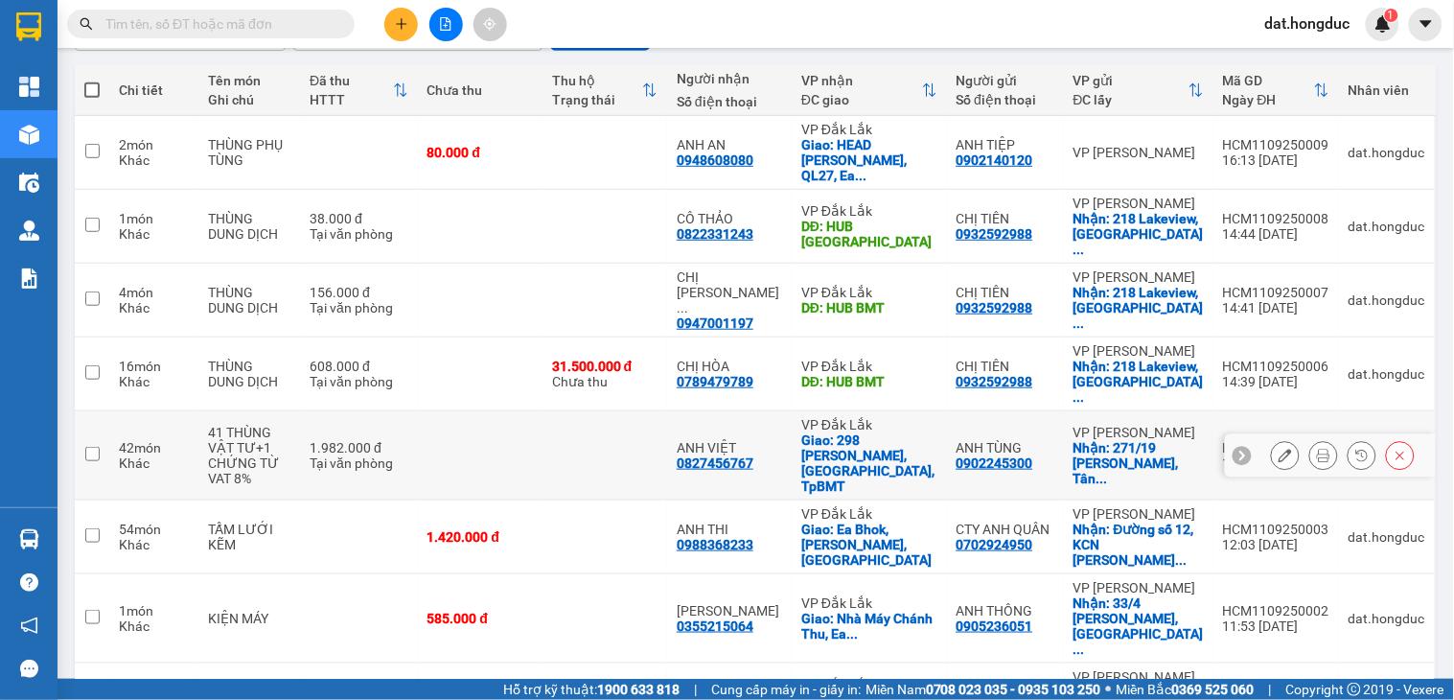
click at [1310, 439] on button at bounding box center [1323, 456] width 27 height 34
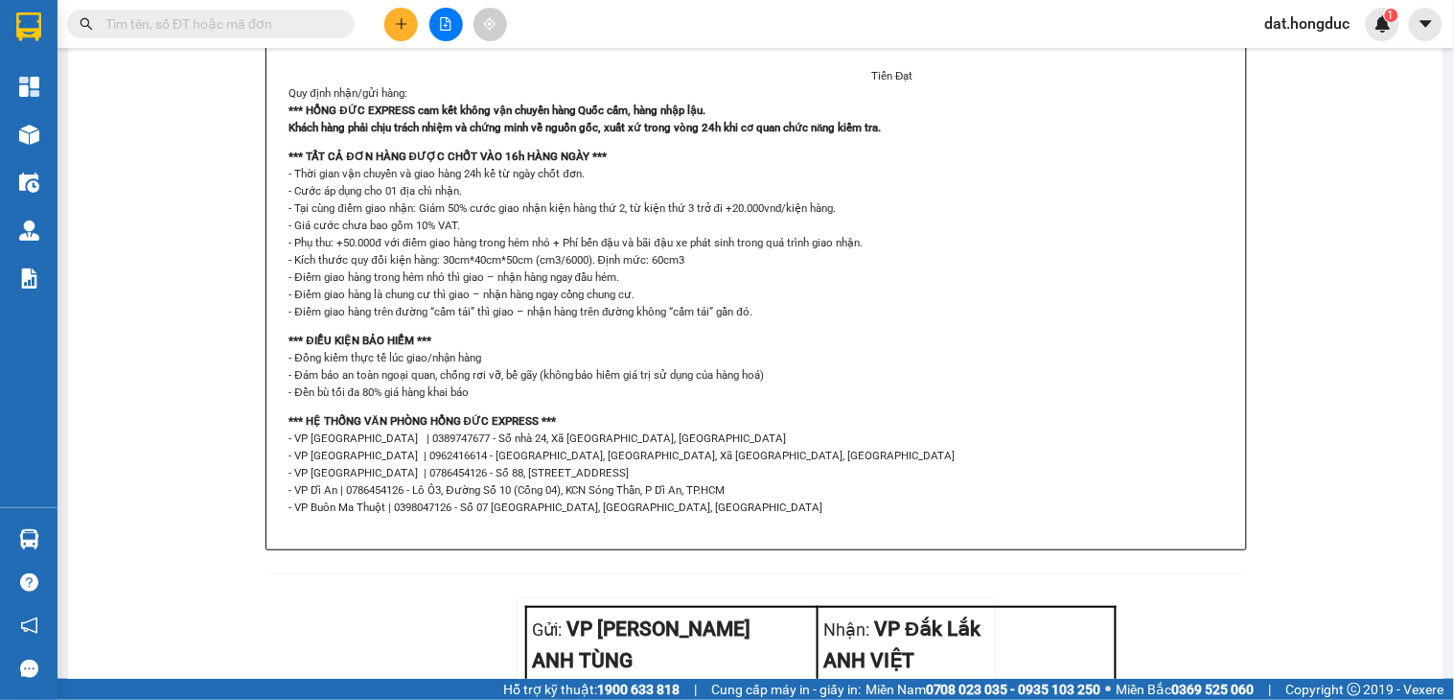
scroll to position [1265, 0]
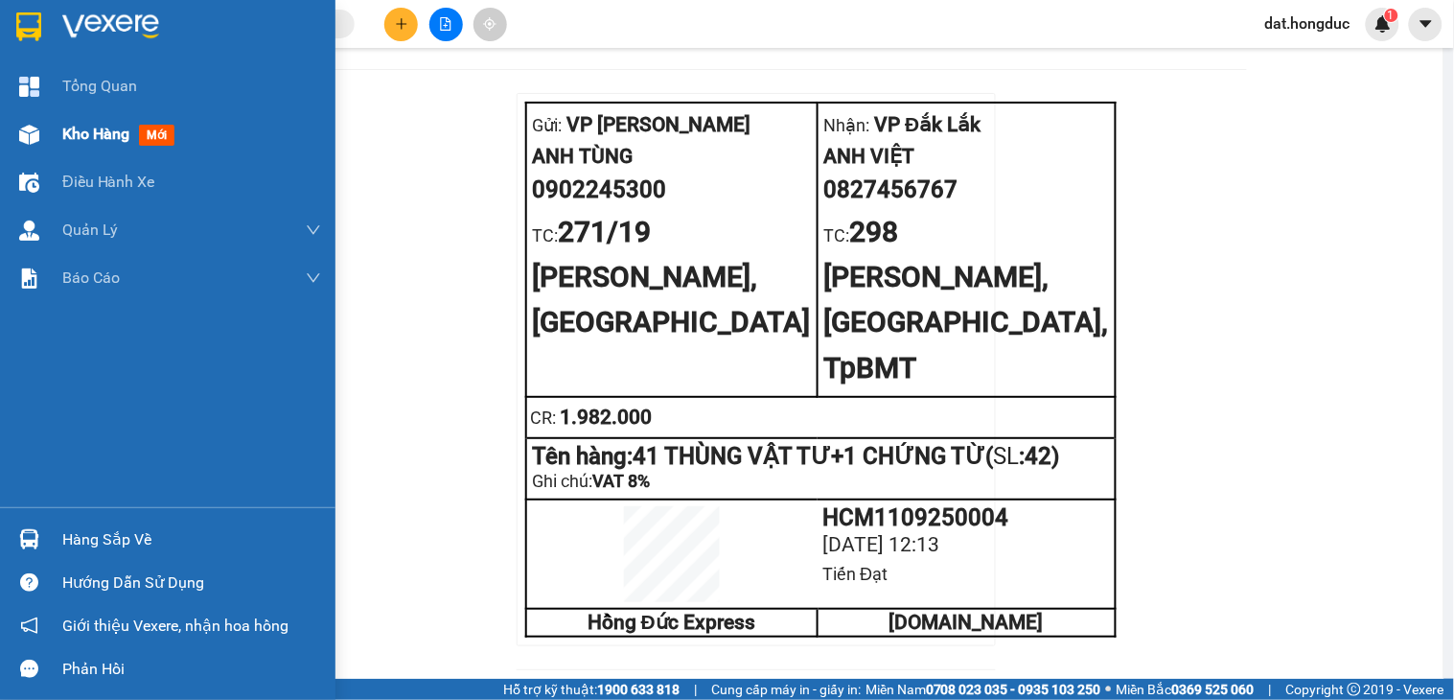
click at [112, 141] on span "Kho hàng" at bounding box center [95, 134] width 67 height 18
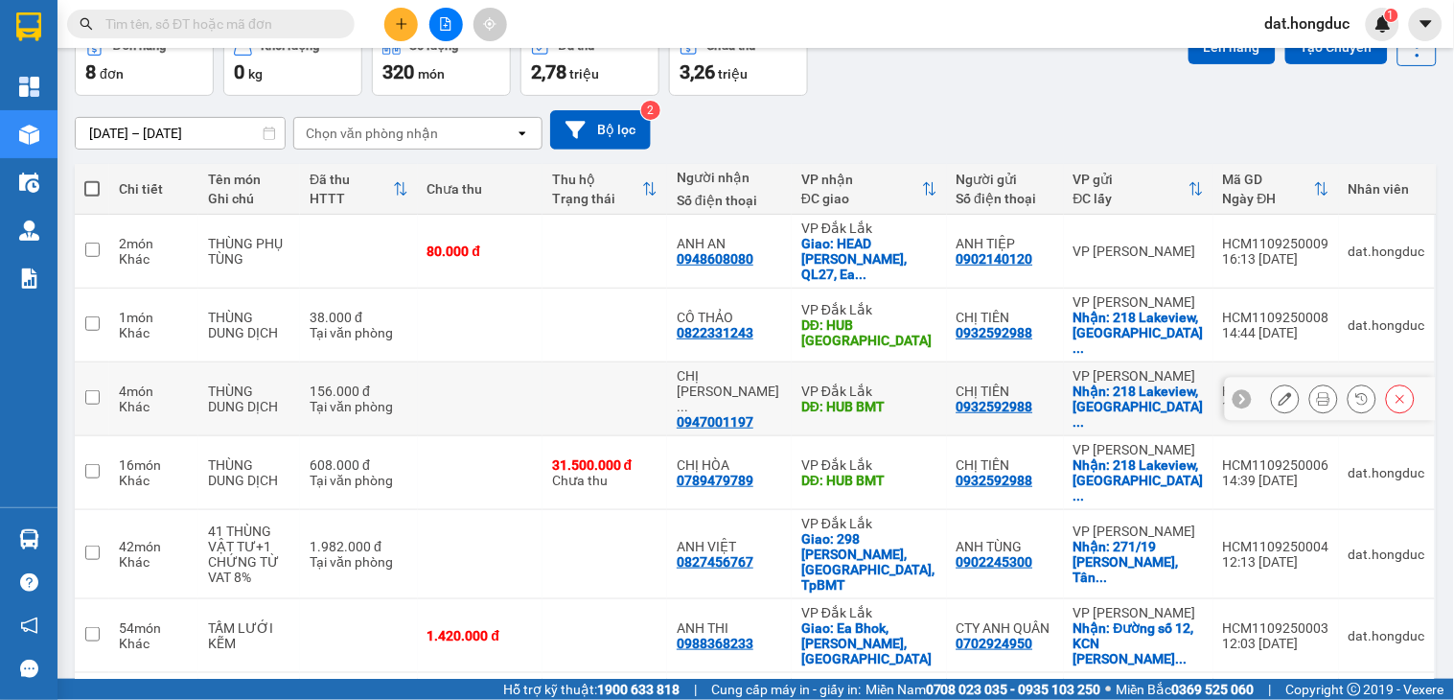
scroll to position [205, 0]
